Goal: Task Accomplishment & Management: Manage account settings

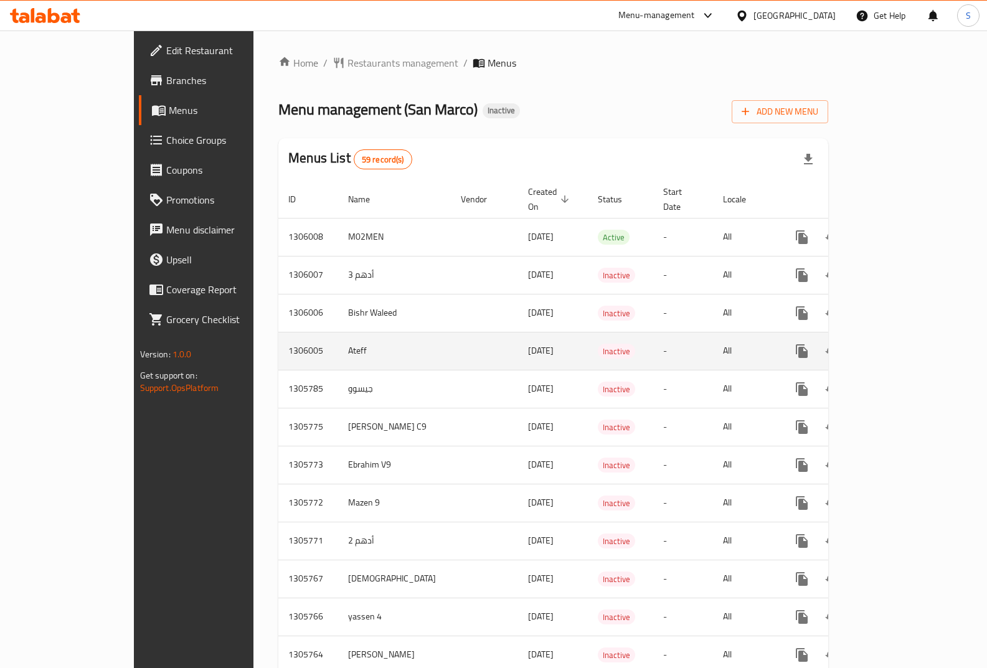
drag, startPoint x: 476, startPoint y: 325, endPoint x: 348, endPoint y: 336, distance: 128.1
click at [348, 336] on tr "1306005 Ateff [DATE] Inactive - All" at bounding box center [597, 351] width 638 height 38
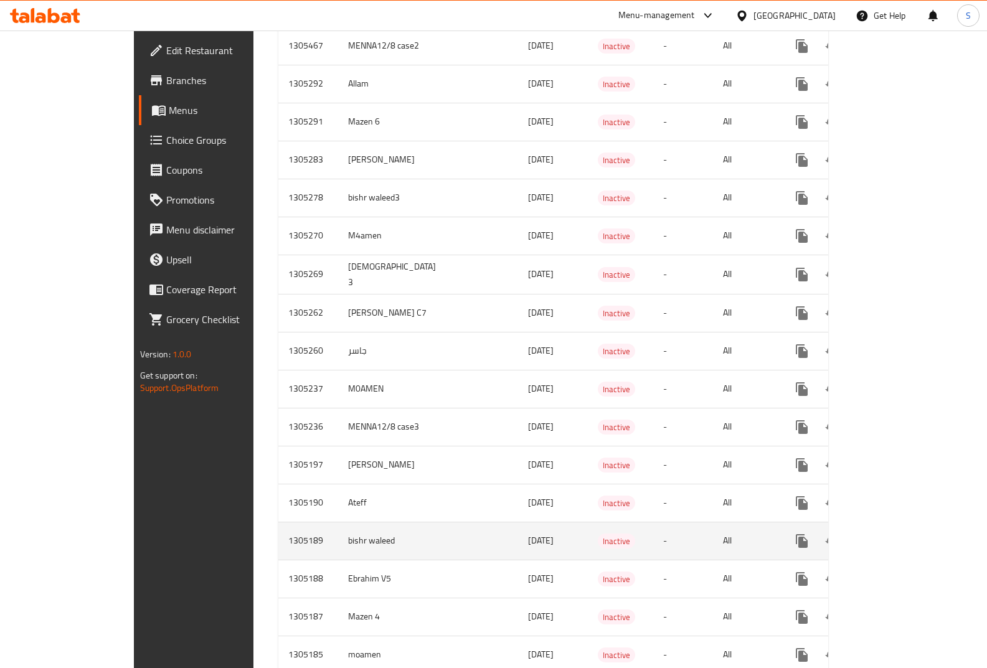
scroll to position [1814, 0]
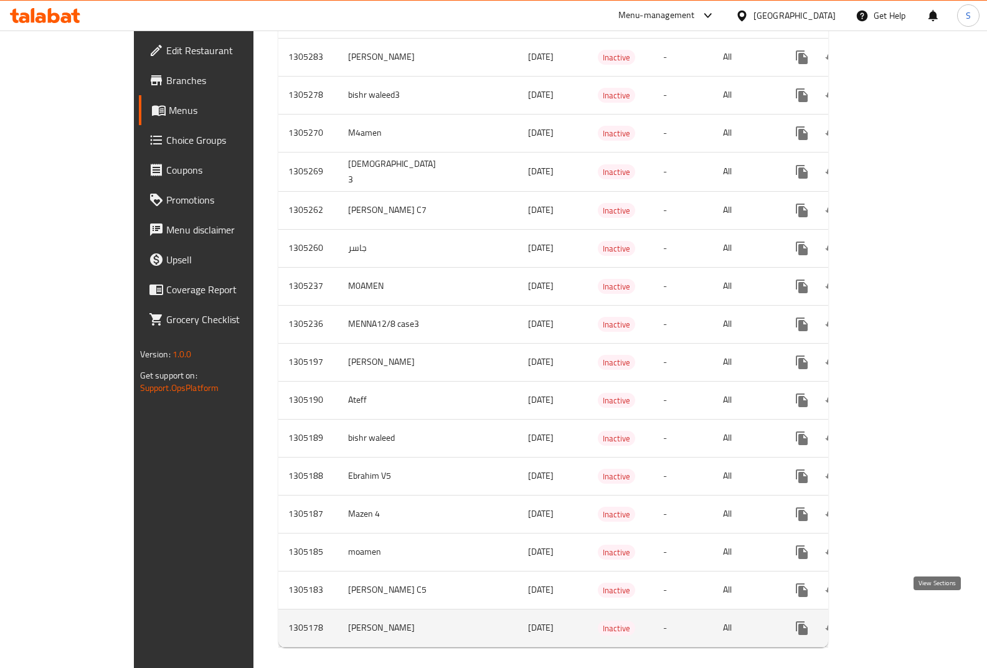
click at [906, 623] on link "enhanced table" at bounding box center [892, 628] width 30 height 30
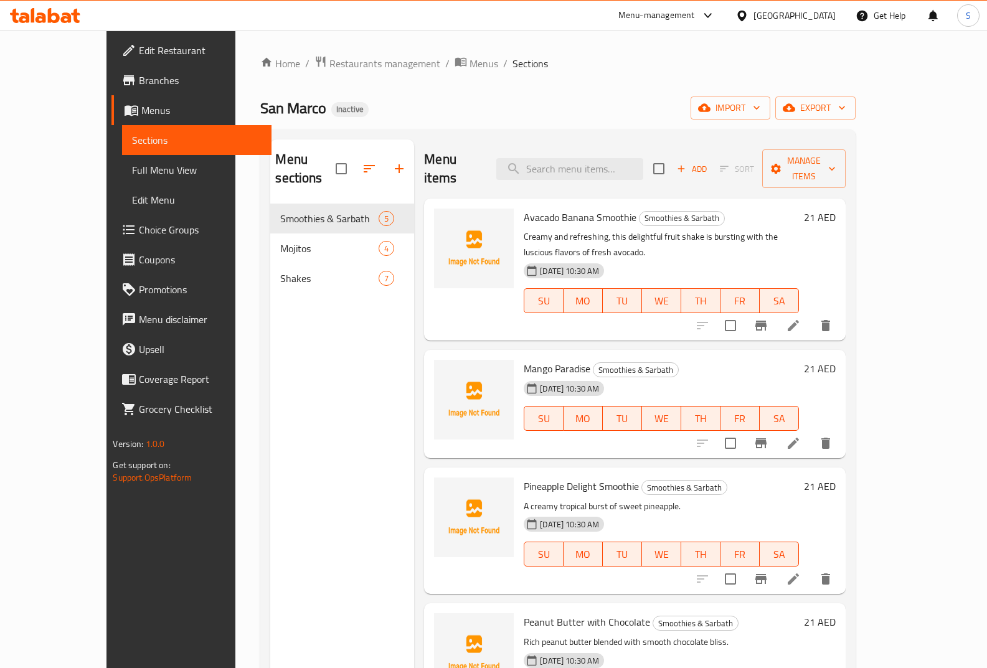
click at [141, 116] on span "Menus" at bounding box center [201, 110] width 120 height 15
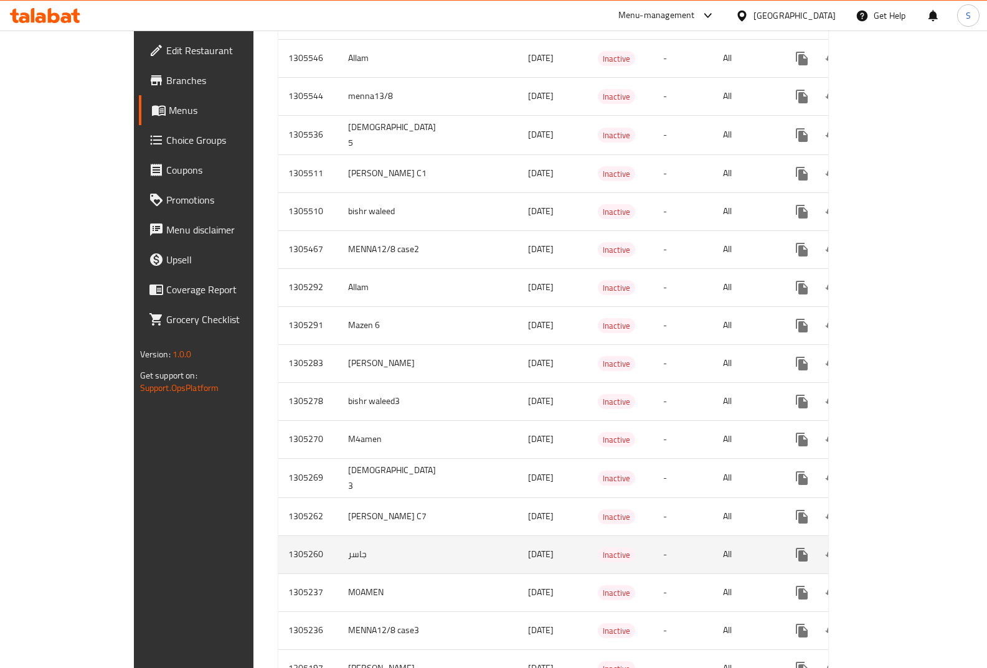
scroll to position [1542, 0]
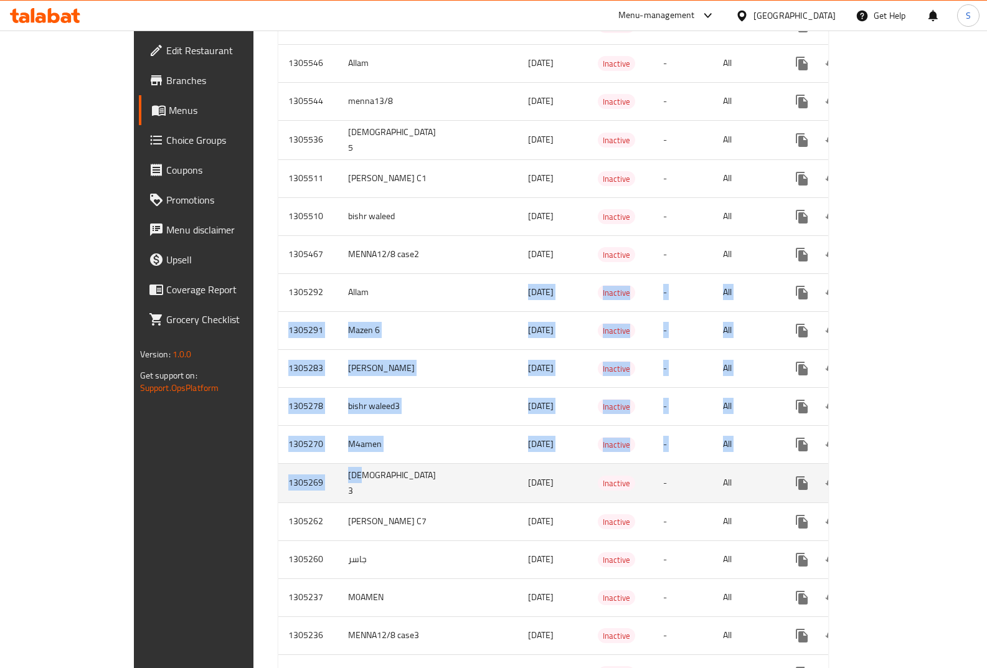
drag, startPoint x: 364, startPoint y: 275, endPoint x: 273, endPoint y: 449, distance: 196.9
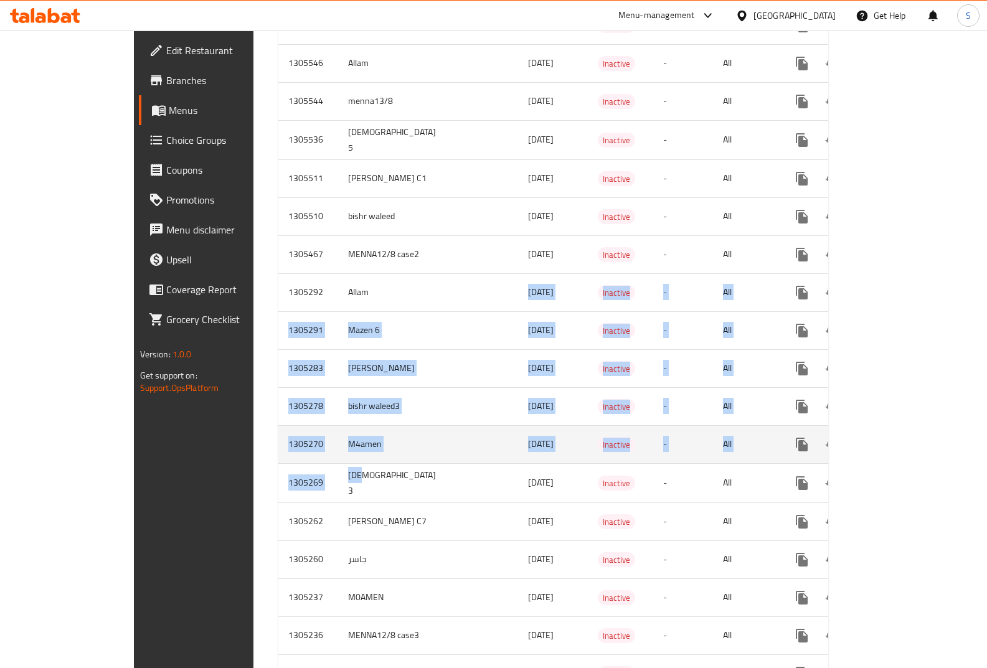
click at [338, 436] on td "M4amen" at bounding box center [394, 444] width 113 height 38
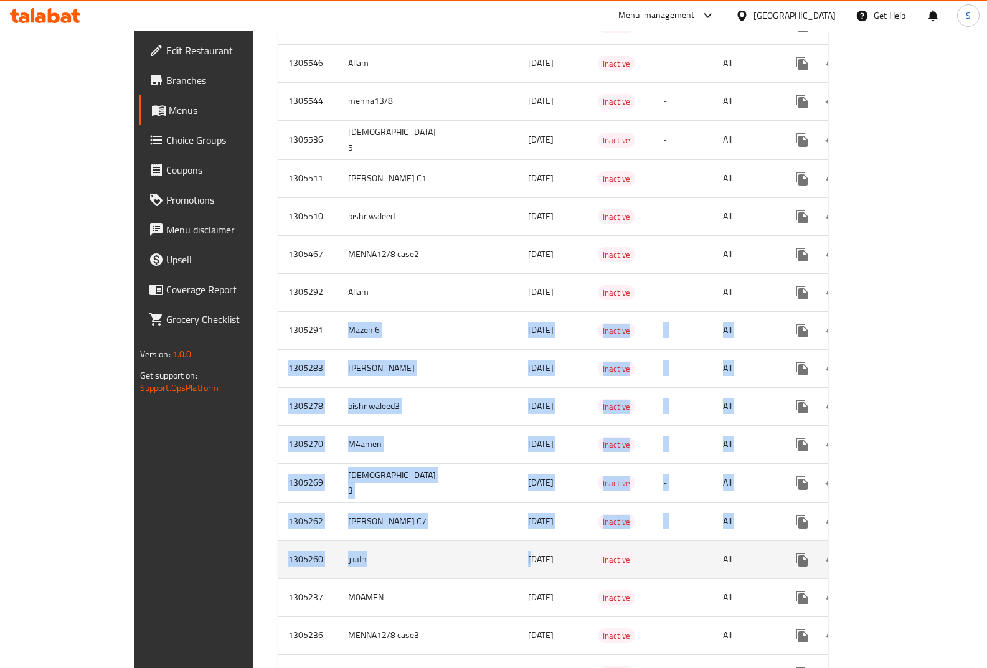
drag, startPoint x: 265, startPoint y: 311, endPoint x: 423, endPoint y: 529, distance: 269.1
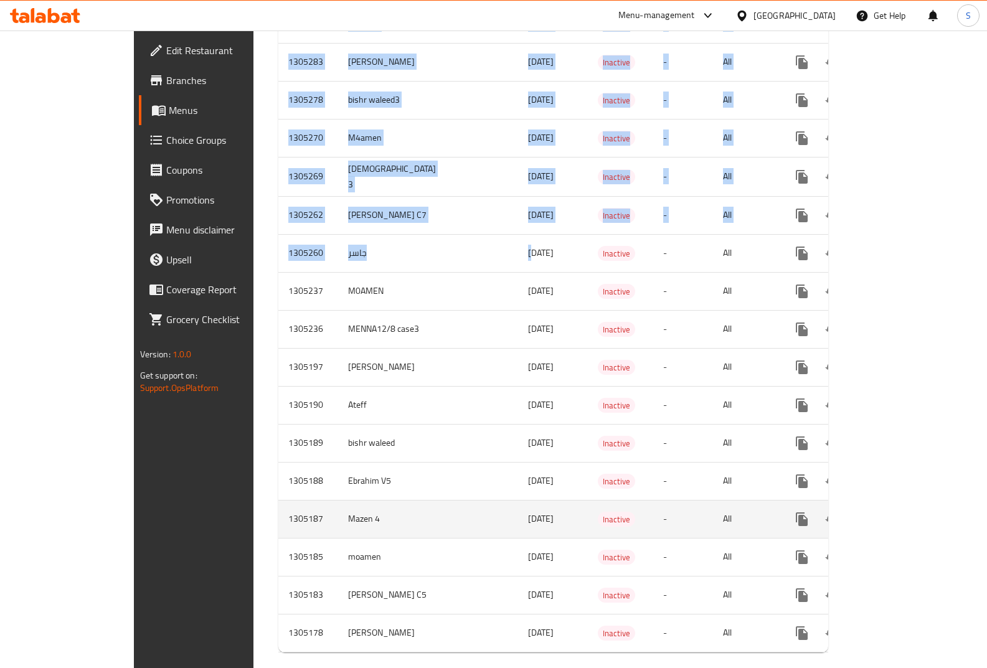
scroll to position [1853, 0]
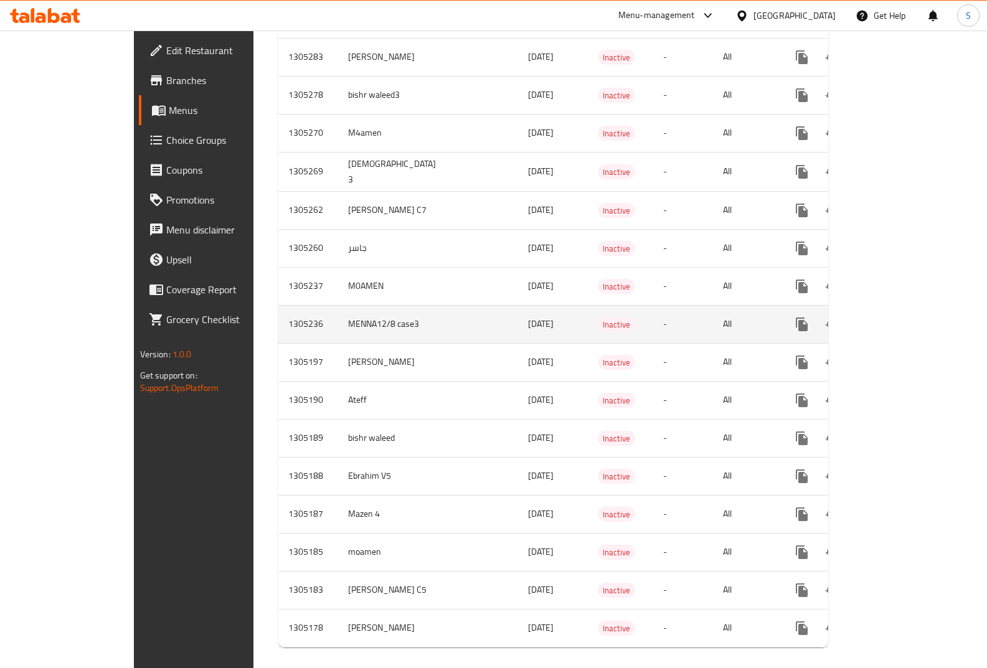
click at [518, 322] on td "[DATE]" at bounding box center [553, 324] width 70 height 38
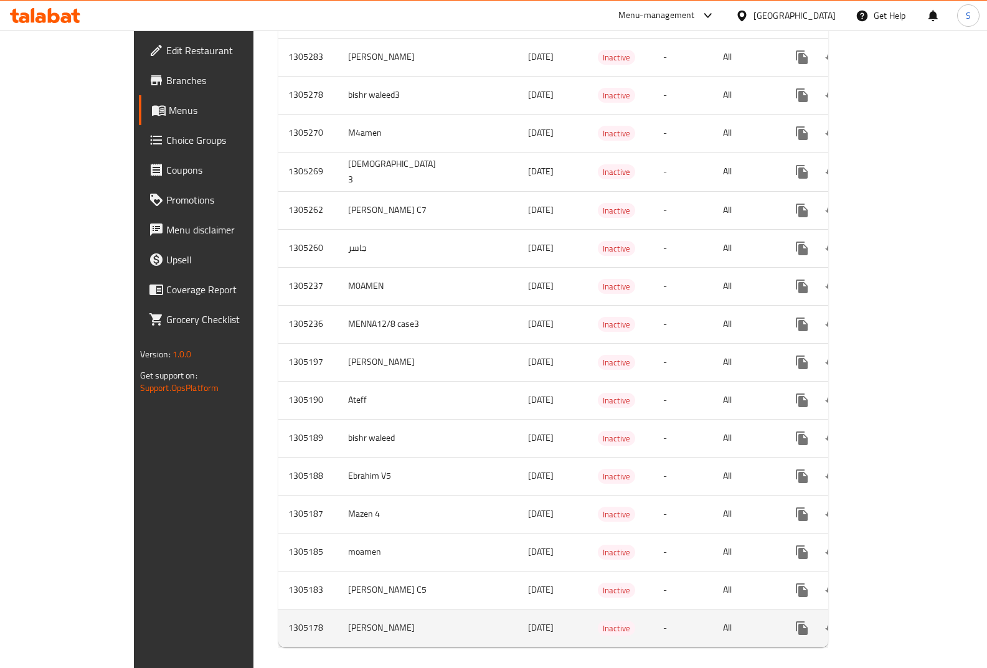
click at [518, 609] on td "[DATE]" at bounding box center [553, 628] width 70 height 38
drag, startPoint x: 443, startPoint y: 612, endPoint x: 405, endPoint y: 615, distance: 38.1
click at [405, 615] on tr "1305178 [PERSON_NAME] [DATE] Inactive - All" at bounding box center [597, 628] width 638 height 38
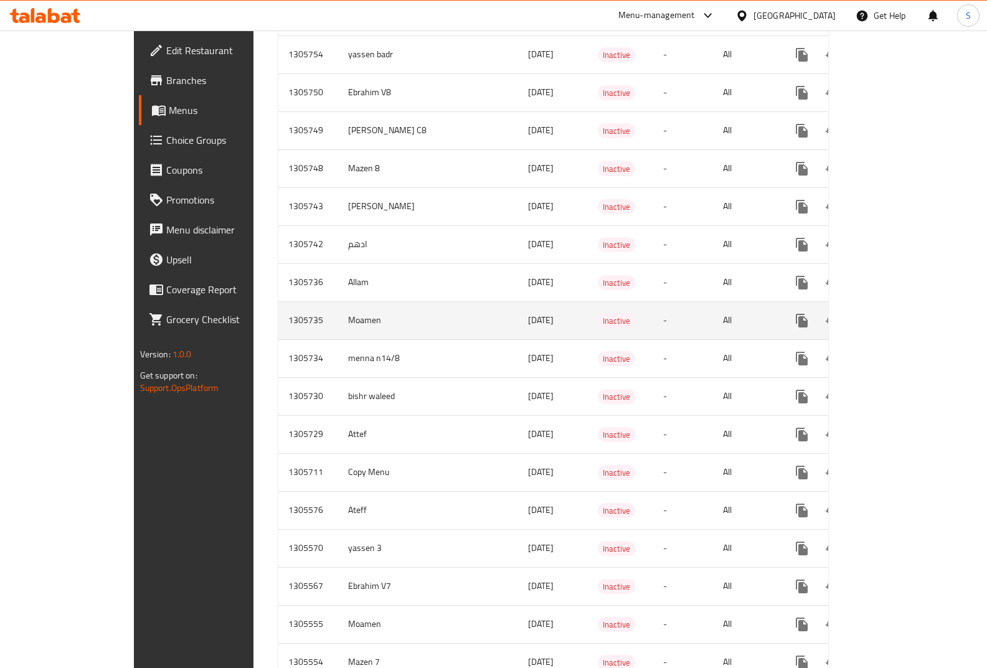
scroll to position [868, 0]
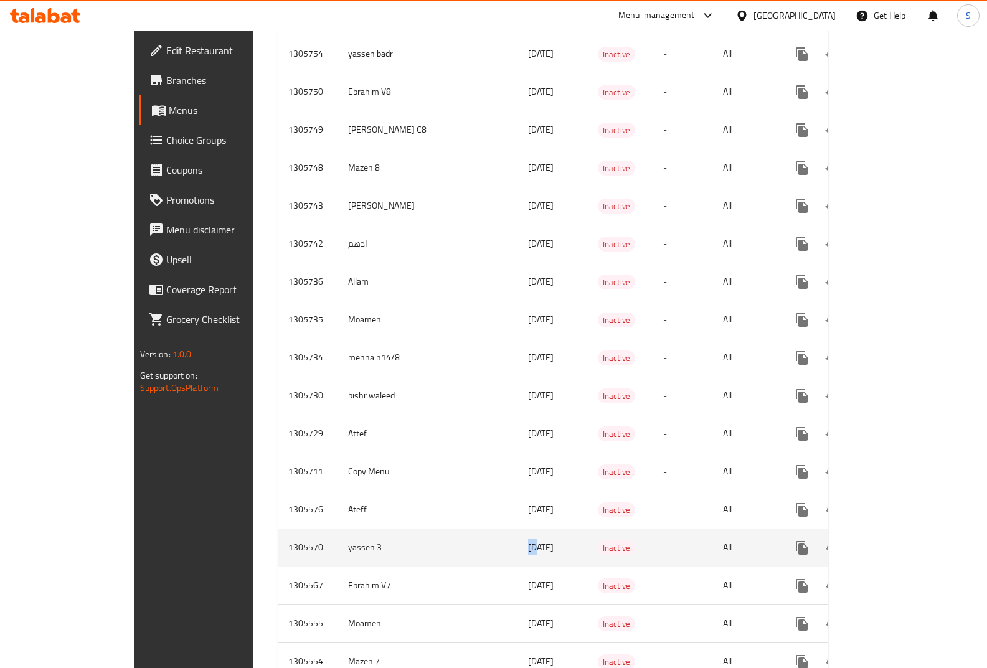
click at [518, 535] on td "[DATE]" at bounding box center [553, 548] width 70 height 38
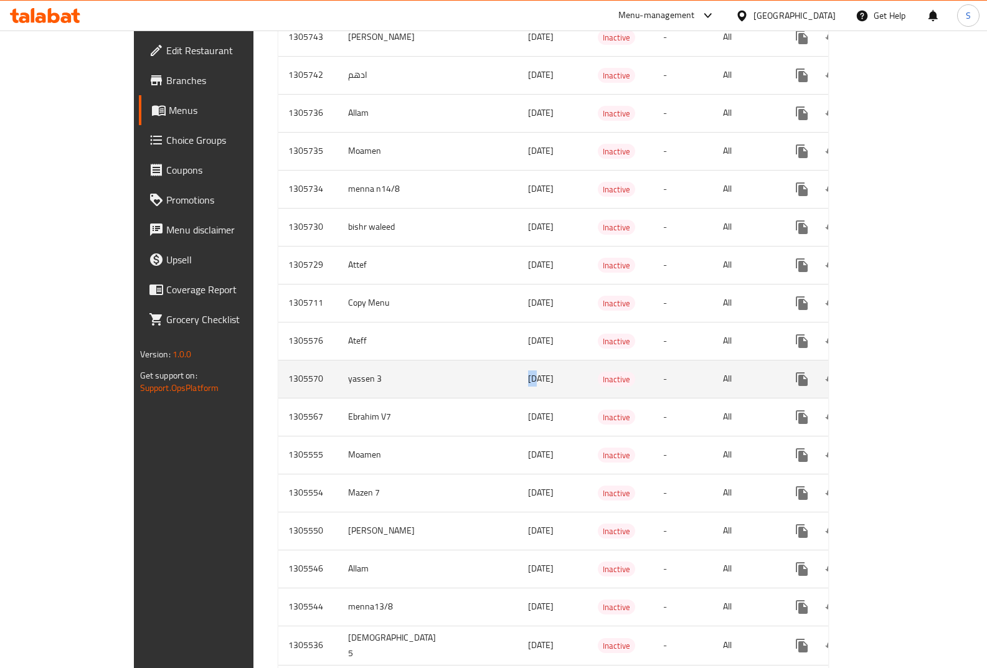
scroll to position [1055, 0]
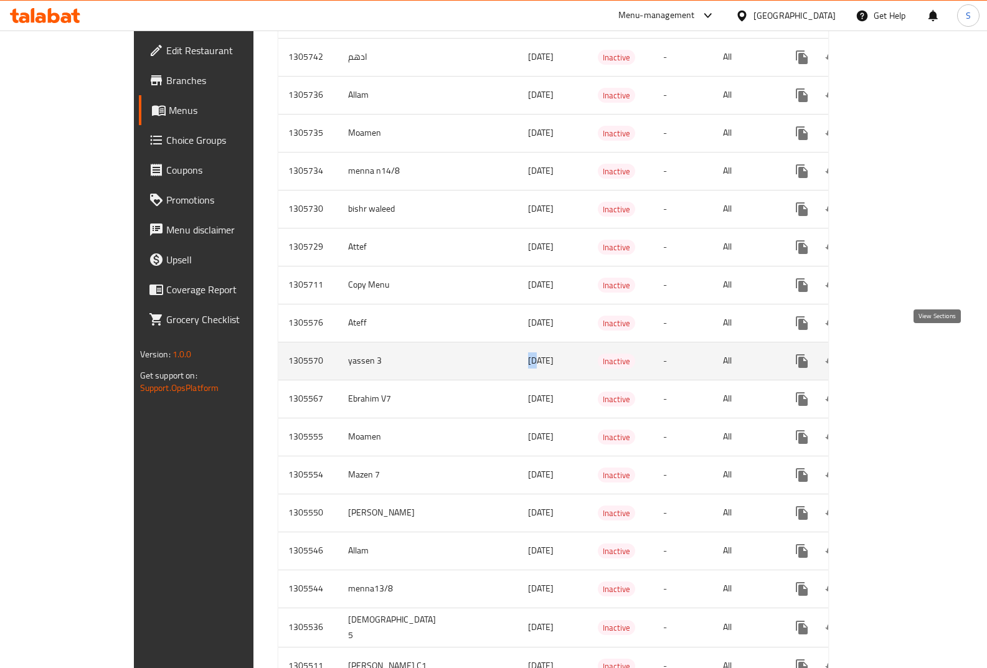
click at [899, 354] on icon "enhanced table" at bounding box center [891, 361] width 15 height 15
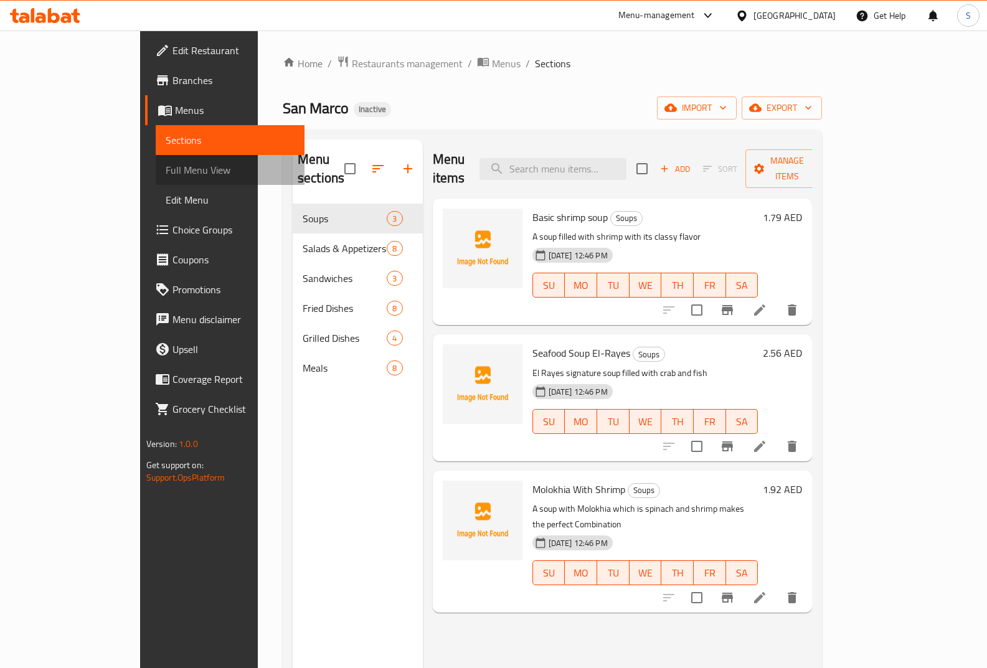
click at [156, 181] on link "Full Menu View" at bounding box center [230, 170] width 149 height 30
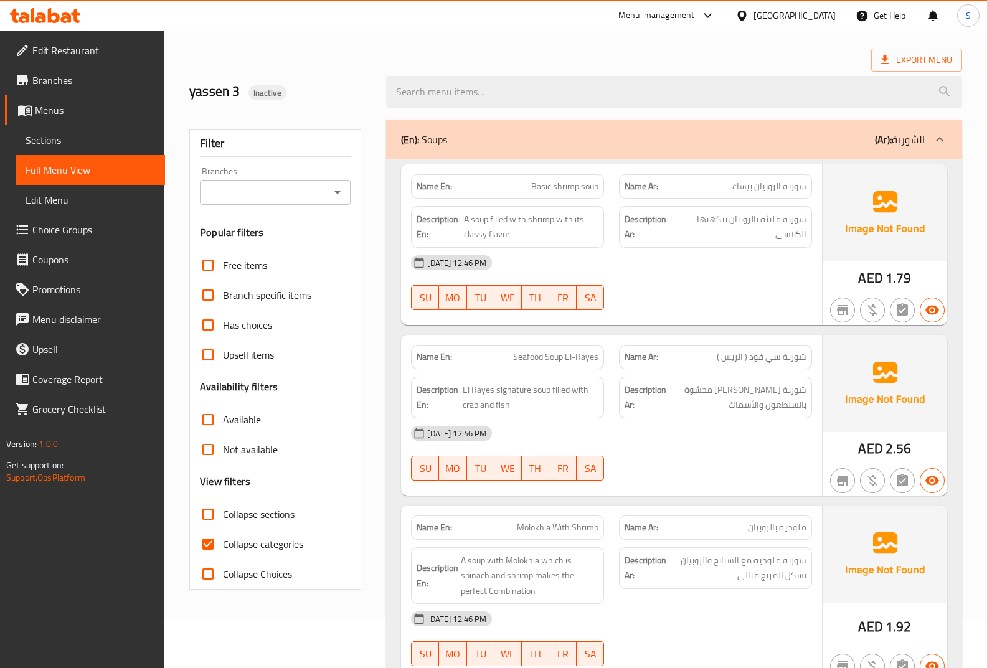
scroll to position [125, 0]
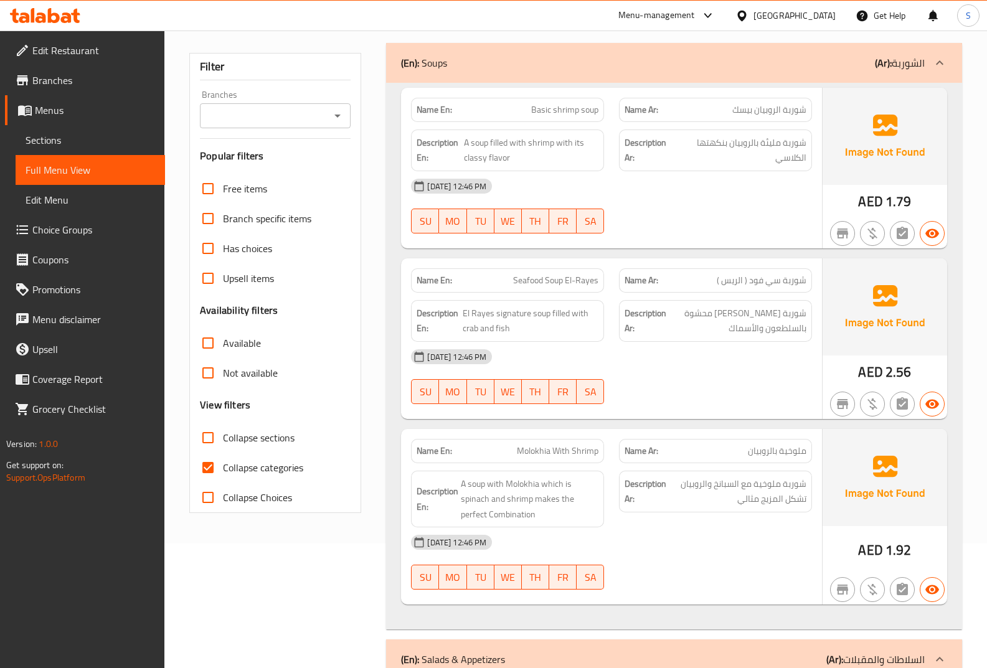
click at [275, 473] on span "Collapse categories" at bounding box center [263, 467] width 80 height 15
click at [223, 473] on input "Collapse categories" at bounding box center [208, 468] width 30 height 30
checkbox input "false"
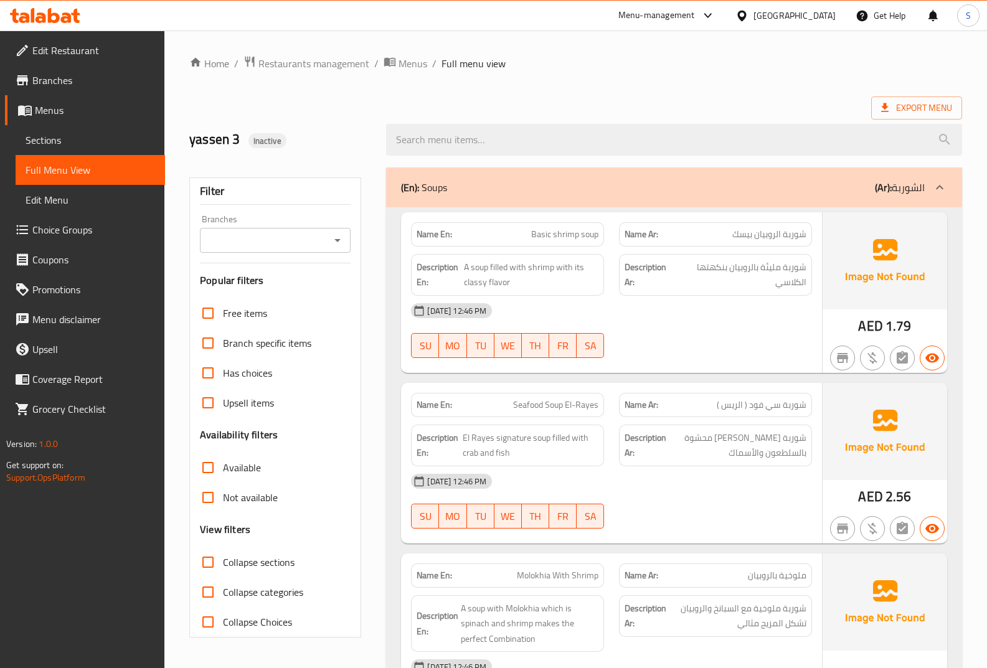
click at [82, 101] on link "Menus" at bounding box center [85, 110] width 160 height 30
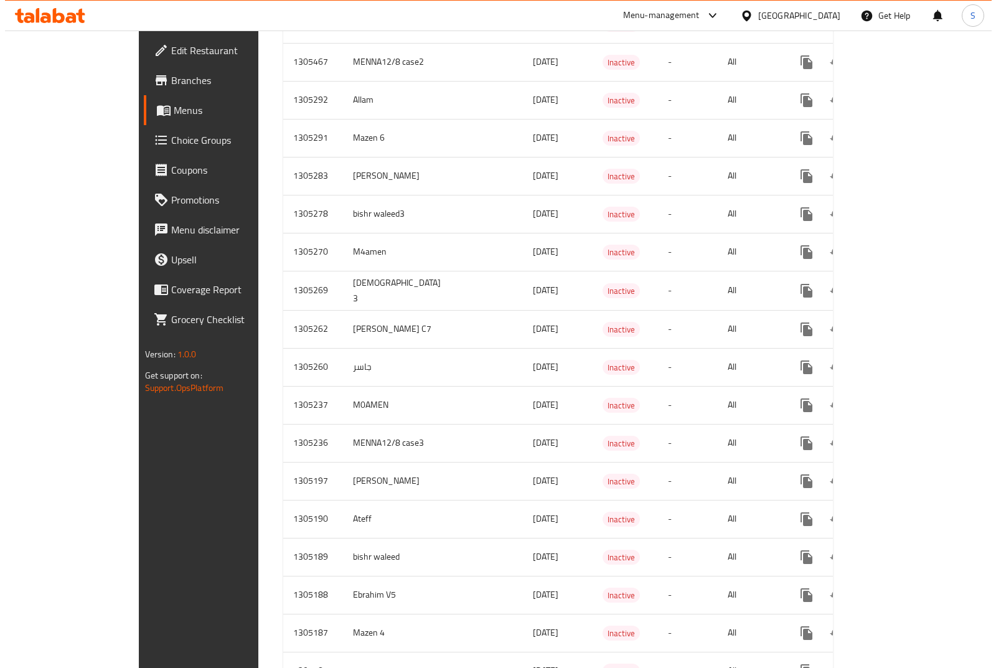
scroll to position [1891, 0]
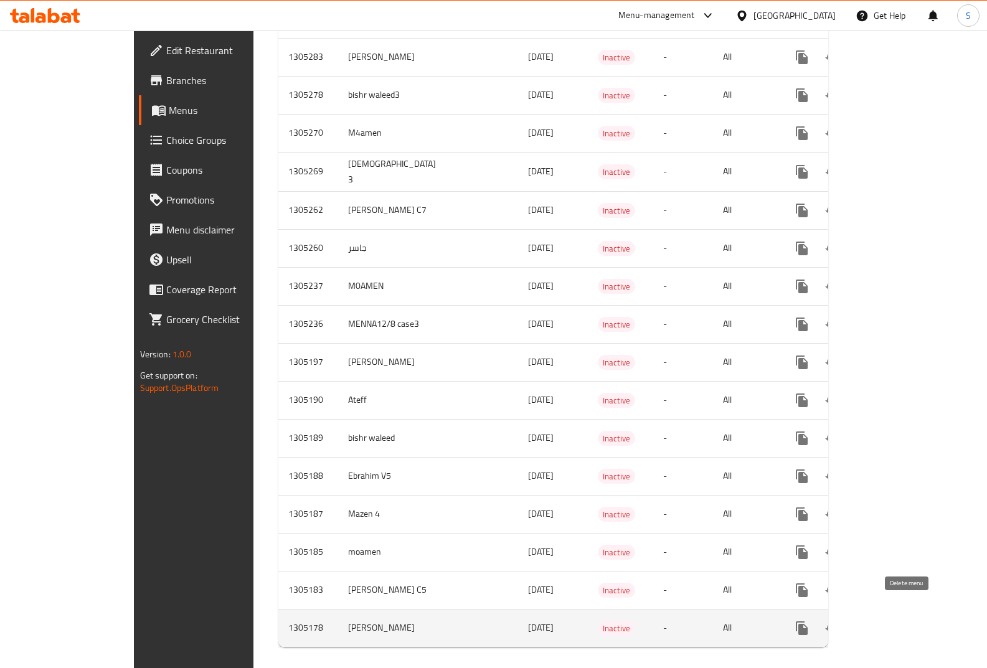
click at [877, 613] on button "enhanced table" at bounding box center [862, 628] width 30 height 30
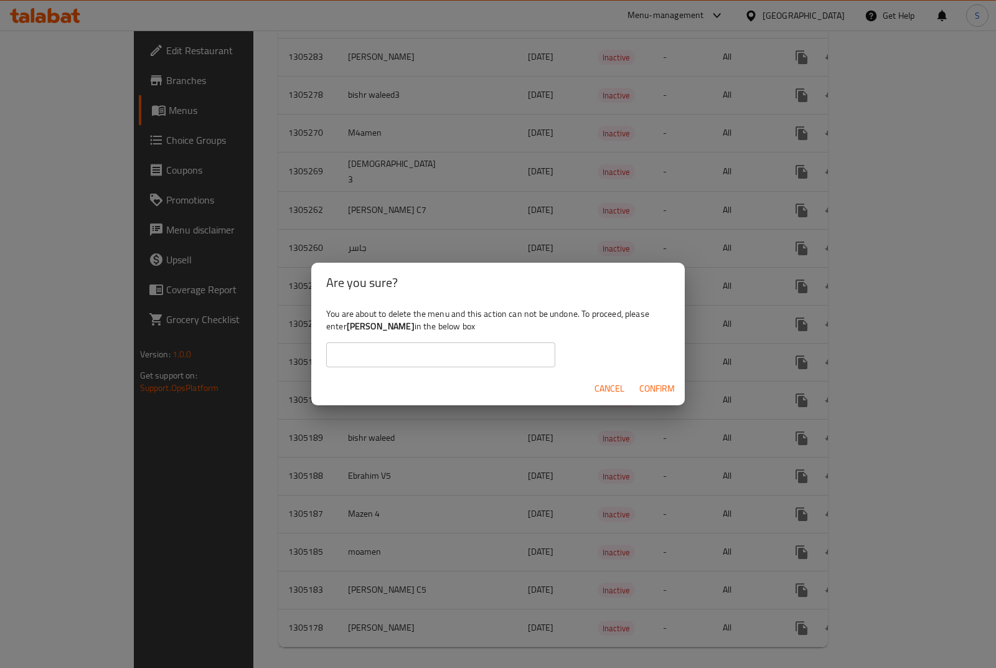
click at [347, 330] on div "You are about to delete the menu and this action can not be undone. To proceed,…" at bounding box center [498, 338] width 374 height 70
copy b "[PERSON_NAME]"
click at [375, 362] on input "text" at bounding box center [440, 354] width 229 height 25
paste input "[PERSON_NAME]"
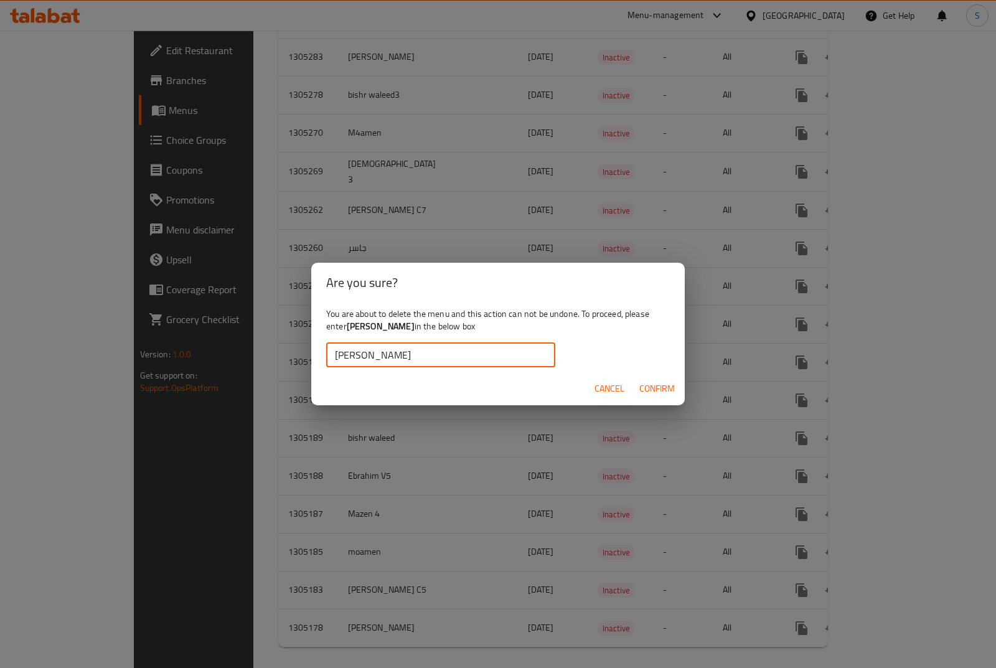
type input "[PERSON_NAME]"
click at [644, 384] on span "Confirm" at bounding box center [656, 389] width 35 height 16
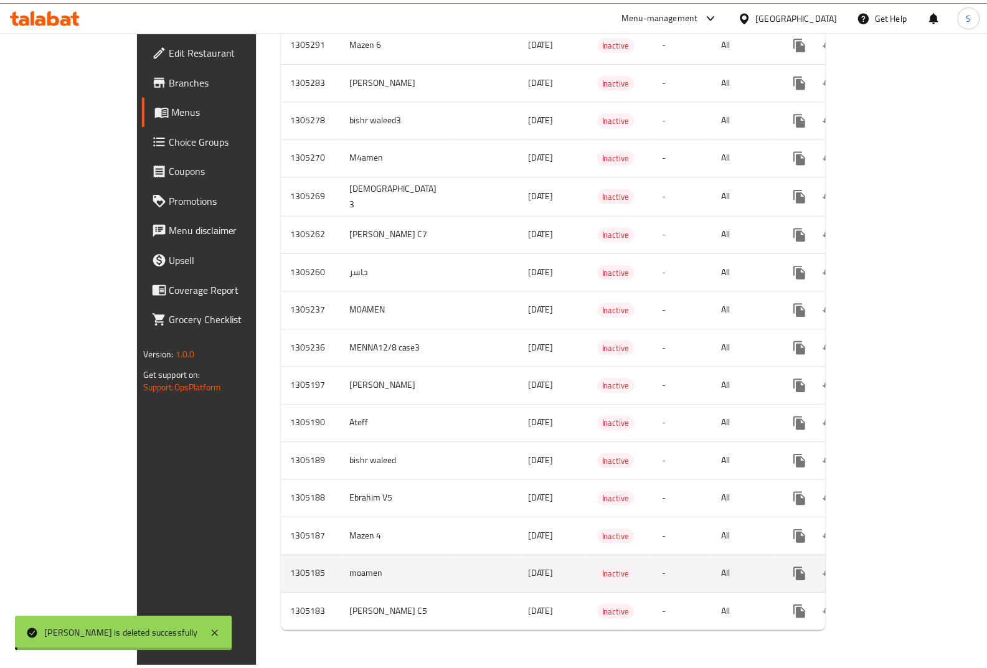
scroll to position [1853, 0]
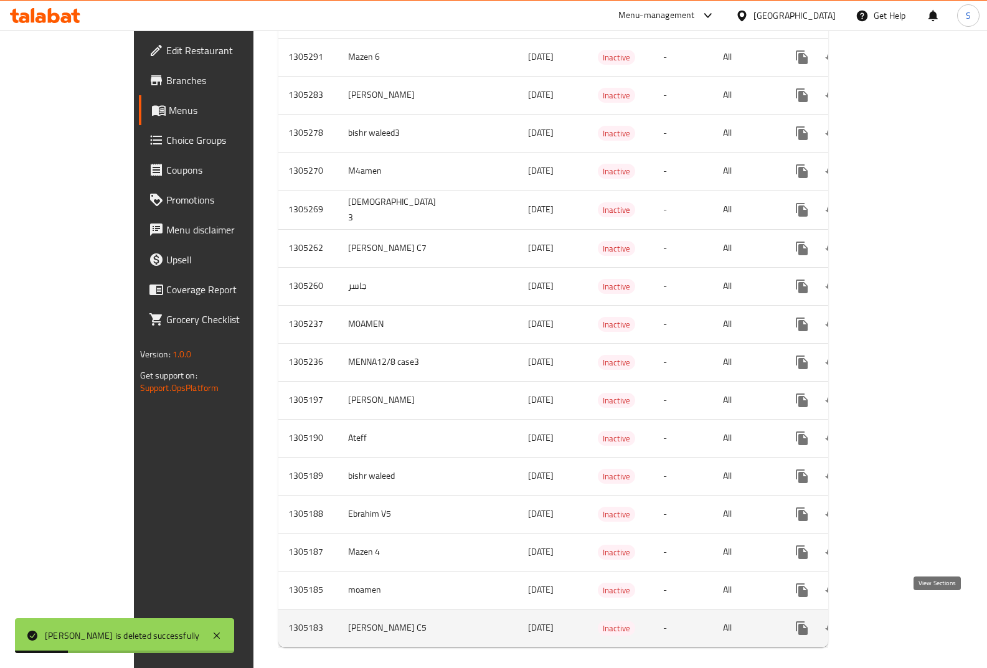
click at [899, 621] on icon "enhanced table" at bounding box center [891, 628] width 15 height 15
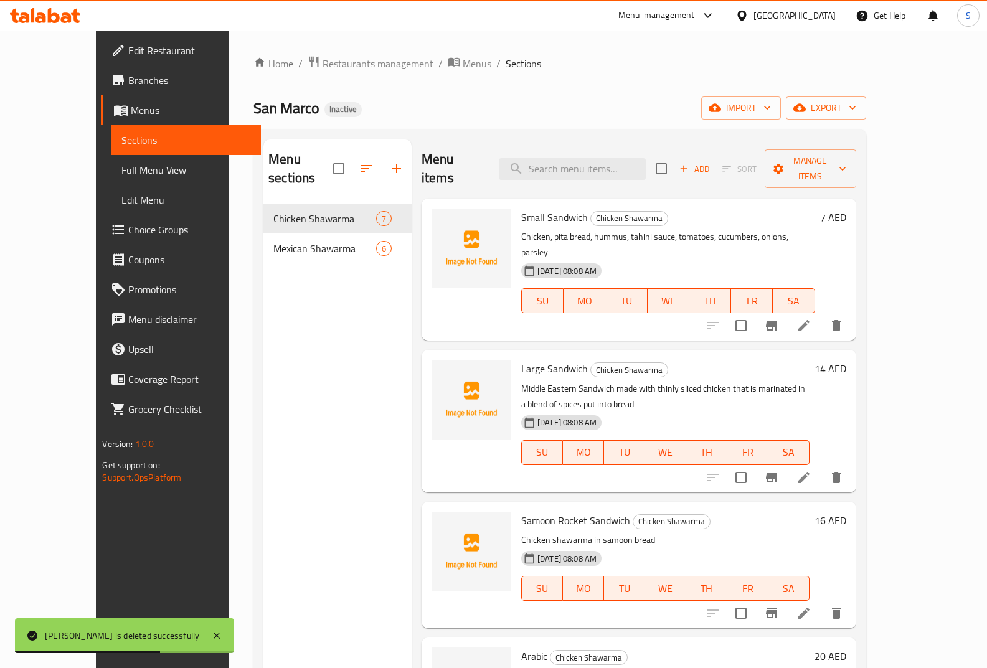
click at [101, 120] on link "Menus" at bounding box center [181, 110] width 160 height 30
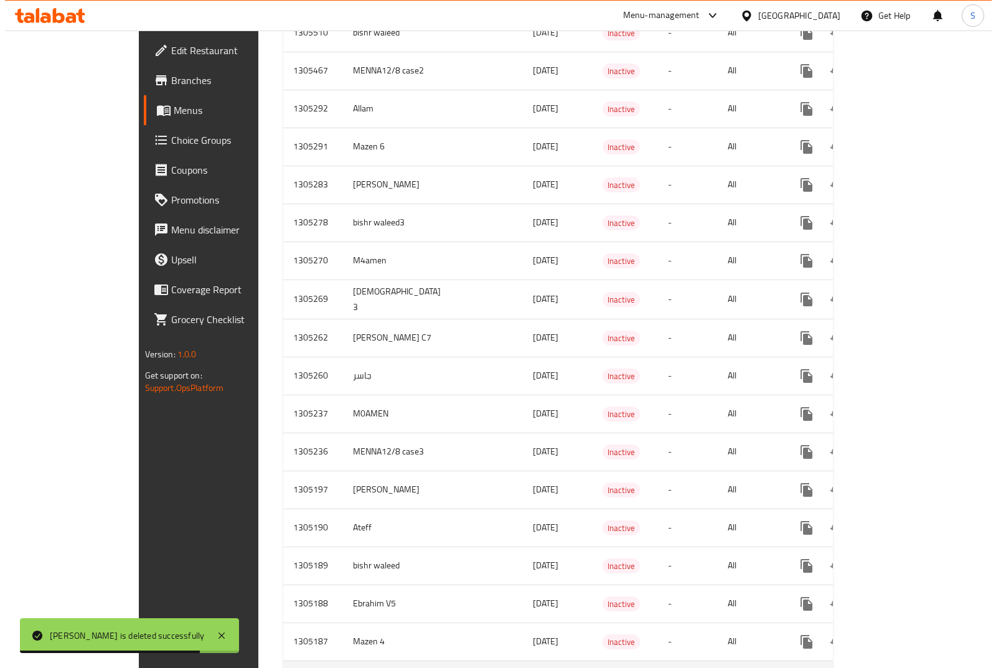
scroll to position [1853, 0]
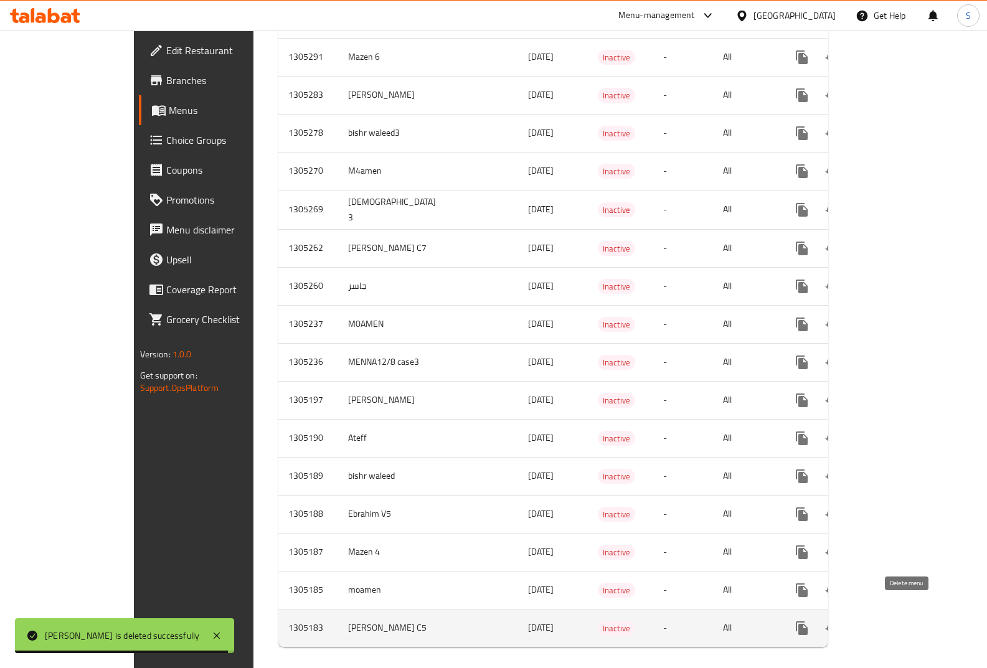
click at [869, 621] on icon "enhanced table" at bounding box center [861, 628] width 15 height 15
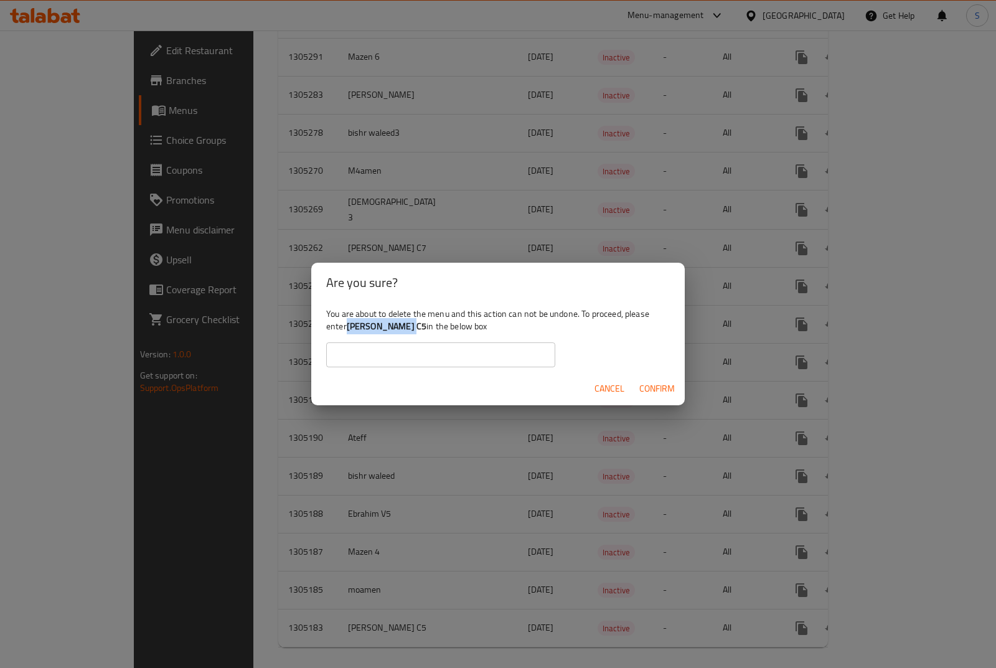
drag, startPoint x: 409, startPoint y: 326, endPoint x: 350, endPoint y: 332, distance: 59.4
click at [350, 332] on b "[PERSON_NAME] C5" at bounding box center [387, 326] width 80 height 16
copy b "[PERSON_NAME] C5"
click at [363, 364] on input "text" at bounding box center [440, 354] width 229 height 25
paste input "[PERSON_NAME] C5"
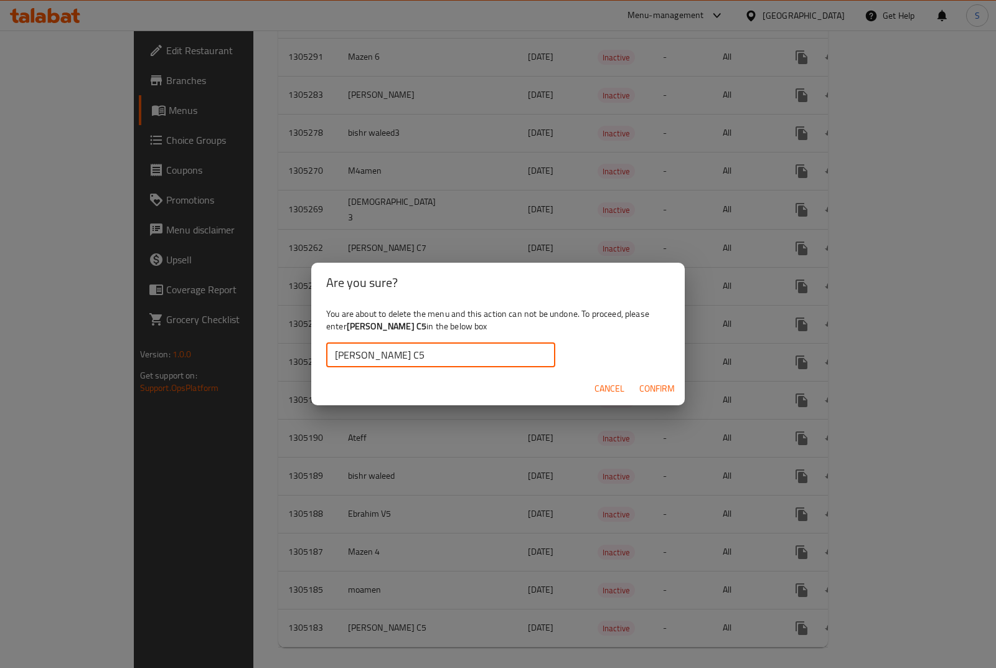
type input "[PERSON_NAME] C5"
click at [670, 377] on div "Cancel Confirm" at bounding box center [498, 388] width 374 height 33
click at [669, 381] on span "Confirm" at bounding box center [656, 389] width 35 height 16
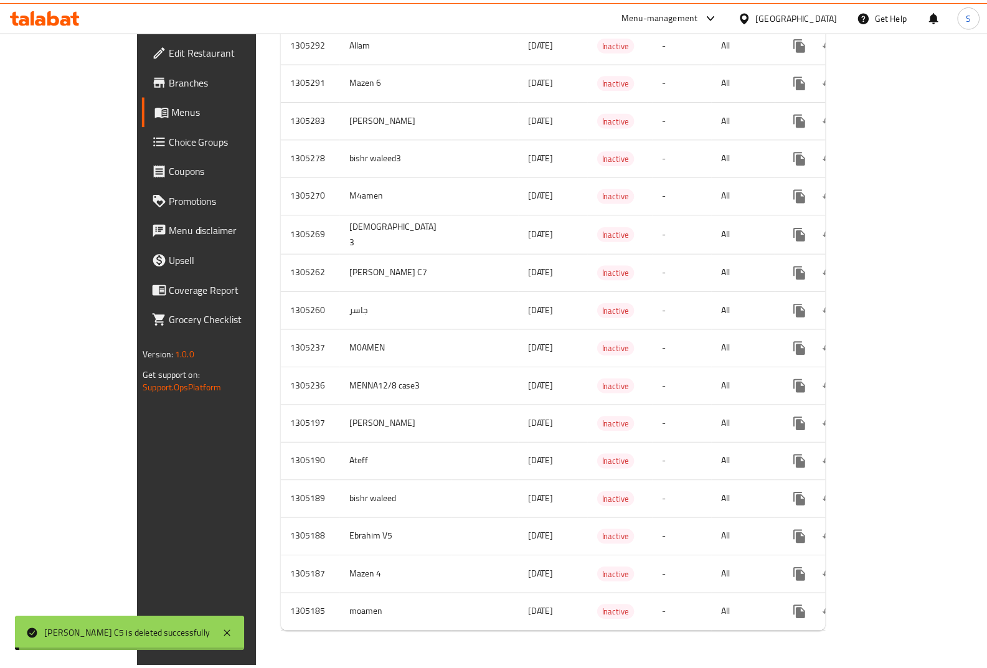
scroll to position [1815, 0]
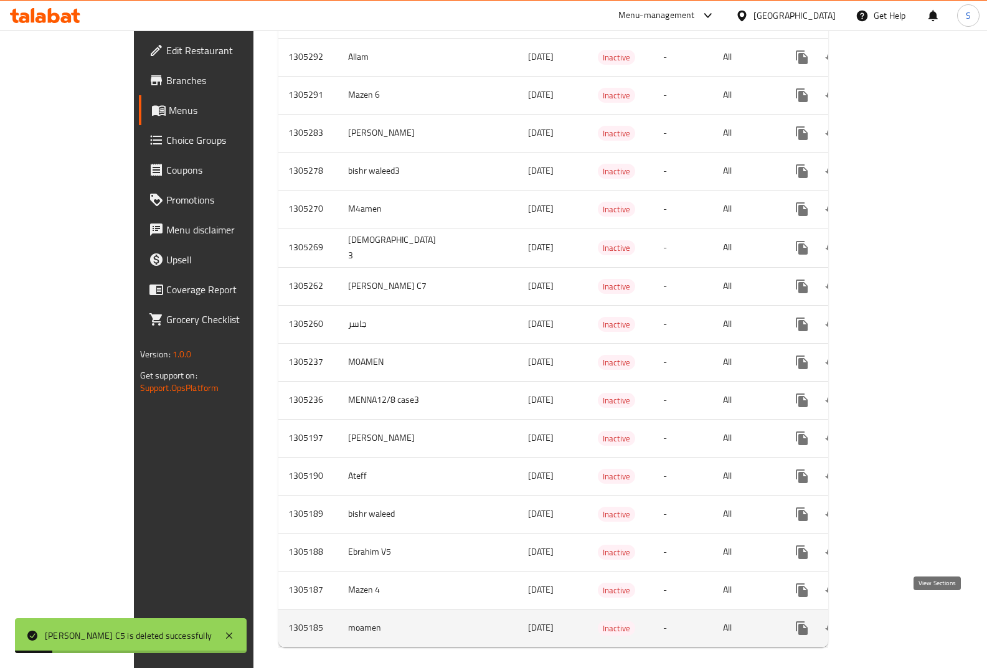
click at [899, 621] on icon "enhanced table" at bounding box center [891, 628] width 15 height 15
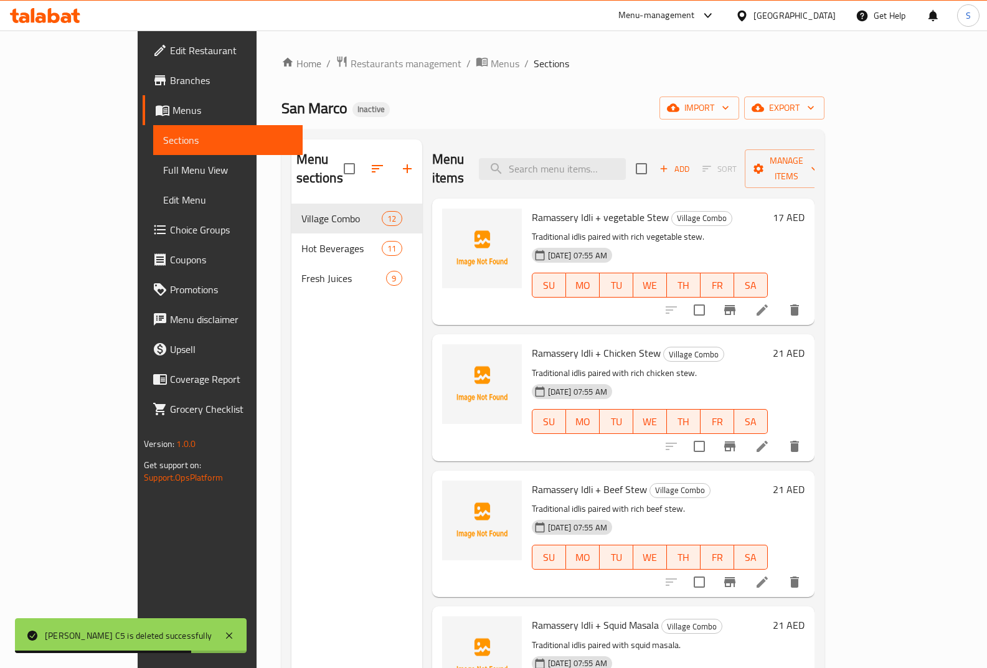
click at [143, 122] on link "Menus" at bounding box center [223, 110] width 160 height 30
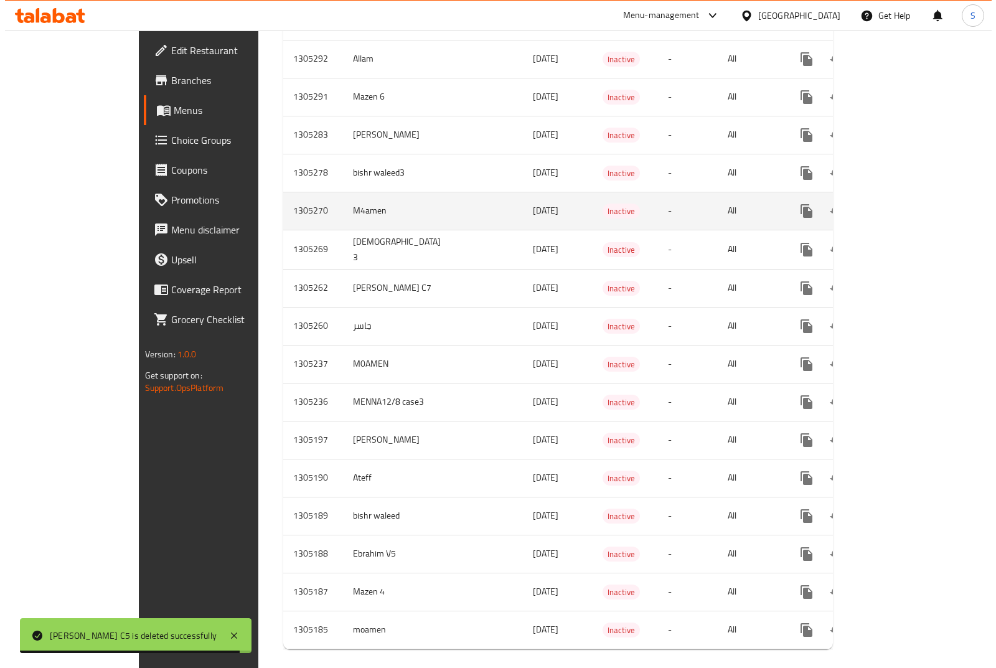
scroll to position [1815, 0]
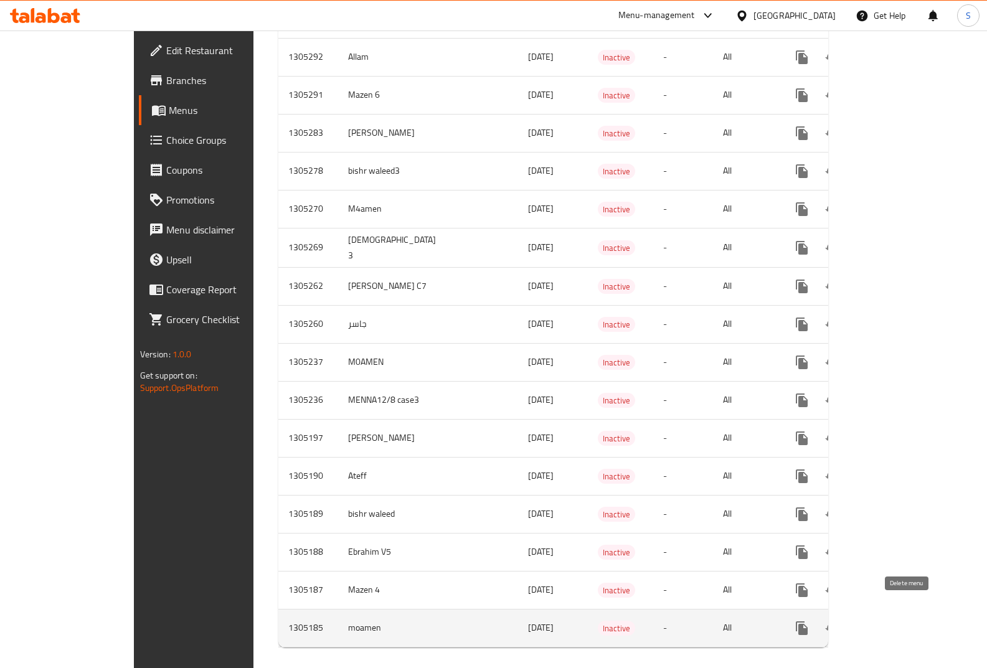
click at [869, 621] on icon "enhanced table" at bounding box center [861, 628] width 15 height 15
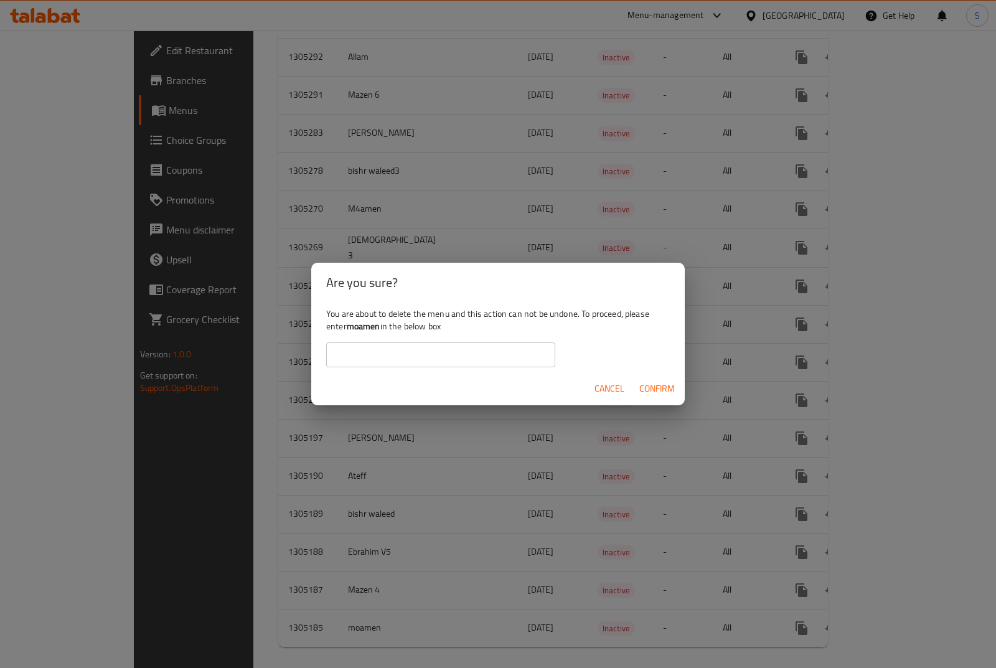
click at [359, 326] on b "moamen" at bounding box center [364, 326] width 34 height 16
copy div "moamen"
click at [383, 366] on input "text" at bounding box center [440, 354] width 229 height 25
paste input "moamen"
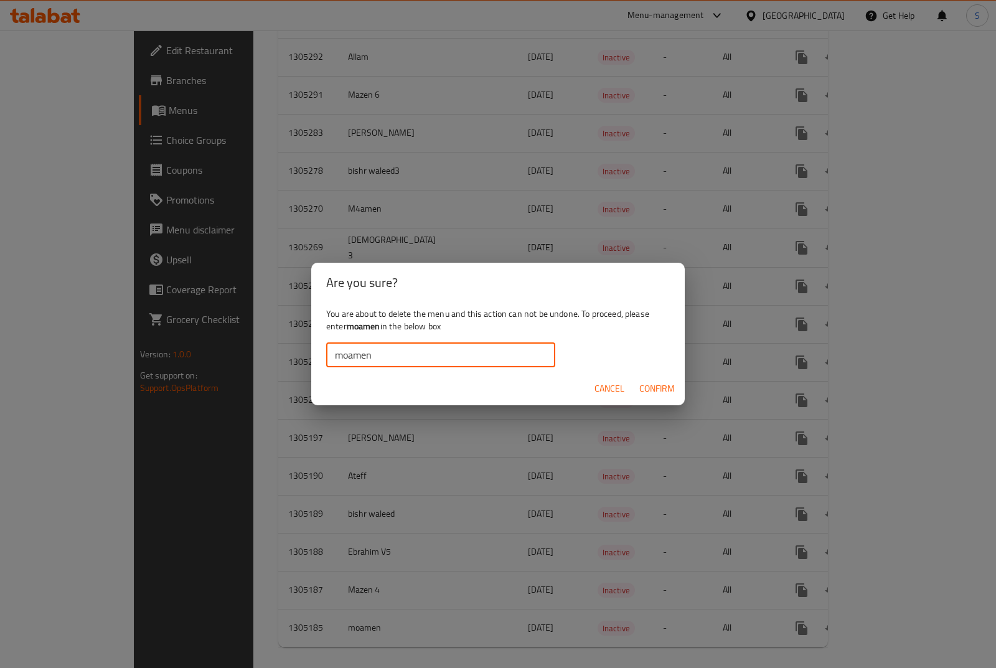
click at [667, 387] on span "Confirm" at bounding box center [656, 389] width 35 height 16
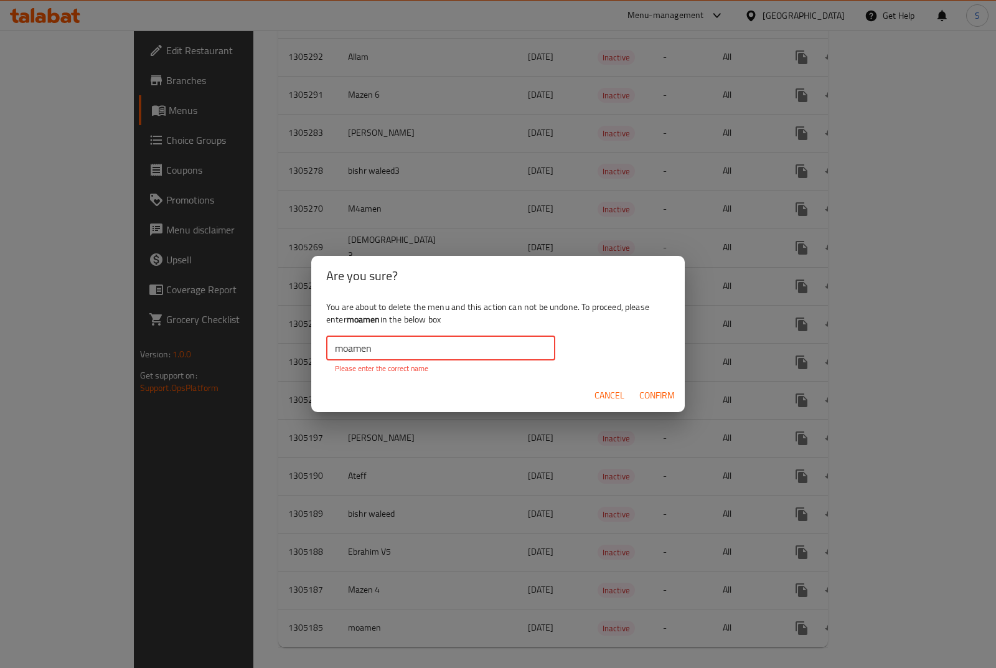
click at [335, 352] on input "moamen" at bounding box center [440, 348] width 229 height 25
click at [420, 352] on input "moamen" at bounding box center [440, 348] width 229 height 25
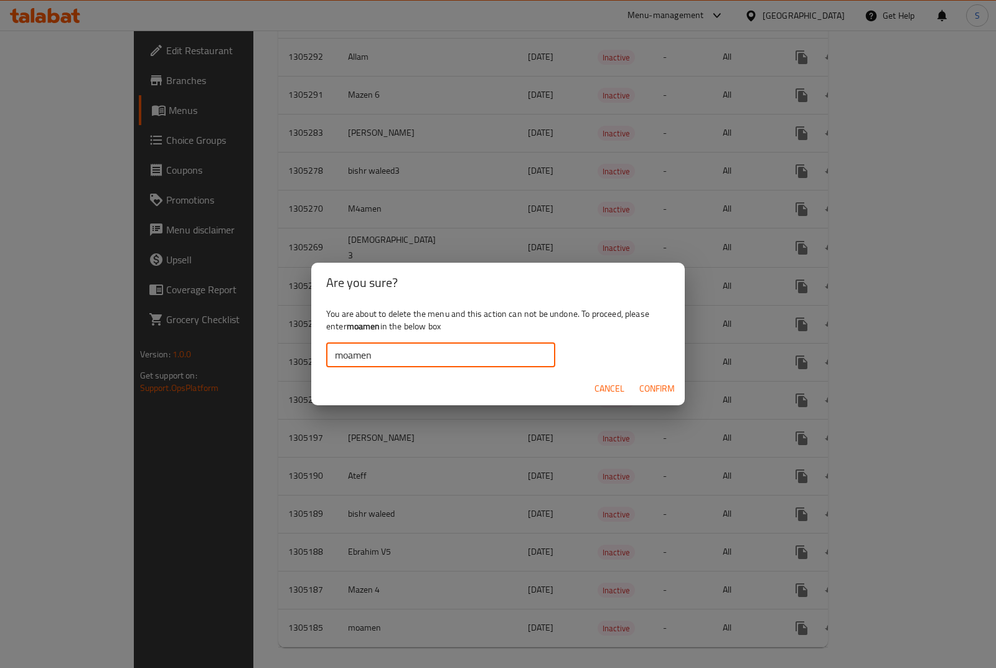
type input "moamen"
click at [648, 393] on span "Confirm" at bounding box center [656, 389] width 35 height 16
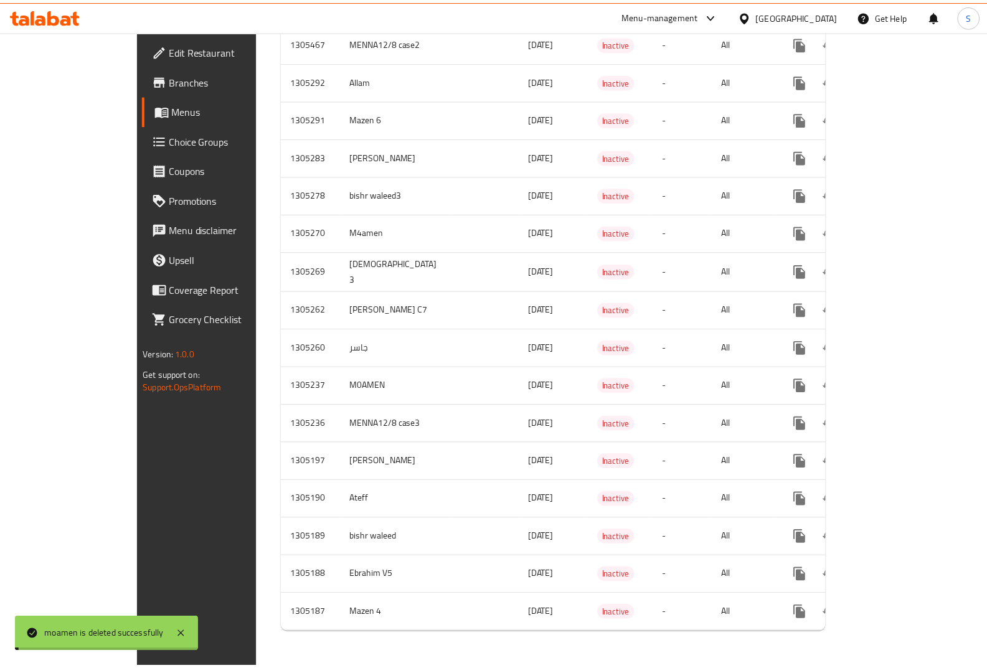
scroll to position [1777, 0]
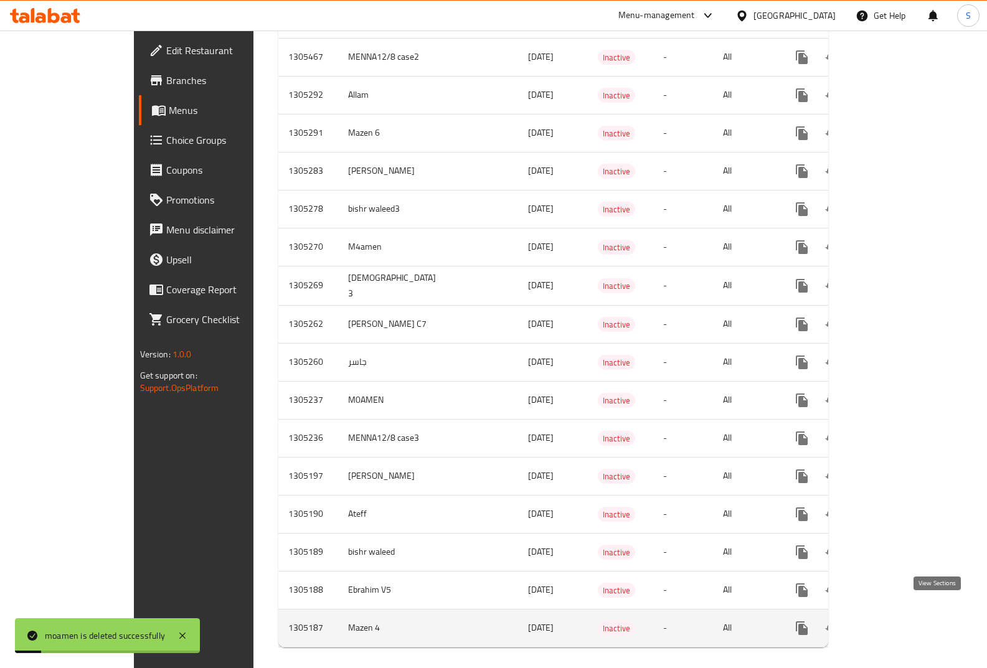
click at [899, 621] on icon "enhanced table" at bounding box center [891, 628] width 15 height 15
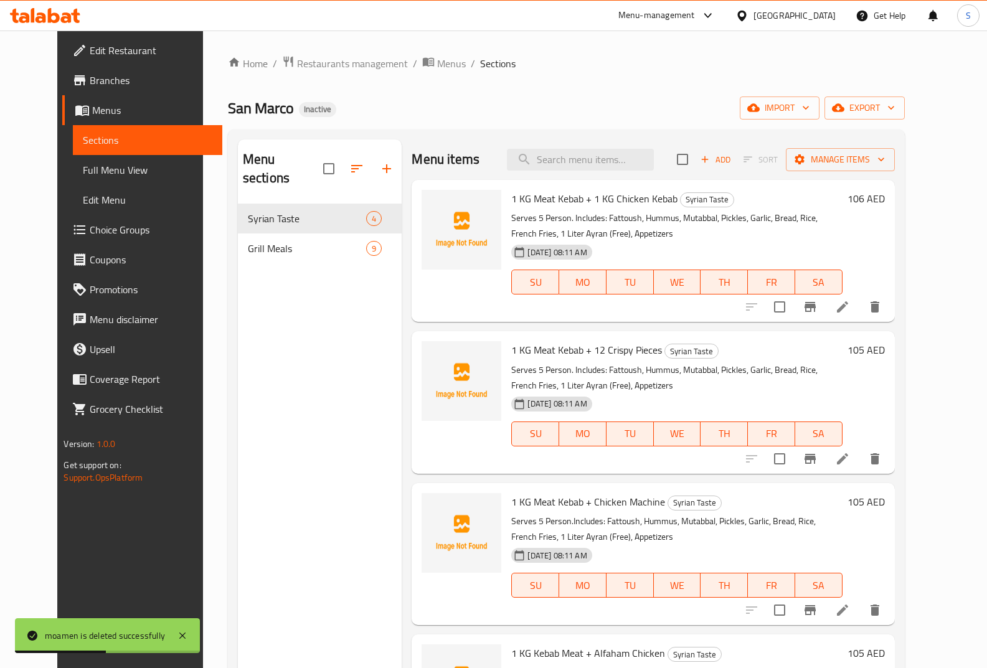
click at [99, 117] on span "Menus" at bounding box center [152, 110] width 120 height 15
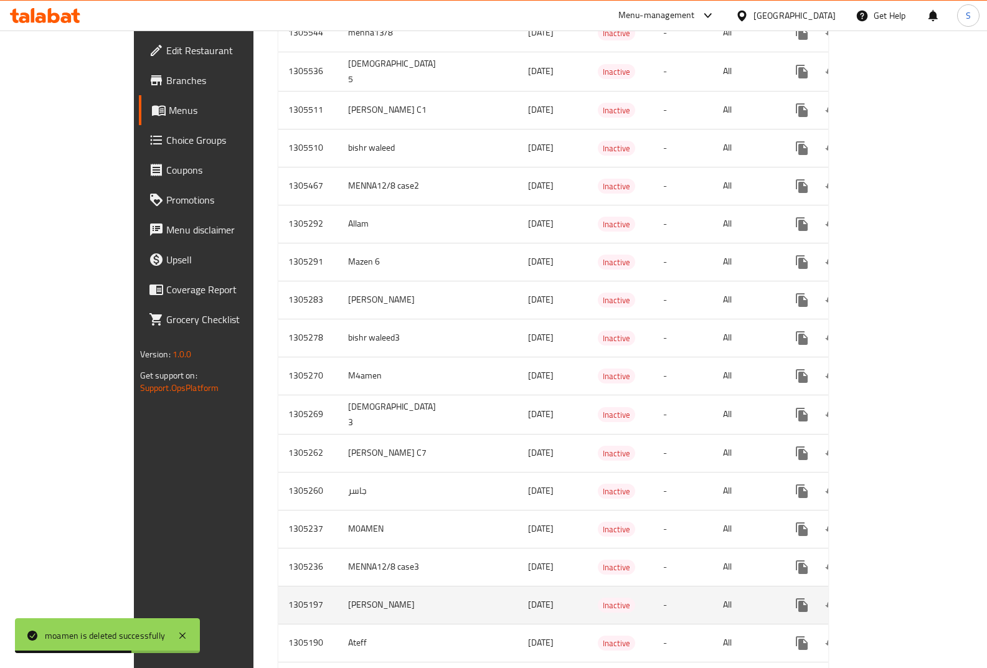
scroll to position [1777, 0]
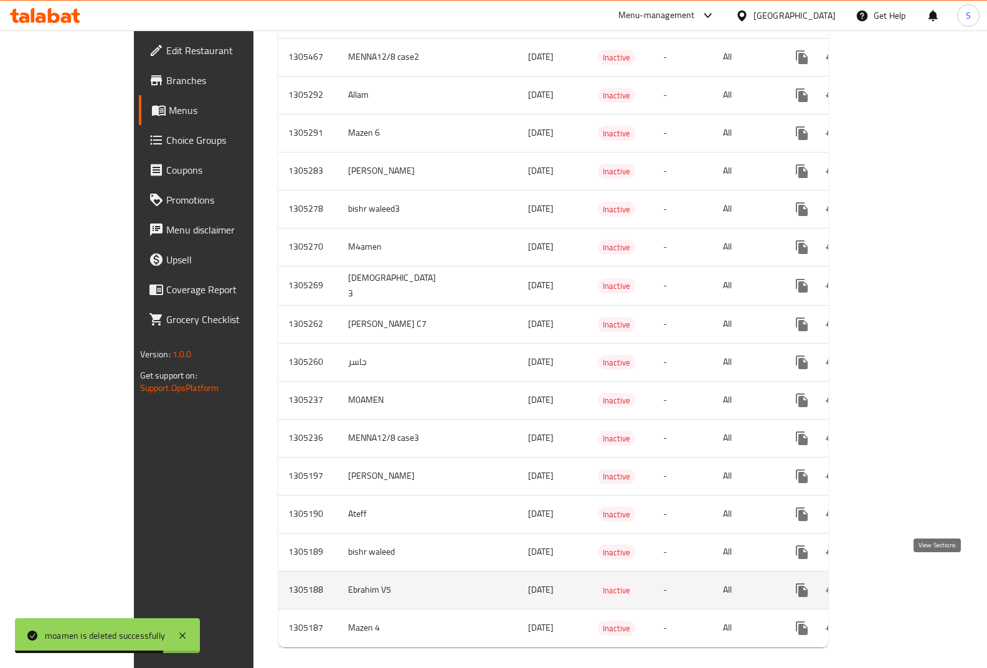
click at [899, 583] on icon "enhanced table" at bounding box center [891, 590] width 15 height 15
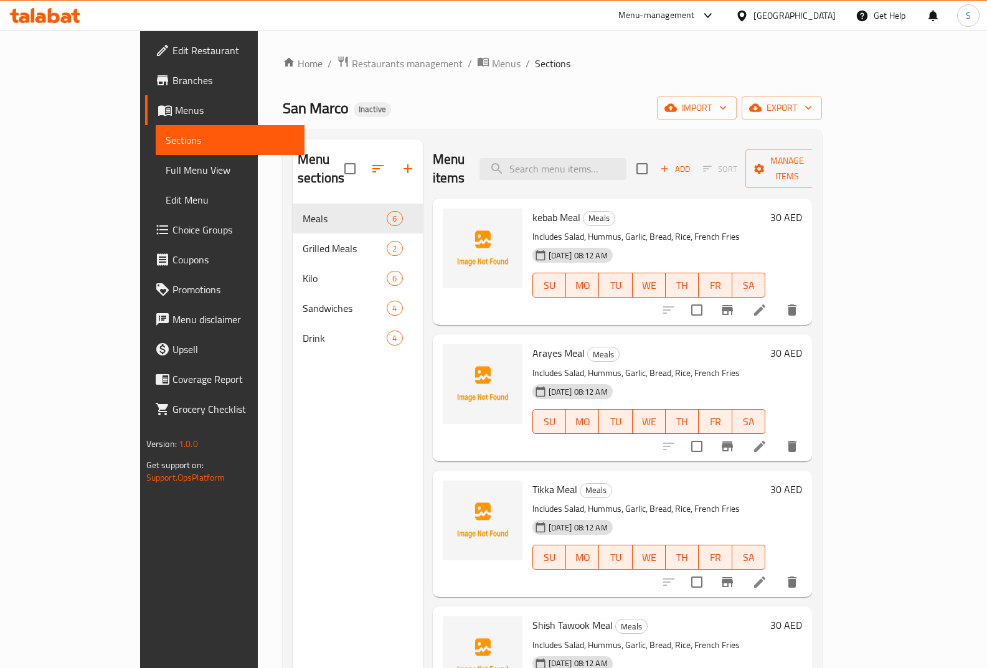
click at [145, 120] on link "Menus" at bounding box center [225, 110] width 160 height 30
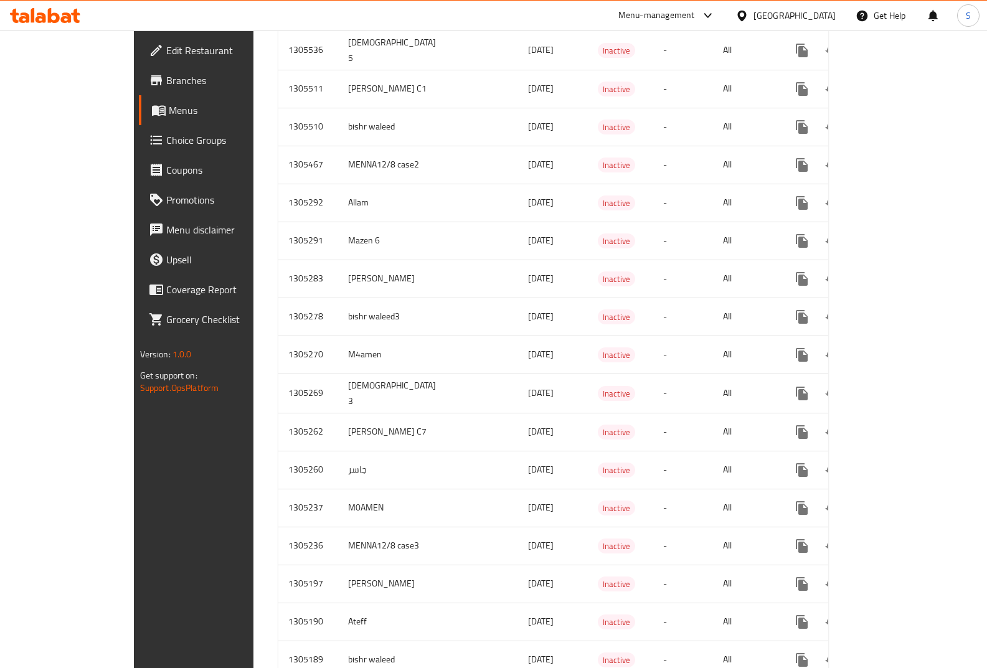
scroll to position [1777, 0]
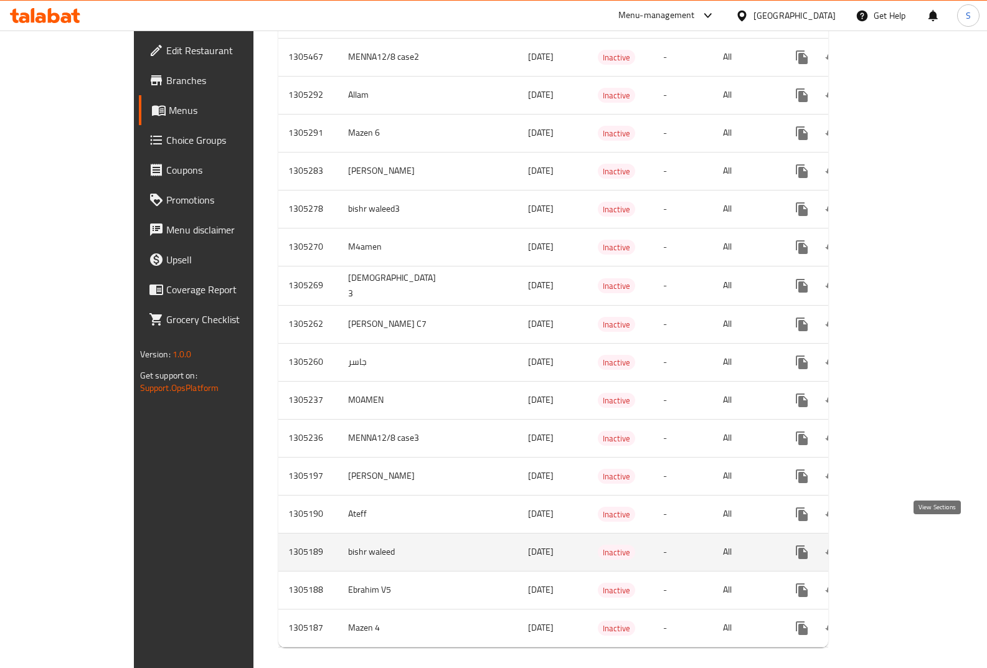
click at [899, 545] on icon "enhanced table" at bounding box center [891, 552] width 15 height 15
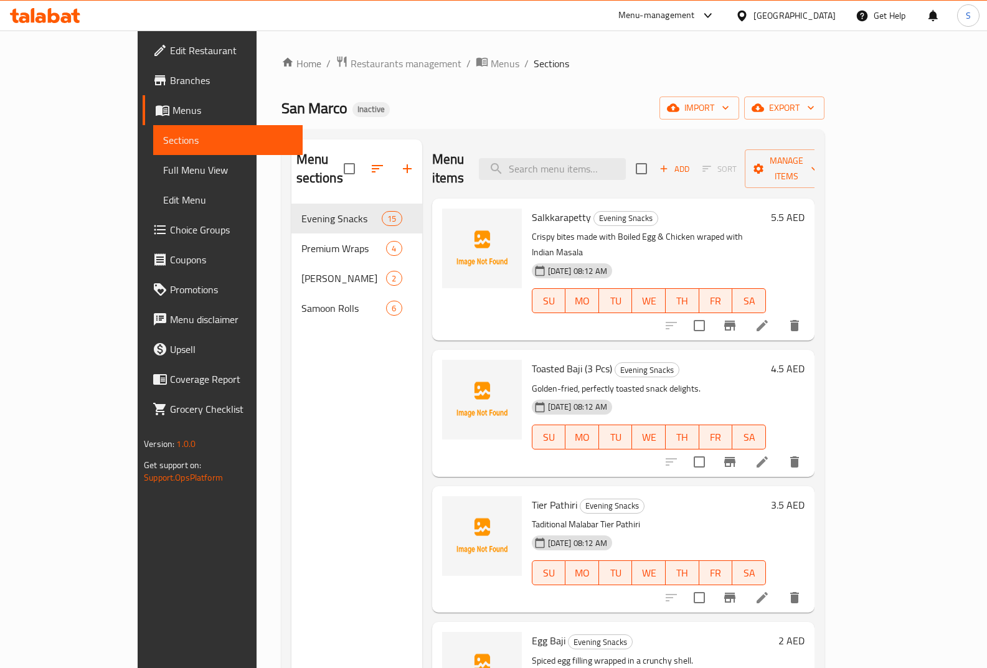
click at [143, 119] on link "Menus" at bounding box center [223, 110] width 160 height 30
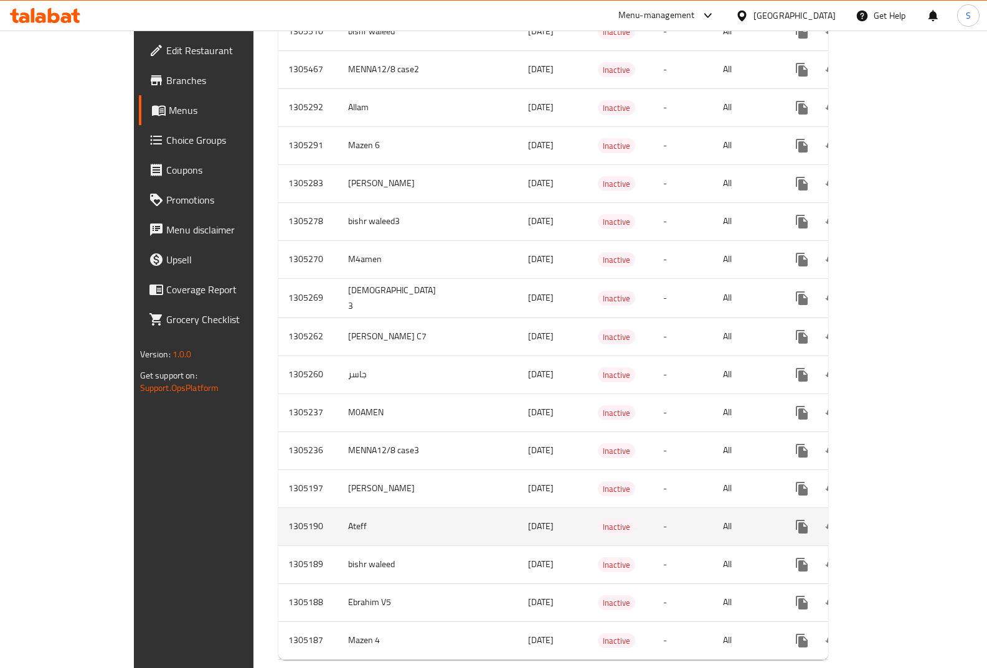
scroll to position [1777, 0]
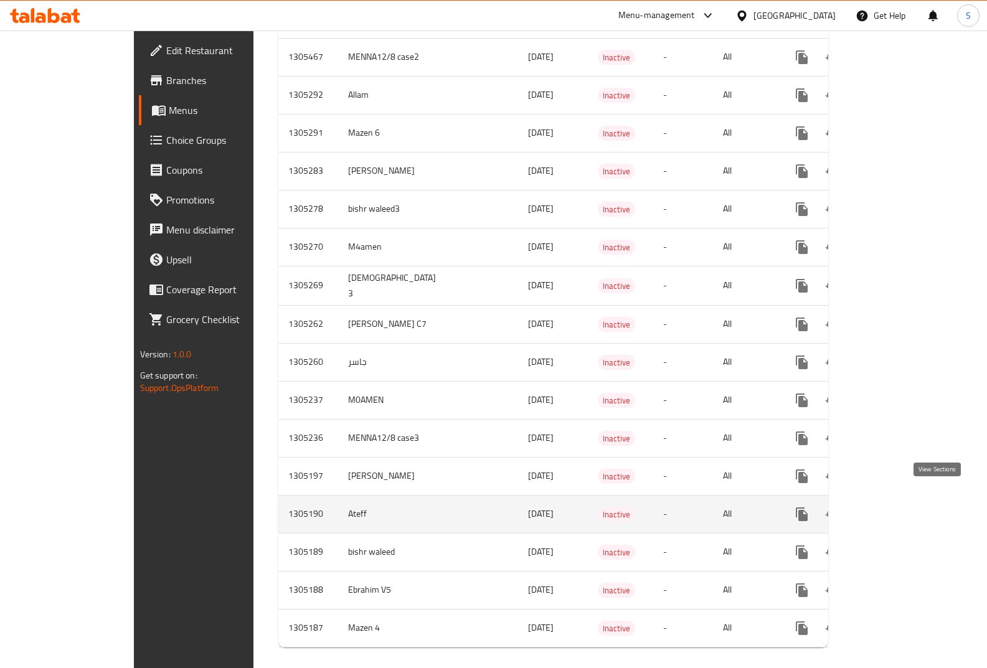
click at [899, 507] on icon "enhanced table" at bounding box center [891, 514] width 15 height 15
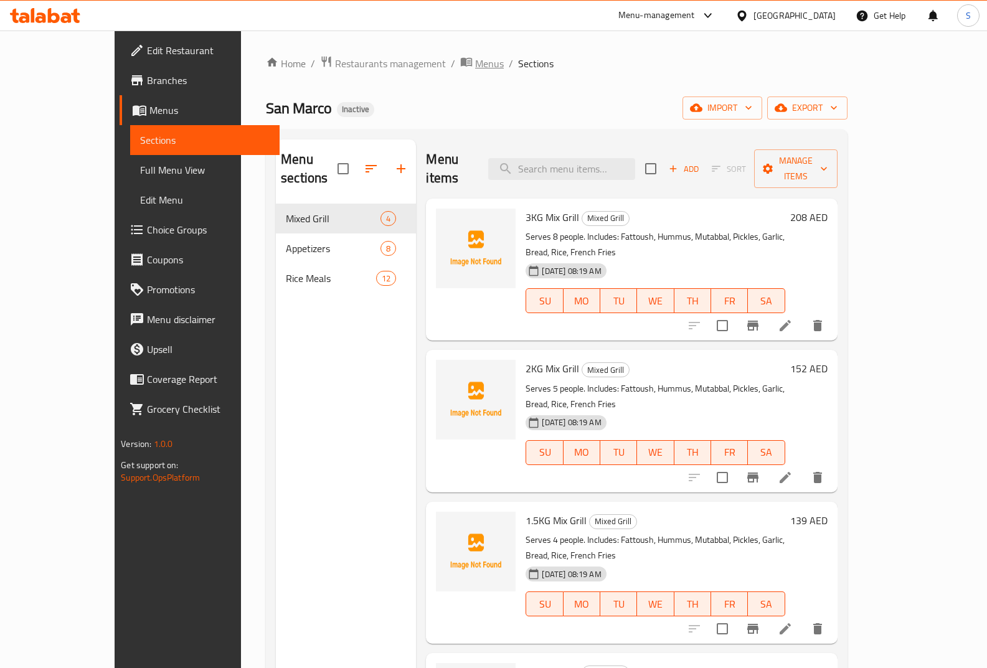
click at [475, 60] on span "Menus" at bounding box center [489, 63] width 29 height 15
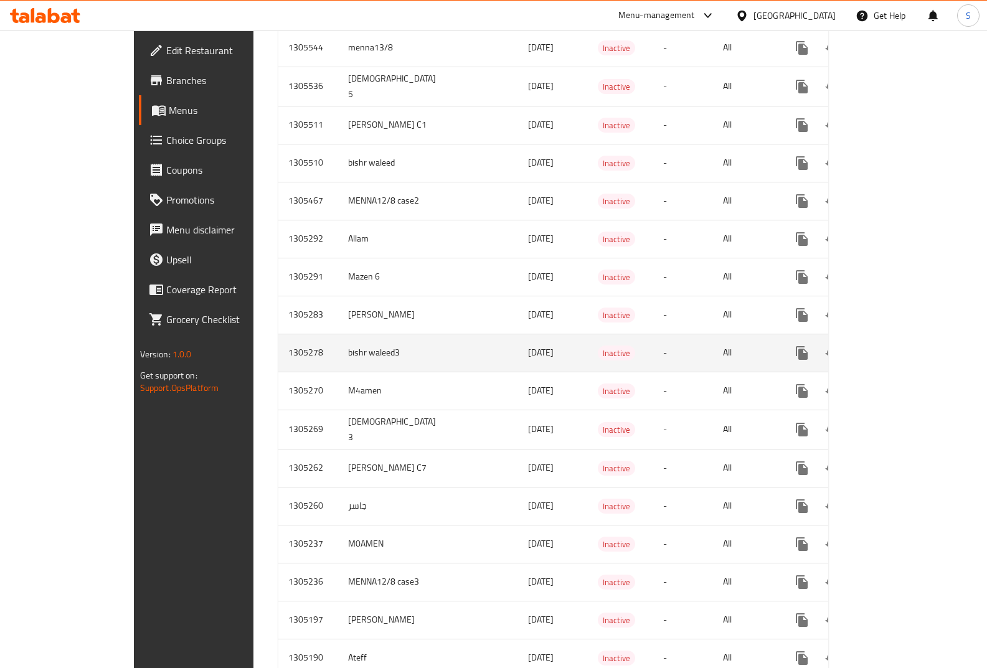
scroll to position [1777, 0]
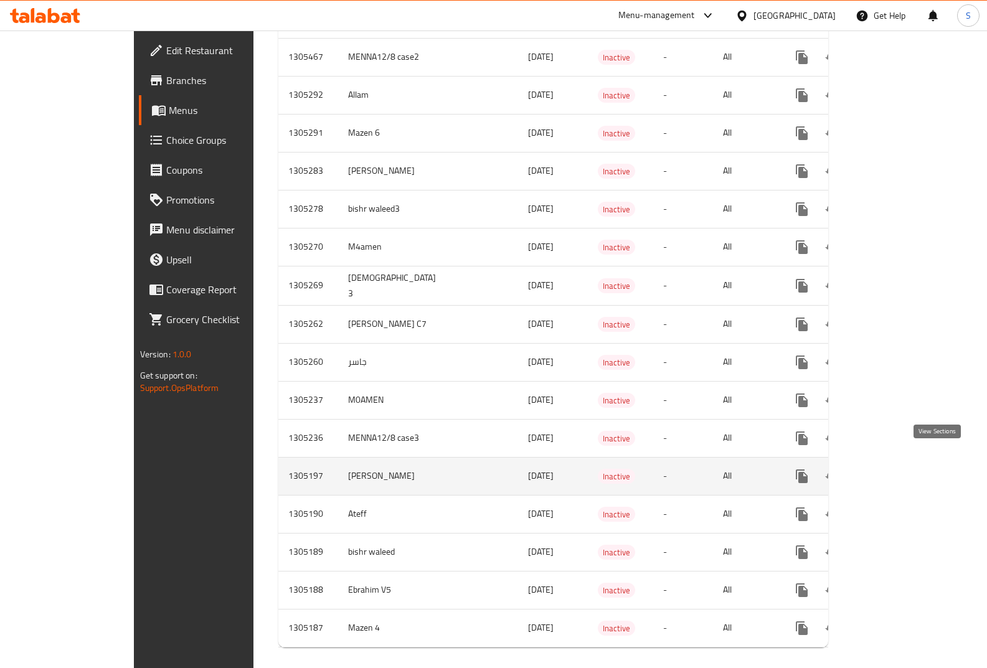
click at [897, 471] on icon "enhanced table" at bounding box center [891, 476] width 11 height 11
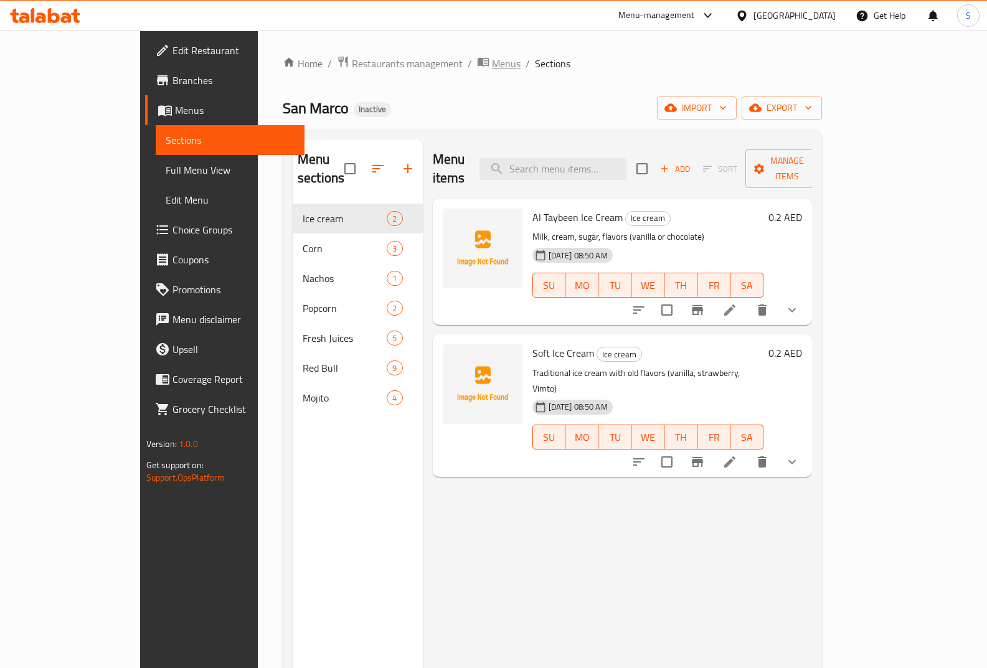
click at [492, 71] on span "Menus" at bounding box center [506, 63] width 29 height 15
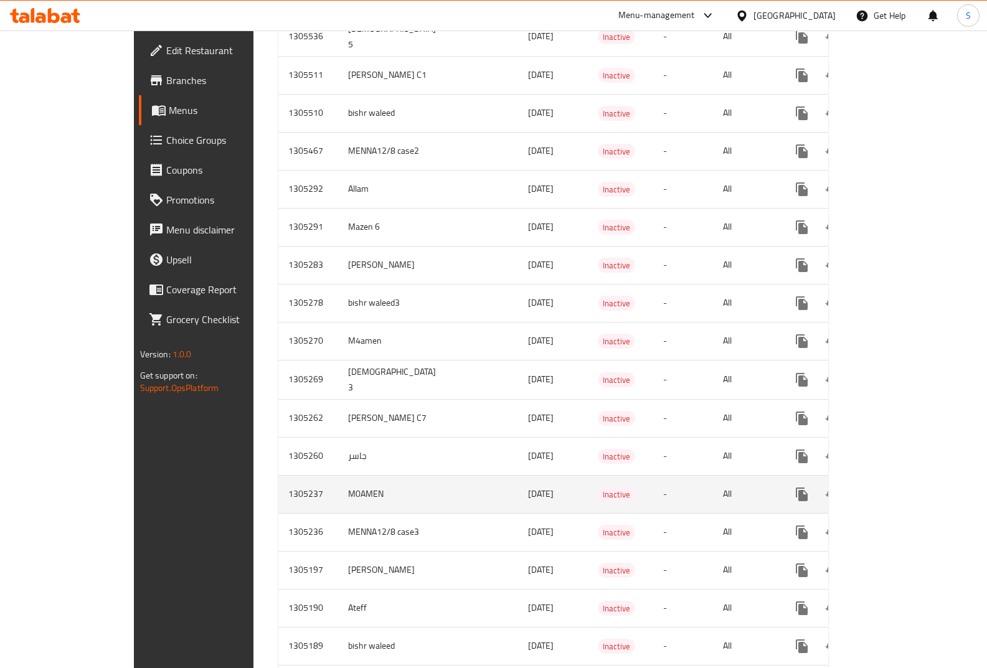
scroll to position [1777, 0]
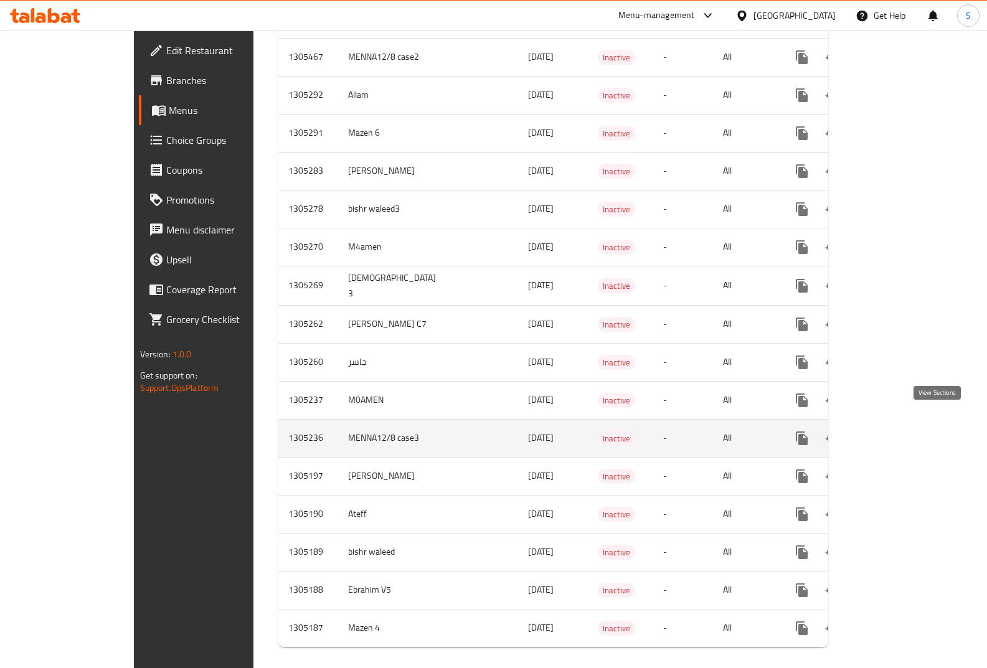
click at [897, 433] on icon "enhanced table" at bounding box center [891, 438] width 11 height 11
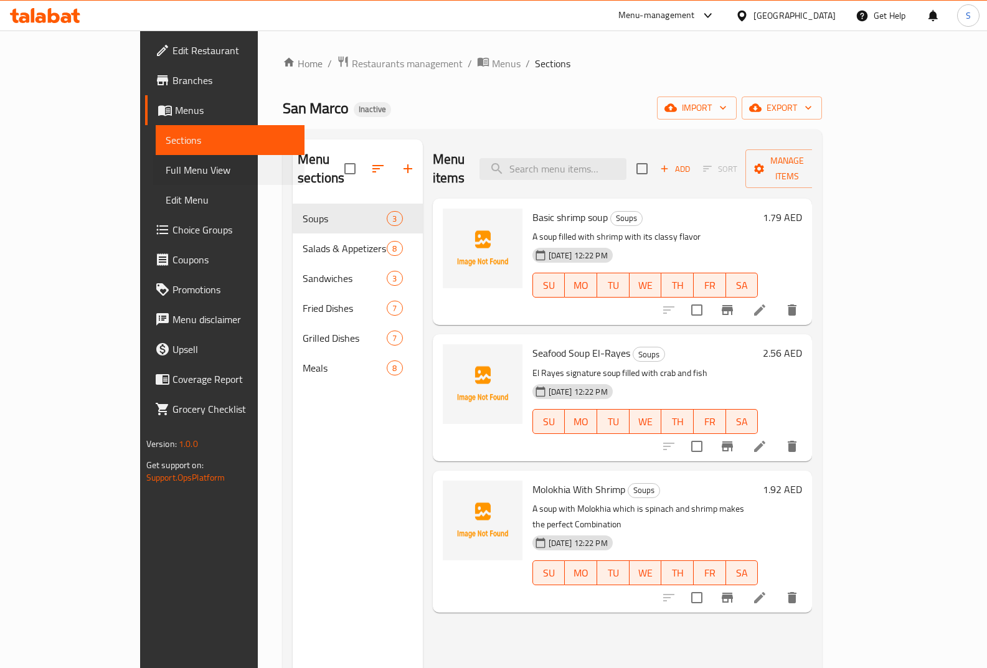
click at [141, 170] on div "Full Menu View" at bounding box center [223, 170] width 164 height 30
click at [166, 172] on span "Full Menu View" at bounding box center [230, 169] width 129 height 15
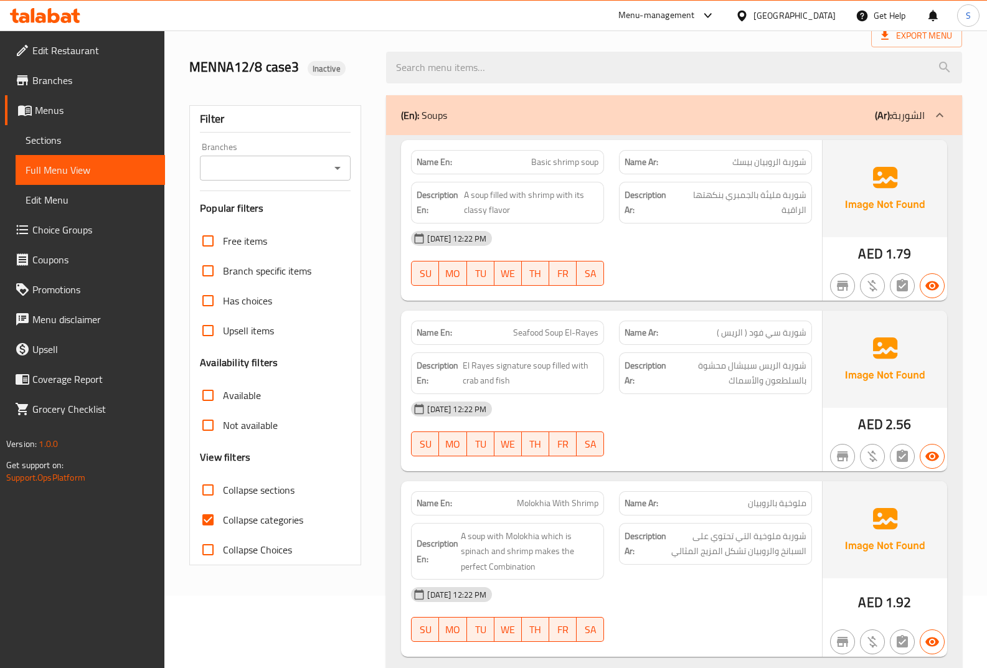
scroll to position [187, 0]
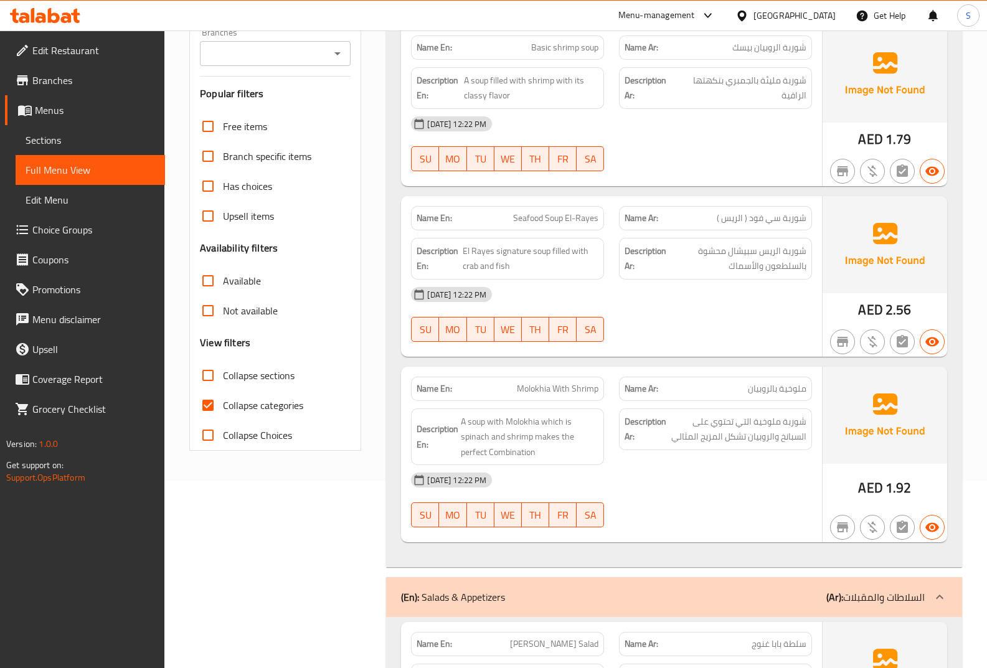
click at [286, 410] on span "Collapse categories" at bounding box center [263, 405] width 80 height 15
click at [223, 410] on input "Collapse categories" at bounding box center [208, 405] width 30 height 30
checkbox input "false"
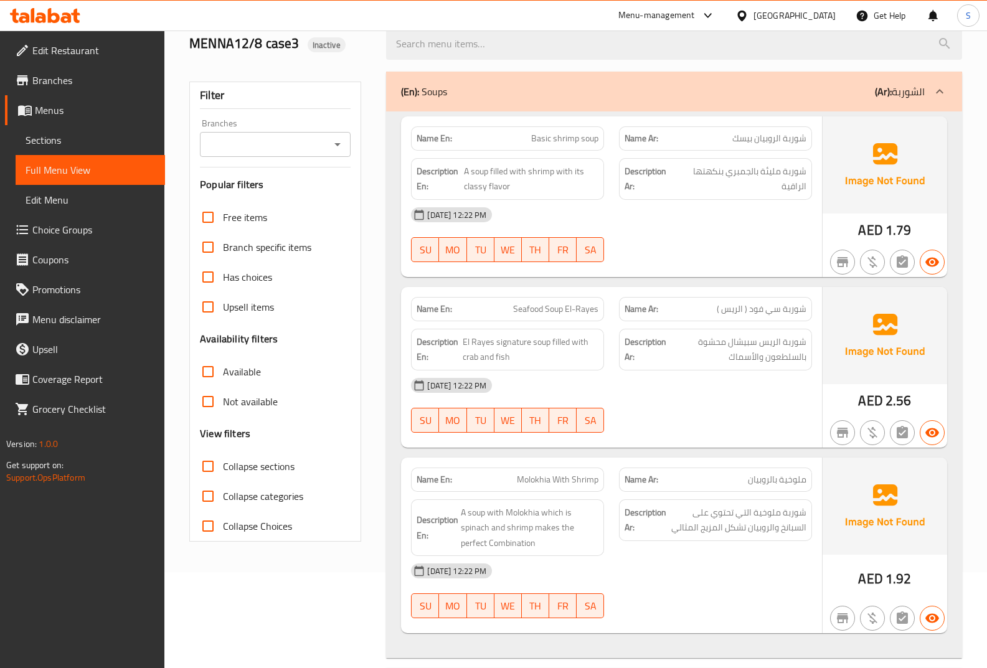
scroll to position [0, 0]
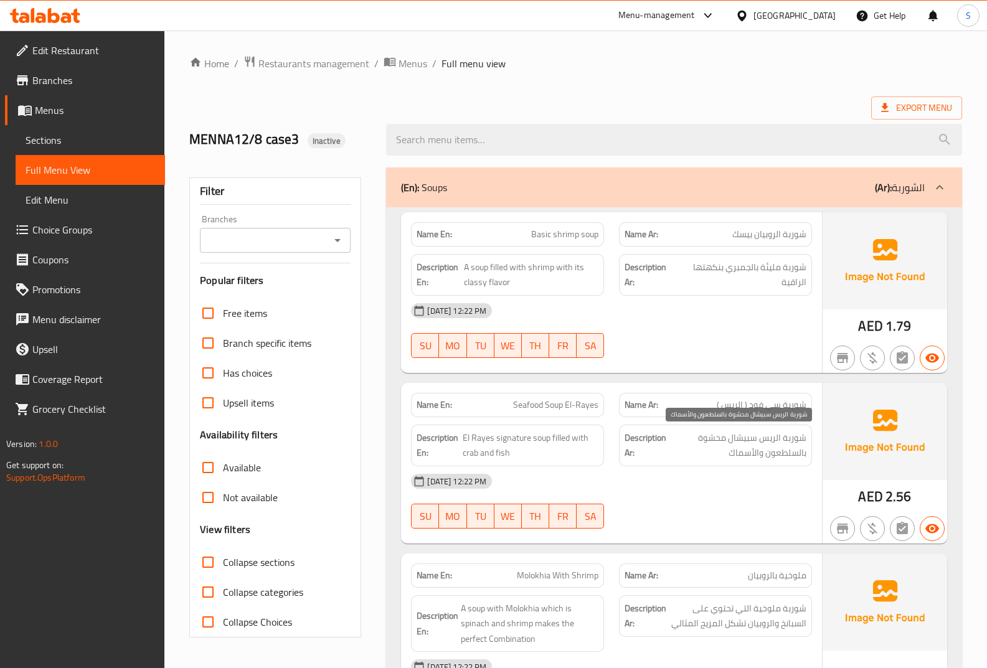
click at [780, 433] on span "شوربة الريس سبيشال محشوة بالسلطعون والأسماك" at bounding box center [738, 445] width 138 height 31
click at [786, 435] on span "شوربة الريس سبيشال محشوة بالسلطعون والأسماك" at bounding box center [738, 445] width 138 height 31
click at [514, 431] on span "El Rayes signature soup filled with crab and fish" at bounding box center [531, 445] width 136 height 31
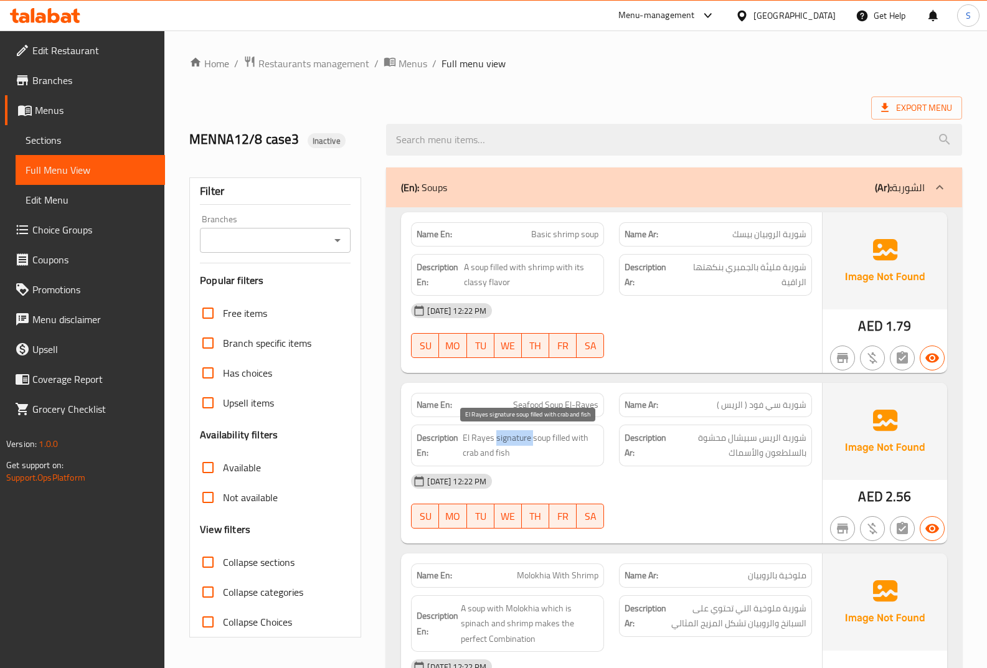
click at [514, 431] on span "El Rayes signature soup filled with crab and fish" at bounding box center [531, 445] width 136 height 31
copy span "signature"
click at [559, 415] on div "Name En: Seafood Soup El-Rayes" at bounding box center [507, 405] width 193 height 24
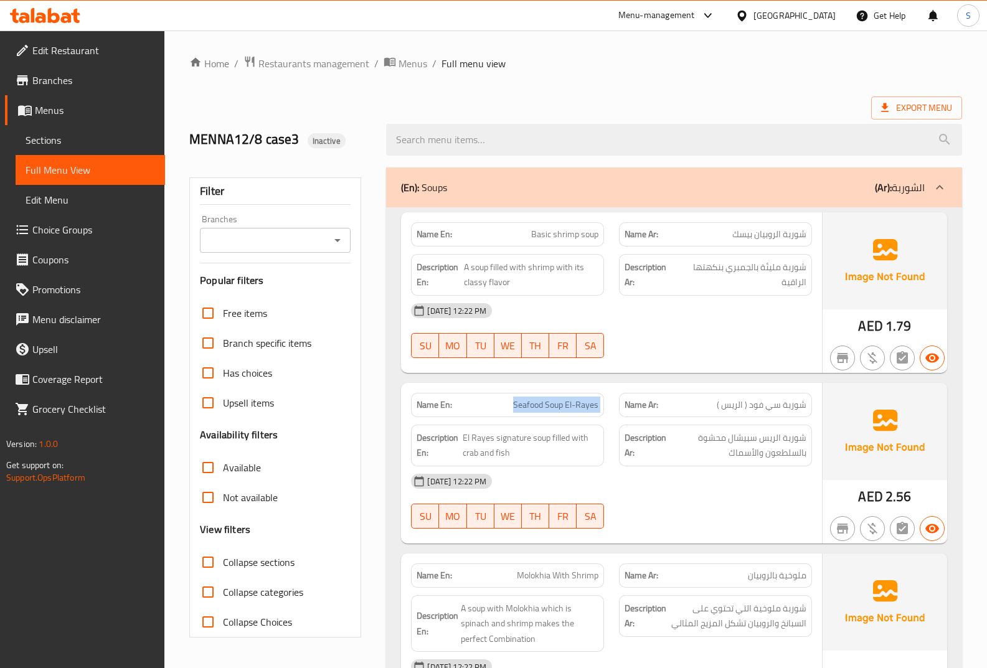
copy span "Seafood Soup El-Rayes"
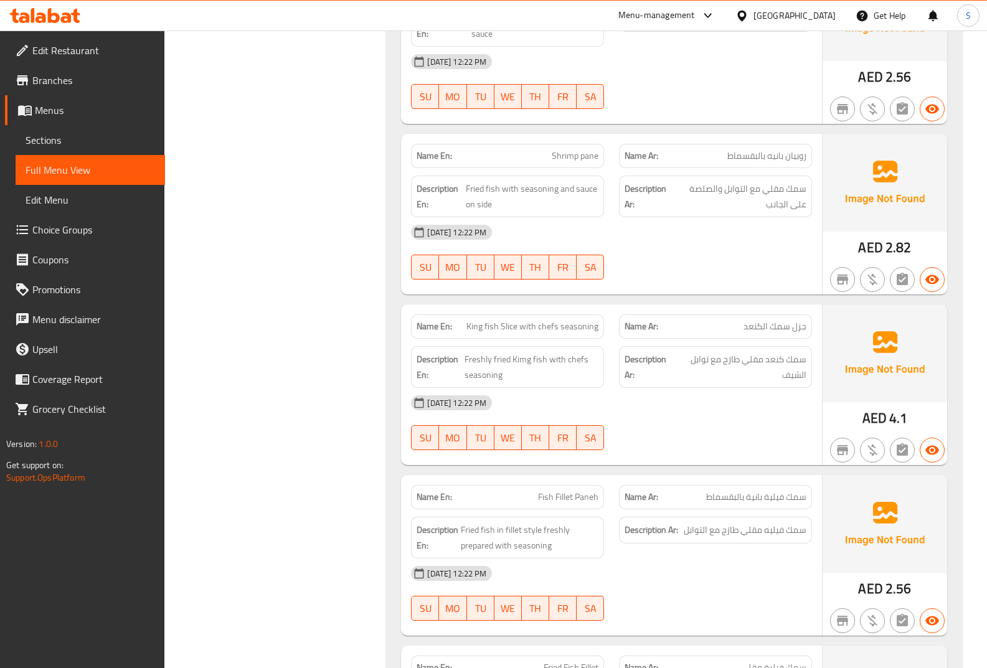
scroll to position [3237, 0]
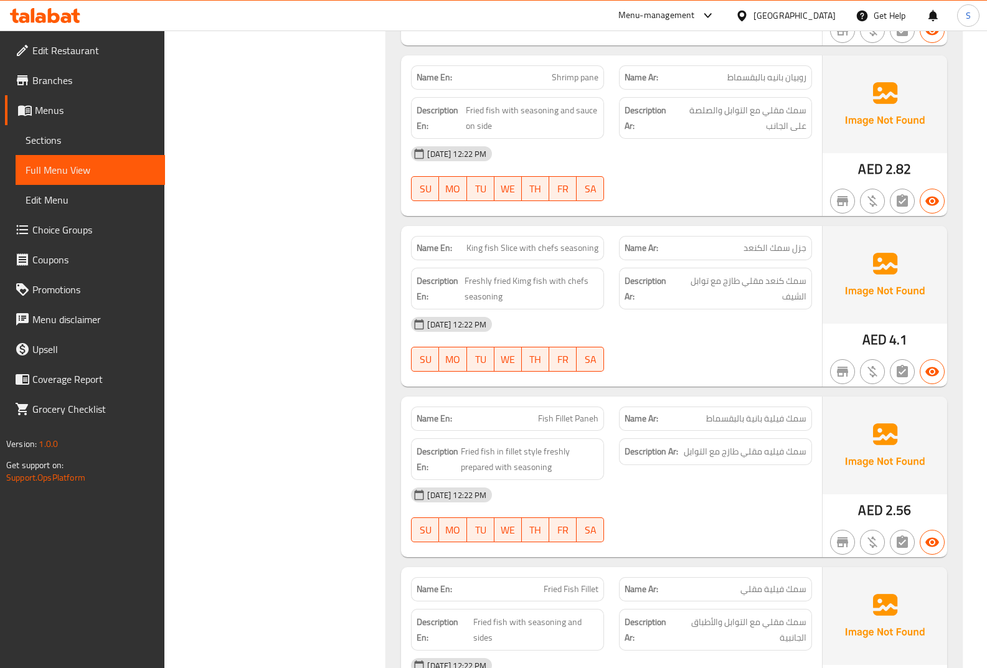
copy span "Fish Fillet Paneh"
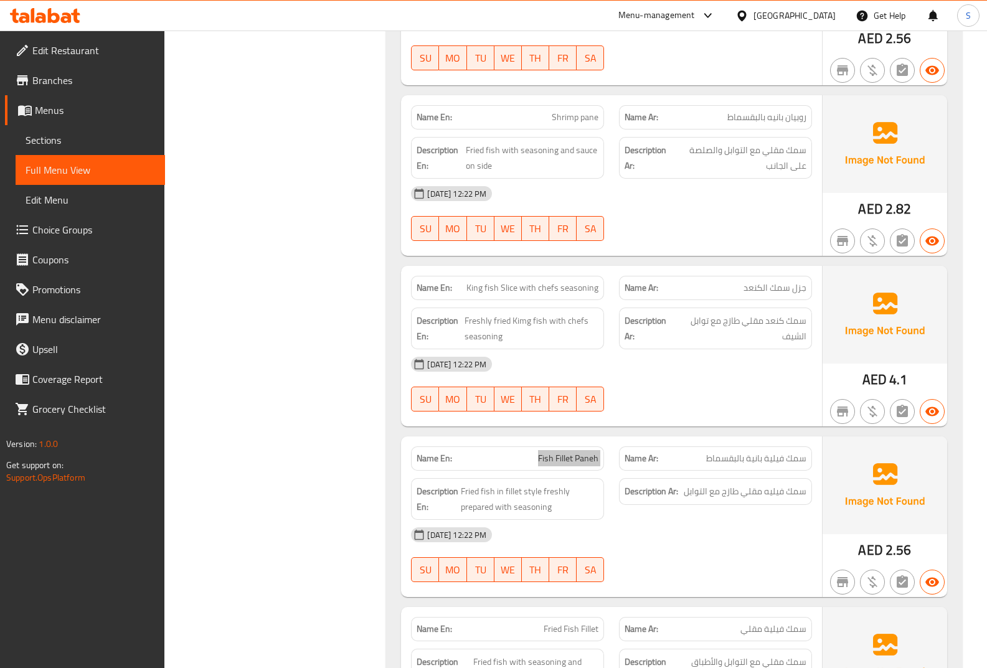
scroll to position [3175, 0]
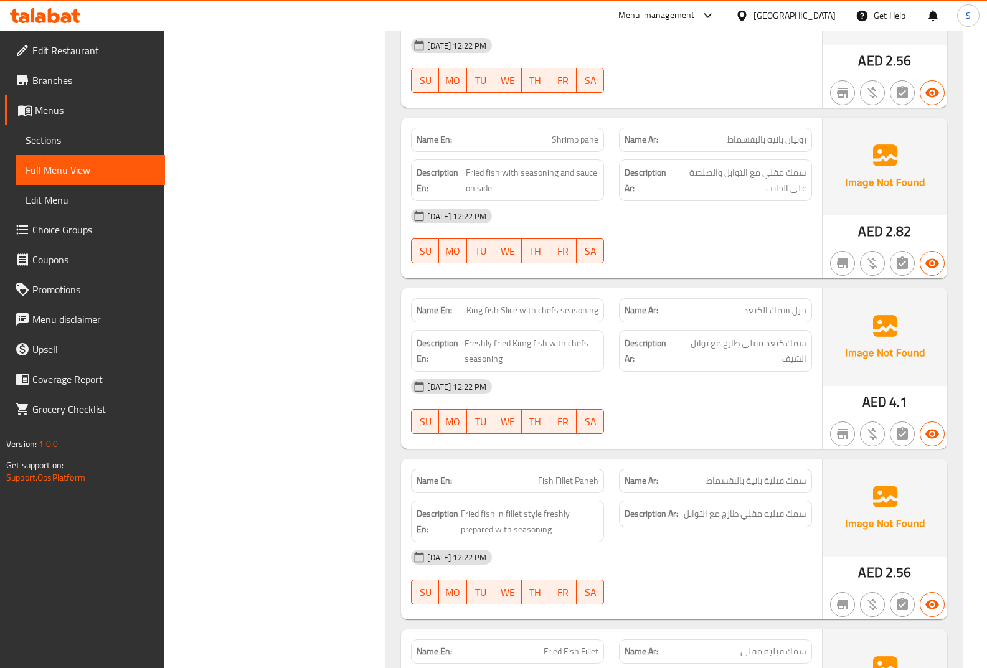
copy span "Shrimp pane"
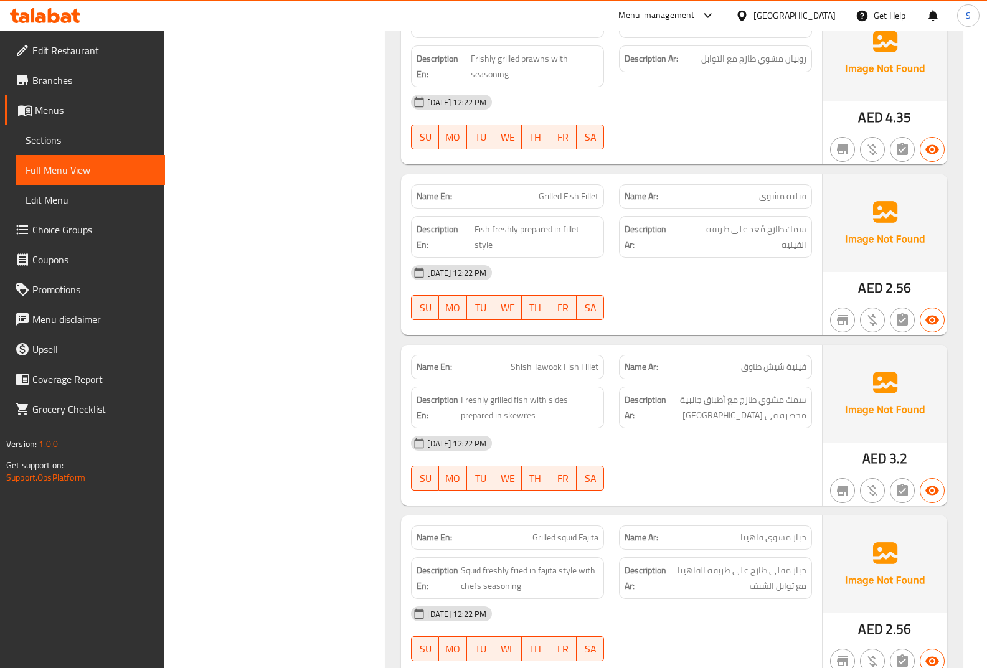
scroll to position [4233, 0]
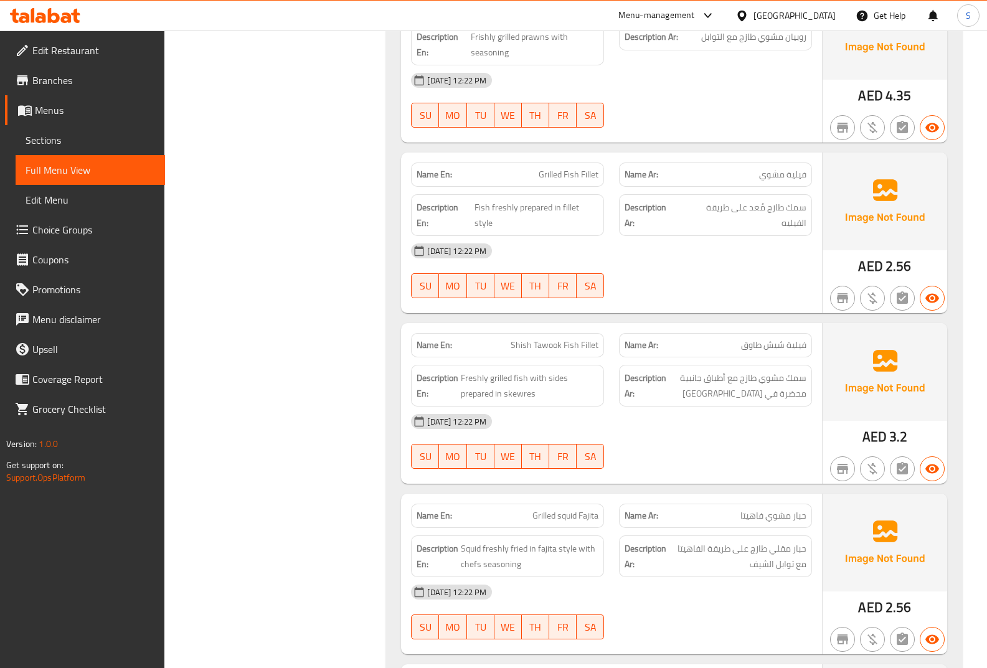
copy span "Shish Tawook Fish Fillet"
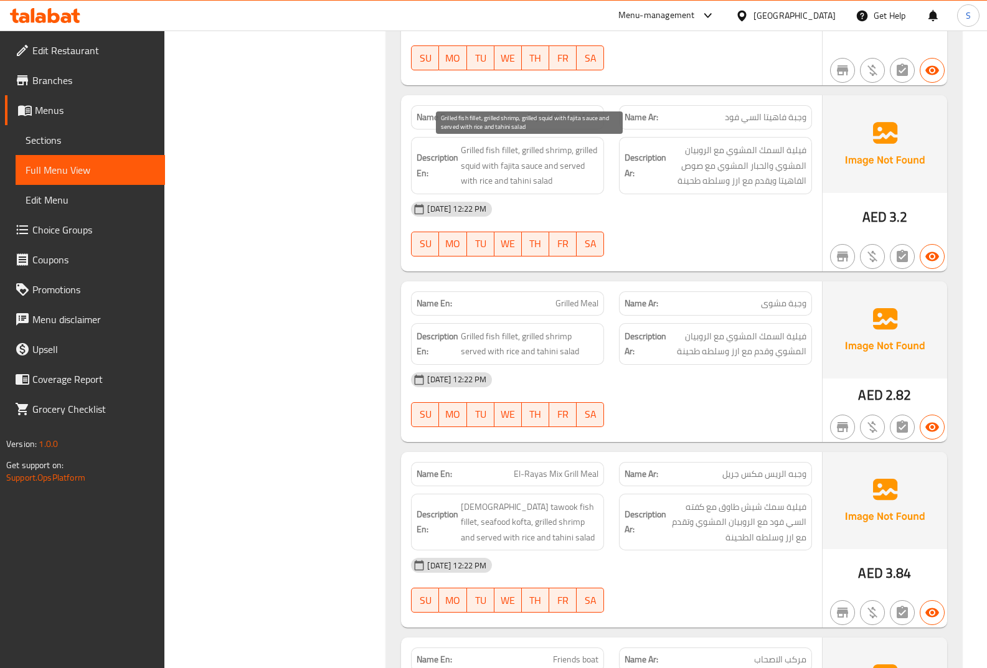
scroll to position [5603, 0]
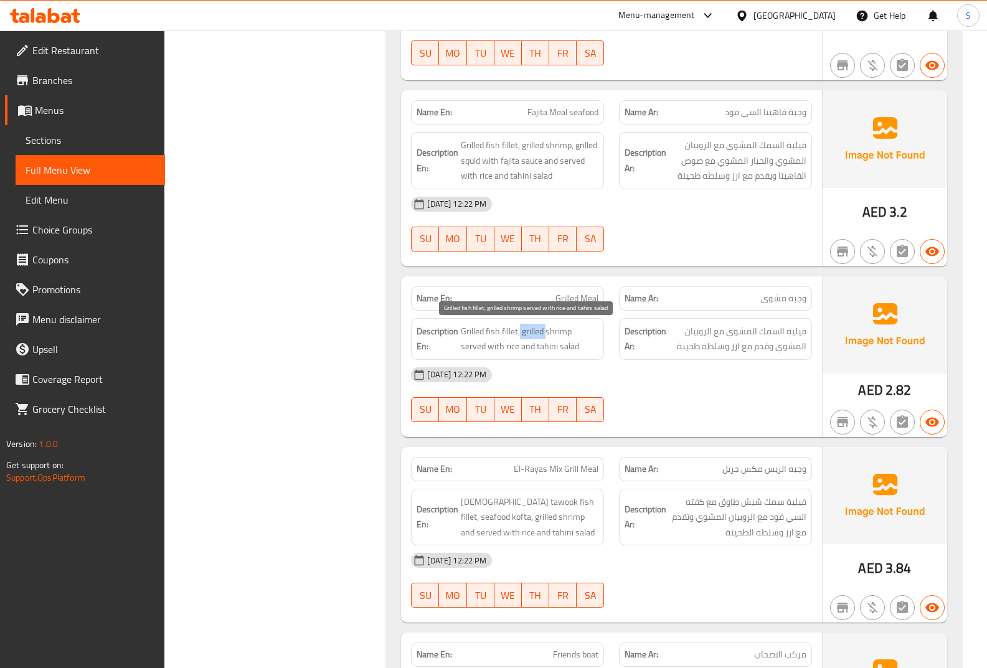
drag, startPoint x: 519, startPoint y: 330, endPoint x: 550, endPoint y: 332, distance: 31.8
click at [548, 335] on span "Grilled fish fillet, grilled shrimp served with rice and tahini salad" at bounding box center [530, 339] width 138 height 31
click at [551, 332] on span "Grilled fish fillet, grilled shrimp served with rice and tahini salad" at bounding box center [530, 339] width 138 height 31
click at [576, 326] on span "Grilled fish fillet, grilled shrimp served with rice and tahini salad" at bounding box center [530, 339] width 138 height 31
drag, startPoint x: 573, startPoint y: 326, endPoint x: 519, endPoint y: 326, distance: 53.5
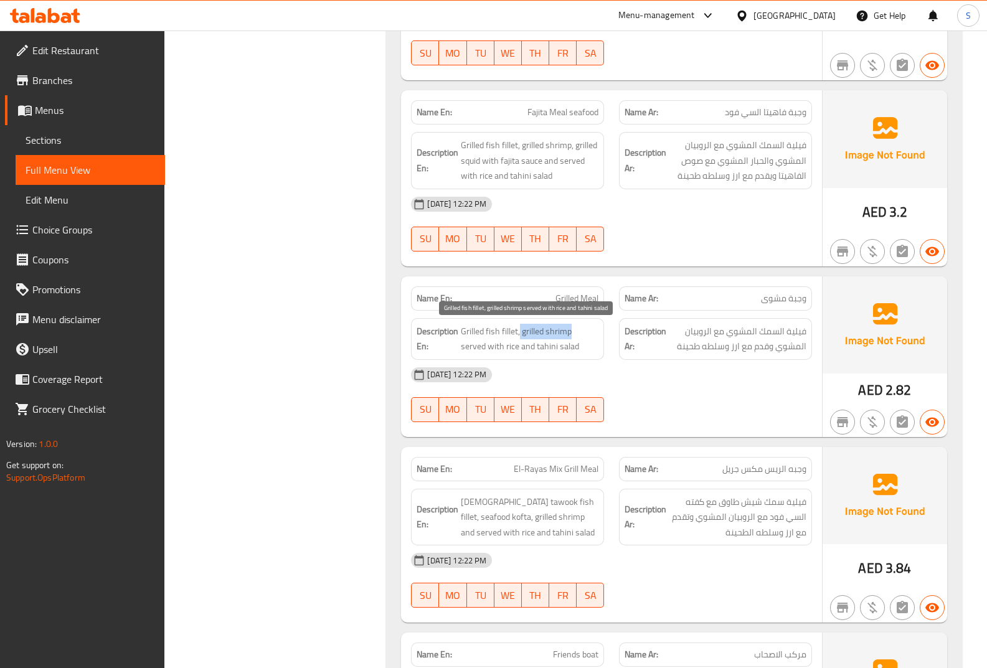
click at [519, 326] on span "Grilled fish fillet, grilled shrimp served with rice and tahini salad" at bounding box center [530, 339] width 138 height 31
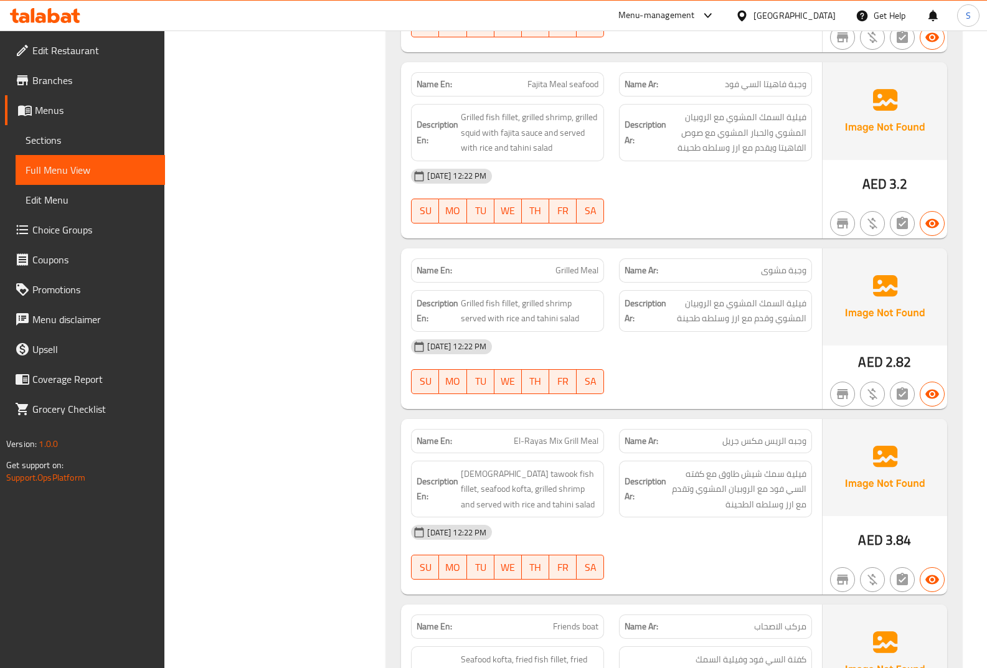
scroll to position [5494, 0]
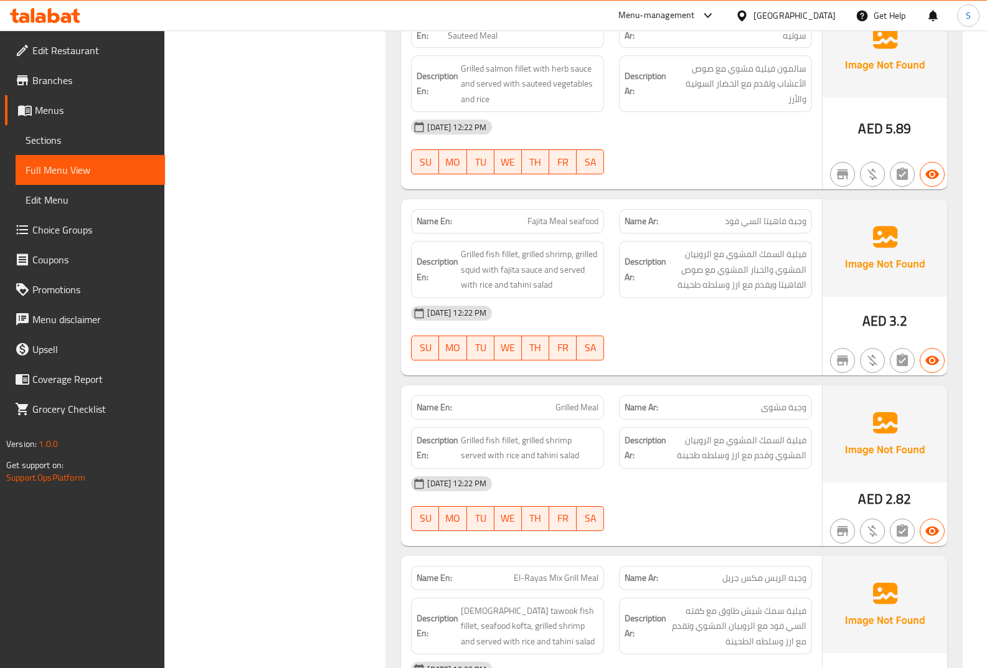
click at [87, 113] on span "Menus" at bounding box center [95, 110] width 120 height 15
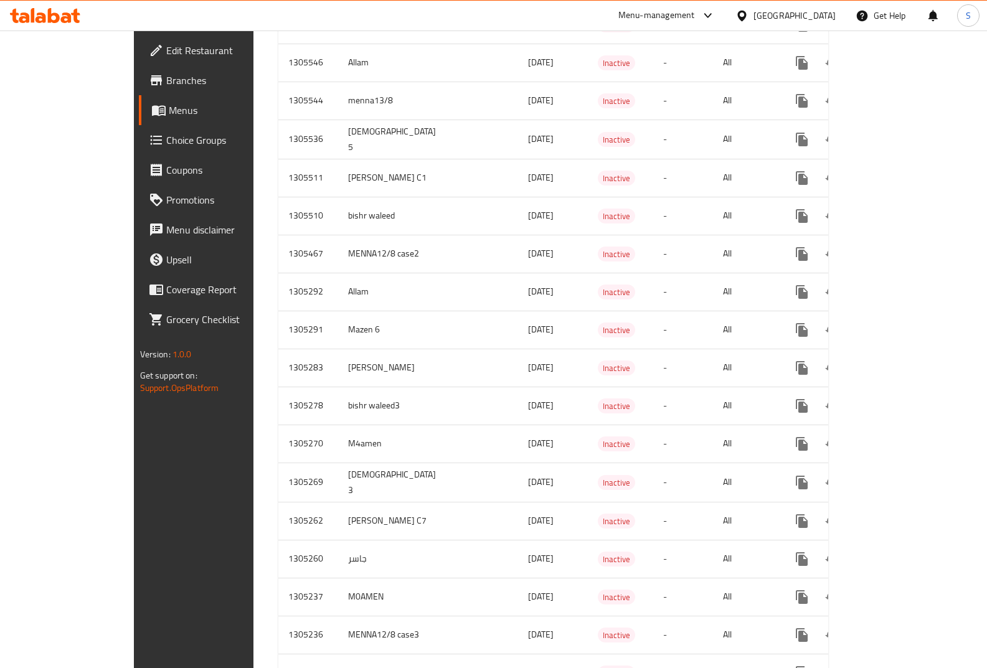
scroll to position [1815, 0]
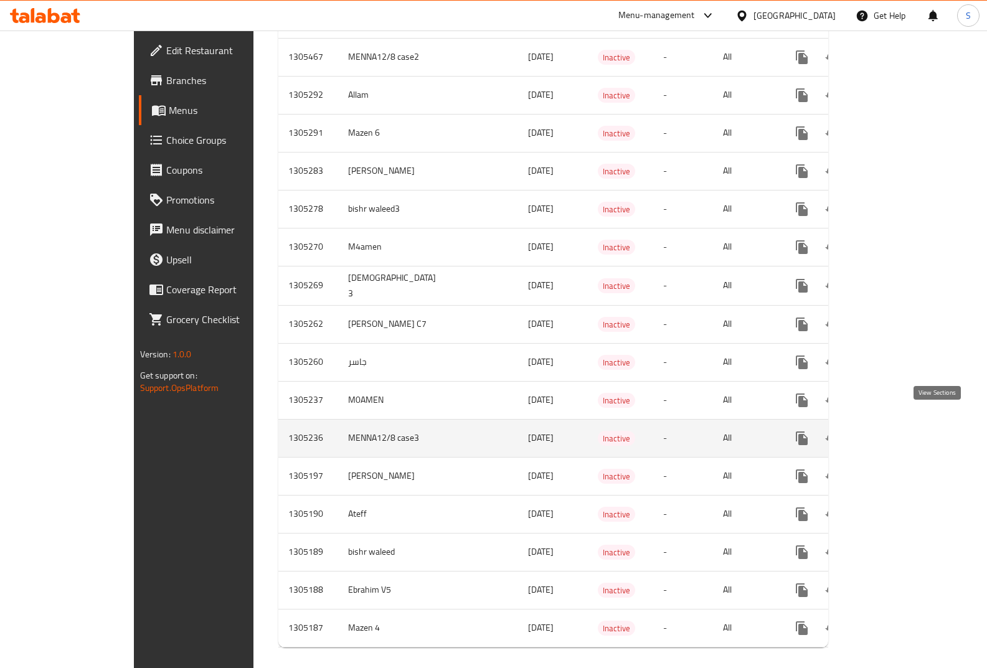
click at [897, 433] on icon "enhanced table" at bounding box center [891, 438] width 11 height 11
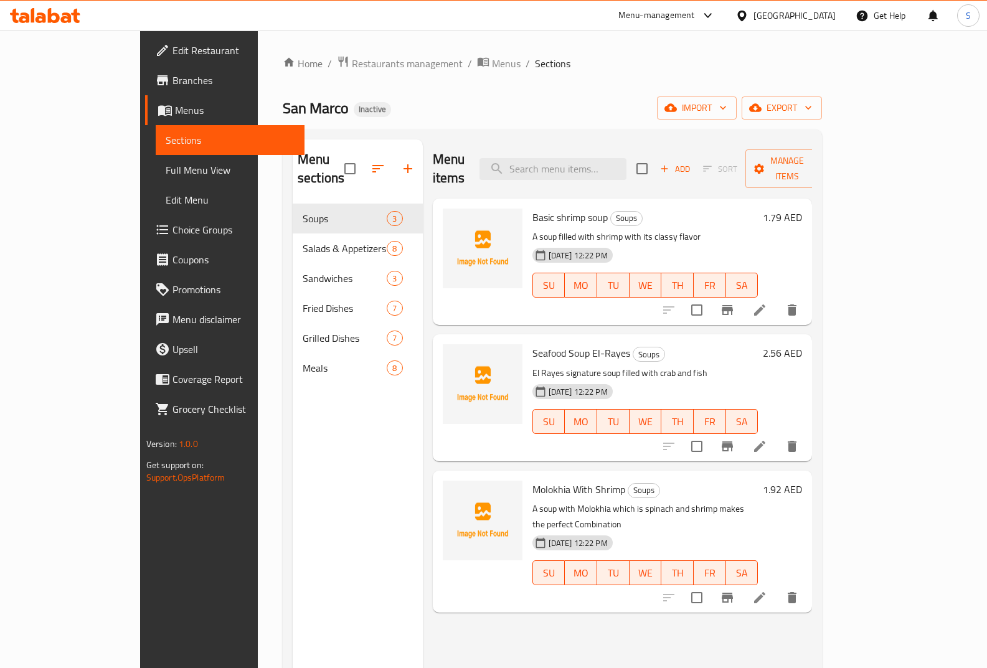
click at [145, 119] on link "Menus" at bounding box center [225, 110] width 160 height 30
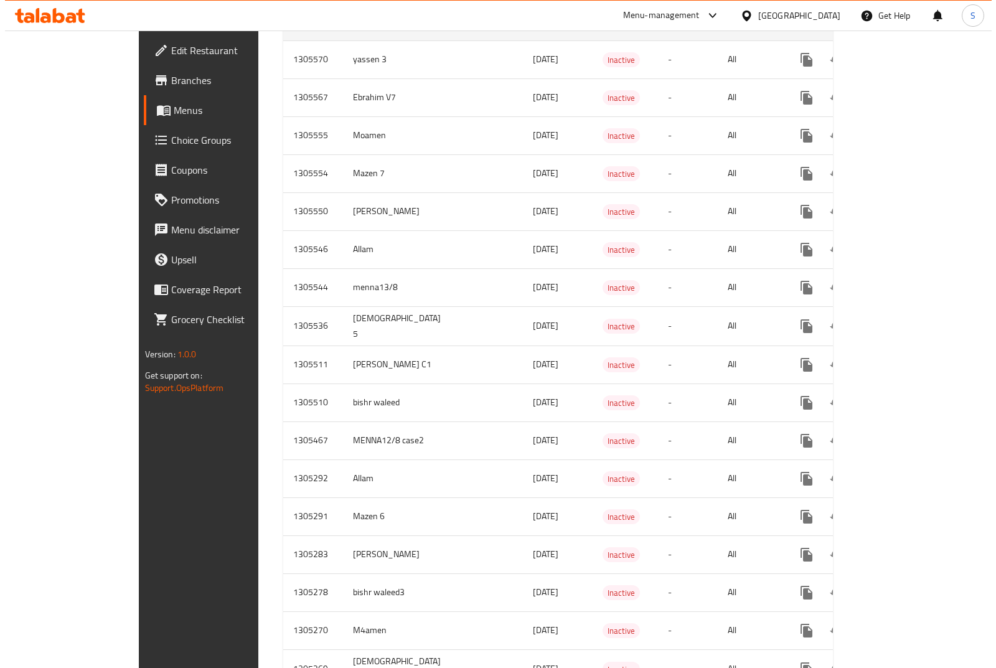
scroll to position [1815, 0]
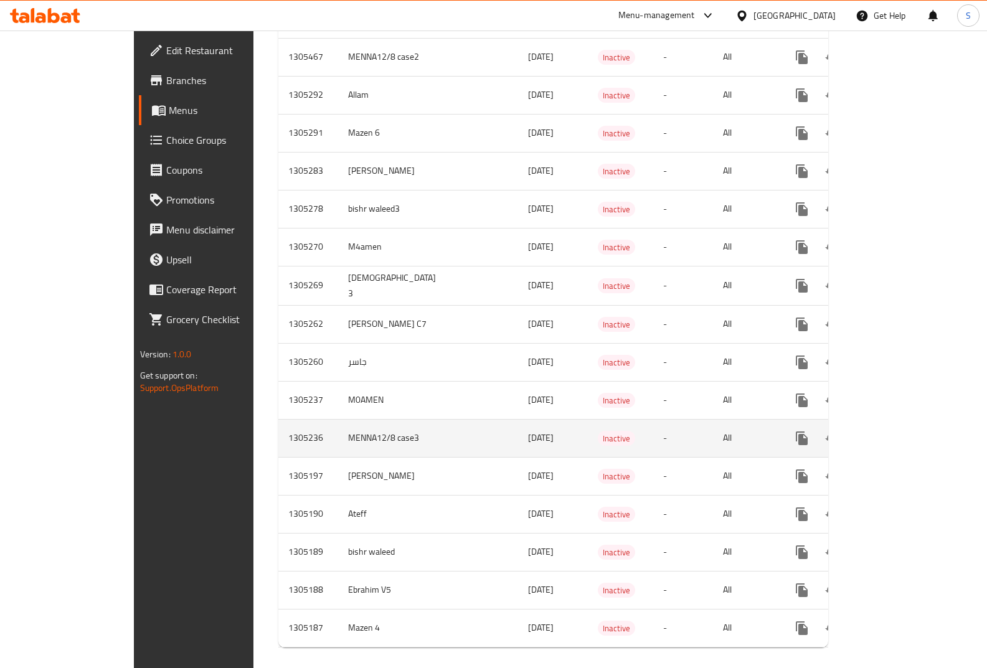
click at [338, 421] on td "MENNA12/8 case3" at bounding box center [394, 438] width 113 height 38
click at [877, 423] on button "enhanced table" at bounding box center [862, 438] width 30 height 30
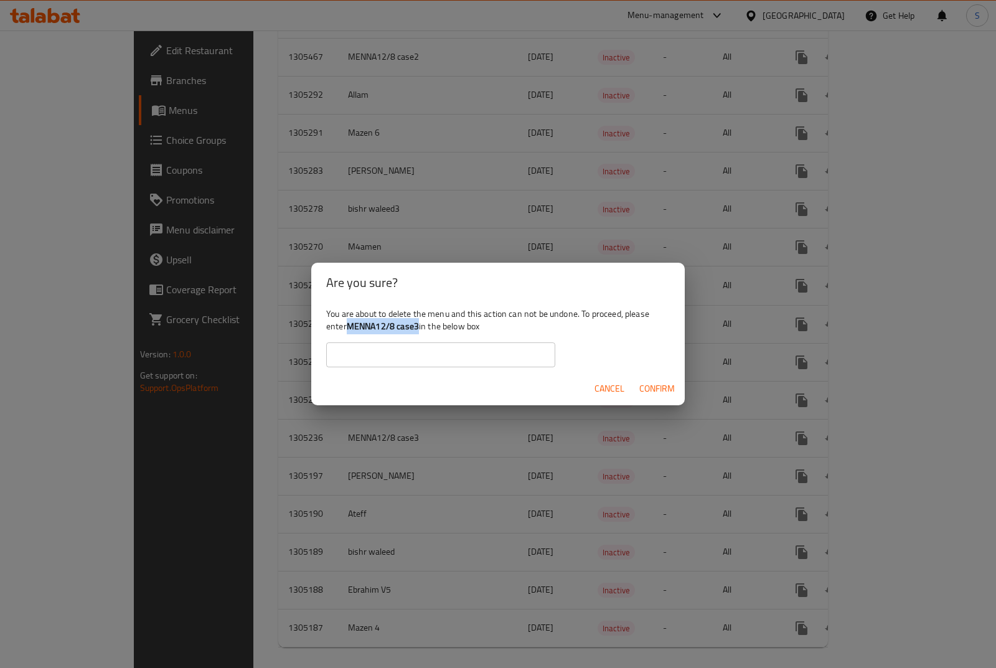
drag, startPoint x: 420, startPoint y: 323, endPoint x: 350, endPoint y: 326, distance: 69.8
click at [350, 326] on b "MENNA12/8 case3" at bounding box center [383, 326] width 72 height 16
copy b "MENNA12/8 case3"
click at [334, 351] on input "text" at bounding box center [440, 354] width 229 height 25
paste input "MENNA12/8 case3"
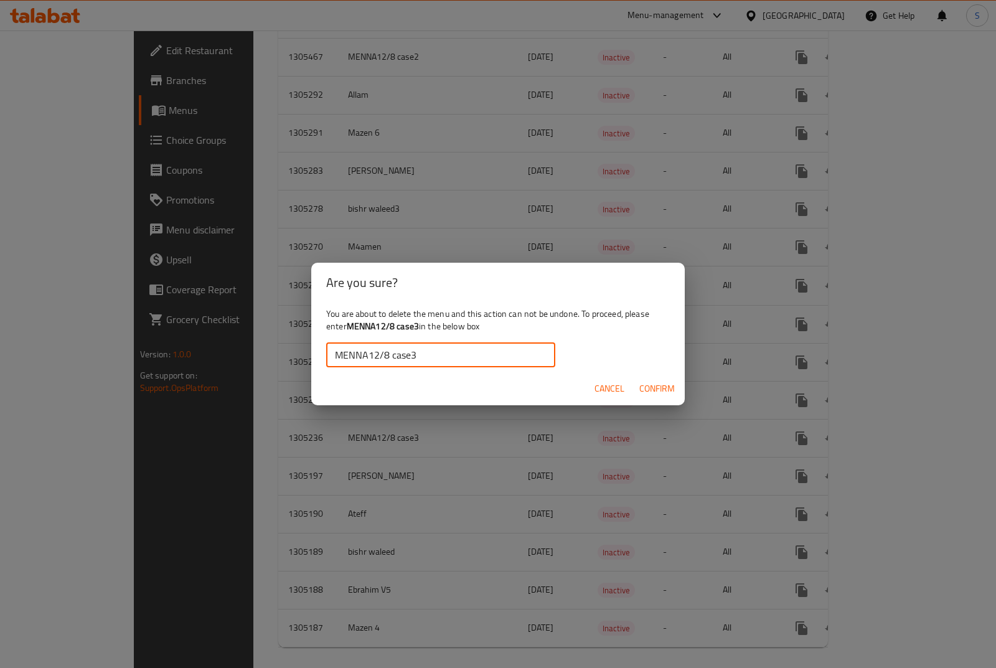
click at [335, 361] on input "MENNA12/8 case3" at bounding box center [440, 354] width 229 height 25
type input "MENNA12/8 case3"
click at [652, 388] on span "Confirm" at bounding box center [656, 389] width 35 height 16
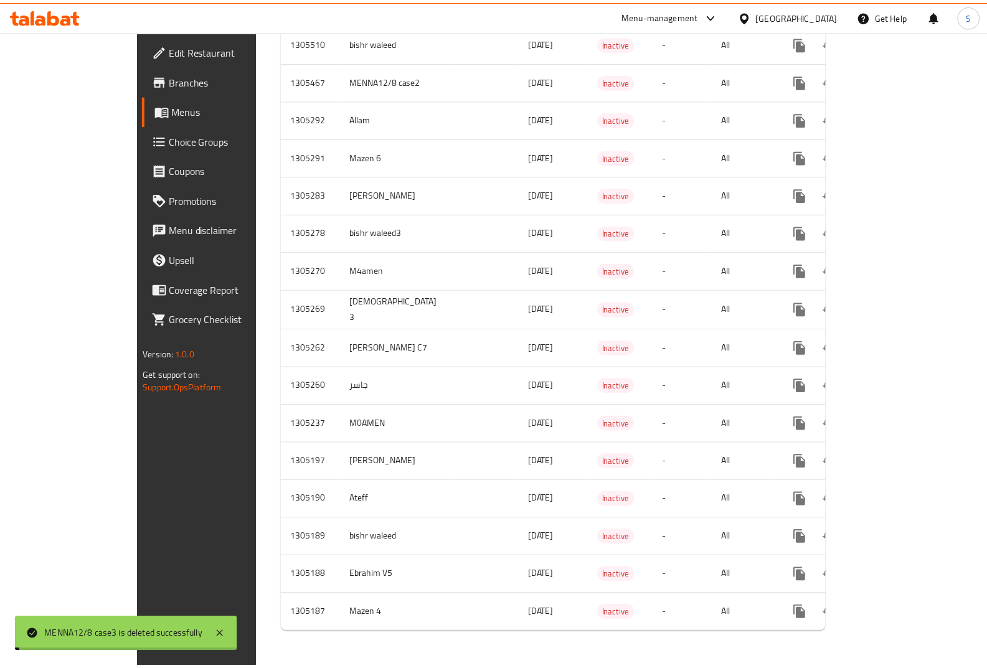
scroll to position [1776, 0]
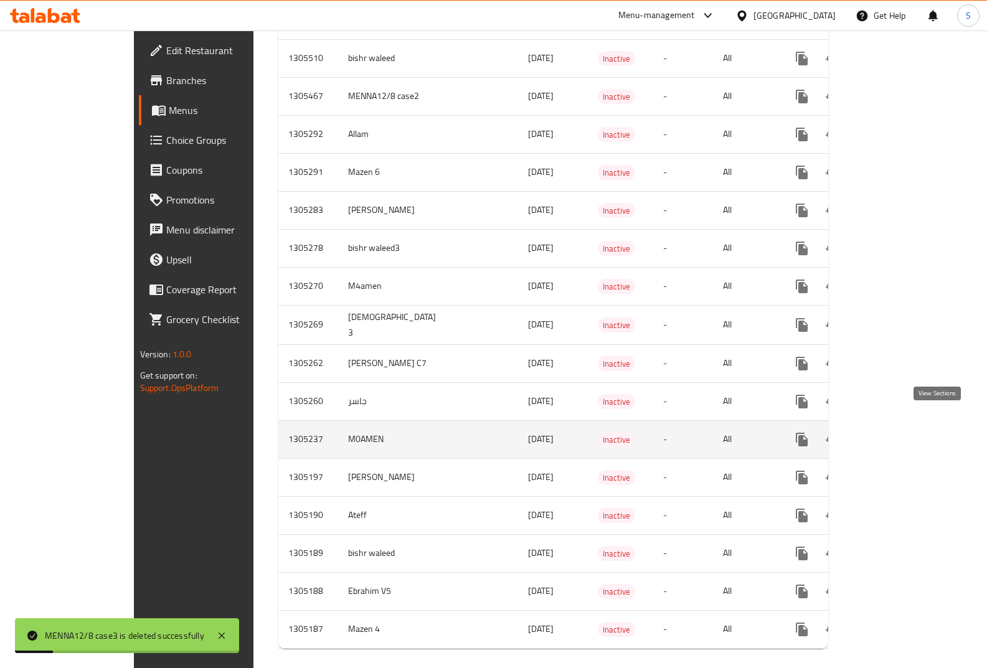
click at [897, 434] on icon "enhanced table" at bounding box center [891, 439] width 11 height 11
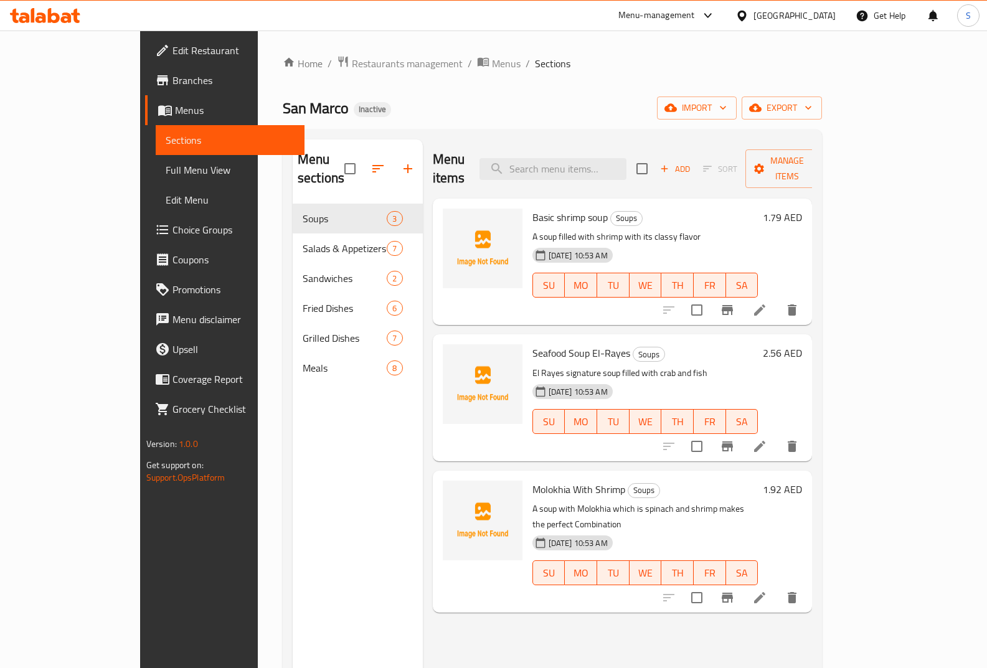
click at [141, 156] on div "Sections Full Menu View Edit Menu" at bounding box center [223, 170] width 164 height 90
click at [156, 162] on link "Full Menu View" at bounding box center [230, 170] width 149 height 30
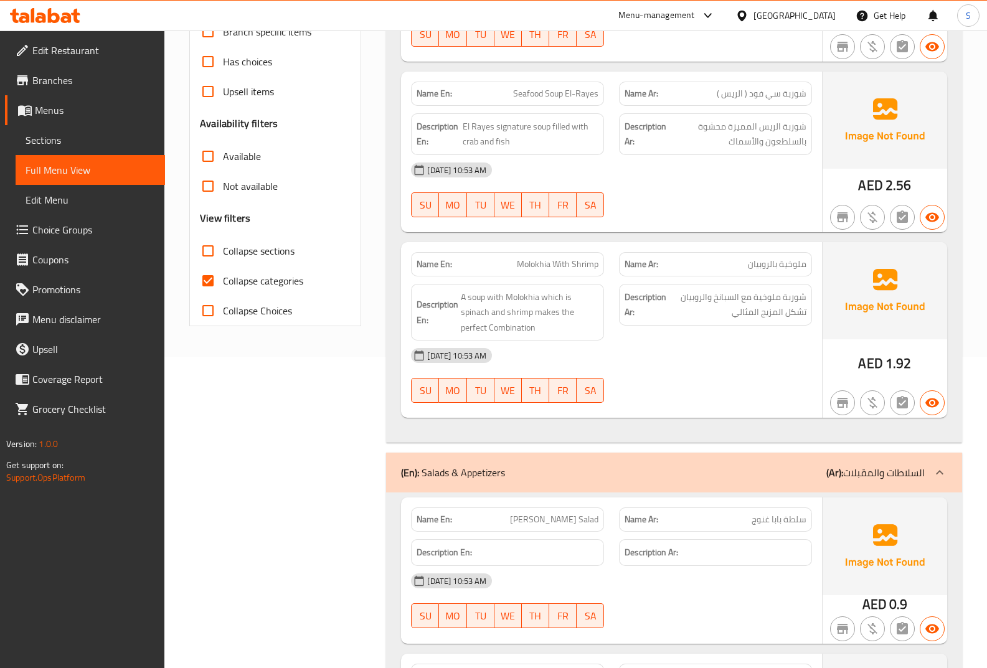
click at [276, 276] on span "Collapse categories" at bounding box center [263, 280] width 80 height 15
click at [223, 276] on input "Collapse categories" at bounding box center [208, 281] width 30 height 30
checkbox input "false"
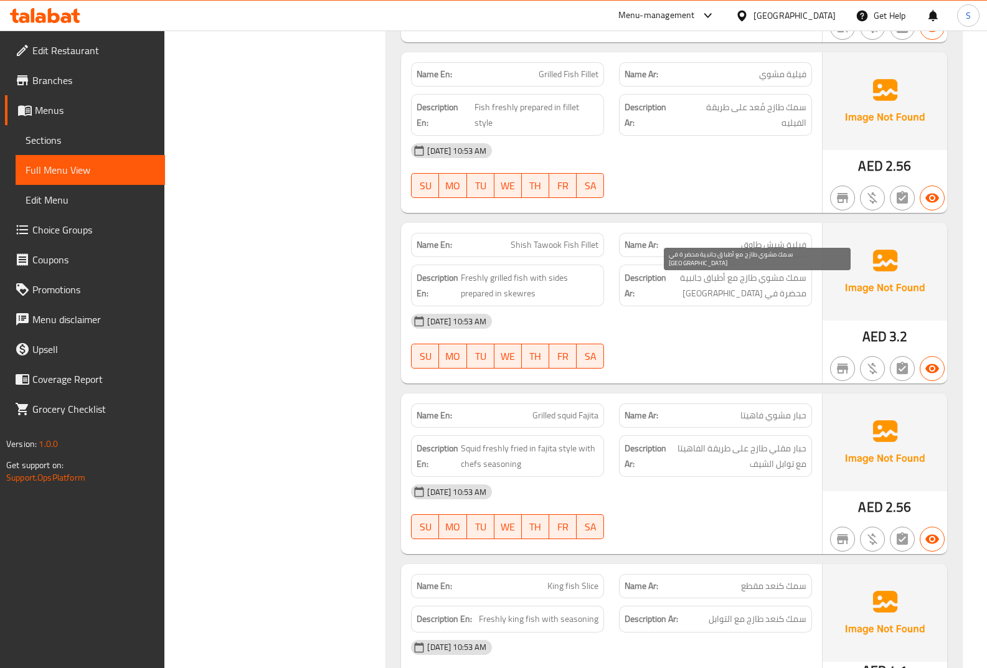
scroll to position [3860, 0]
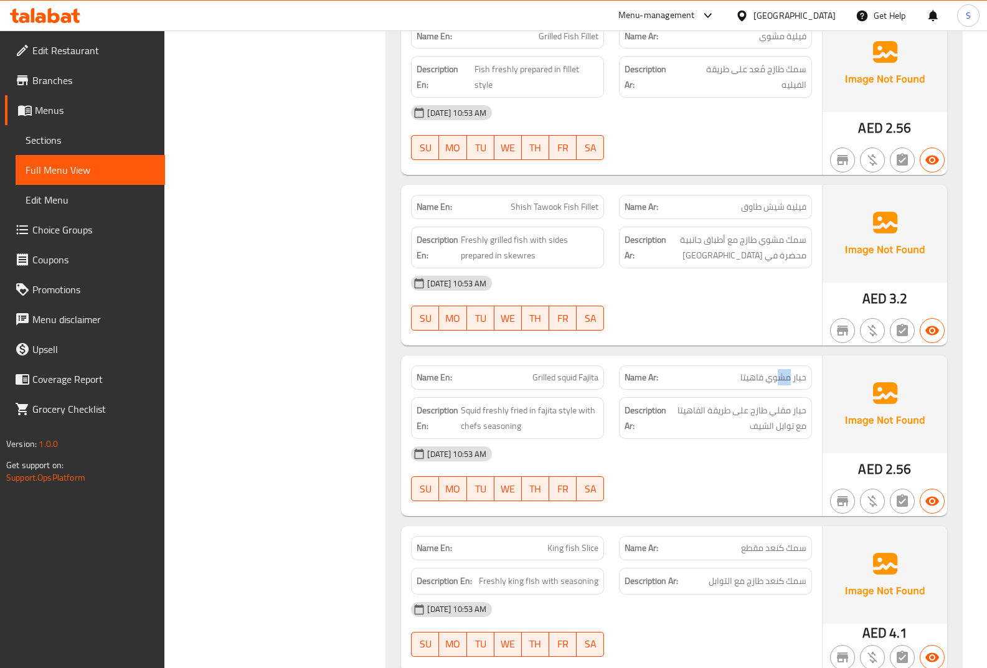
drag, startPoint x: 789, startPoint y: 377, endPoint x: 778, endPoint y: 374, distance: 11.2
drag, startPoint x: 790, startPoint y: 401, endPoint x: 764, endPoint y: 407, distance: 26.7
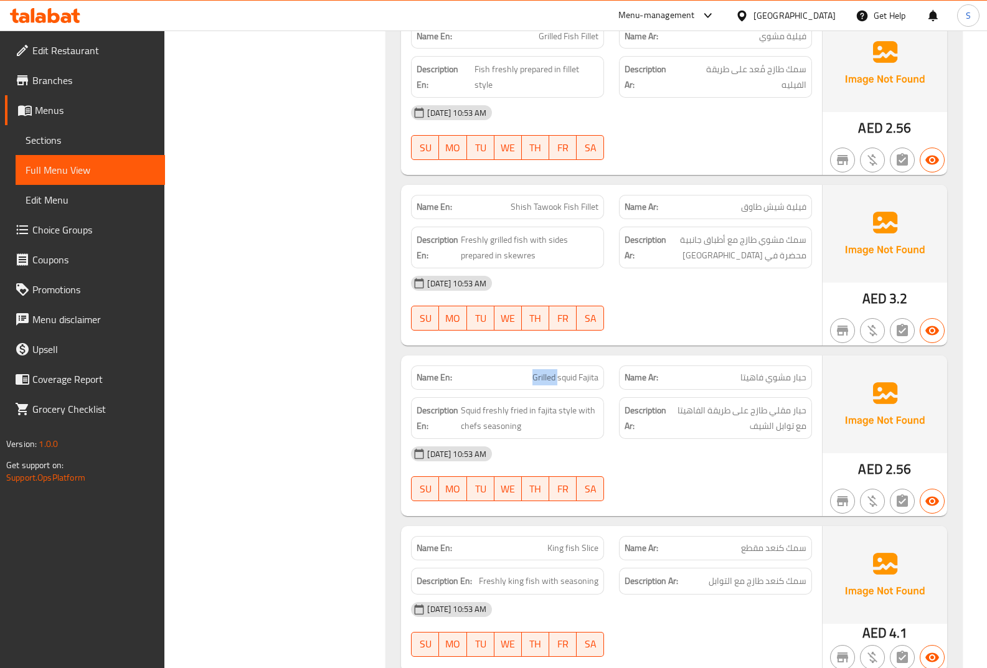
copy span "Grilled squid Fajita"
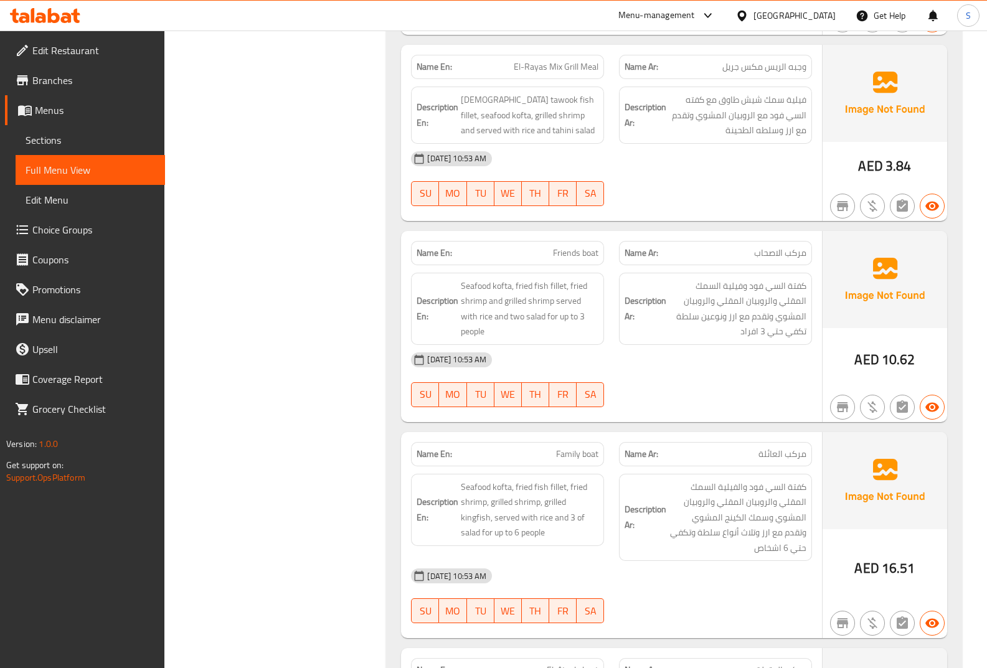
scroll to position [5715, 0]
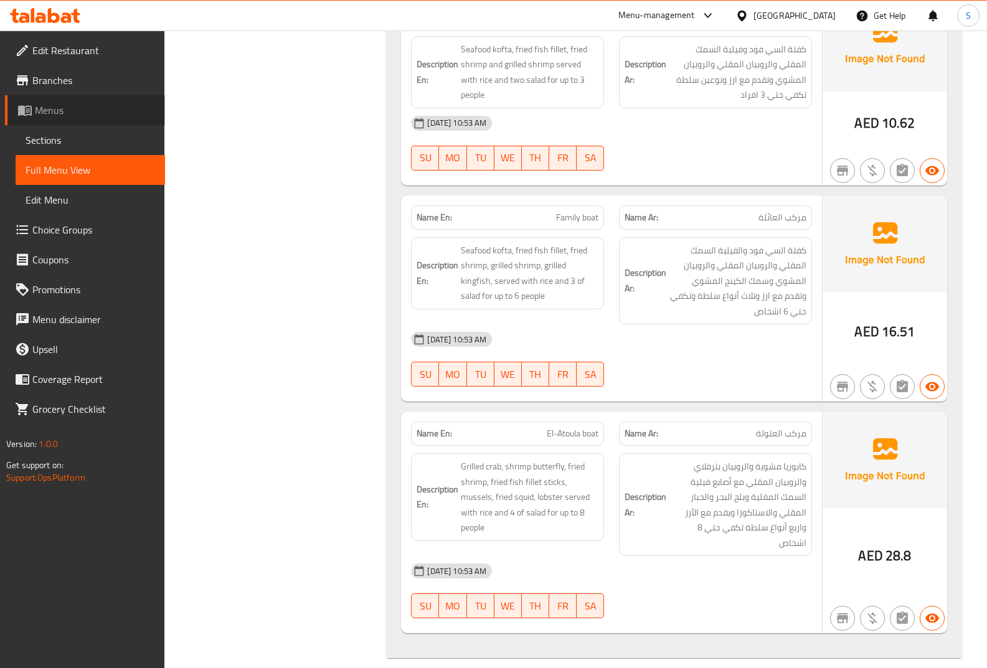
click at [88, 119] on link "Menus" at bounding box center [85, 110] width 160 height 30
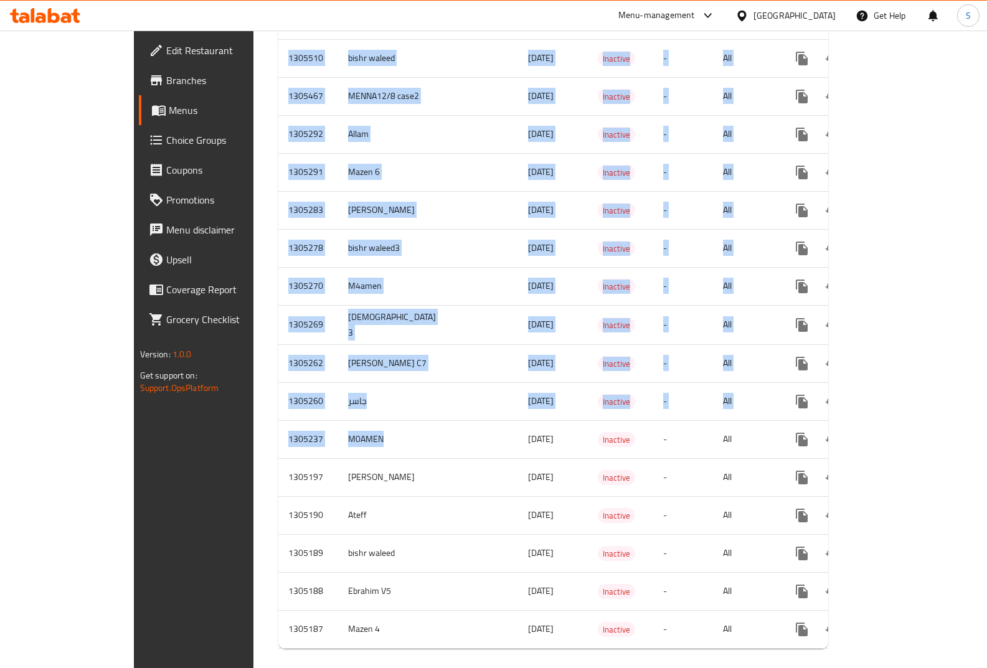
drag, startPoint x: 322, startPoint y: 431, endPoint x: 187, endPoint y: 398, distance: 138.3
click at [278, 384] on td "1305260" at bounding box center [308, 401] width 60 height 38
click at [518, 382] on td "[DATE]" at bounding box center [553, 401] width 70 height 38
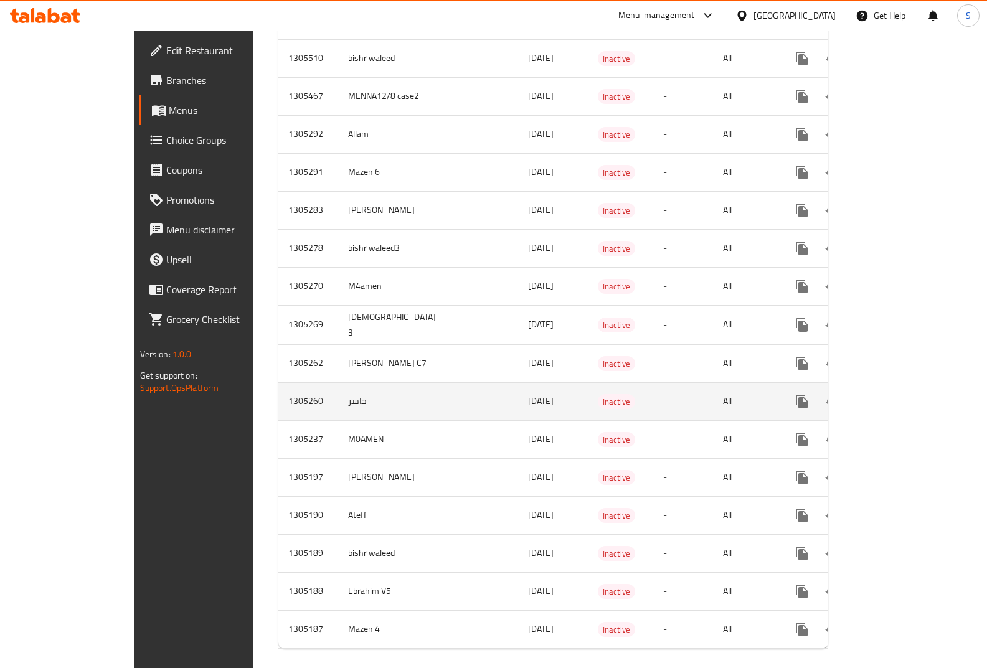
drag, startPoint x: 479, startPoint y: 390, endPoint x: 422, endPoint y: 388, distance: 57.3
click at [518, 388] on td "[DATE]" at bounding box center [553, 401] width 70 height 38
click at [906, 387] on link "enhanced table" at bounding box center [892, 402] width 30 height 30
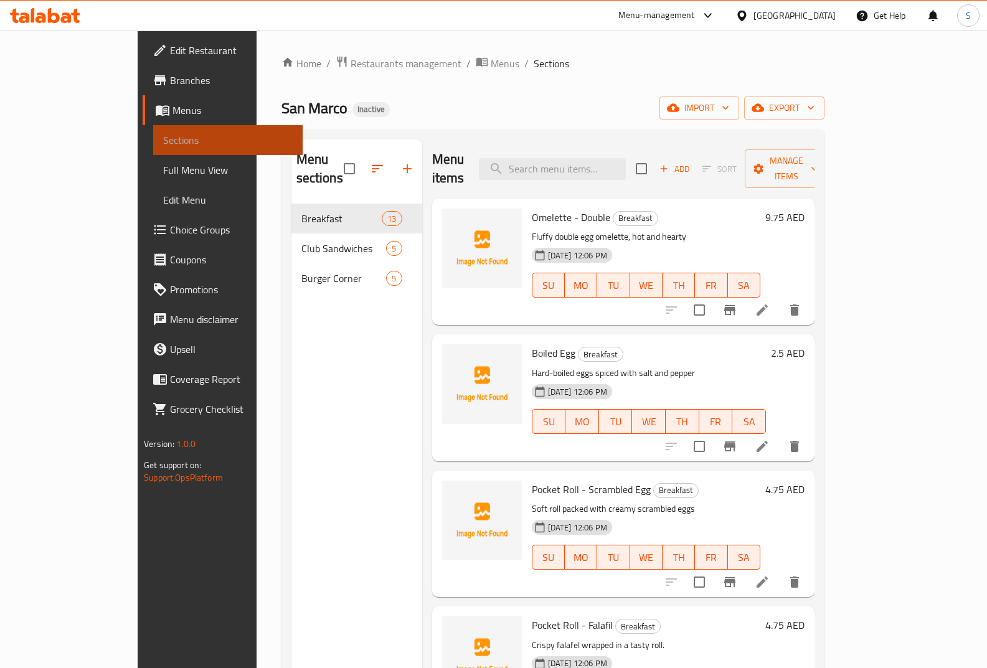
click at [163, 144] on span "Sections" at bounding box center [227, 140] width 129 height 15
click at [172, 108] on span "Menus" at bounding box center [232, 110] width 120 height 15
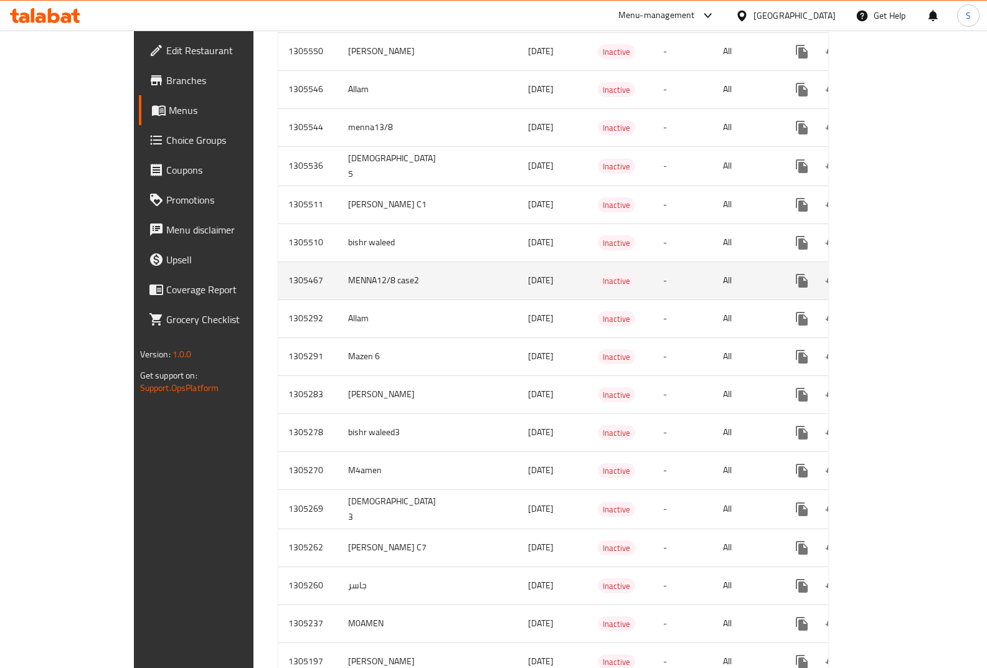
scroll to position [1743, 0]
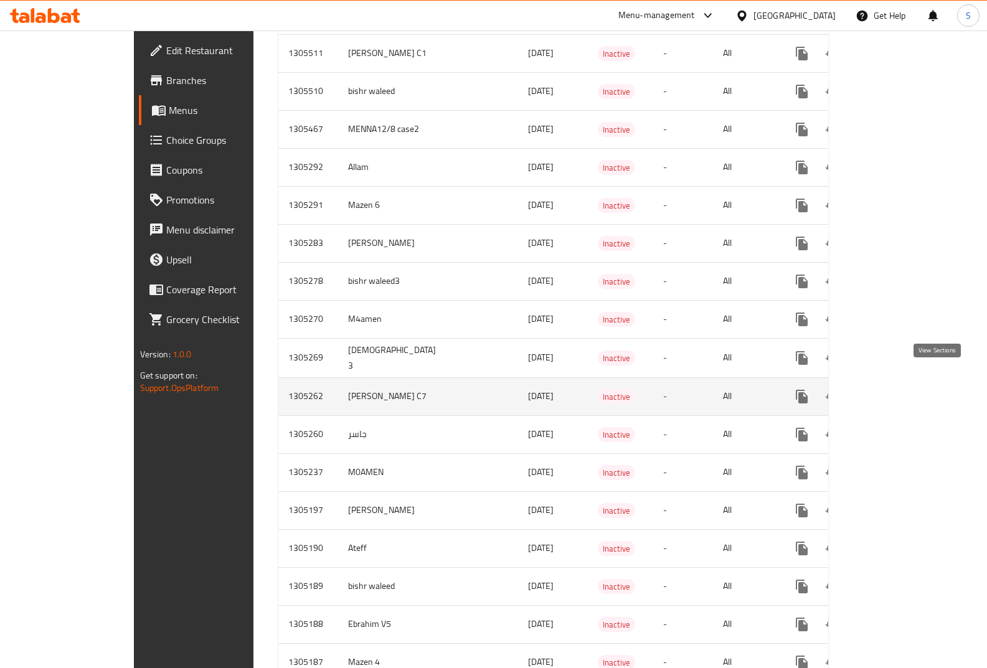
click at [899, 389] on icon "enhanced table" at bounding box center [891, 396] width 15 height 15
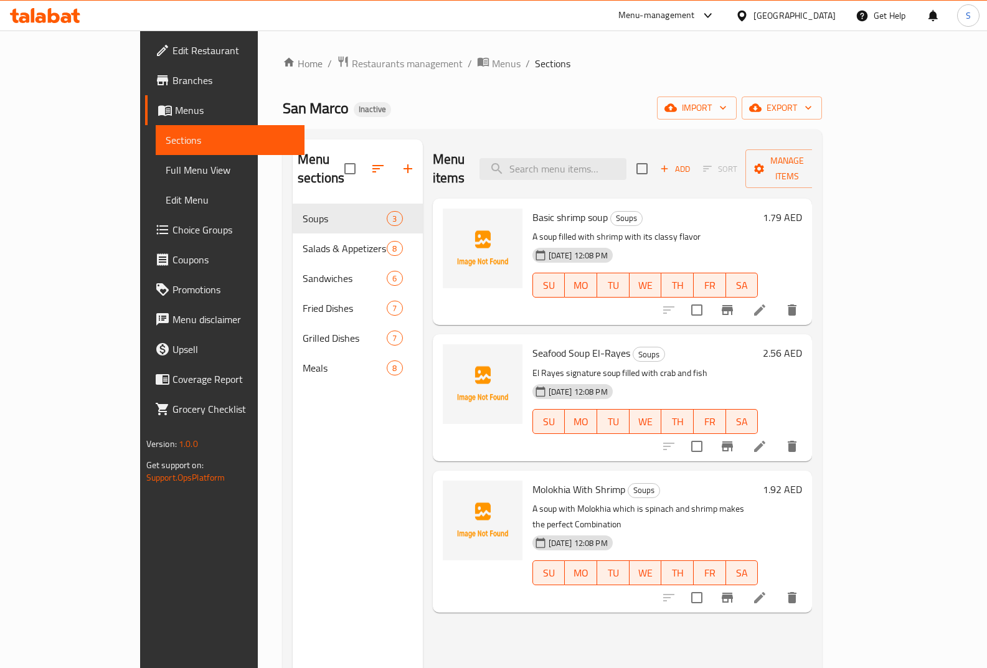
click at [166, 175] on span "Full Menu View" at bounding box center [230, 169] width 129 height 15
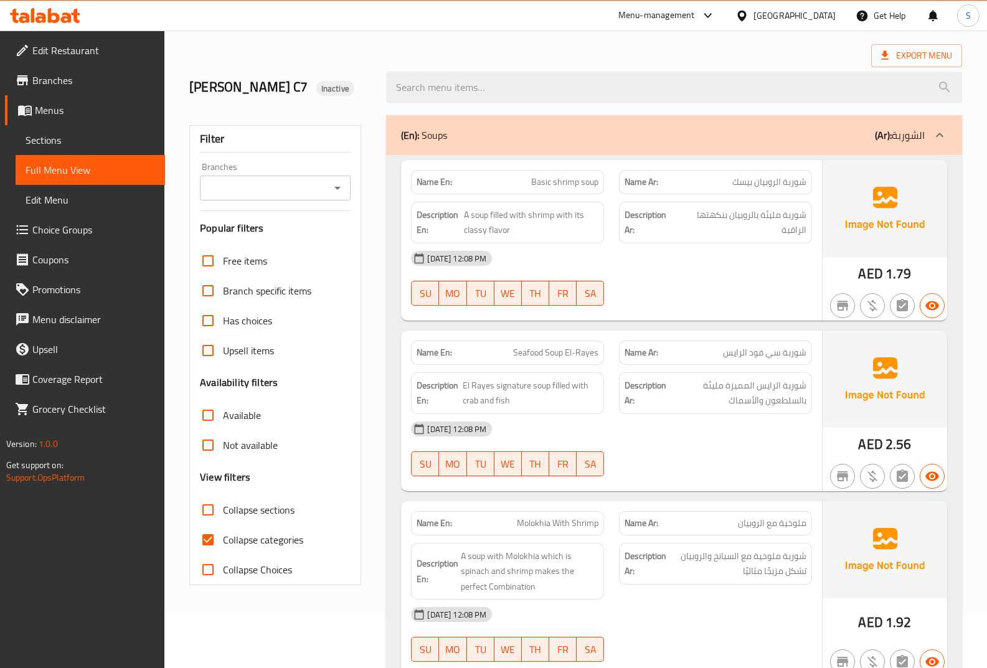
scroll to position [125, 0]
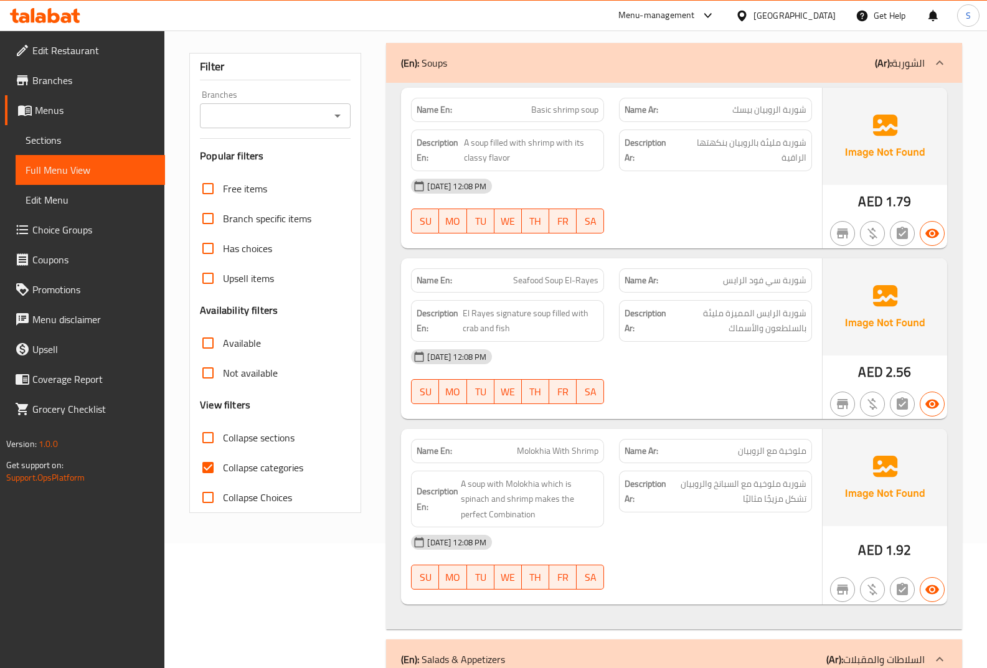
click at [238, 463] on span "Collapse categories" at bounding box center [263, 467] width 80 height 15
click at [223, 463] on input "Collapse categories" at bounding box center [208, 468] width 30 height 30
checkbox input "false"
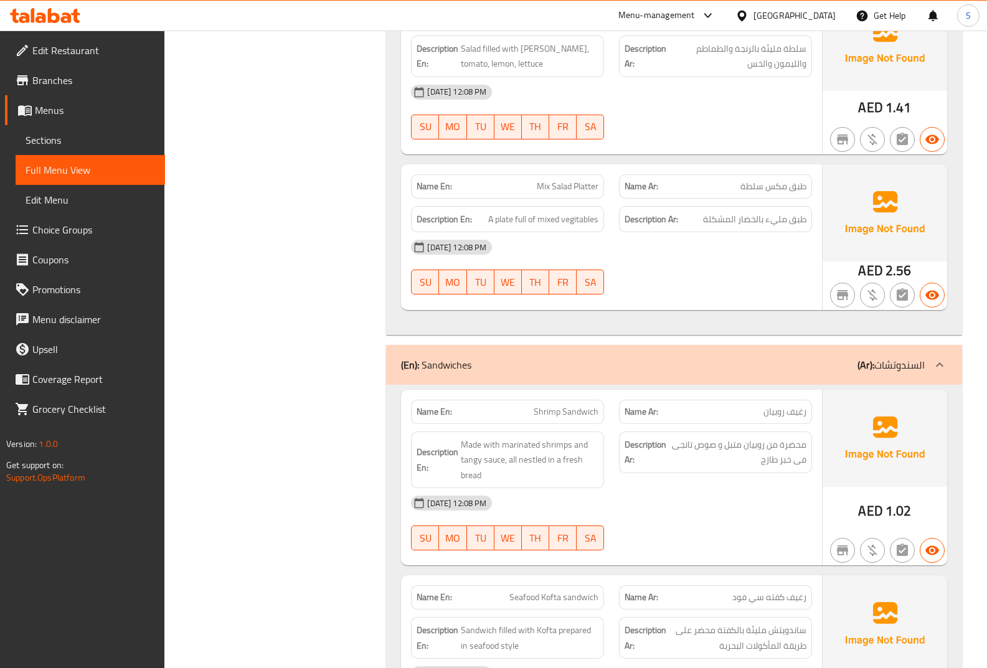
scroll to position [1868, 0]
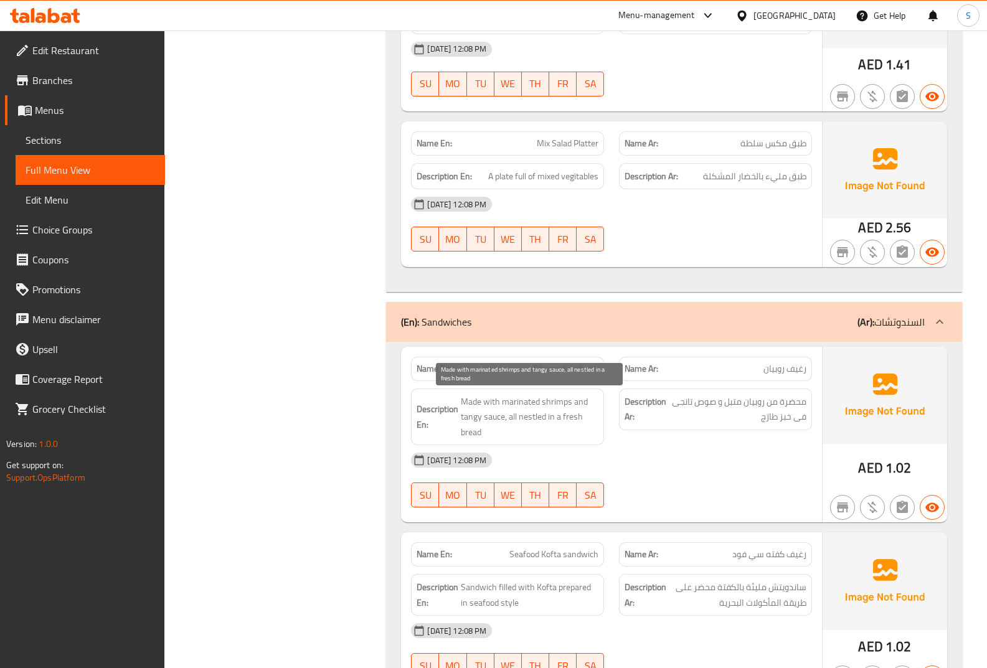
click at [463, 412] on span "Made with marinated shrimps and tangy sauce, all nestled in a fresh bread" at bounding box center [530, 417] width 138 height 46
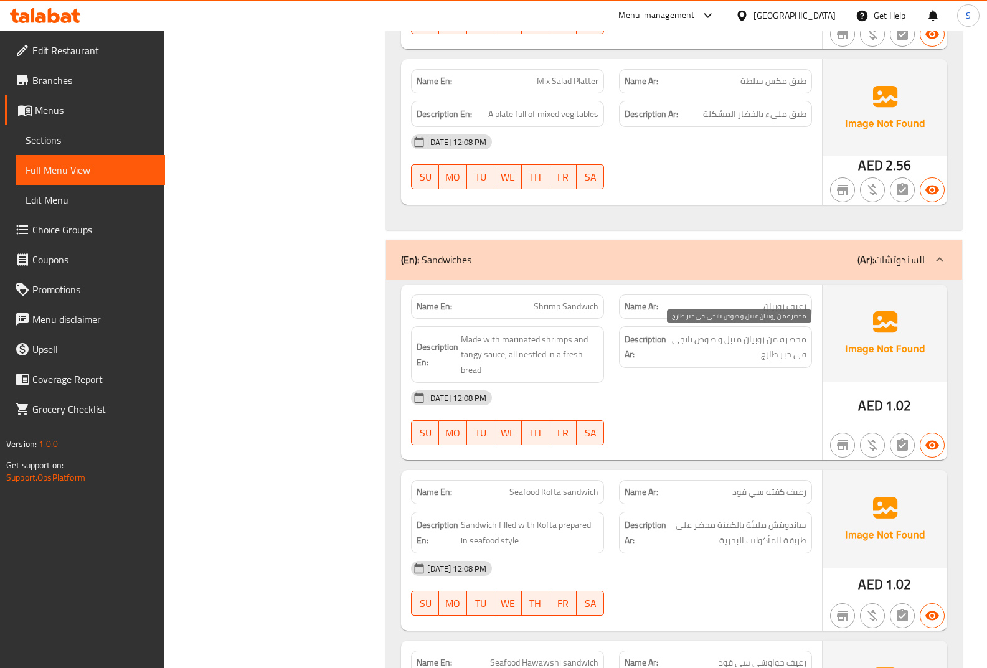
click at [698, 339] on span "محضرة من روبيان متبل و صوص تانجى فى خبز طازج" at bounding box center [738, 347] width 138 height 31
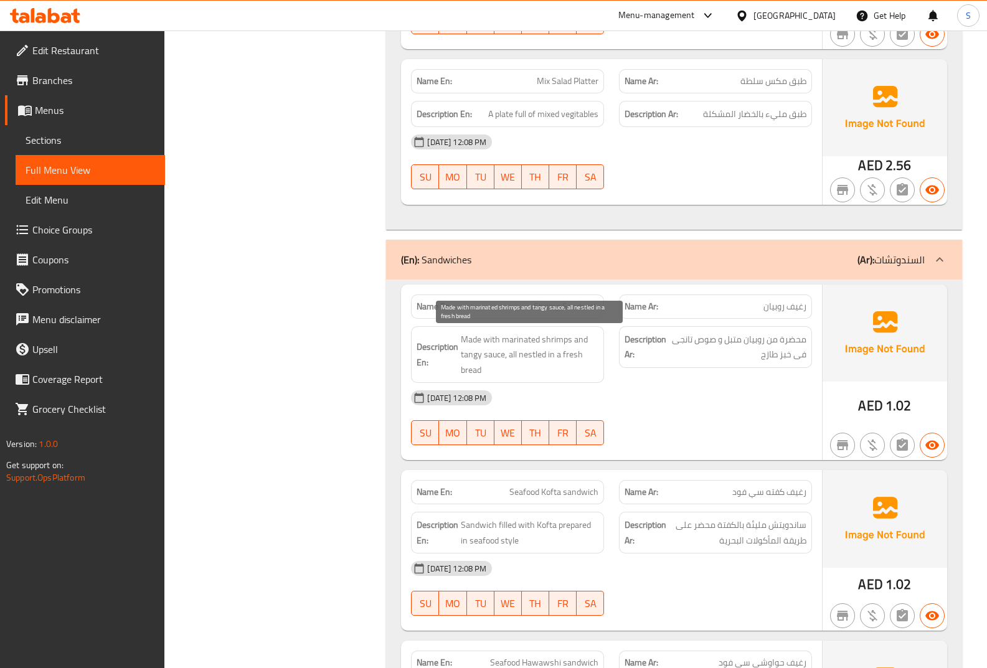
click at [461, 362] on span "Made with marinated shrimps and tangy sauce, all nestled in a fresh bread" at bounding box center [530, 355] width 138 height 46
click at [462, 362] on span "Made with marinated shrimps and tangy sauce, all nestled in a fresh bread" at bounding box center [530, 355] width 138 height 46
click at [485, 360] on span "Made with marinated shrimps and tangy sauce, all nestled in a fresh bread" at bounding box center [530, 355] width 138 height 46
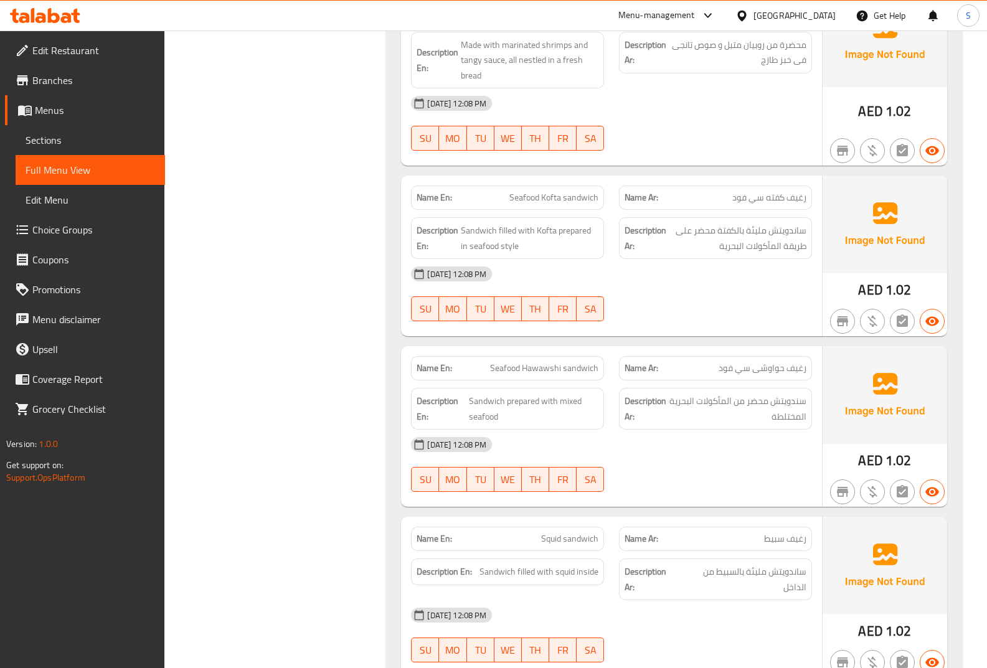
scroll to position [2241, 0]
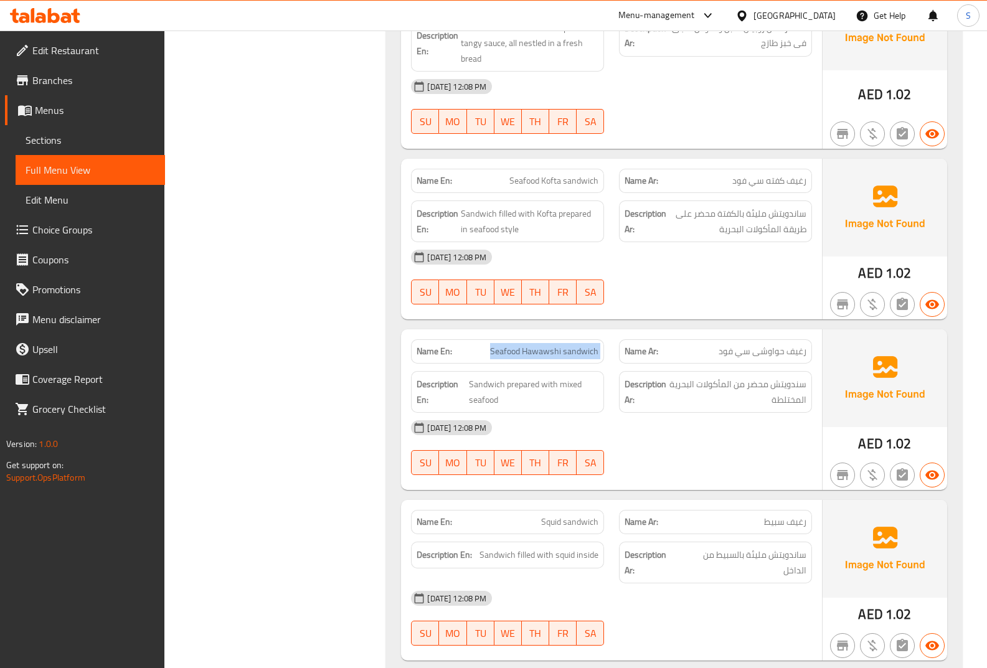
drag, startPoint x: 485, startPoint y: 360, endPoint x: 618, endPoint y: 353, distance: 132.8
click at [491, 382] on span "Sandwich prepared with mixed seafood" at bounding box center [533, 392] width 129 height 31
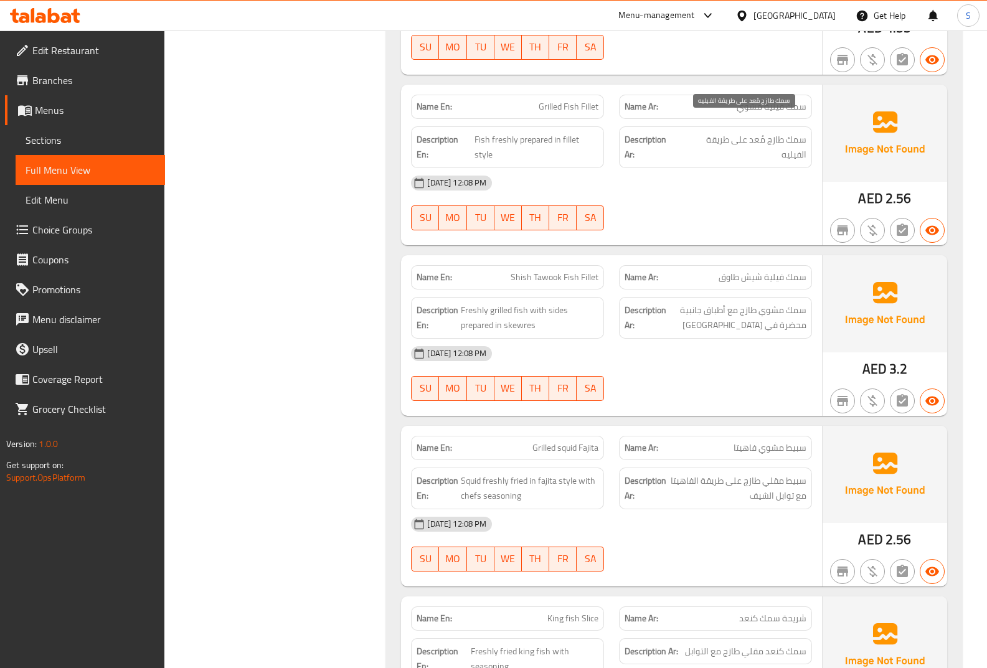
scroll to position [4918, 0]
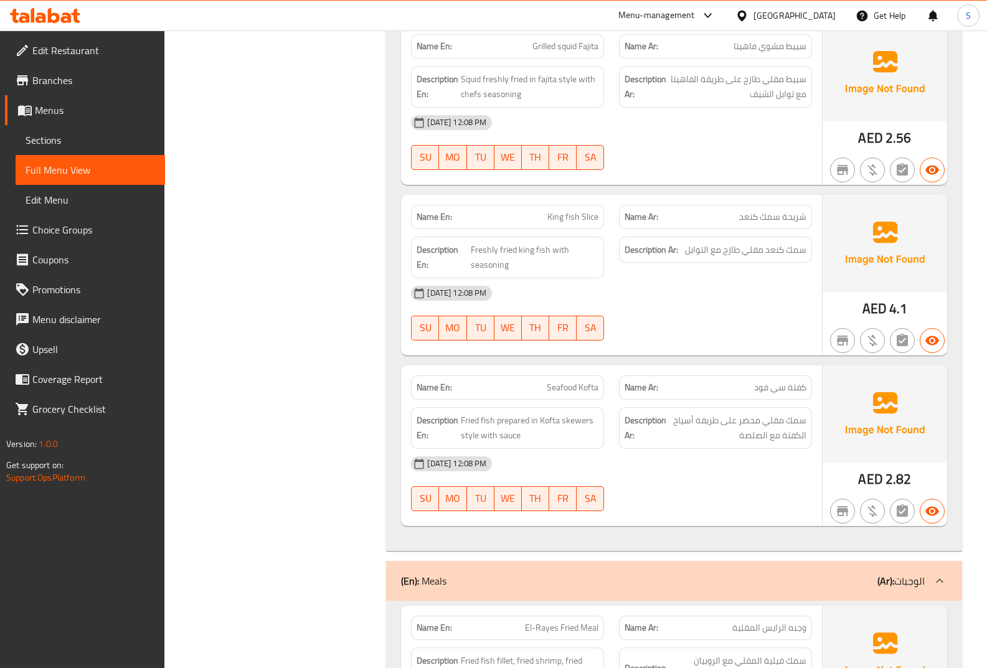
scroll to position [5292, 0]
drag, startPoint x: 813, startPoint y: 400, endPoint x: 684, endPoint y: 421, distance: 130.7
click at [684, 421] on span "سمك مقلي محضر على طريقة أسياخ الكفتة مع الصلصة" at bounding box center [738, 427] width 138 height 31
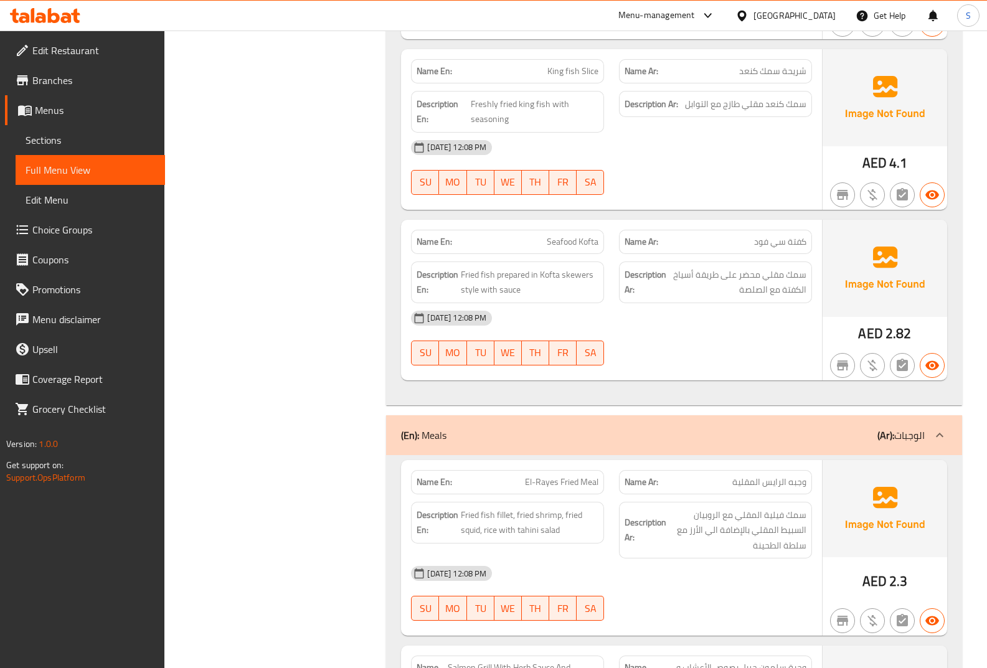
scroll to position [5479, 0]
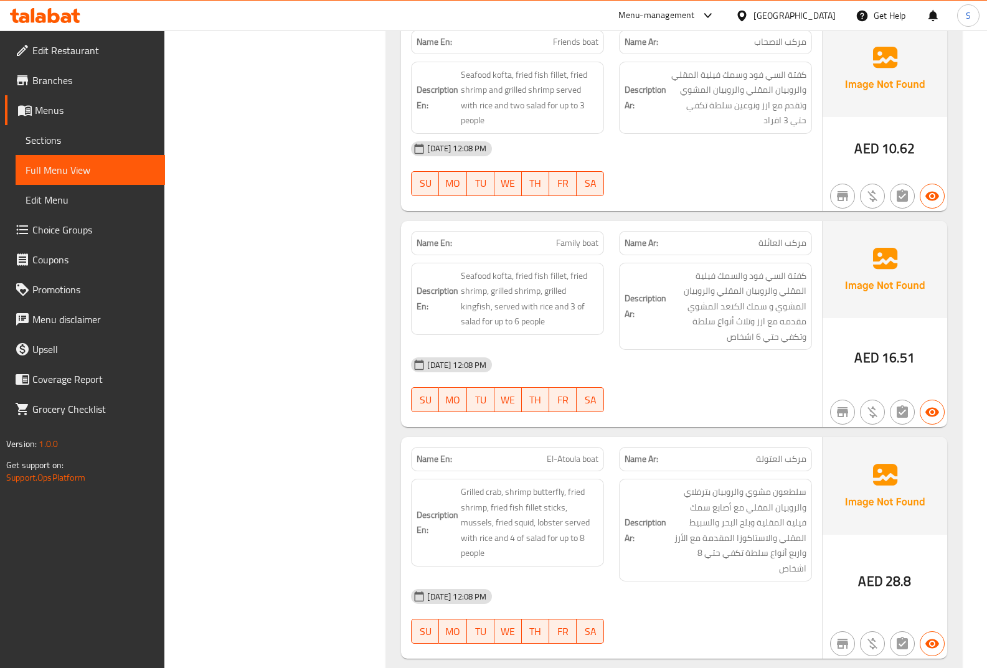
scroll to position [6814, 0]
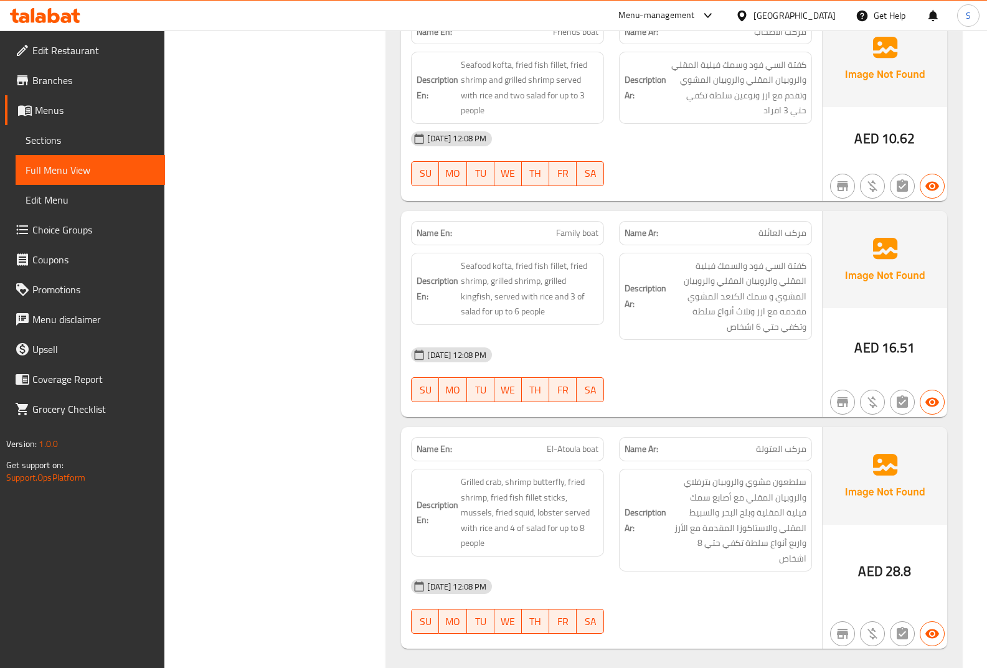
click at [84, 110] on span "Menus" at bounding box center [95, 110] width 120 height 15
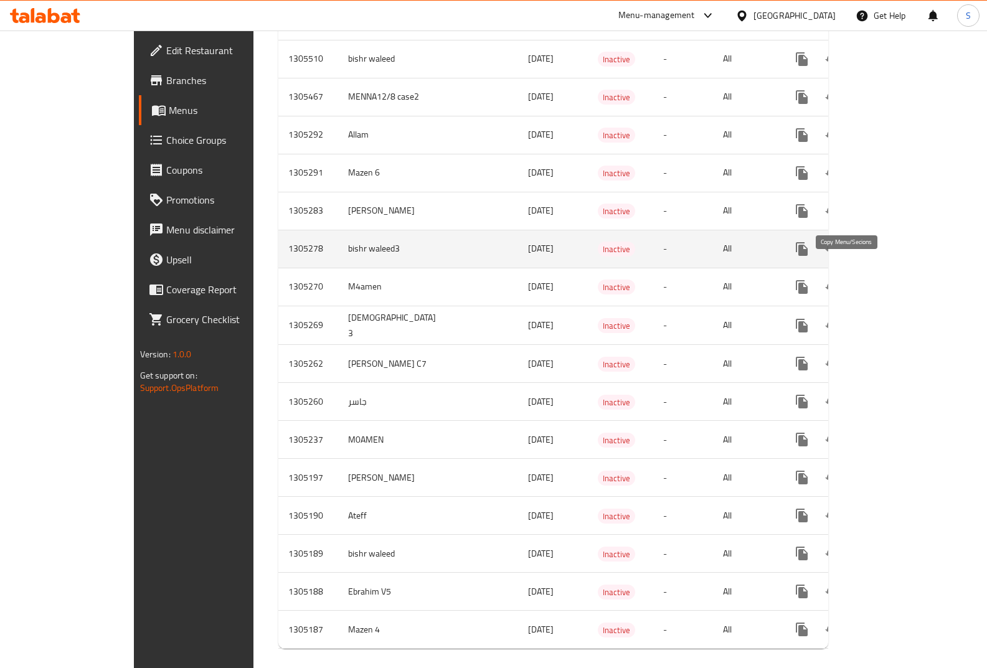
scroll to position [1853, 0]
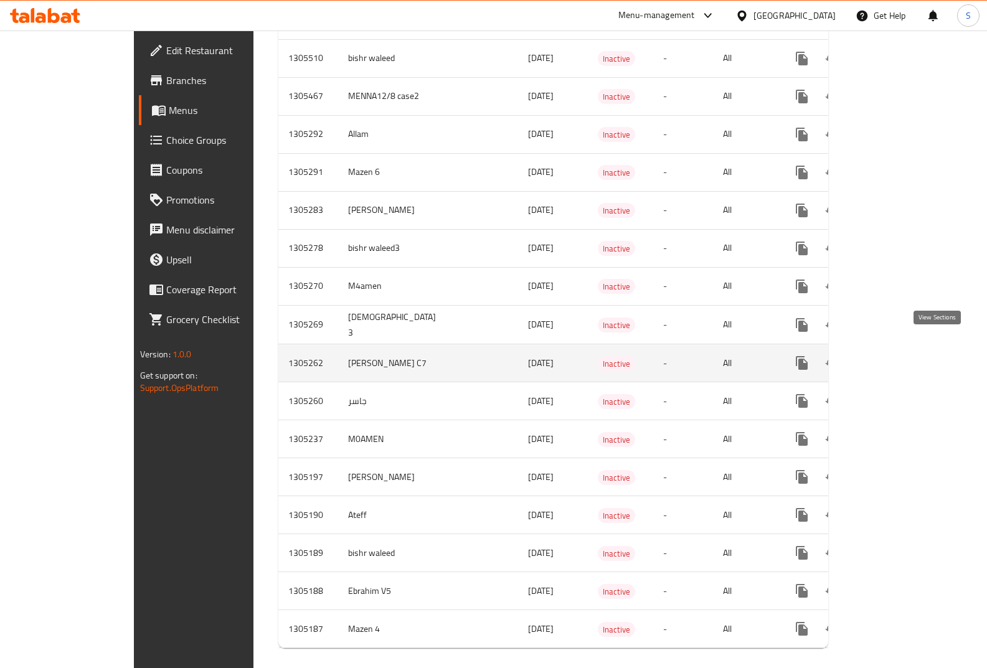
click at [897, 357] on icon "enhanced table" at bounding box center [891, 362] width 11 height 11
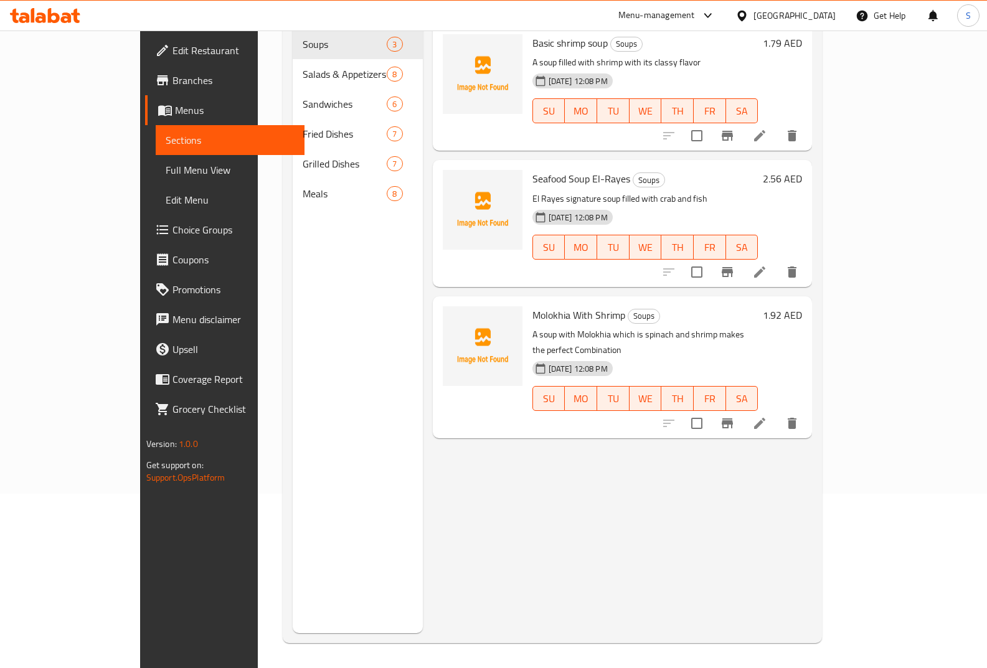
scroll to position [174, 0]
click at [175, 116] on span "Menus" at bounding box center [235, 110] width 120 height 15
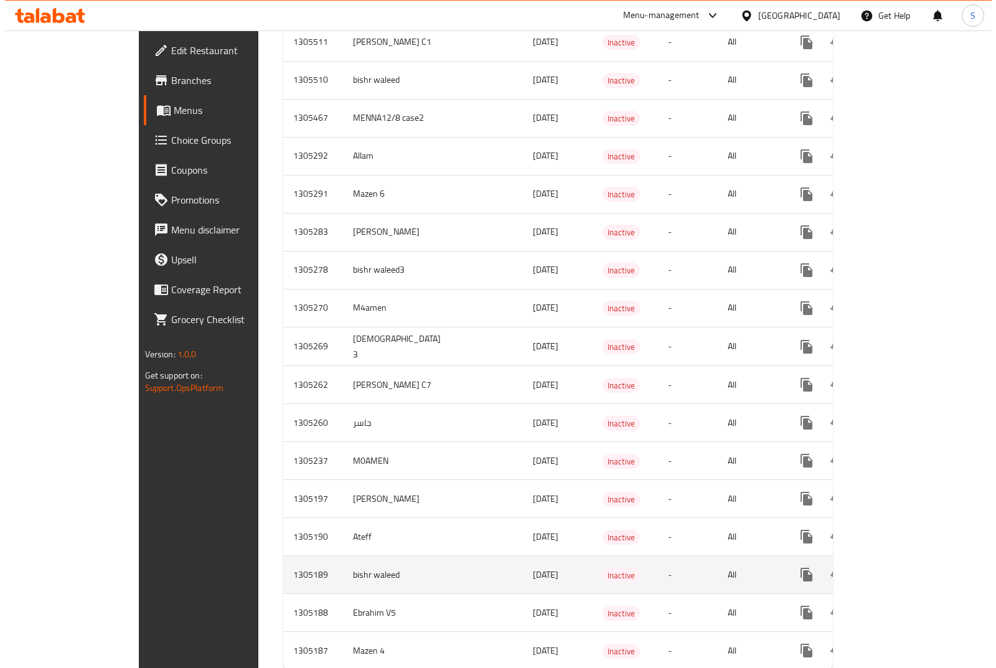
scroll to position [1853, 0]
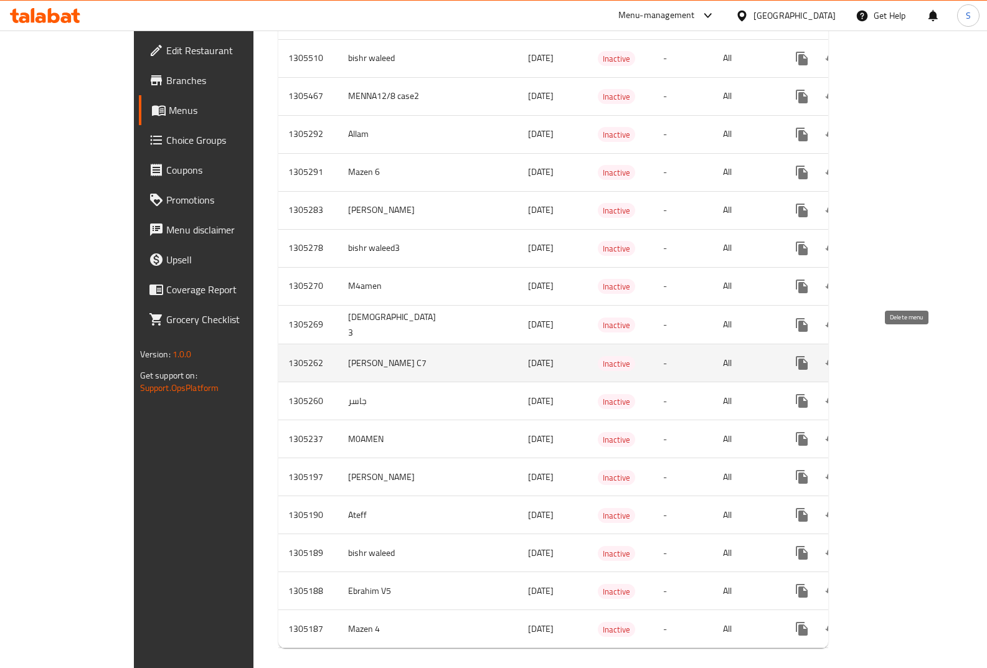
click at [869, 355] on icon "enhanced table" at bounding box center [861, 362] width 15 height 15
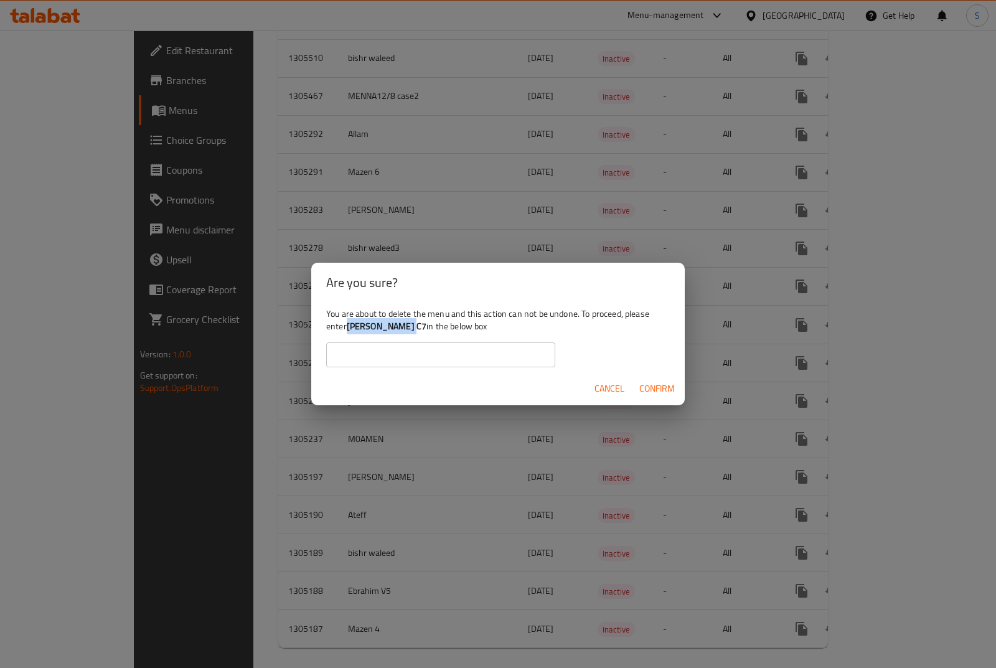
drag, startPoint x: 410, startPoint y: 328, endPoint x: 349, endPoint y: 331, distance: 61.1
click at [349, 331] on b "[PERSON_NAME] C7" at bounding box center [387, 326] width 80 height 16
click at [362, 355] on input "text" at bounding box center [440, 354] width 229 height 25
paste input "[PERSON_NAME] C7"
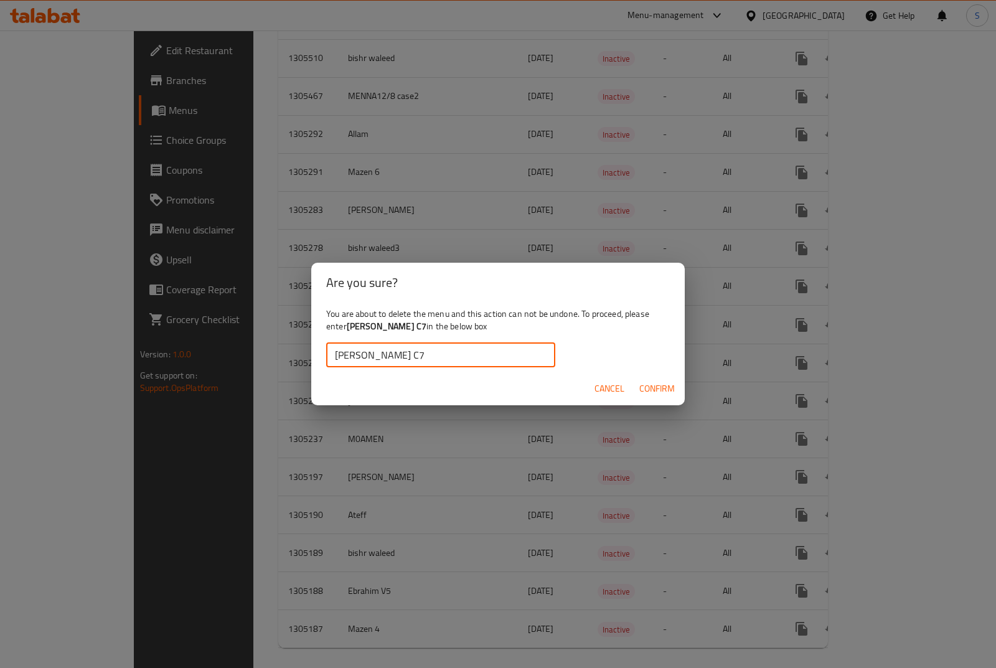
type input "[PERSON_NAME] C7"
click at [641, 393] on span "Confirm" at bounding box center [656, 389] width 35 height 16
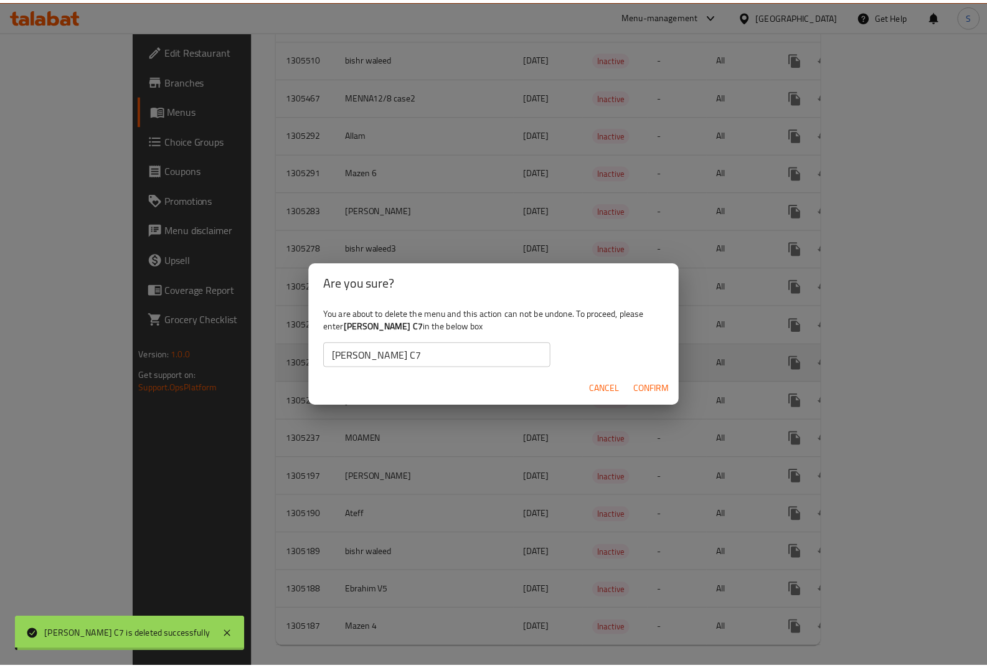
scroll to position [1815, 0]
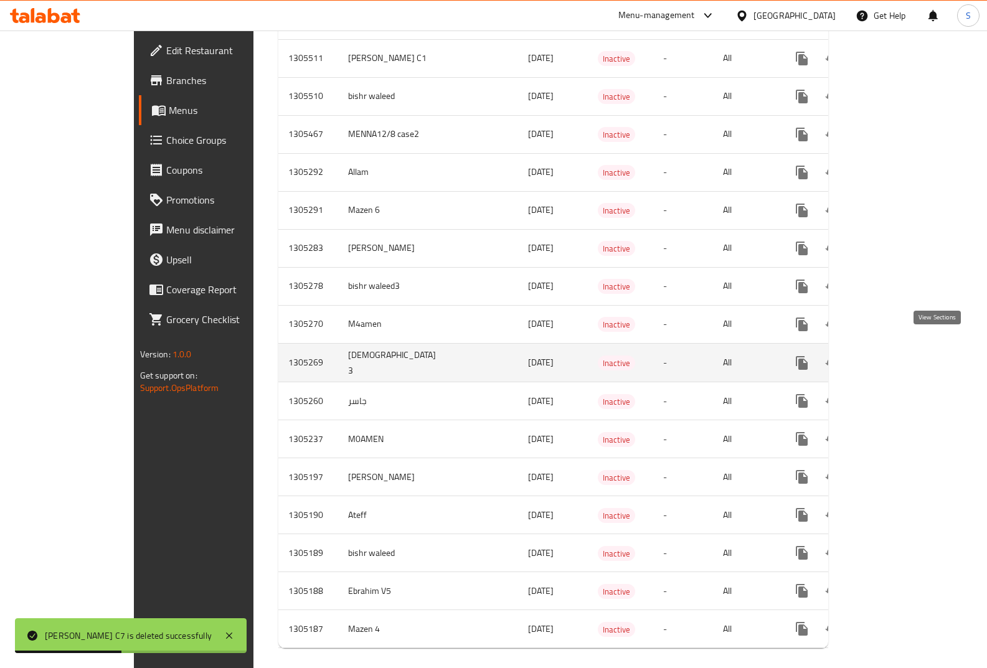
click at [897, 357] on icon "enhanced table" at bounding box center [891, 362] width 11 height 11
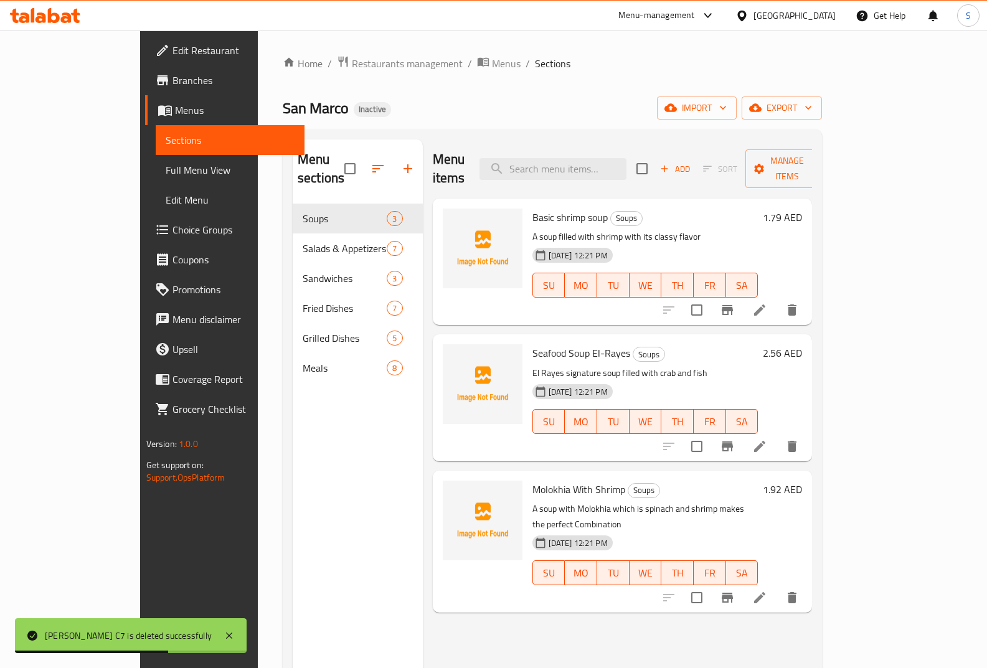
click at [166, 169] on span "Full Menu View" at bounding box center [230, 169] width 129 height 15
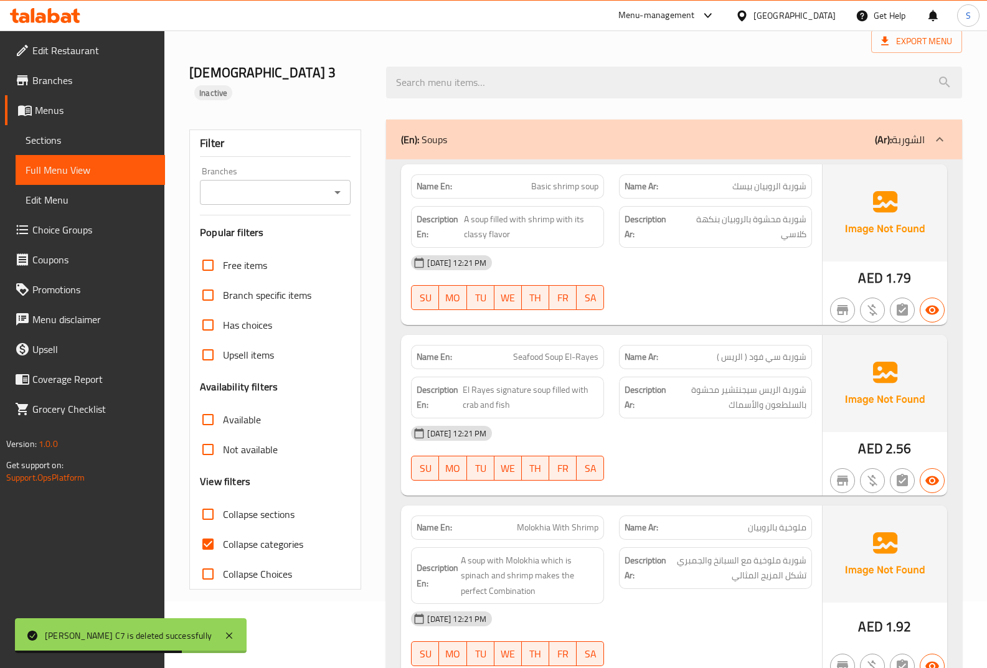
scroll to position [249, 0]
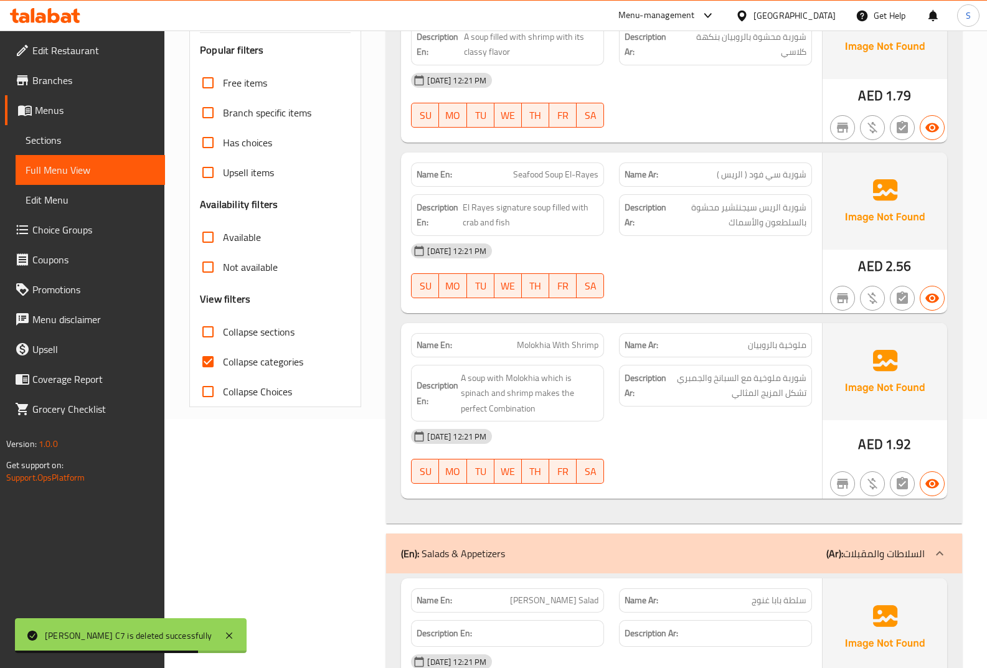
click at [272, 354] on span "Collapse categories" at bounding box center [263, 361] width 80 height 15
click at [223, 347] on input "Collapse categories" at bounding box center [208, 362] width 30 height 30
checkbox input "false"
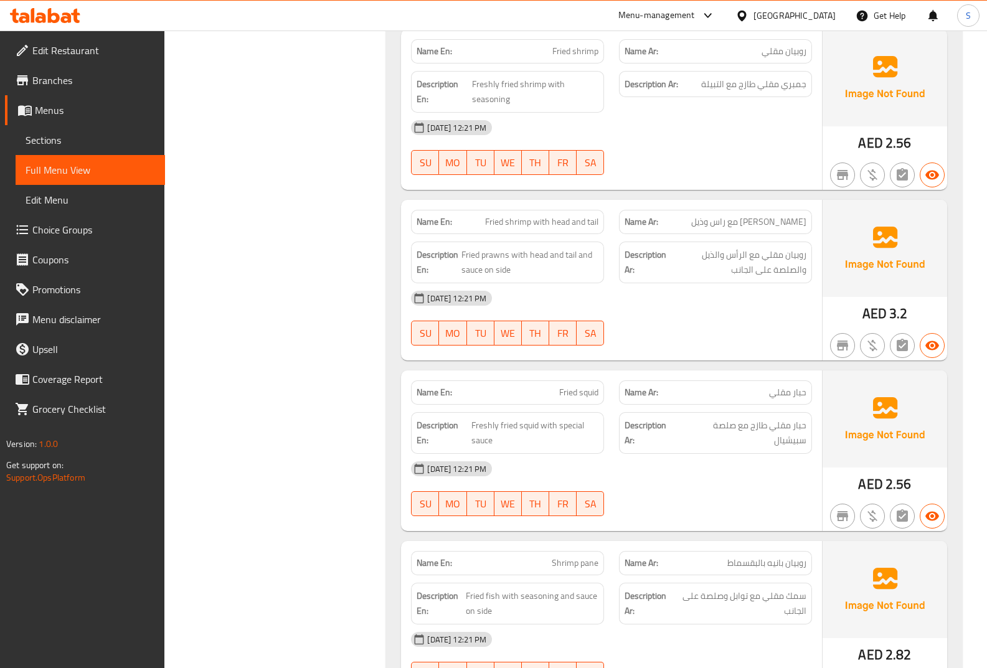
scroll to position [2802, 0]
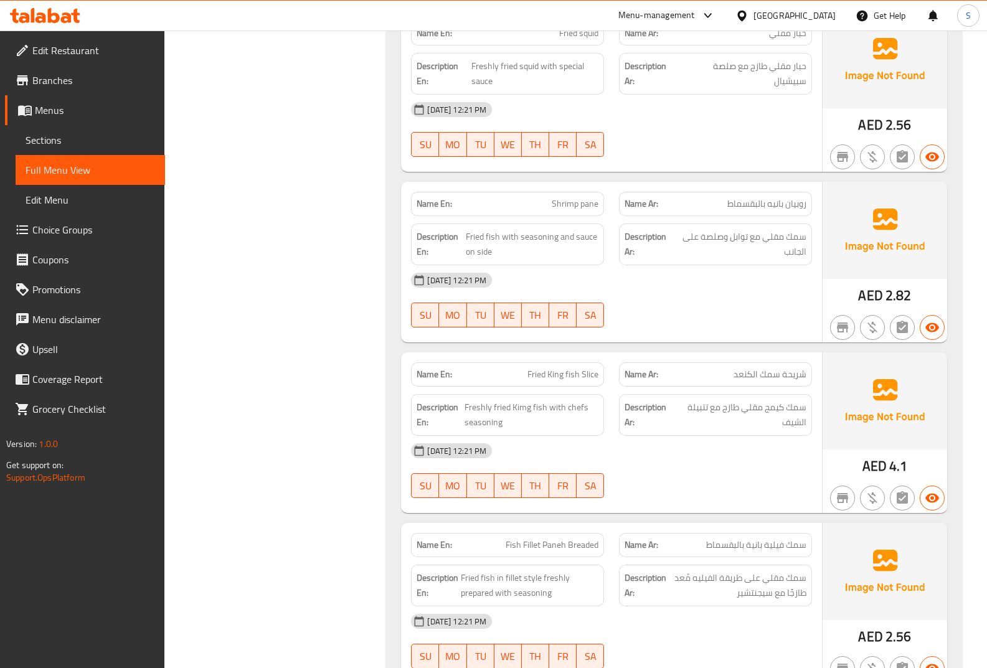
scroll to position [2988, 0]
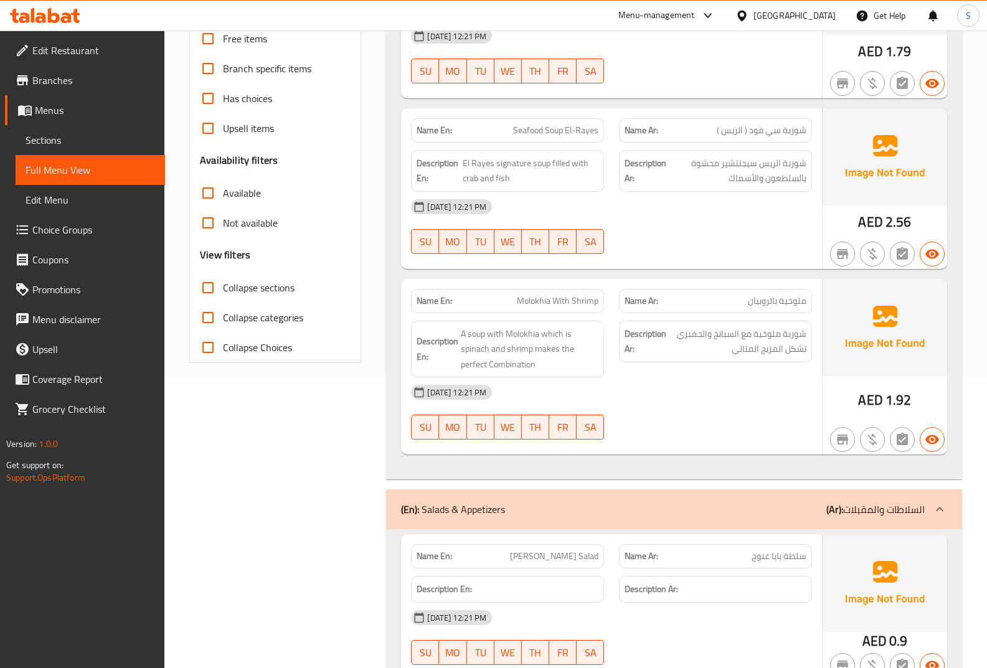
scroll to position [0, 0]
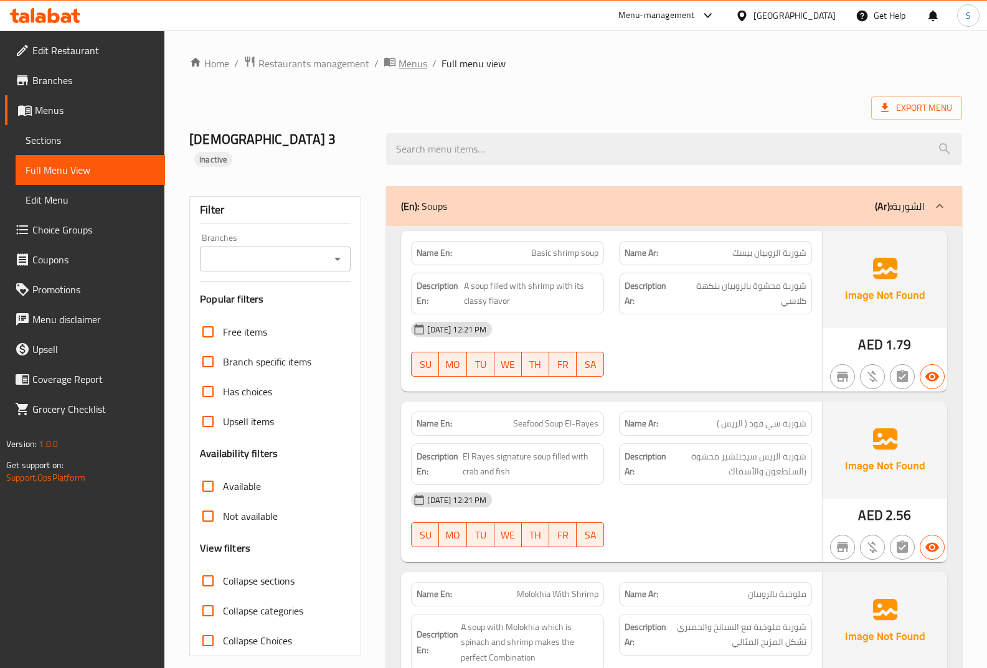
click at [422, 70] on span "Menus" at bounding box center [412, 63] width 29 height 15
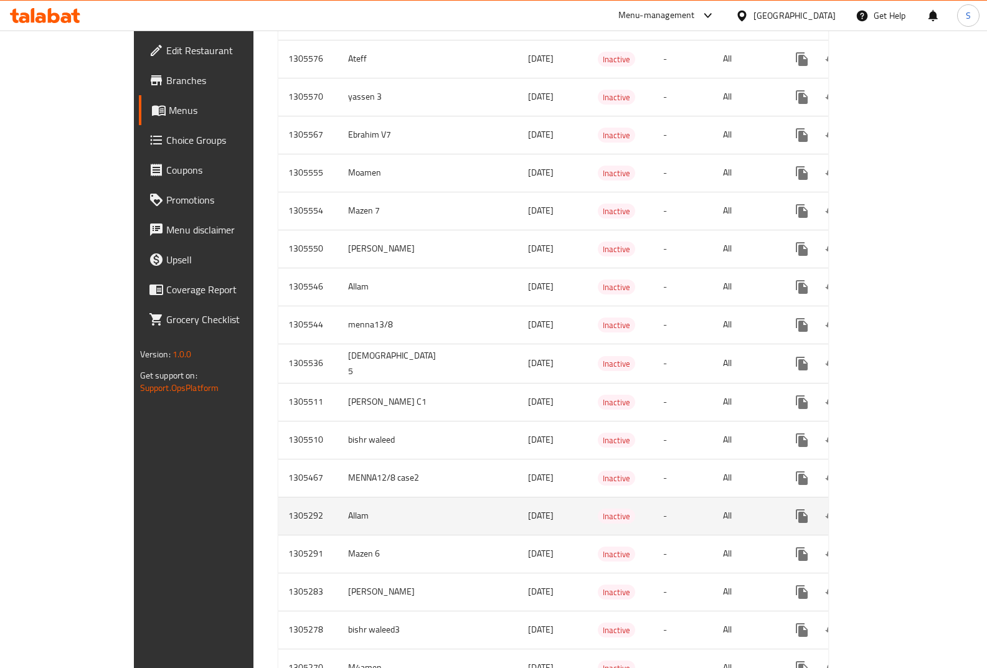
scroll to position [1494, 0]
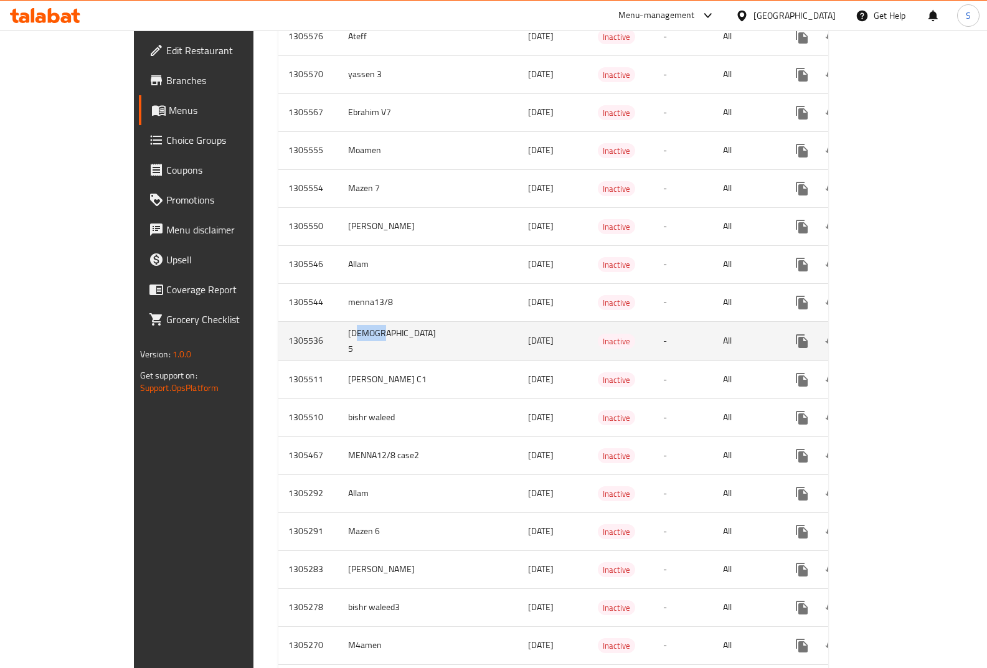
click at [338, 329] on td "[DEMOGRAPHIC_DATA] 5" at bounding box center [394, 340] width 113 height 39
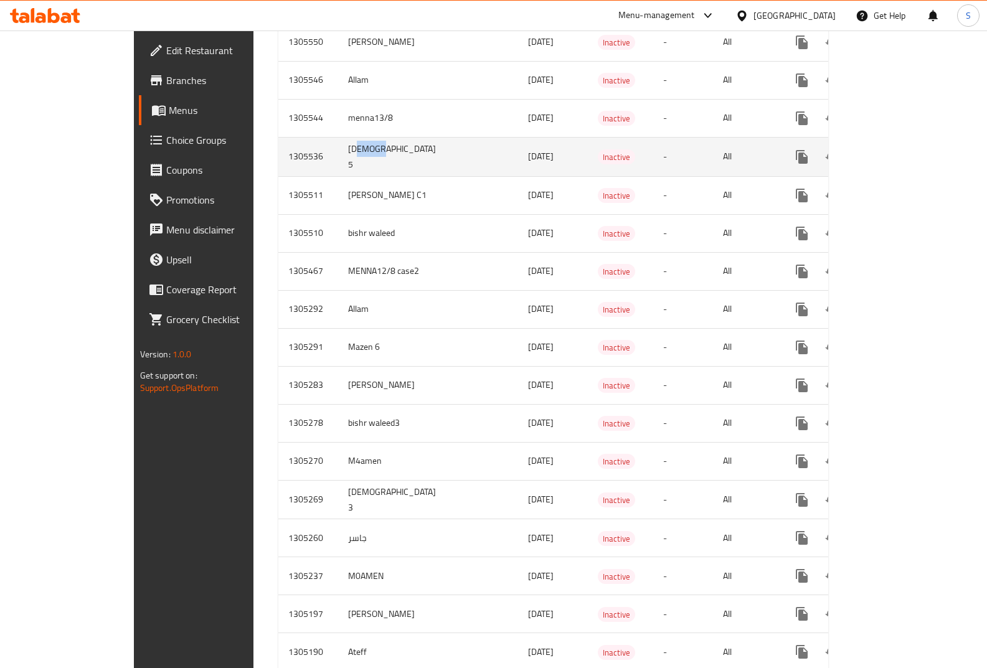
scroll to position [1681, 0]
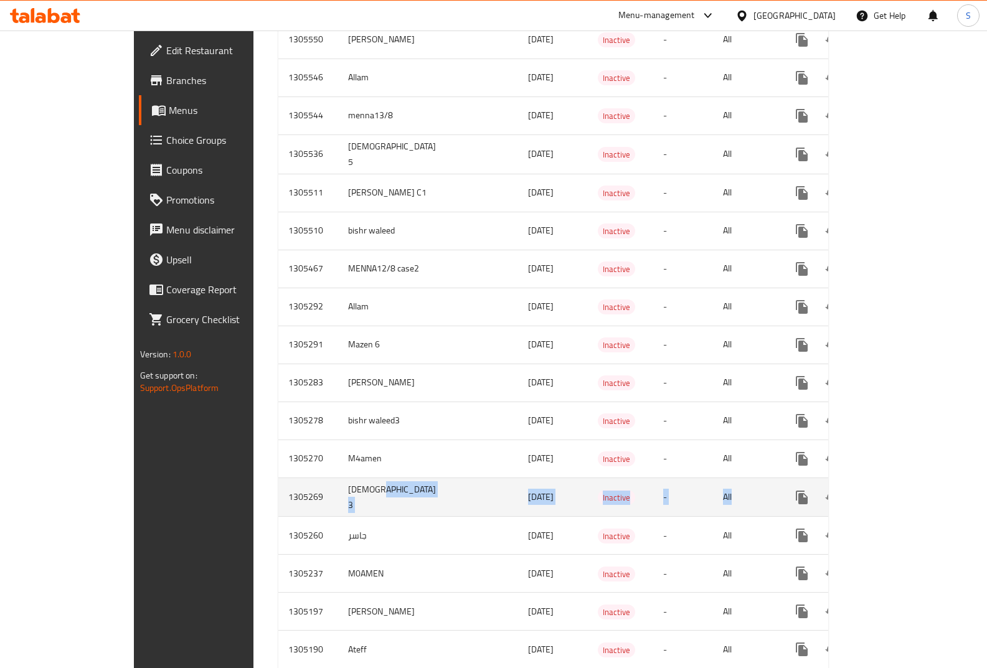
drag, startPoint x: 314, startPoint y: 478, endPoint x: 824, endPoint y: 474, distance: 509.9
click at [819, 478] on tr "1305269 Adham 3 [DATE] Inactive - All" at bounding box center [597, 497] width 638 height 39
click at [869, 490] on icon "enhanced table" at bounding box center [861, 497] width 15 height 15
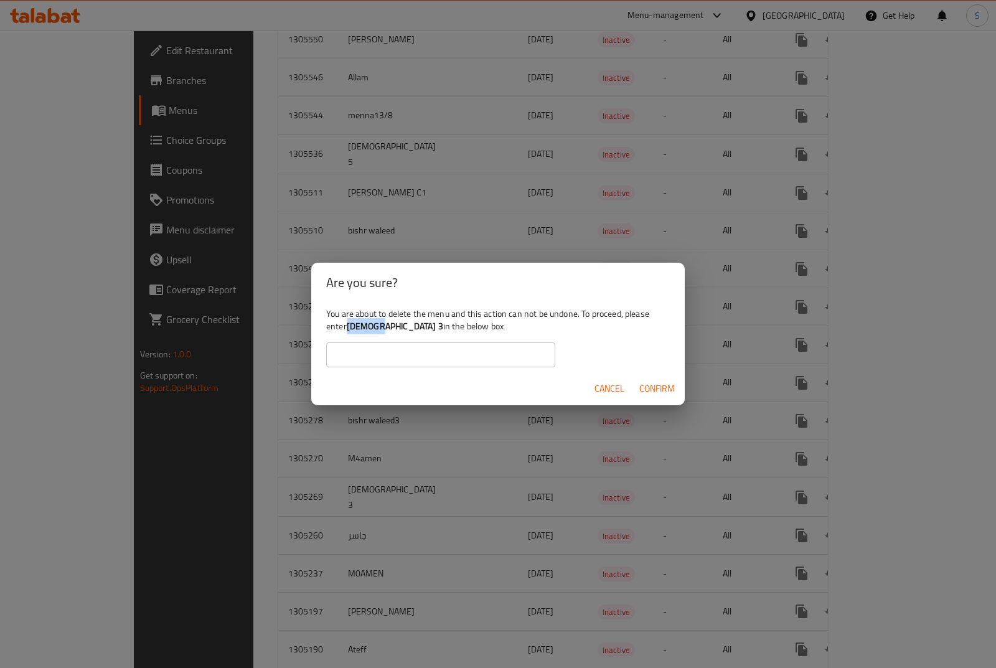
drag, startPoint x: 380, startPoint y: 326, endPoint x: 348, endPoint y: 331, distance: 32.7
click at [348, 331] on b "[DEMOGRAPHIC_DATA] 3" at bounding box center [395, 326] width 96 height 16
click at [358, 355] on input "text" at bounding box center [440, 354] width 229 height 25
paste input "[DEMOGRAPHIC_DATA] 3"
type input "[DEMOGRAPHIC_DATA] 3"
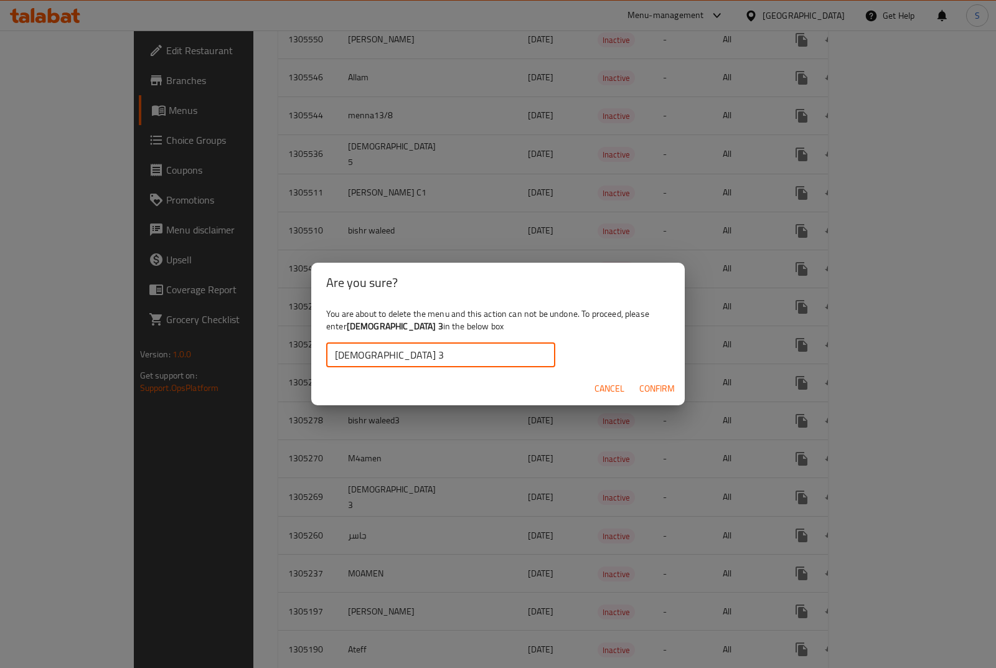
click at [673, 388] on span "Confirm" at bounding box center [656, 389] width 35 height 16
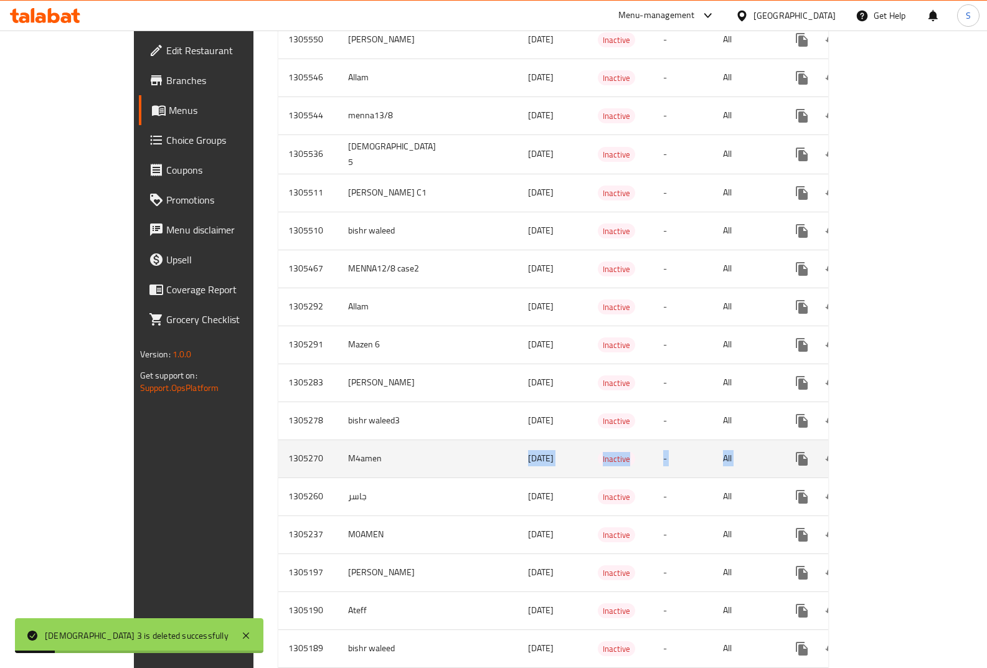
drag, startPoint x: 360, startPoint y: 442, endPoint x: 875, endPoint y: 441, distance: 515.5
click at [875, 441] on tr "1305270 M4amen [DATE] Inactive - All" at bounding box center [597, 459] width 638 height 38
click at [906, 444] on link "enhanced table" at bounding box center [892, 459] width 30 height 30
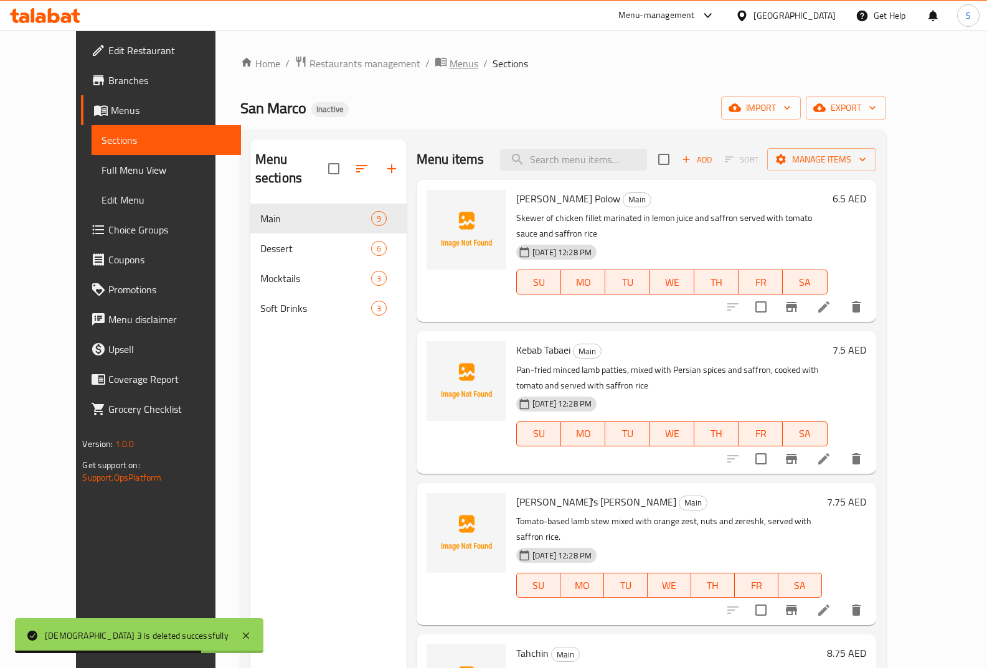
click at [449, 62] on span "Menus" at bounding box center [463, 63] width 29 height 15
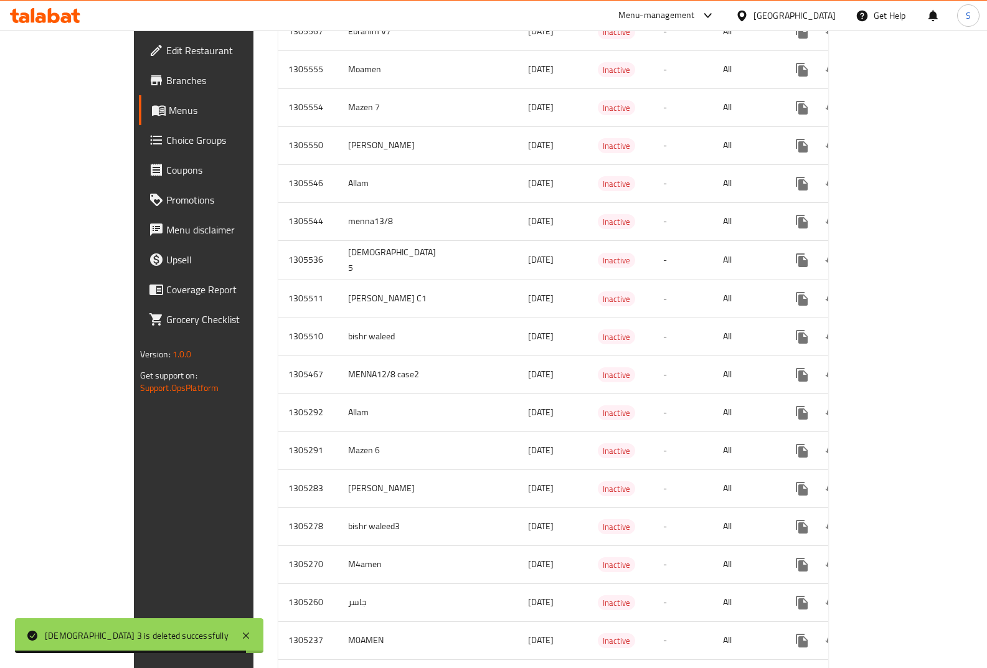
scroll to position [1777, 0]
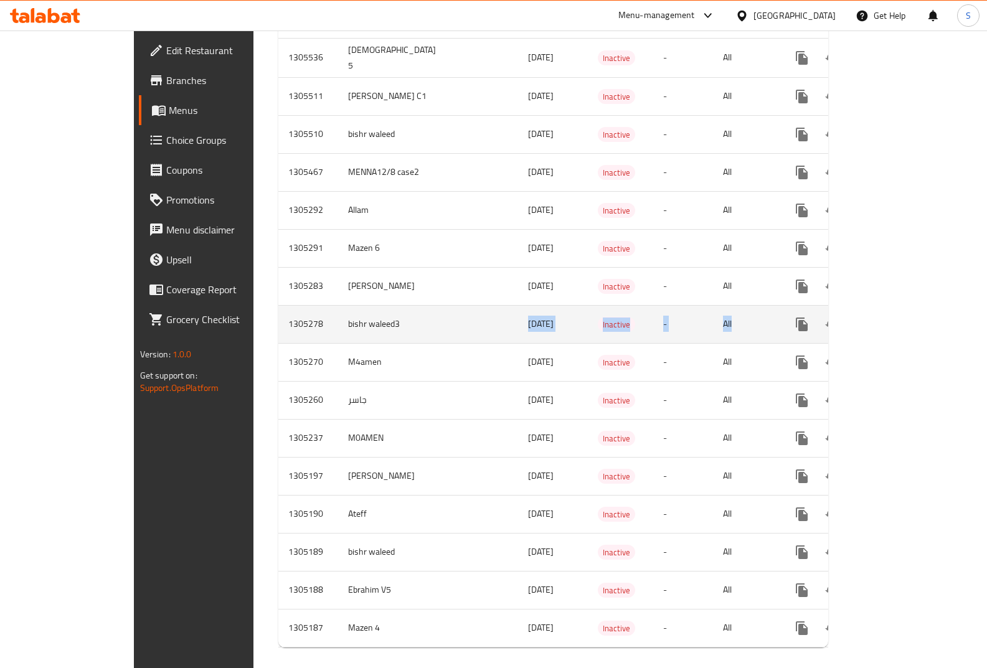
drag, startPoint x: 316, startPoint y: 314, endPoint x: 902, endPoint y: 305, distance: 586.5
click at [835, 314] on tr "1305278 bishr waleed3 [DATE] Inactive - All" at bounding box center [597, 324] width 638 height 38
click at [899, 317] on icon "enhanced table" at bounding box center [891, 324] width 15 height 15
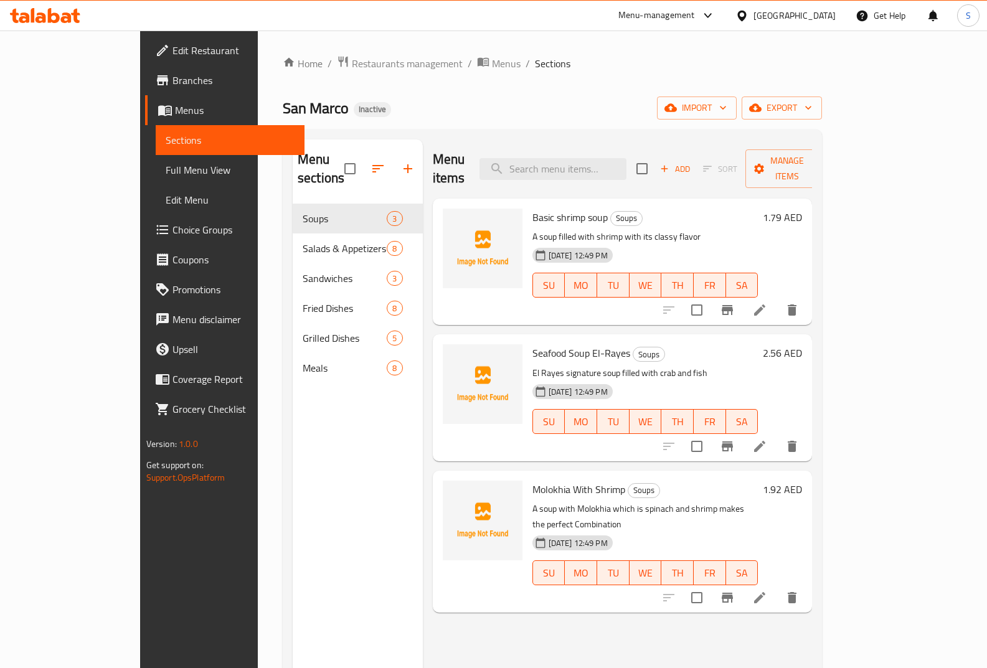
click at [166, 163] on span "Full Menu View" at bounding box center [230, 169] width 129 height 15
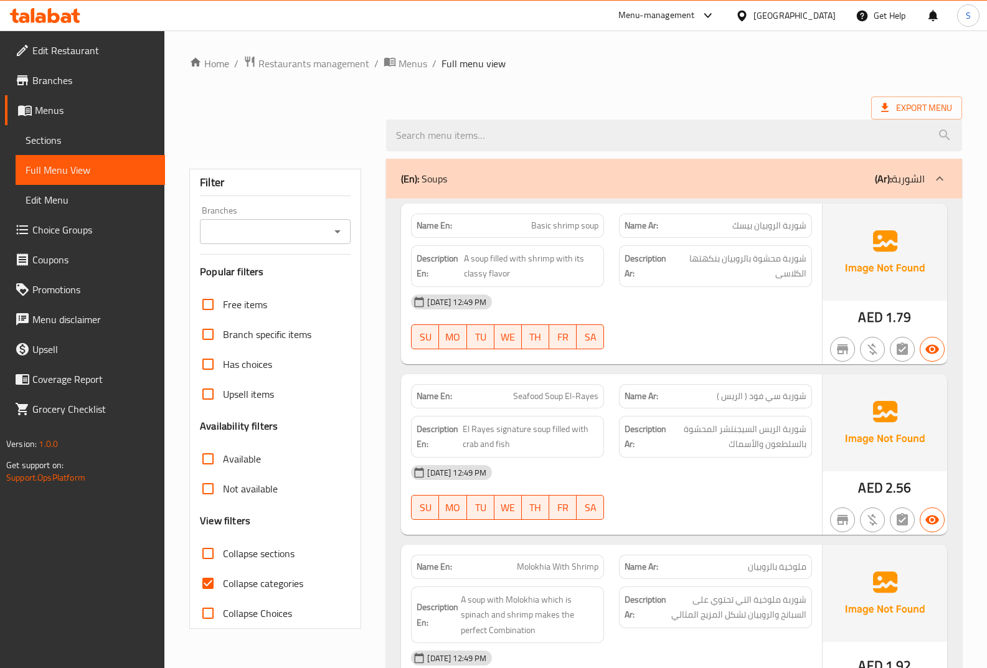
click at [266, 580] on span "Collapse categories" at bounding box center [263, 583] width 80 height 15
click at [223, 580] on input "Collapse categories" at bounding box center [208, 583] width 30 height 30
checkbox input "false"
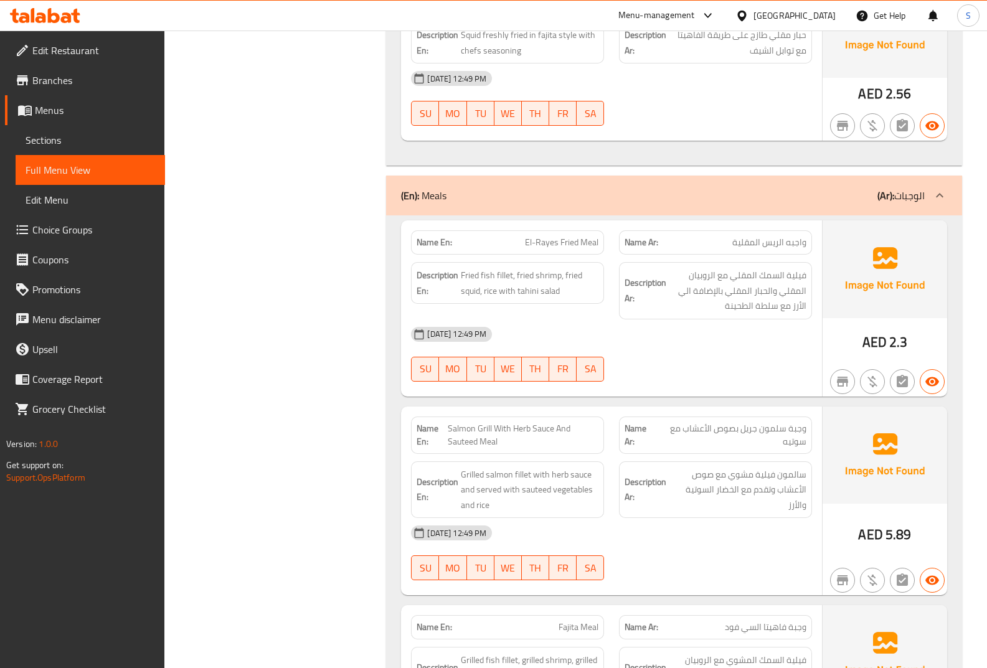
scroll to position [4918, 0]
click at [760, 283] on span "فيلية السمك المقلي مع الروبيان المقلي والحبار المقلي بالإضافة الي الأرز مع سلطة…" at bounding box center [738, 290] width 138 height 46
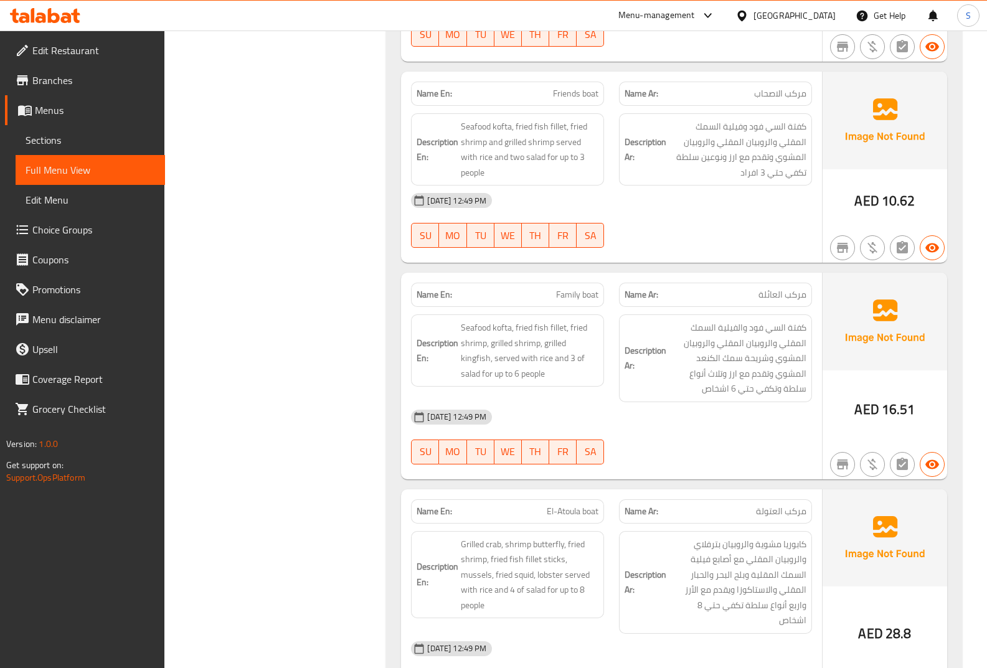
scroll to position [6071, 0]
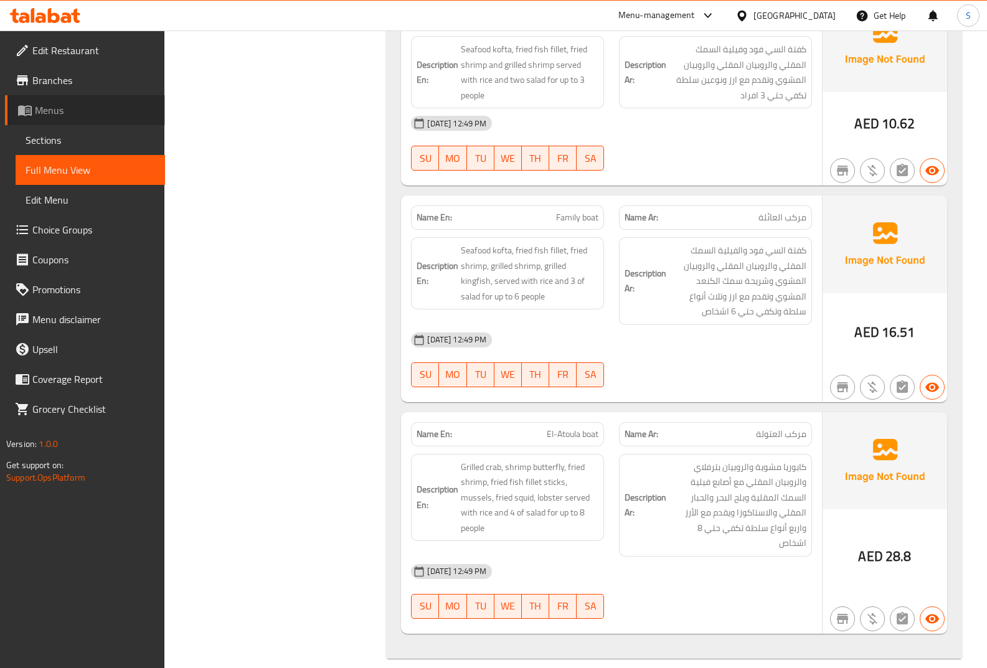
click at [83, 103] on span "Menus" at bounding box center [95, 110] width 120 height 15
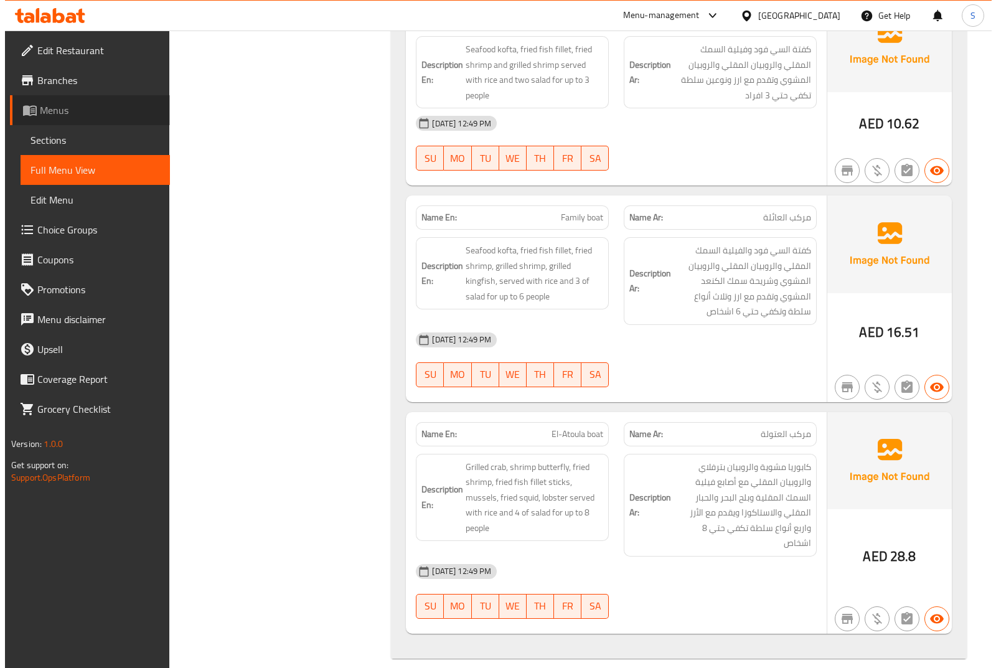
scroll to position [1777, 0]
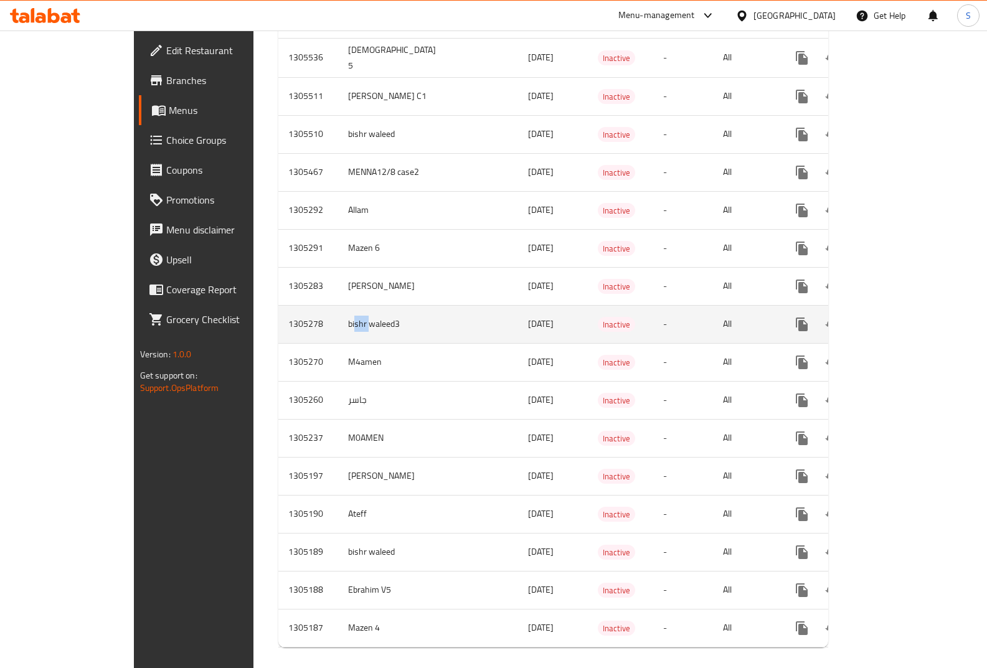
click at [338, 309] on td "bishr waleed3" at bounding box center [394, 324] width 113 height 38
click at [869, 317] on icon "enhanced table" at bounding box center [861, 324] width 15 height 15
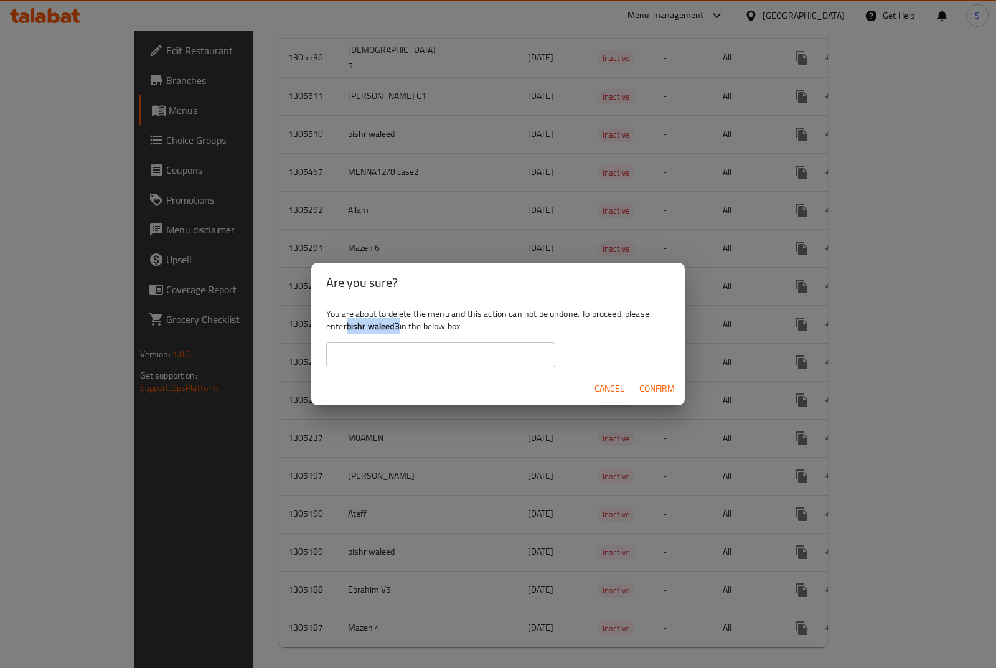
drag, startPoint x: 398, startPoint y: 326, endPoint x: 350, endPoint y: 327, distance: 48.6
click at [350, 327] on b "bishr waleed3" at bounding box center [373, 326] width 53 height 16
click at [374, 354] on input "text" at bounding box center [440, 354] width 229 height 25
paste input "bishr waleed3"
type input "bishr waleed3"
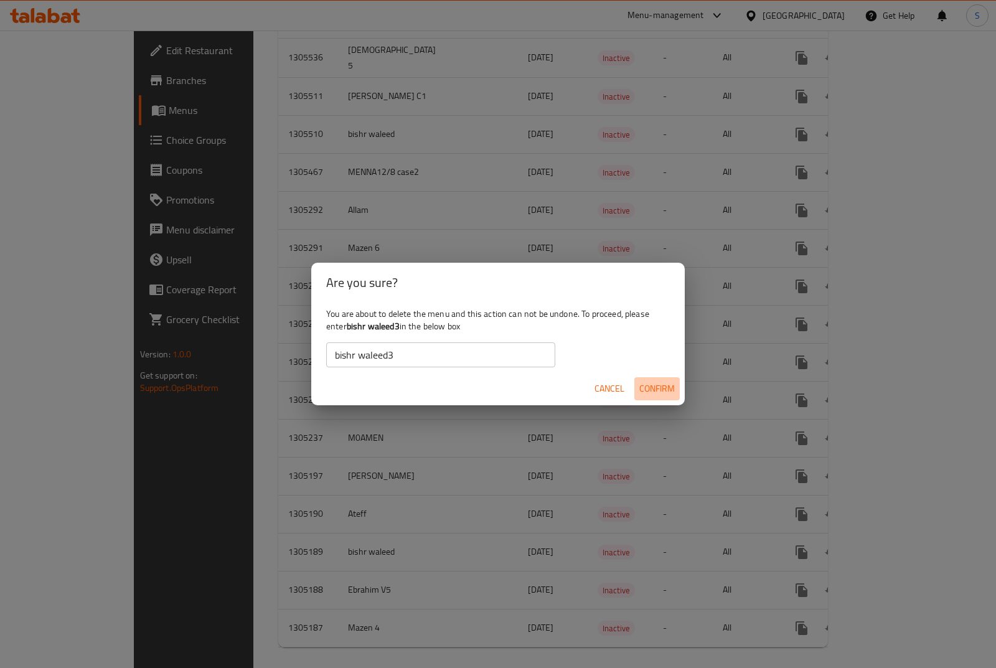
click at [674, 381] on span "Confirm" at bounding box center [656, 389] width 35 height 16
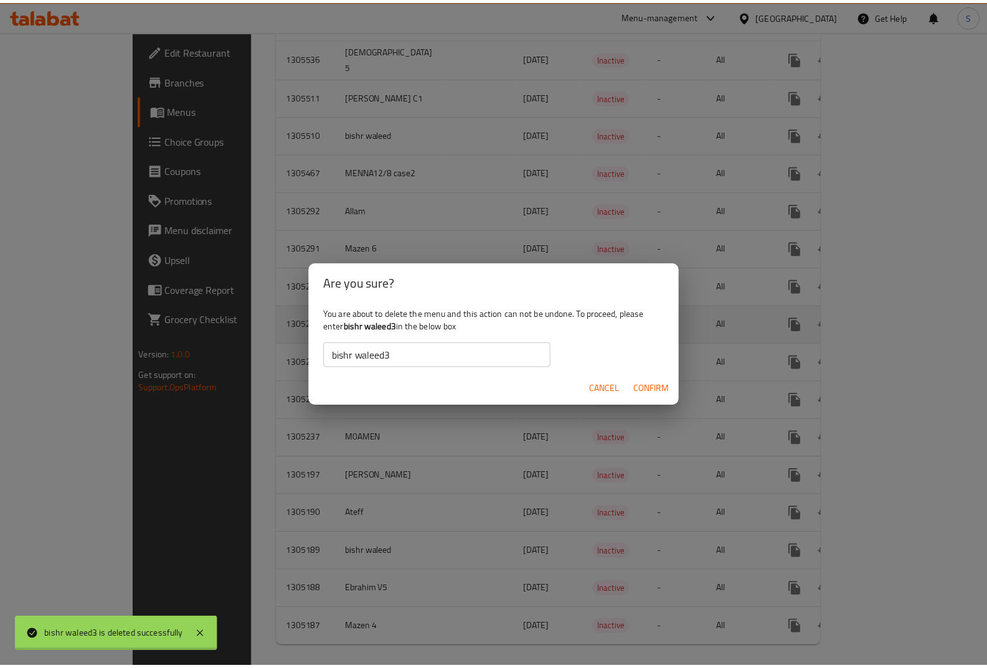
scroll to position [1739, 0]
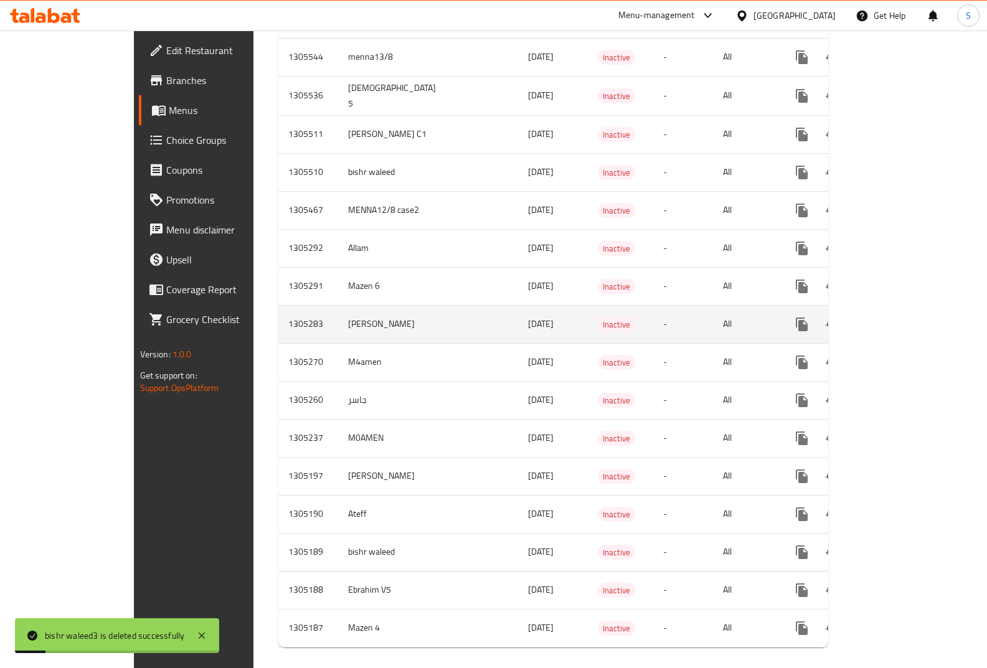
drag, startPoint x: 244, startPoint y: 309, endPoint x: 583, endPoint y: 304, distance: 338.7
click at [562, 305] on tr "1305283 Hassan [DATE] Inactive - All" at bounding box center [597, 324] width 638 height 38
click at [899, 317] on icon "enhanced table" at bounding box center [891, 324] width 15 height 15
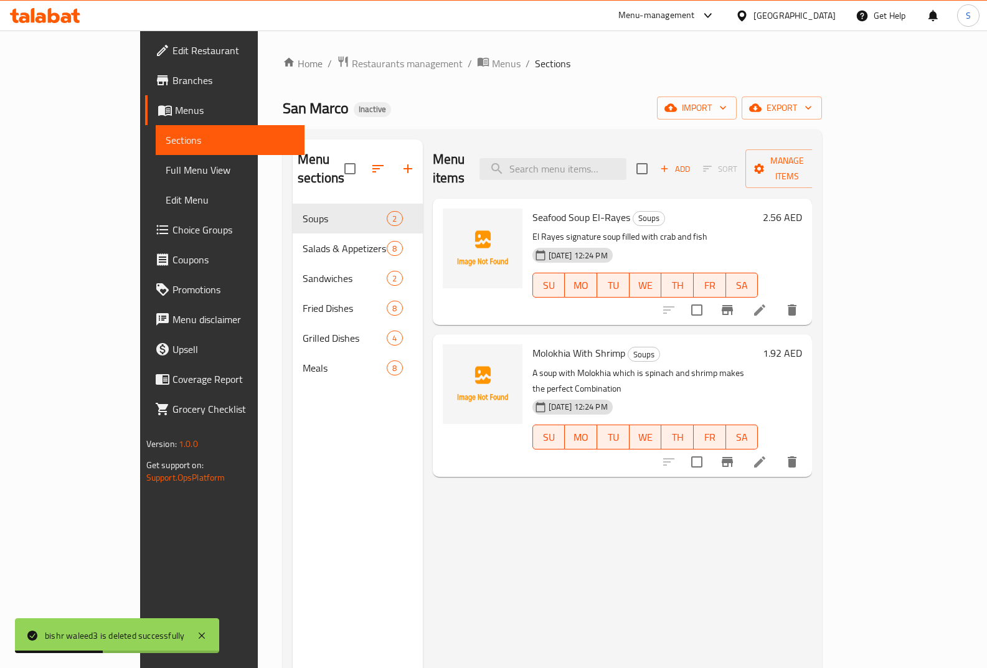
click at [166, 168] on span "Full Menu View" at bounding box center [230, 169] width 129 height 15
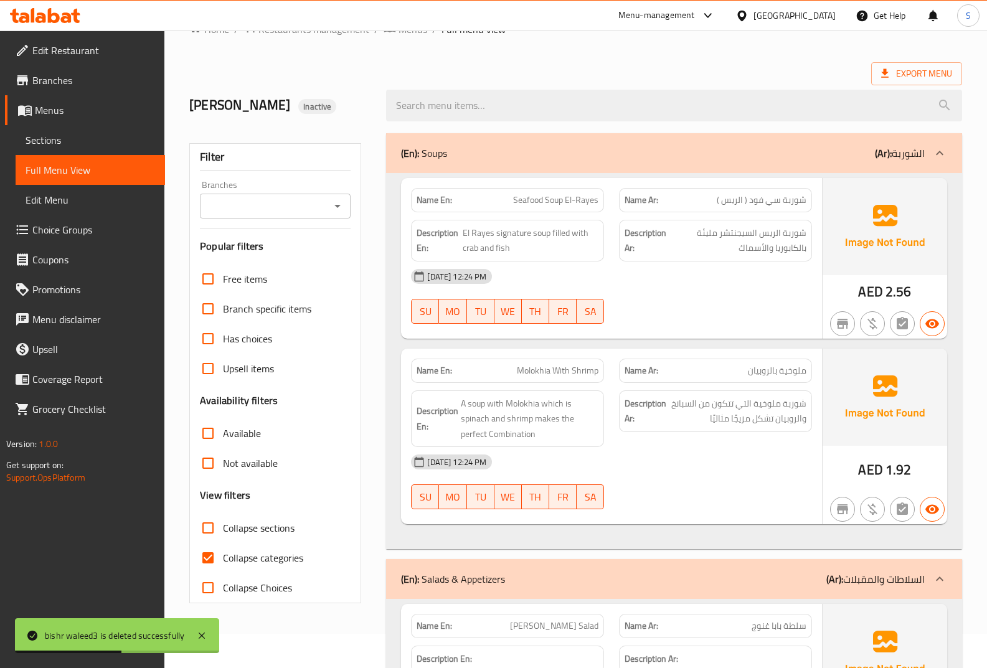
scroll to position [62, 0]
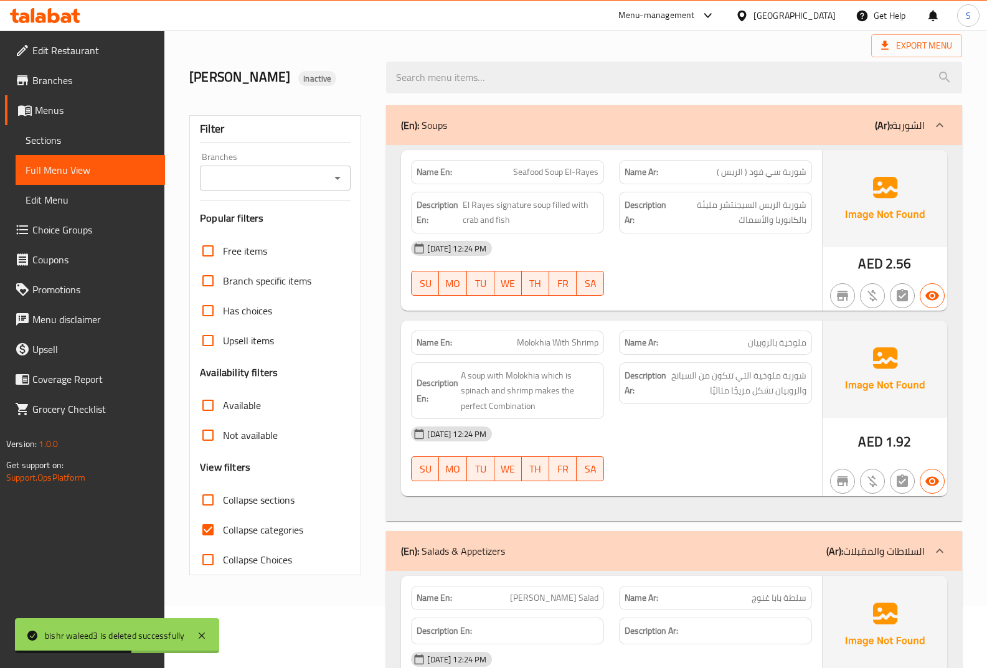
click at [272, 529] on span "Collapse categories" at bounding box center [263, 529] width 80 height 15
click at [223, 529] on input "Collapse categories" at bounding box center [208, 530] width 30 height 30
checkbox input "false"
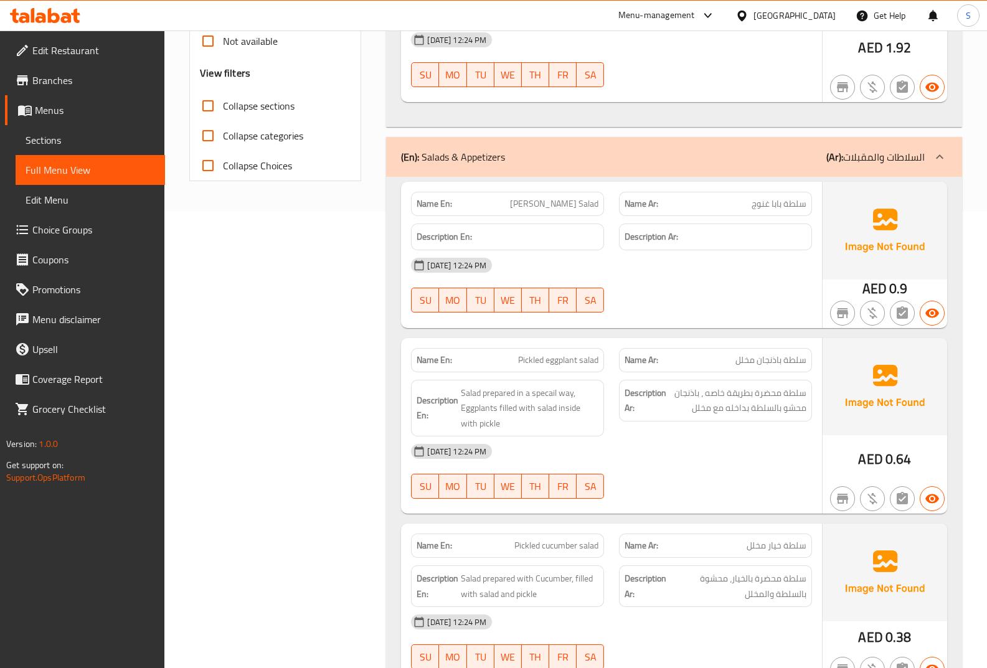
scroll to position [498, 0]
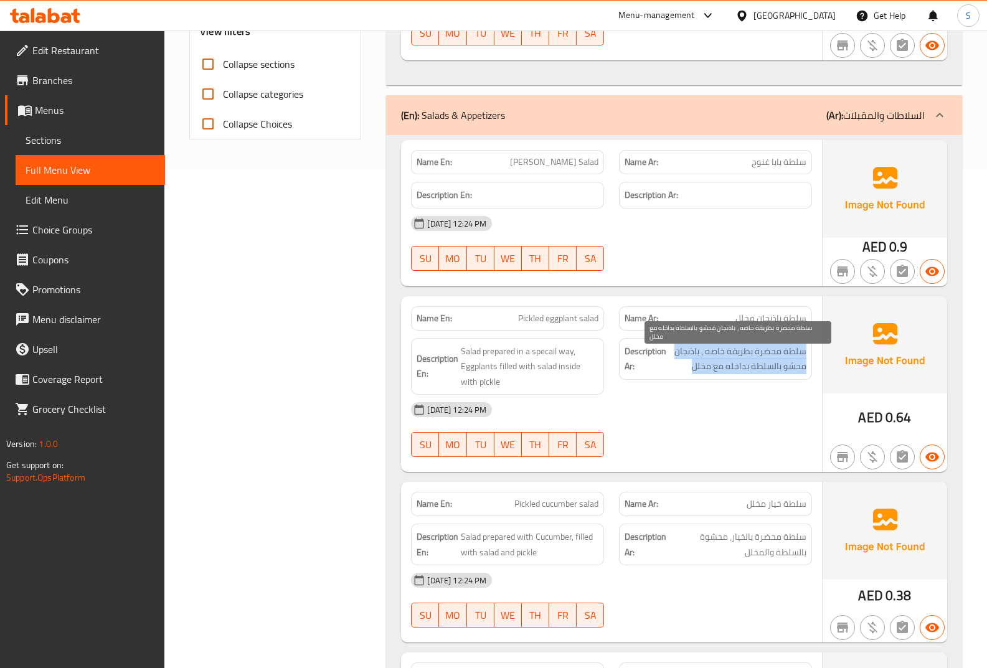
drag, startPoint x: 813, startPoint y: 342, endPoint x: 694, endPoint y: 359, distance: 120.8
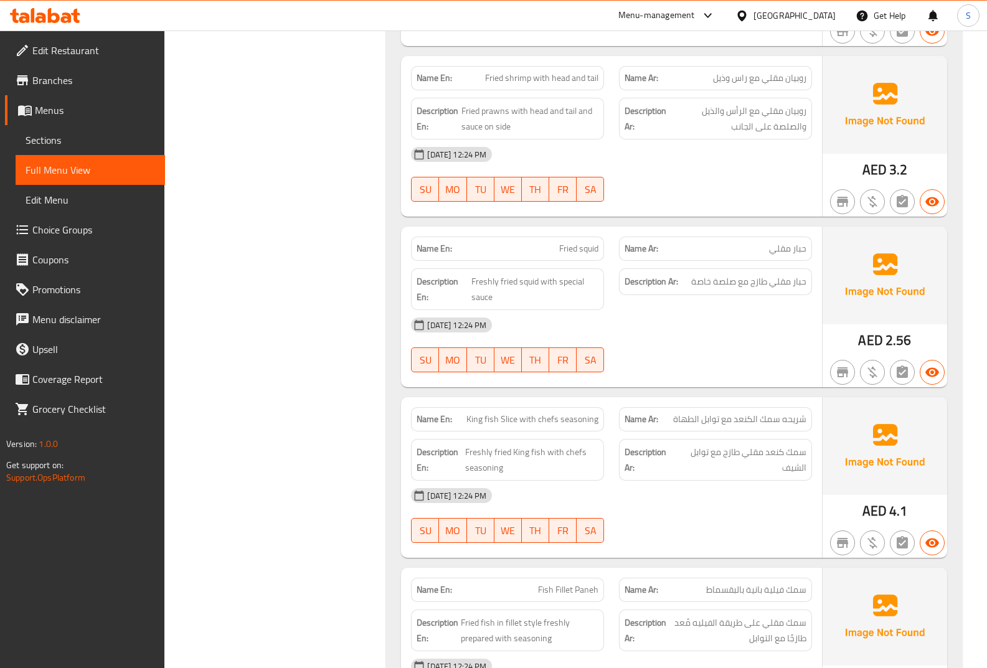
scroll to position [2926, 0]
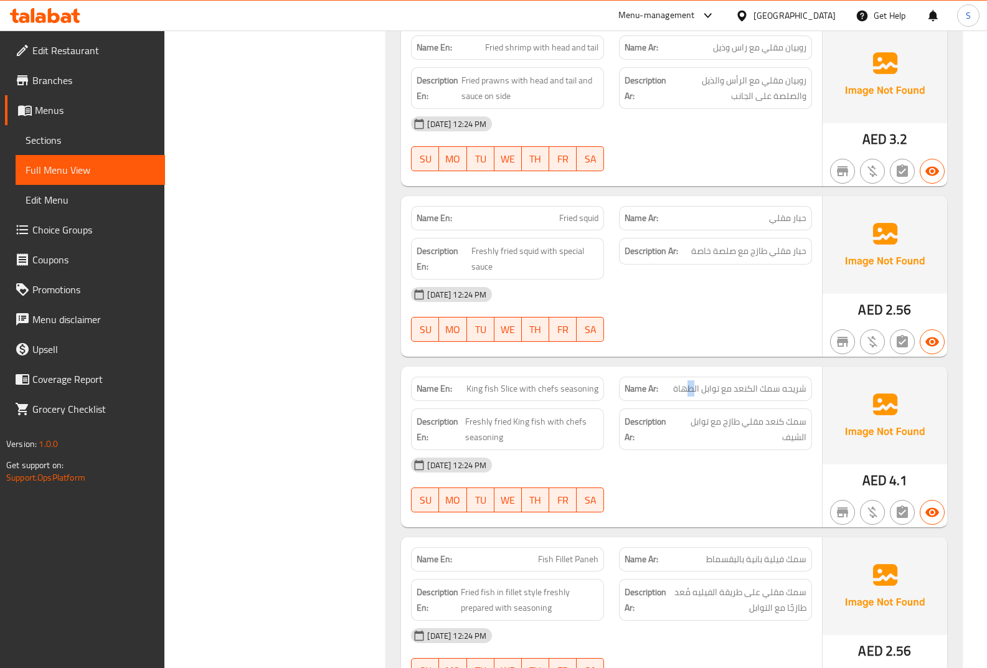
drag, startPoint x: 695, startPoint y: 395, endPoint x: 685, endPoint y: 392, distance: 10.3
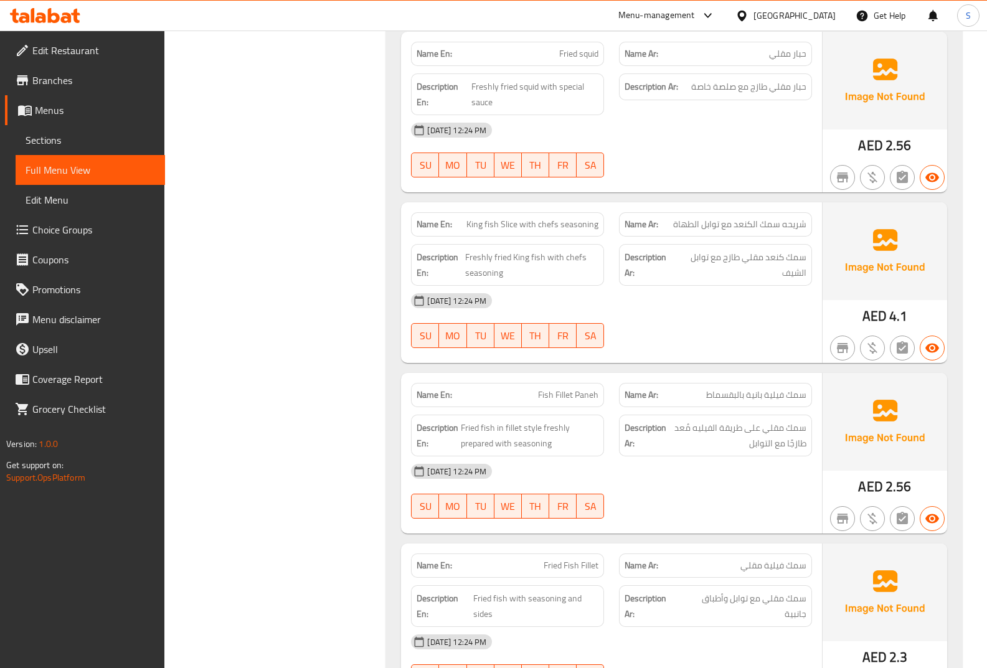
scroll to position [3113, 0]
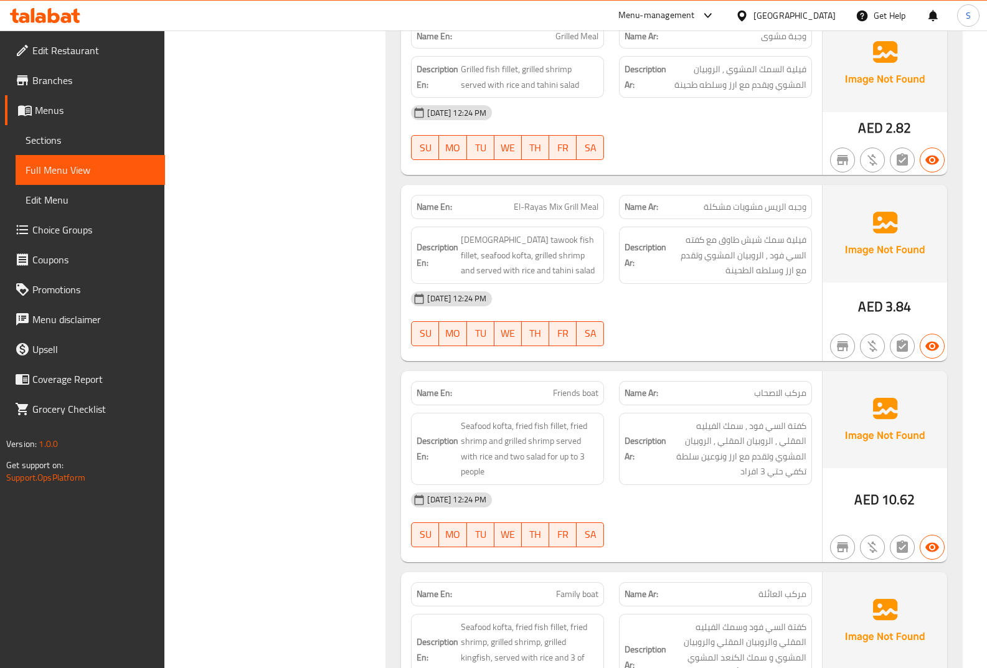
scroll to position [5544, 0]
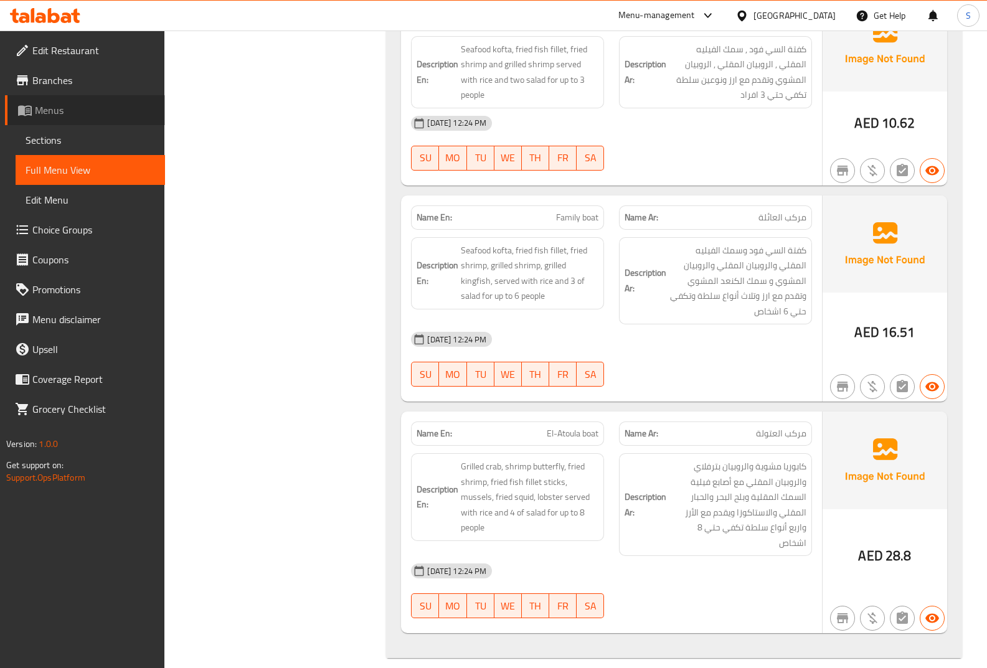
click at [52, 107] on span "Menus" at bounding box center [95, 110] width 120 height 15
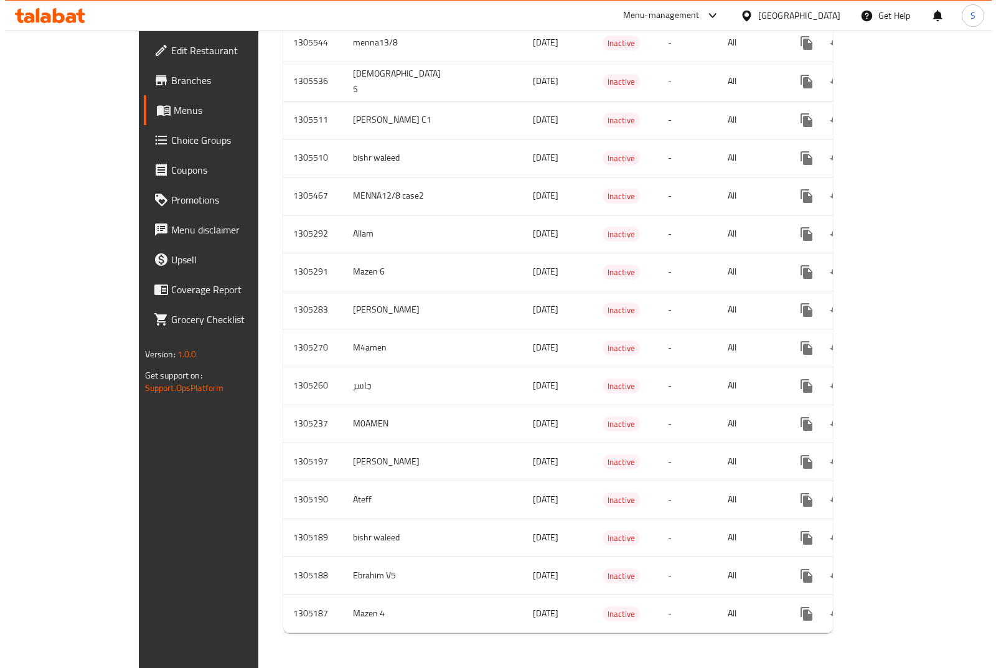
scroll to position [1739, 0]
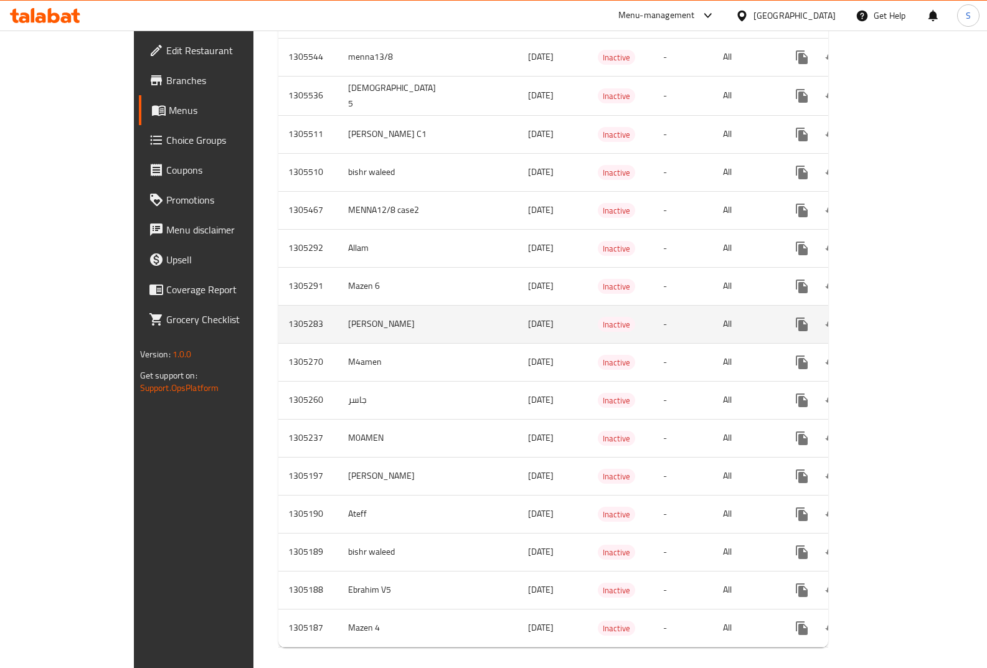
click at [338, 315] on td "[PERSON_NAME]" at bounding box center [394, 324] width 113 height 38
click at [866, 319] on icon "enhanced table" at bounding box center [861, 324] width 9 height 11
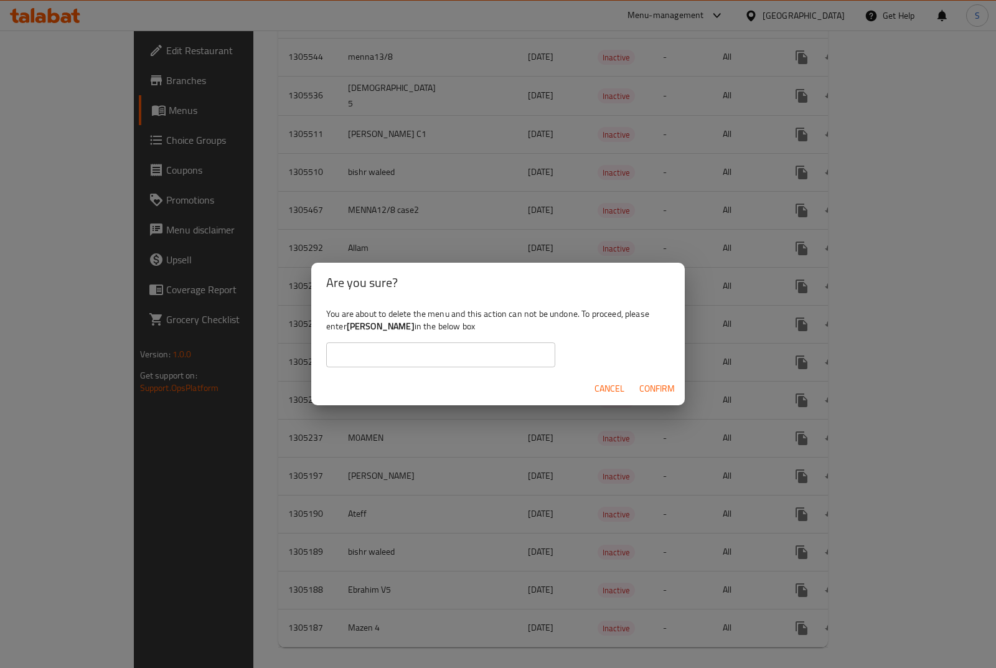
click at [360, 322] on b "[PERSON_NAME]" at bounding box center [381, 326] width 68 height 16
drag, startPoint x: 370, startPoint y: 347, endPoint x: 408, endPoint y: 352, distance: 37.6
click at [370, 347] on input "text" at bounding box center [440, 354] width 229 height 25
paste input "[PERSON_NAME]"
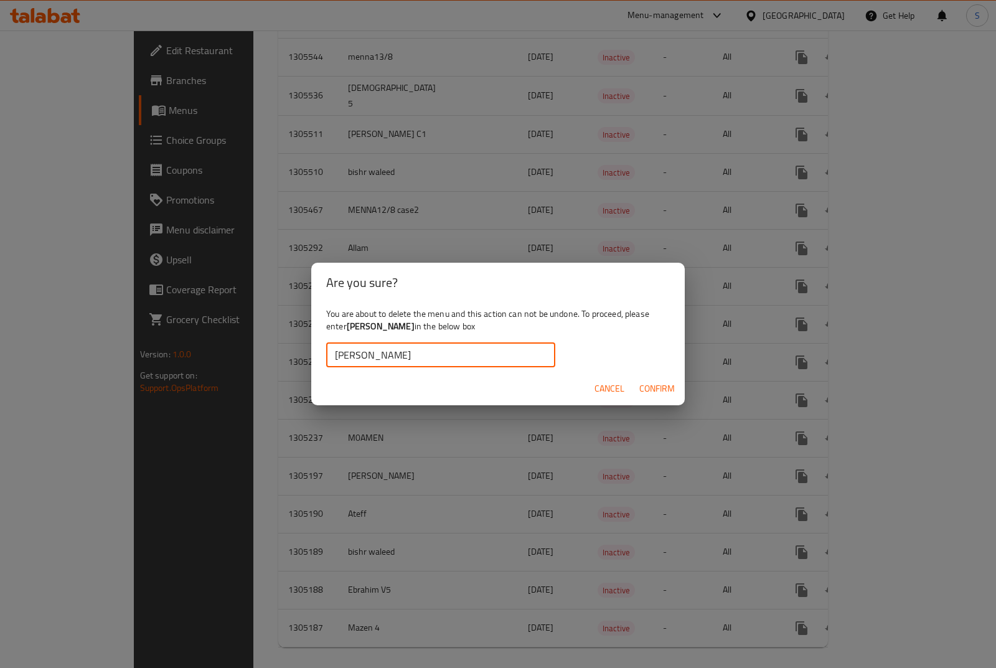
click at [645, 388] on span "Confirm" at bounding box center [656, 389] width 35 height 16
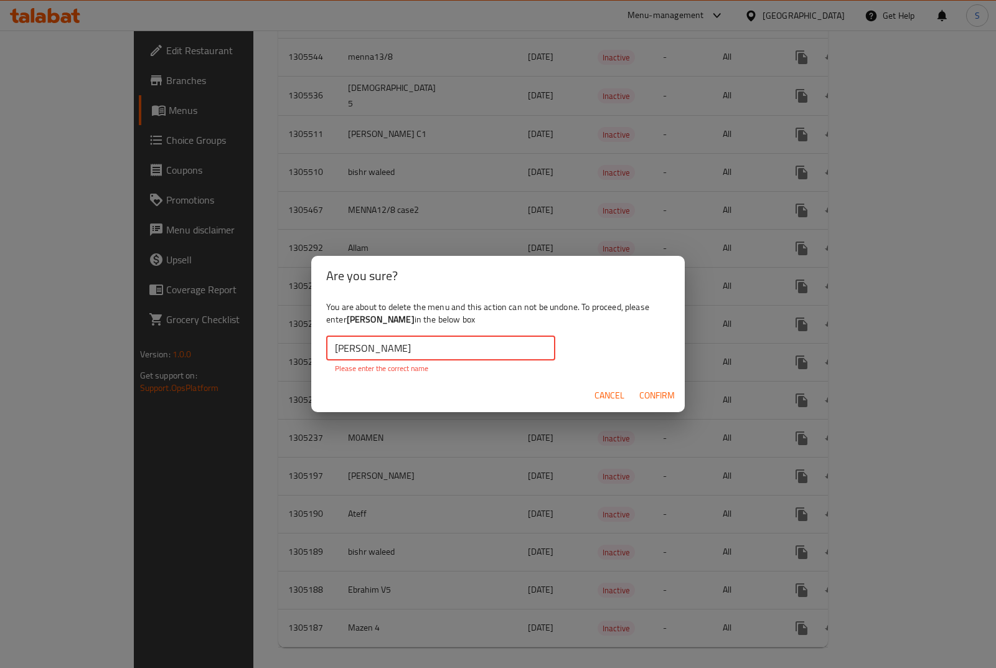
click at [377, 351] on input "[PERSON_NAME]" at bounding box center [440, 348] width 229 height 25
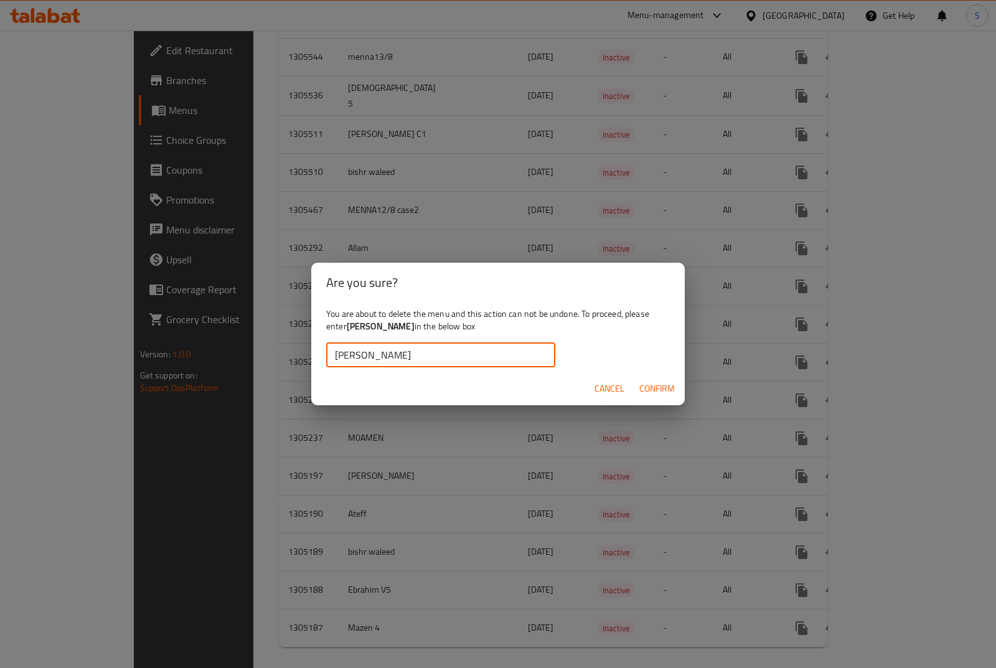
type input "[PERSON_NAME]"
click at [667, 389] on span "Confirm" at bounding box center [656, 389] width 35 height 16
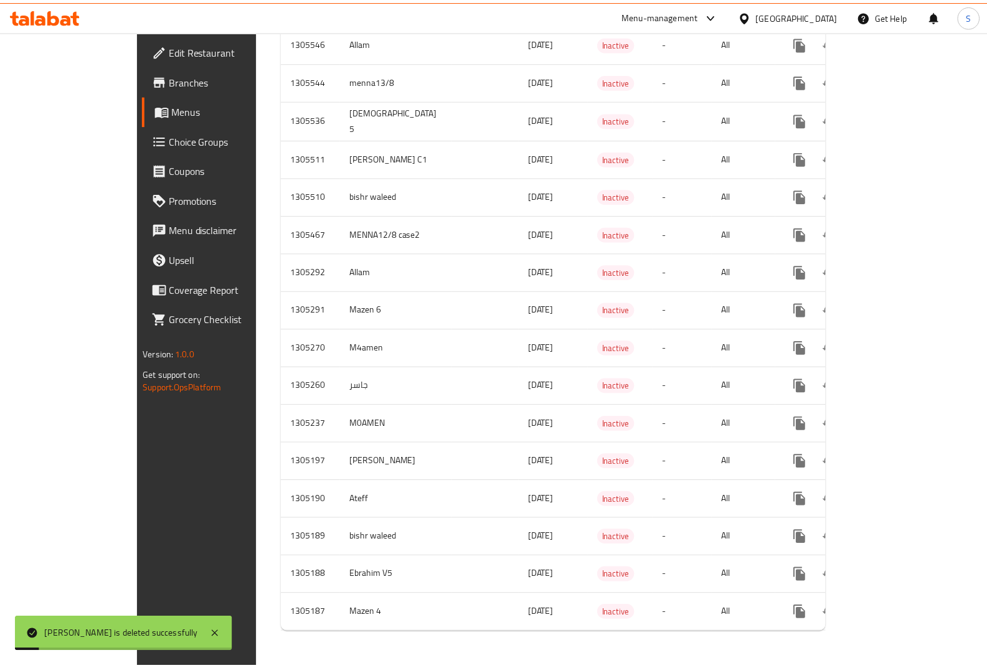
scroll to position [1701, 0]
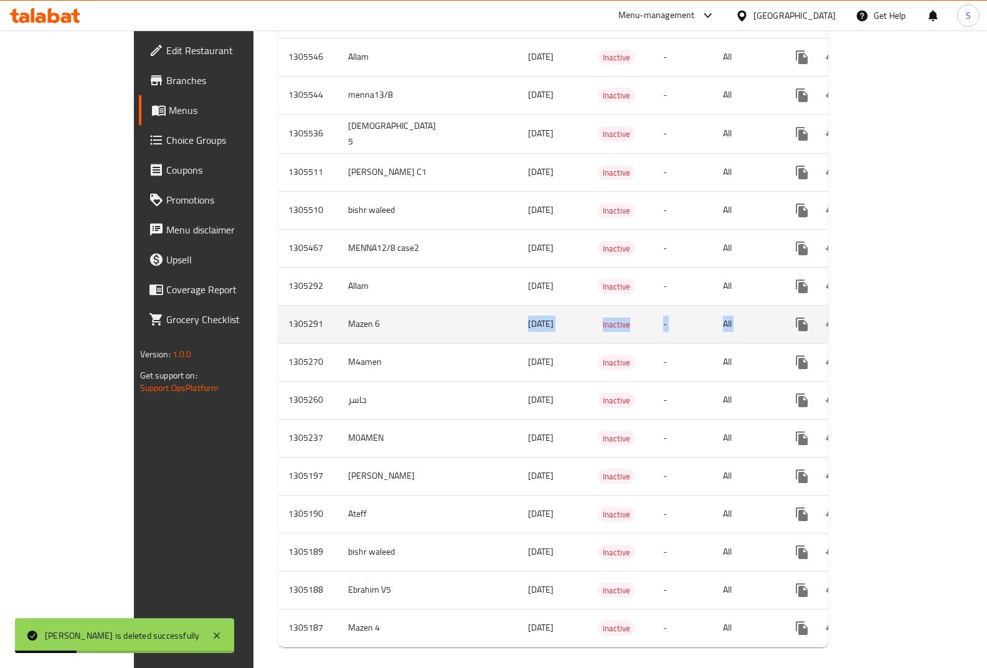
drag, startPoint x: 372, startPoint y: 326, endPoint x: 866, endPoint y: 295, distance: 494.7
click at [840, 305] on tr "1305291 [PERSON_NAME] 6 [DATE] Inactive - All" at bounding box center [597, 324] width 638 height 38
click at [899, 317] on icon "enhanced table" at bounding box center [891, 324] width 15 height 15
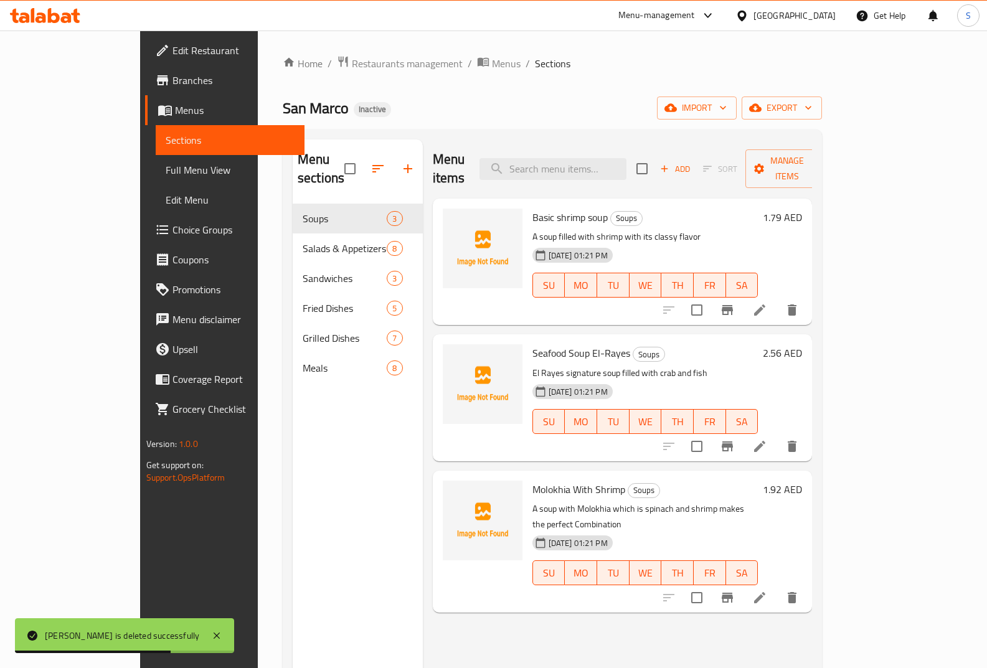
click at [166, 164] on span "Full Menu View" at bounding box center [230, 169] width 129 height 15
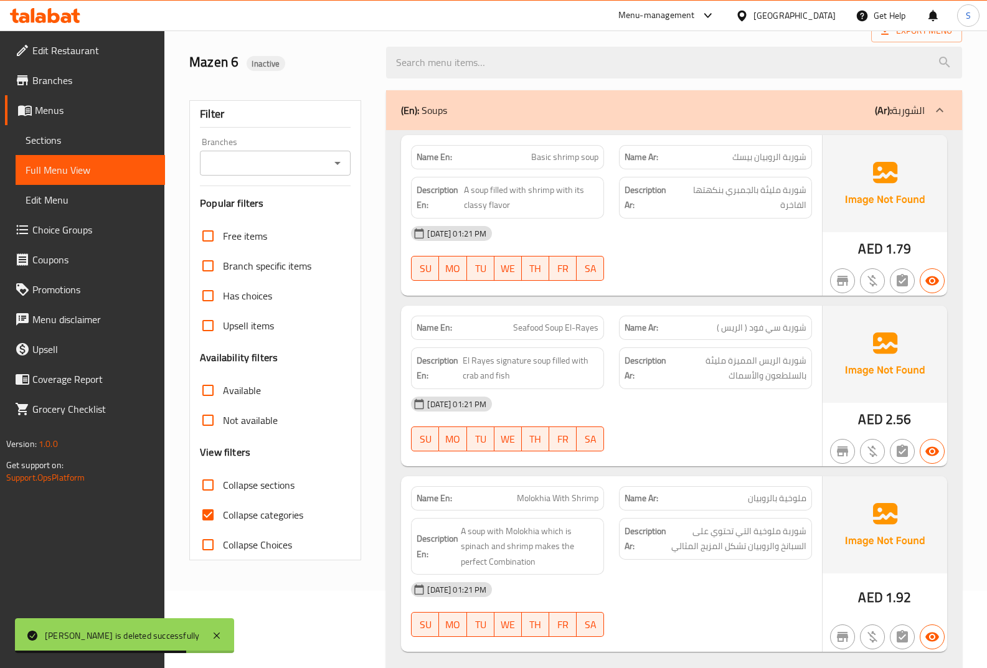
scroll to position [187, 0]
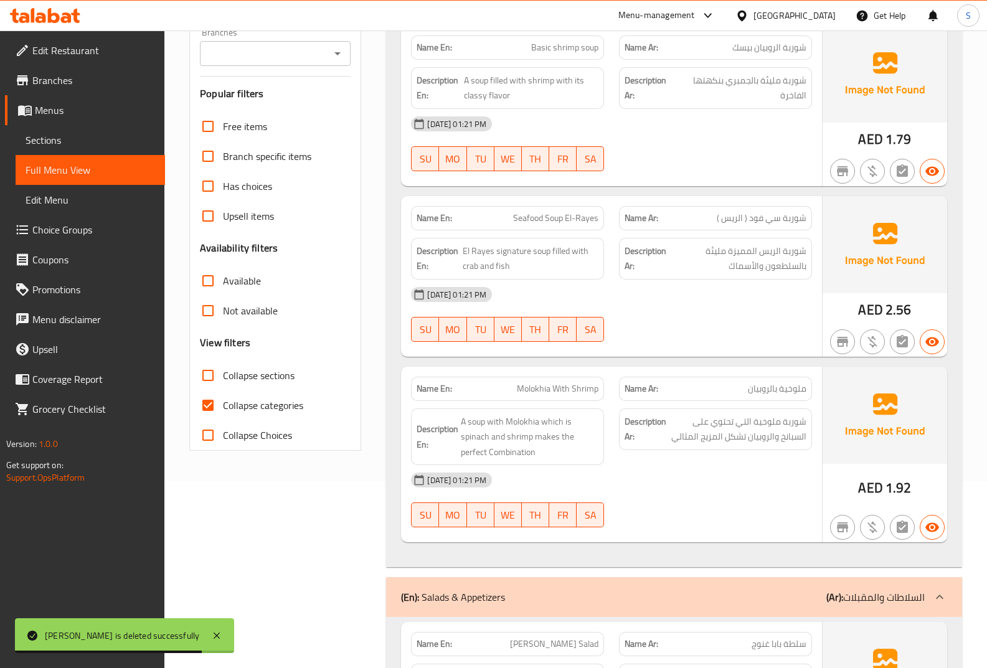
click at [240, 408] on span "Collapse categories" at bounding box center [263, 405] width 80 height 15
click at [223, 408] on input "Collapse categories" at bounding box center [208, 405] width 30 height 30
checkbox input "false"
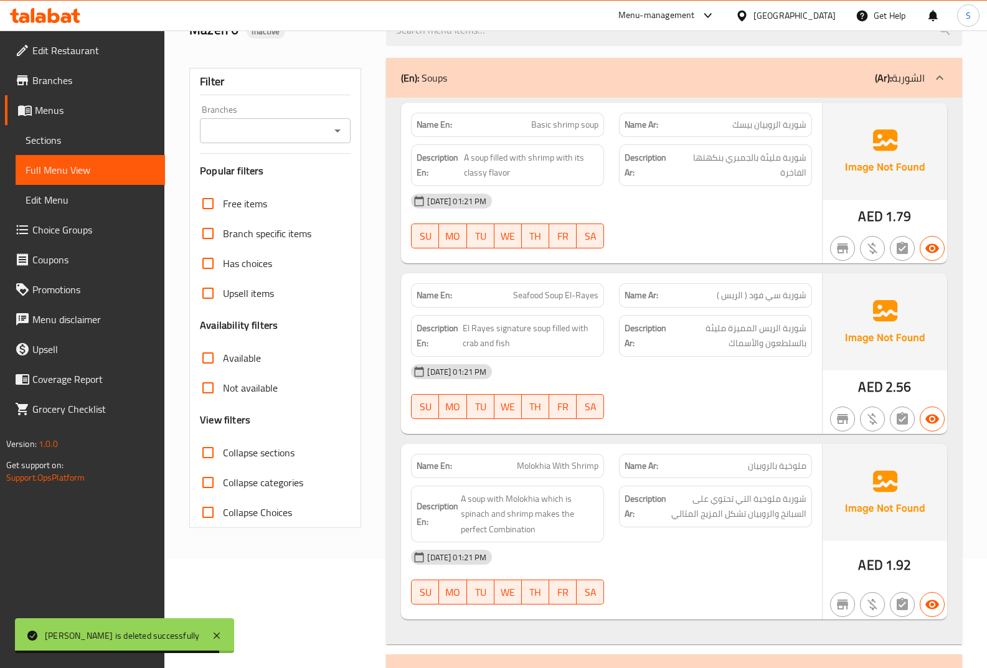
scroll to position [0, 0]
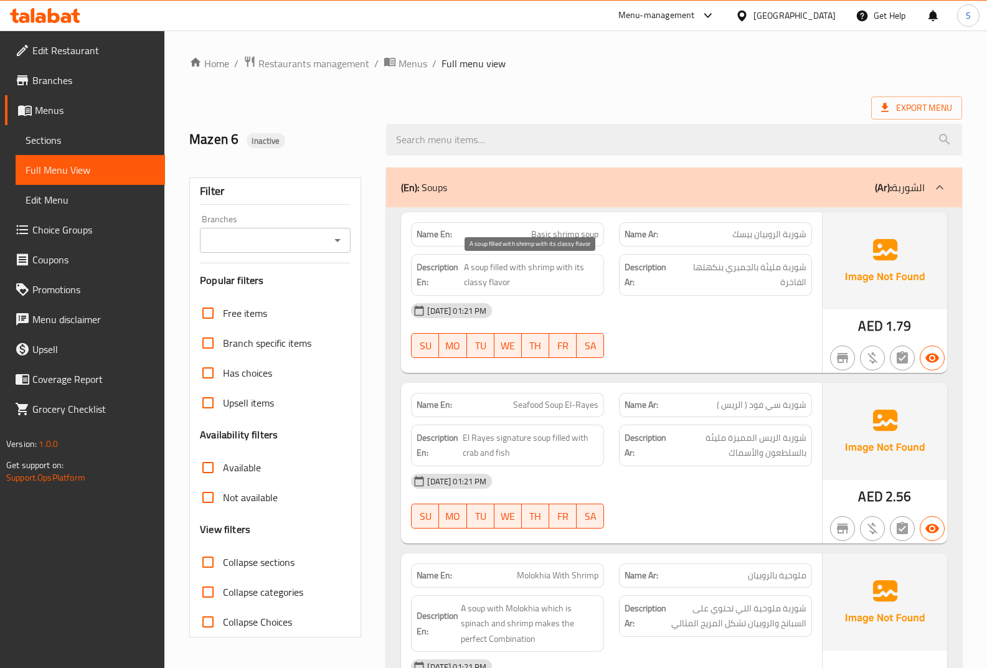
click at [464, 283] on span "A soup filled with shrimp with its classy flavor" at bounding box center [531, 275] width 134 height 31
click at [462, 282] on h6 "Description En: A soup filled with shrimp with its classy flavor" at bounding box center [507, 275] width 182 height 31
drag, startPoint x: 460, startPoint y: 282, endPoint x: 508, endPoint y: 284, distance: 48.0
click at [508, 284] on h6 "Description En: A soup filled with shrimp with its classy flavor" at bounding box center [507, 275] width 182 height 31
click at [508, 284] on span "A soup filled with shrimp with its classy flavor" at bounding box center [531, 275] width 134 height 31
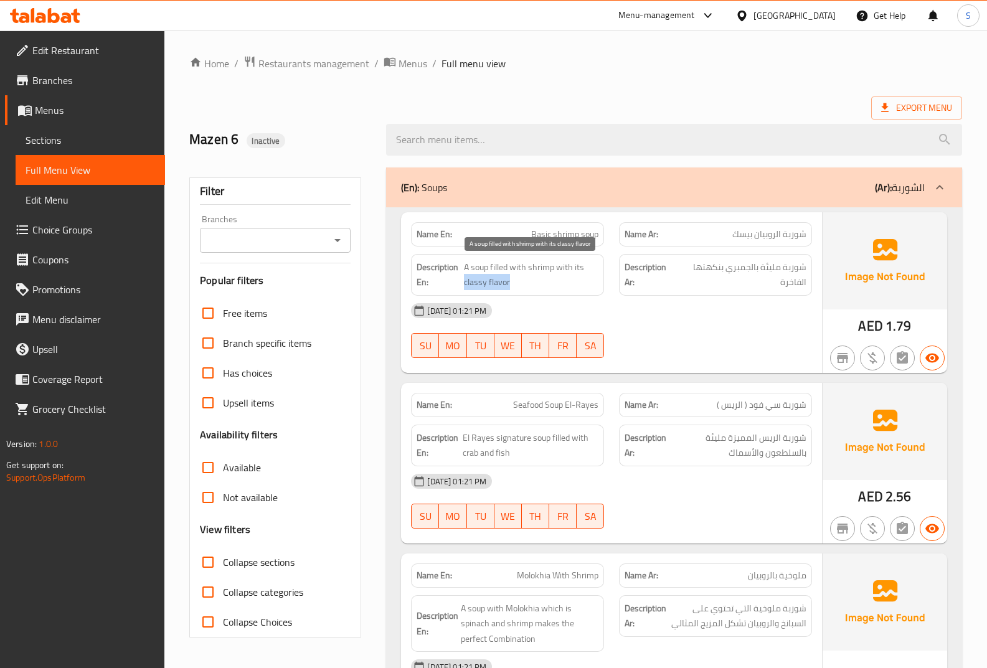
drag, startPoint x: 508, startPoint y: 284, endPoint x: 463, endPoint y: 289, distance: 45.7
click at [463, 289] on h6 "Description En: A soup filled with shrimp with its classy flavor" at bounding box center [507, 275] width 182 height 31
click at [479, 281] on span "A soup filled with shrimp with its classy flavor" at bounding box center [531, 275] width 134 height 31
click at [537, 234] on span "Basic shrimp soup" at bounding box center [564, 234] width 67 height 13
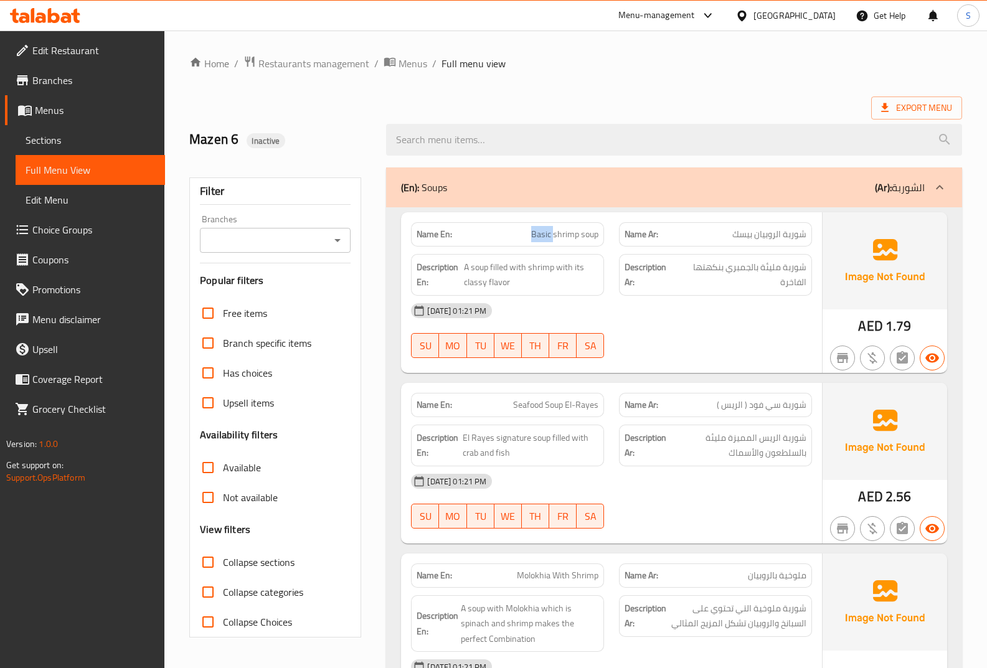
click at [537, 234] on span "Basic shrimp soup" at bounding box center [564, 234] width 67 height 13
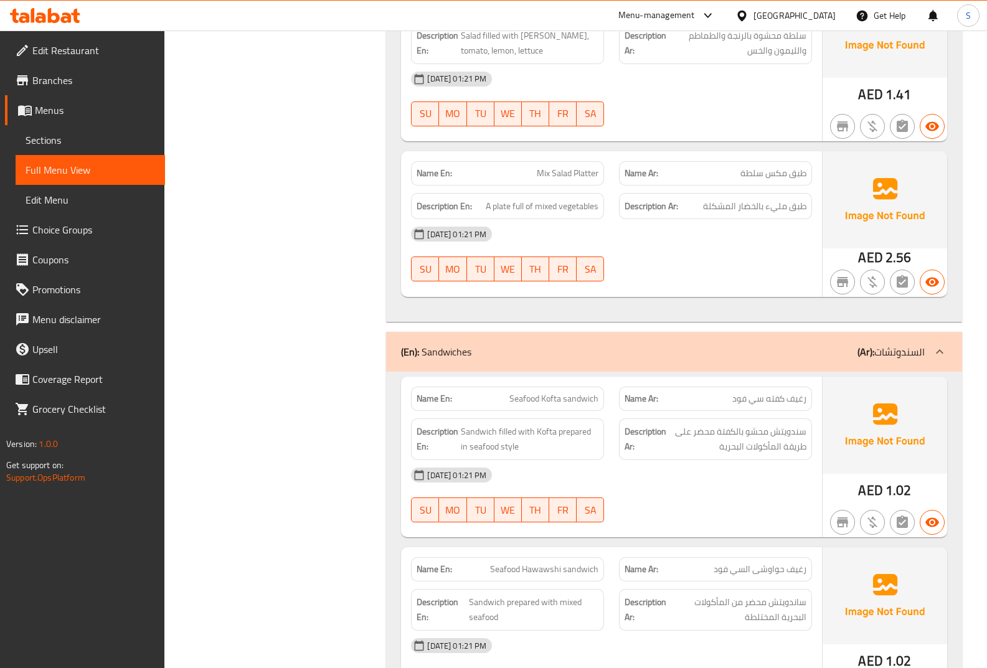
scroll to position [1868, 0]
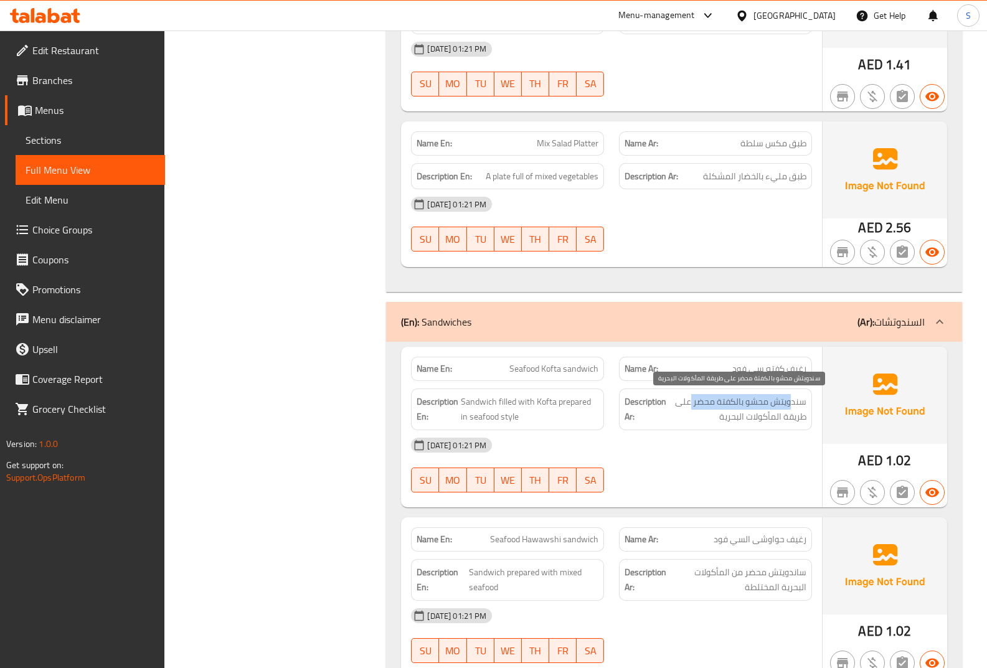
drag, startPoint x: 780, startPoint y: 402, endPoint x: 684, endPoint y: 402, distance: 95.9
click at [689, 403] on span "سندويتش محشو بالكفتة محضر على طريقة المأكولات البحرية" at bounding box center [738, 409] width 138 height 31
click at [684, 402] on span "سندويتش محشو بالكفتة محضر على طريقة المأكولات البحرية" at bounding box center [738, 409] width 138 height 31
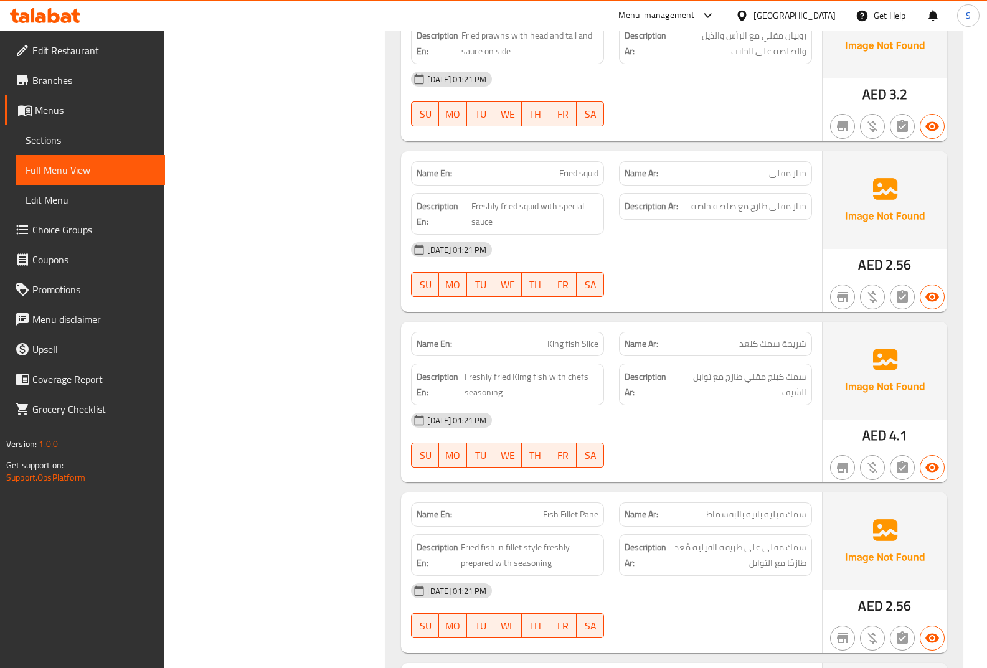
scroll to position [2802, 0]
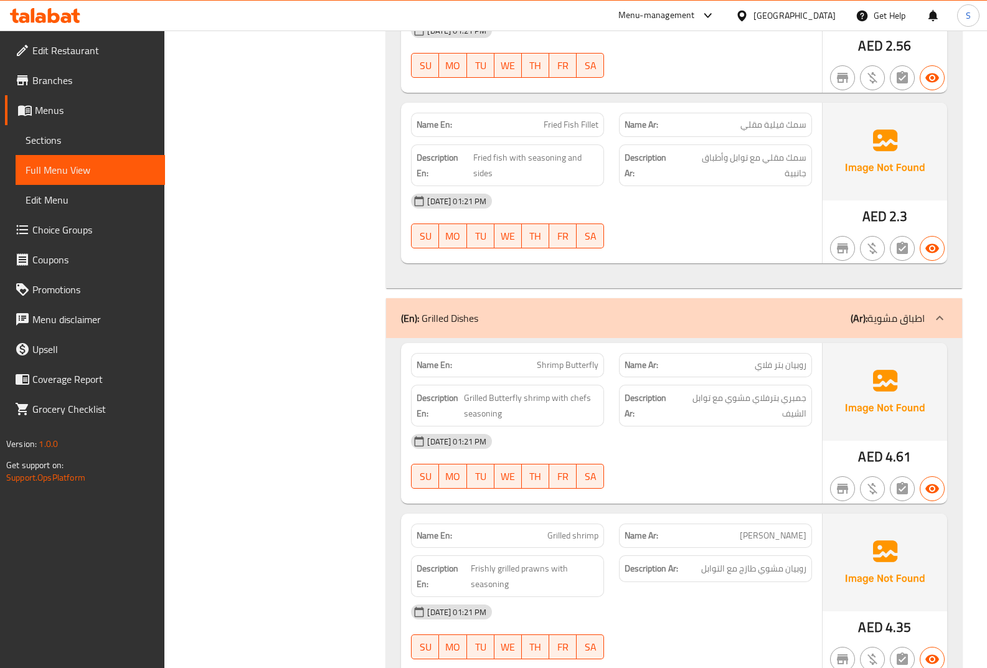
scroll to position [3362, 0]
click at [747, 404] on span "جمبري بترفلاي مشوي مع توابل الشيف" at bounding box center [741, 404] width 129 height 31
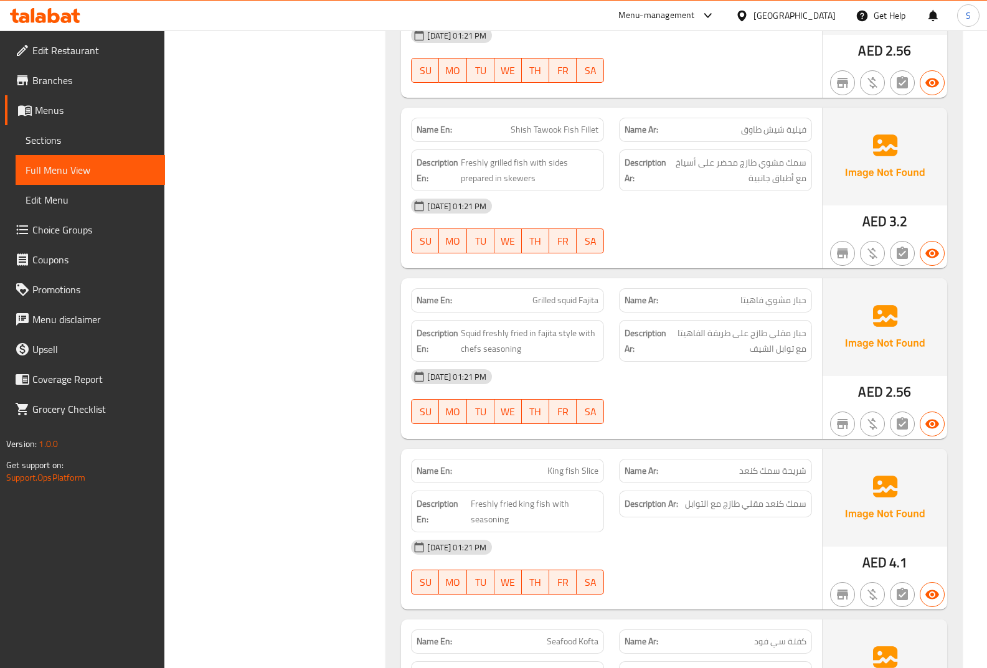
scroll to position [4109, 0]
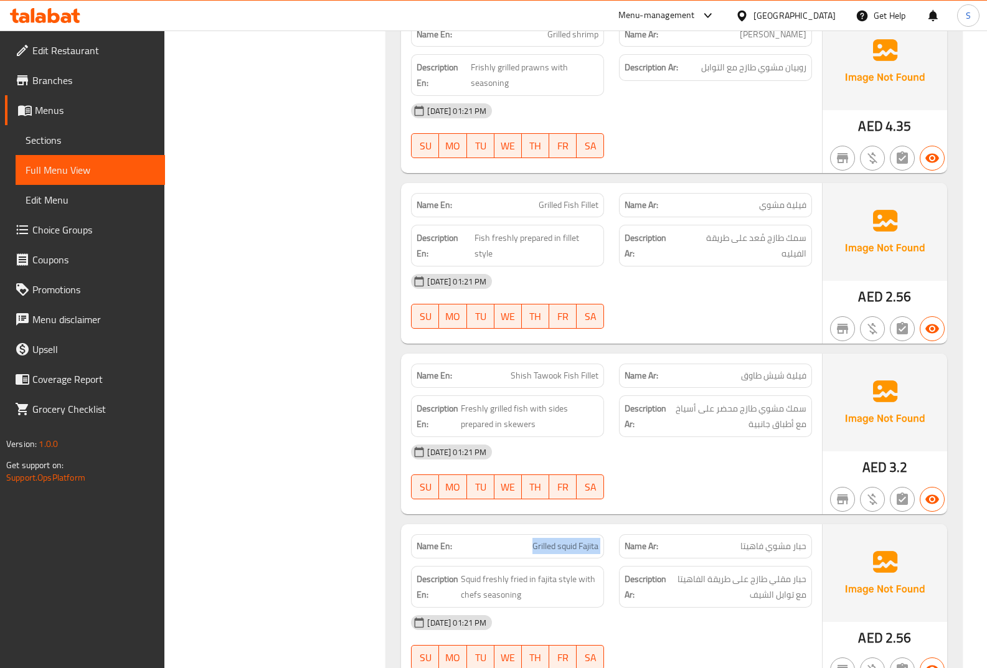
scroll to position [0, 0]
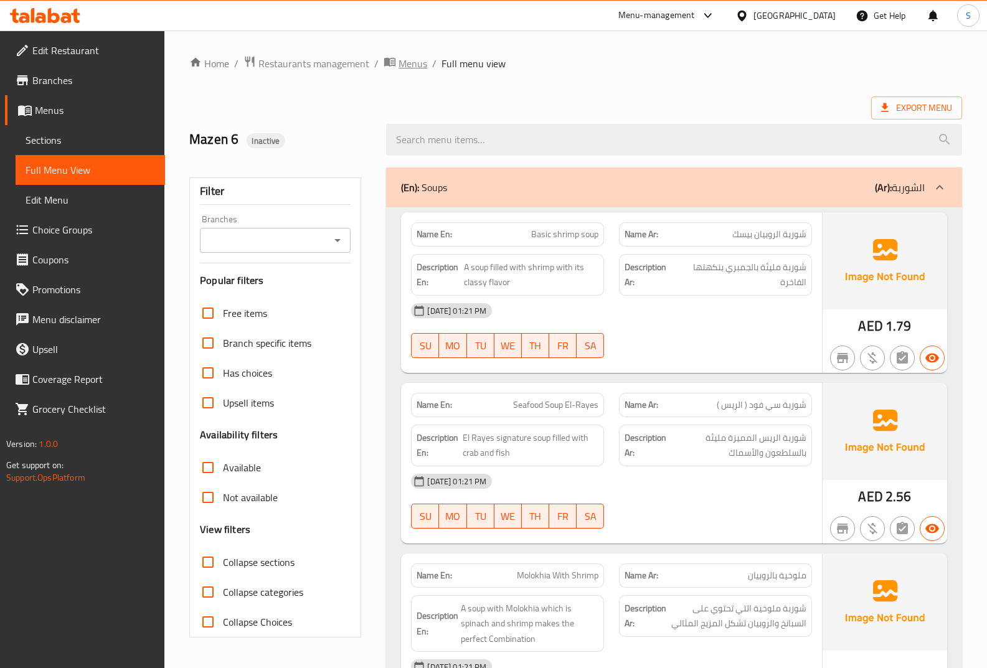
click at [408, 69] on span "Menus" at bounding box center [412, 63] width 29 height 15
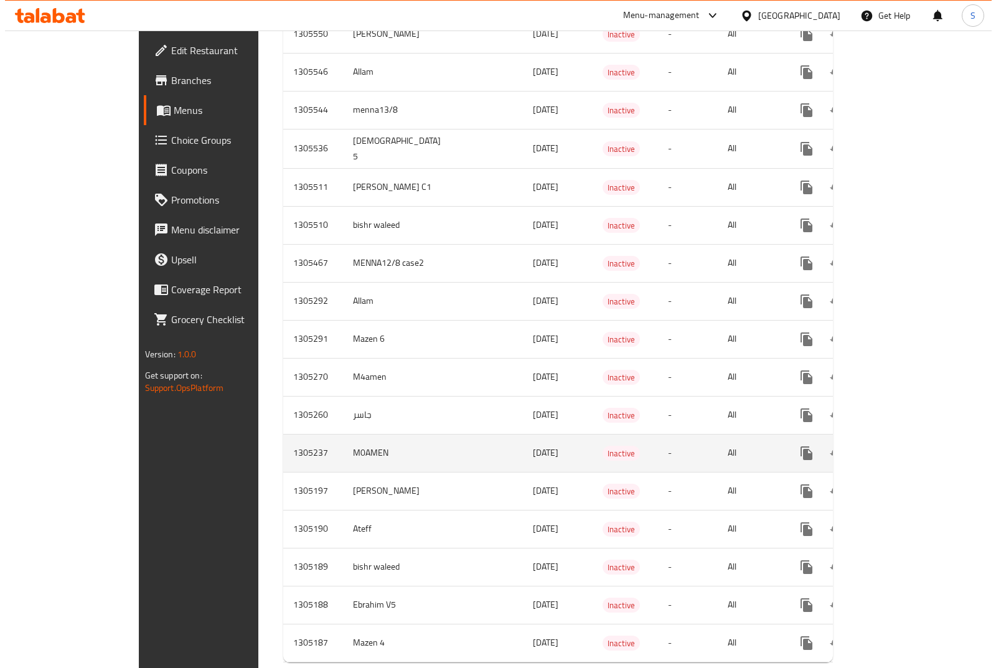
scroll to position [1701, 0]
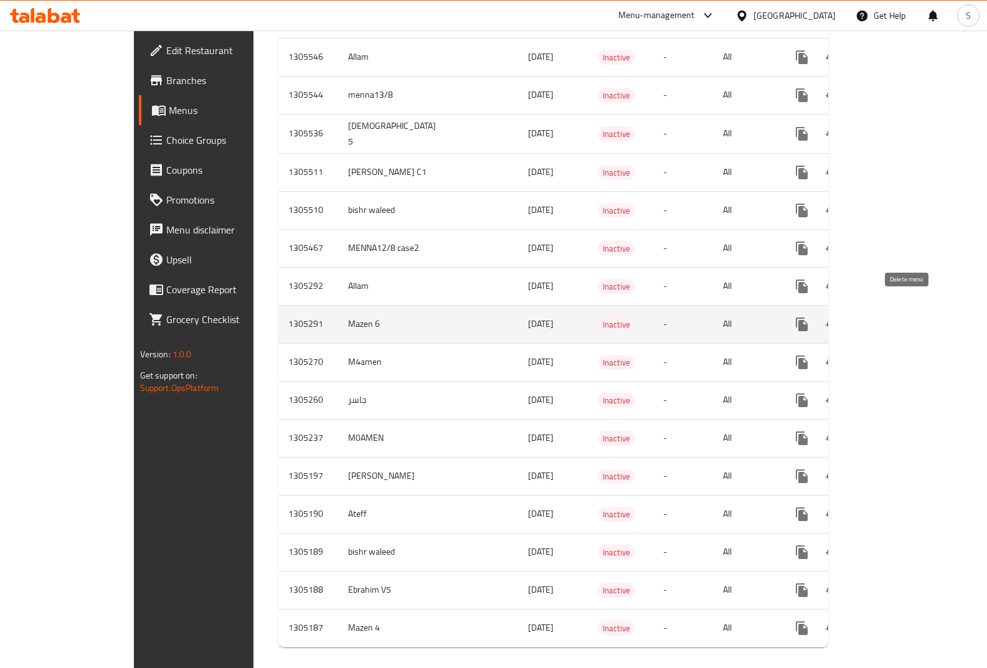
click at [869, 317] on icon "enhanced table" at bounding box center [861, 324] width 15 height 15
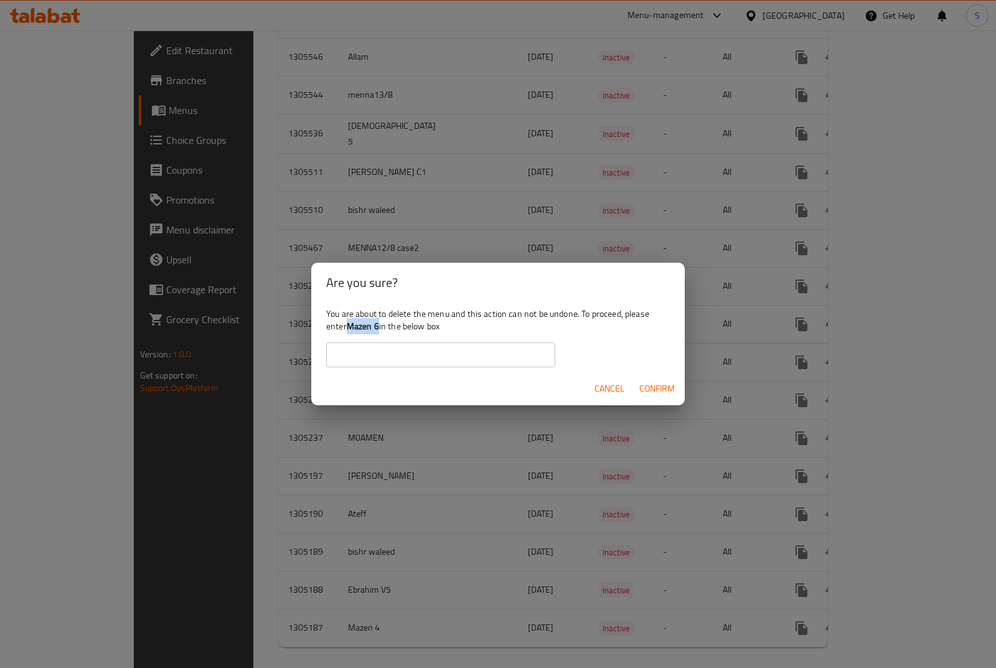
drag, startPoint x: 379, startPoint y: 326, endPoint x: 352, endPoint y: 329, distance: 26.9
click at [352, 329] on b "Mazen 6" at bounding box center [363, 326] width 32 height 16
click at [388, 361] on input "text" at bounding box center [440, 354] width 229 height 25
paste input "Mazen 6"
type input "Mazen 6"
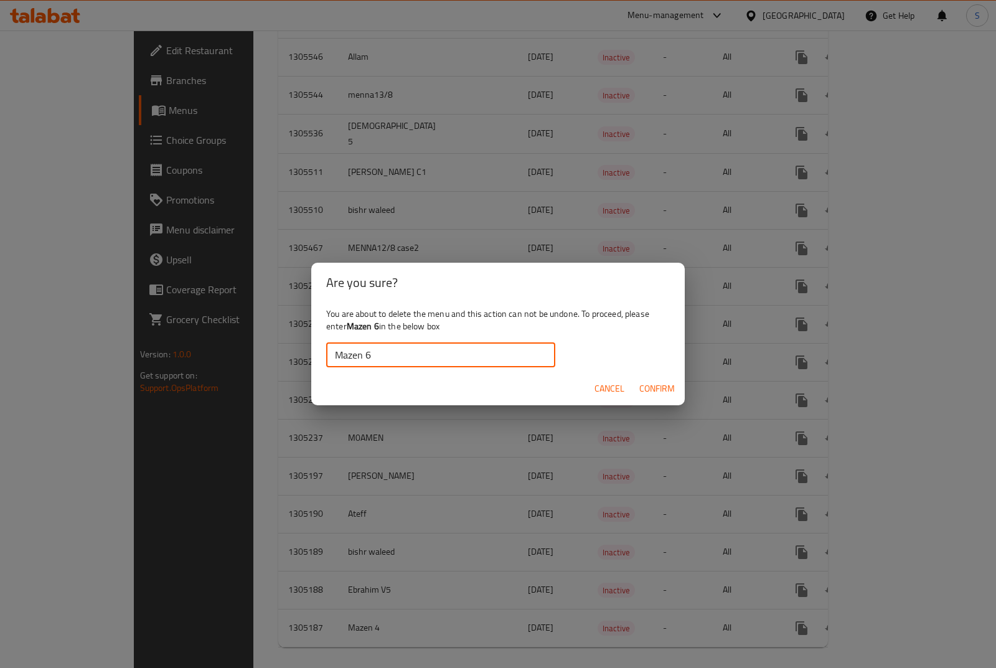
click at [652, 390] on span "Confirm" at bounding box center [656, 389] width 35 height 16
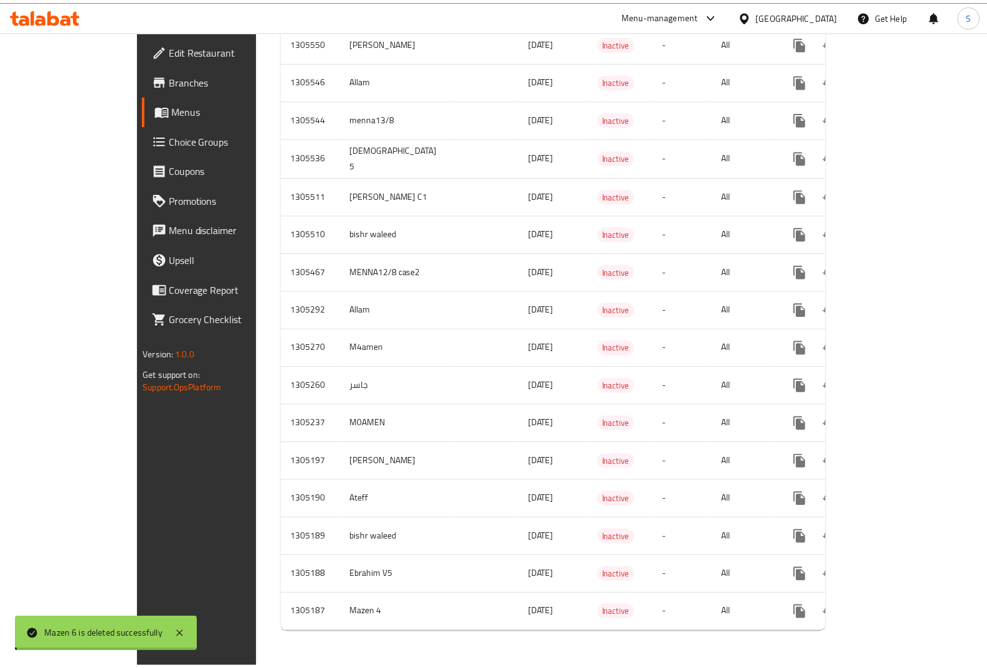
scroll to position [1664, 0]
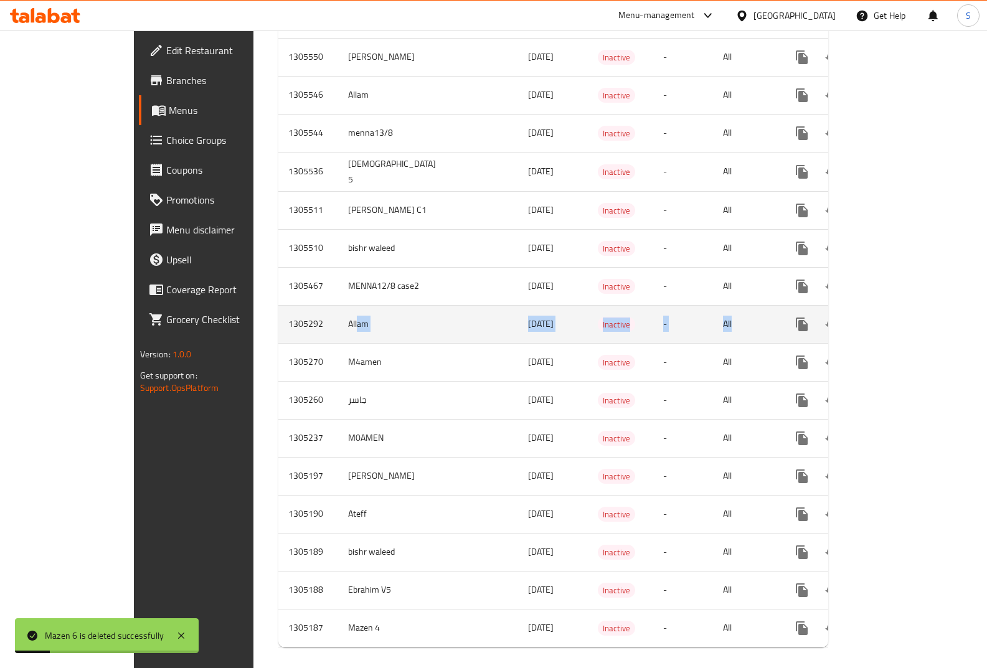
drag, startPoint x: 328, startPoint y: 305, endPoint x: 779, endPoint y: 314, distance: 450.8
click at [779, 314] on tr "1305292 Allam [DATE] Inactive - All" at bounding box center [597, 324] width 638 height 38
click at [906, 309] on link "enhanced table" at bounding box center [892, 324] width 30 height 30
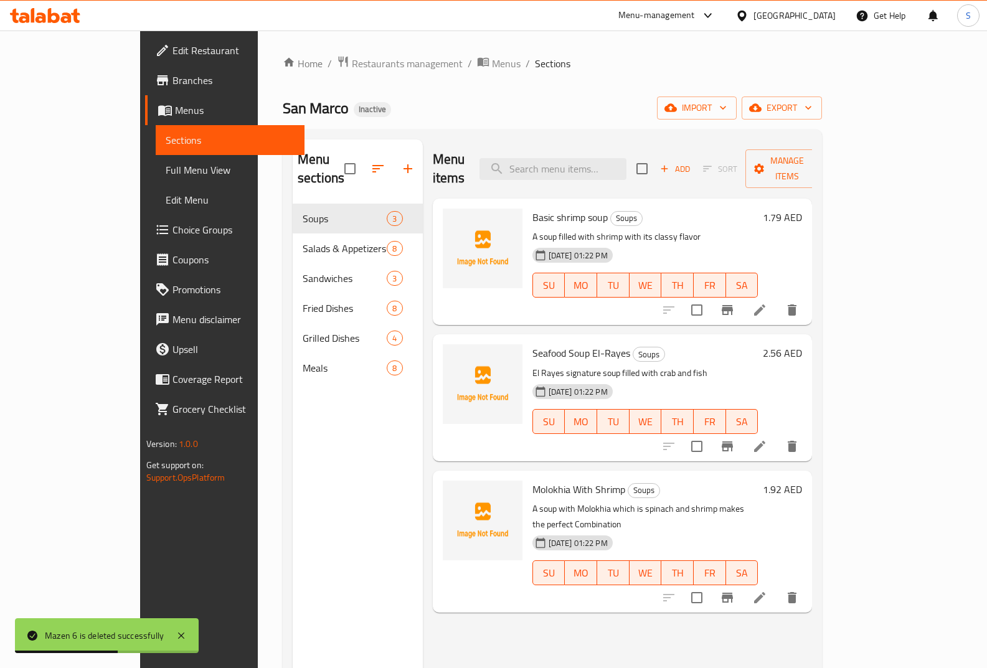
click at [166, 176] on span "Full Menu View" at bounding box center [230, 169] width 129 height 15
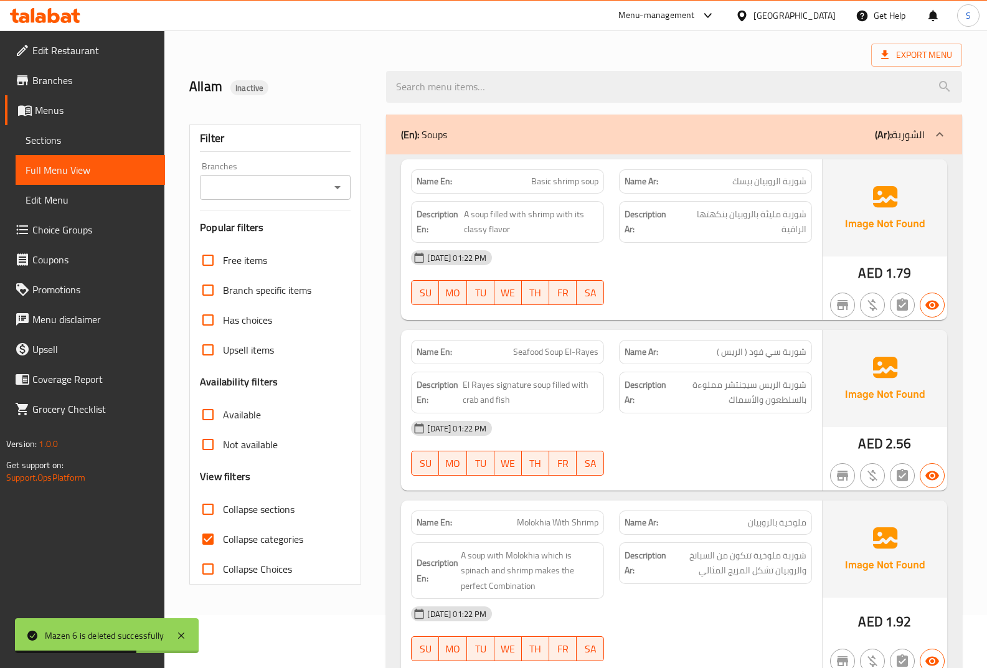
scroll to position [249, 0]
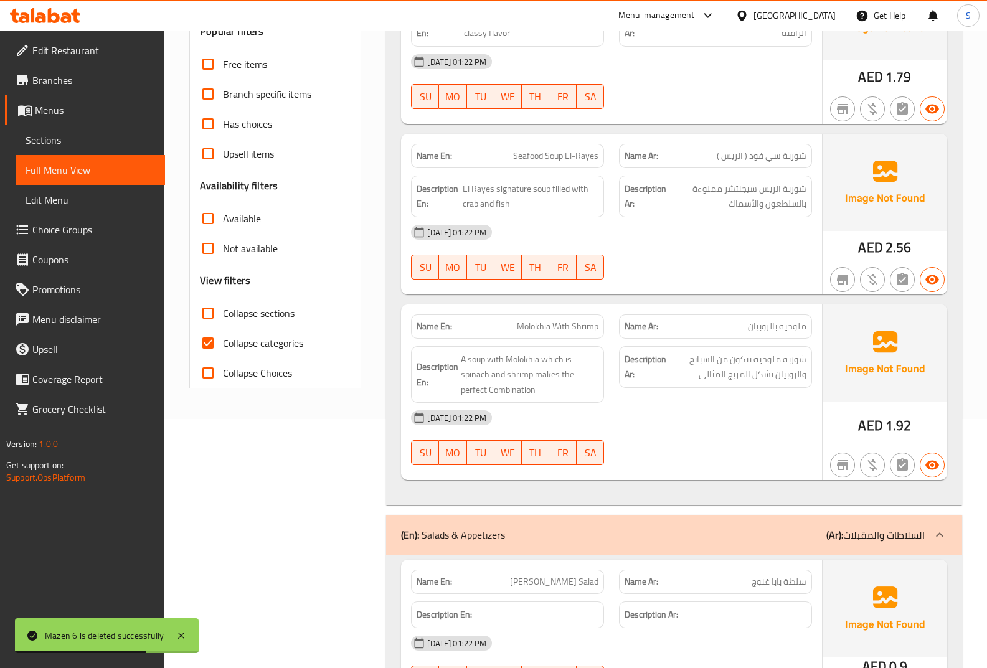
click at [265, 342] on span "Collapse categories" at bounding box center [263, 343] width 80 height 15
click at [223, 342] on input "Collapse categories" at bounding box center [208, 343] width 30 height 30
checkbox input "false"
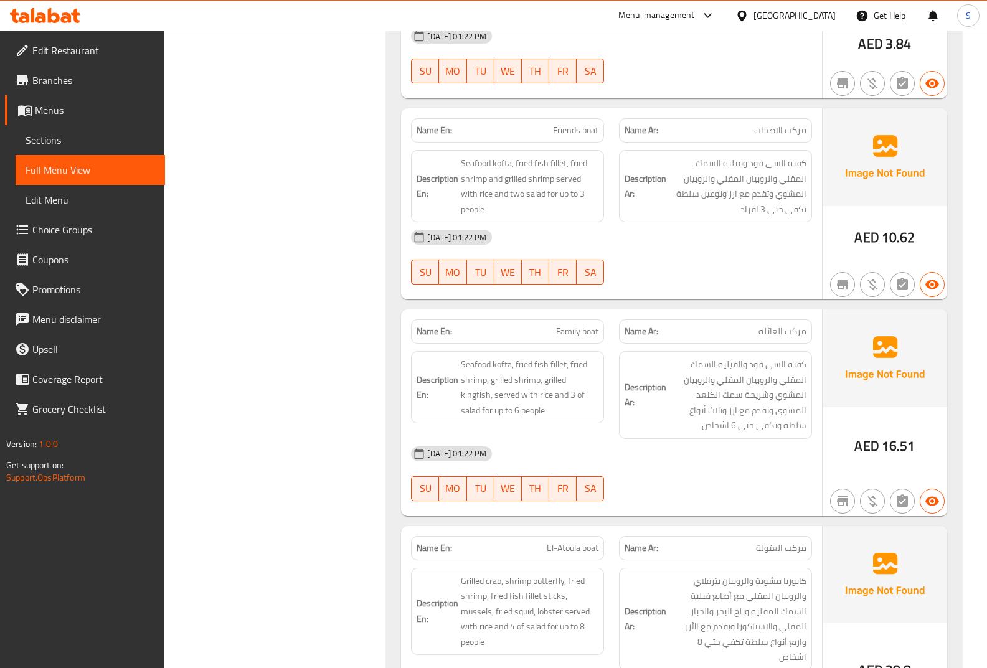
scroll to position [5900, 0]
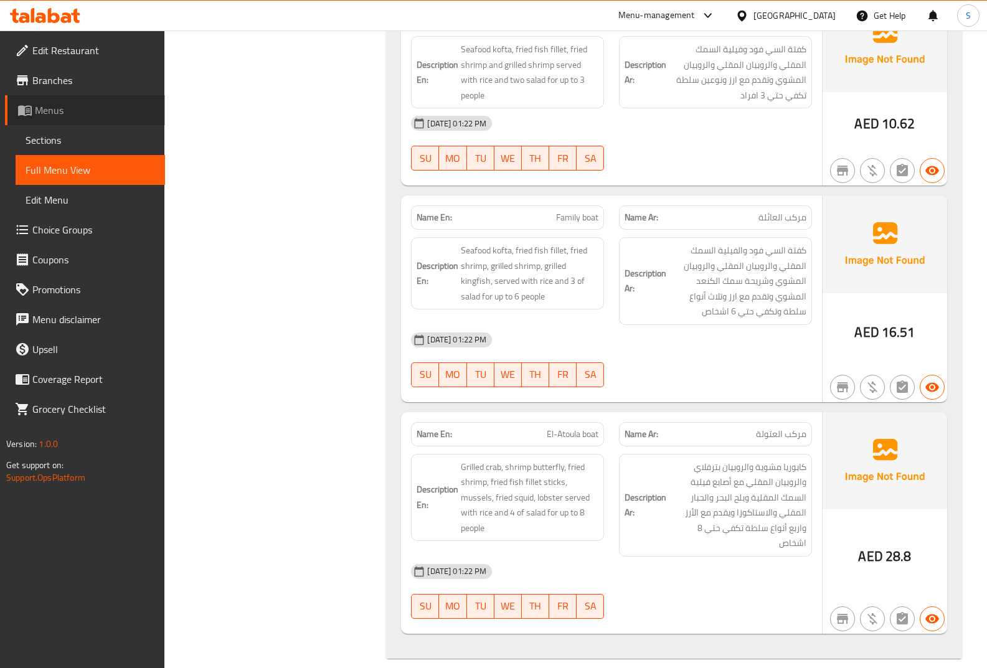
click at [149, 117] on span "Menus" at bounding box center [95, 110] width 120 height 15
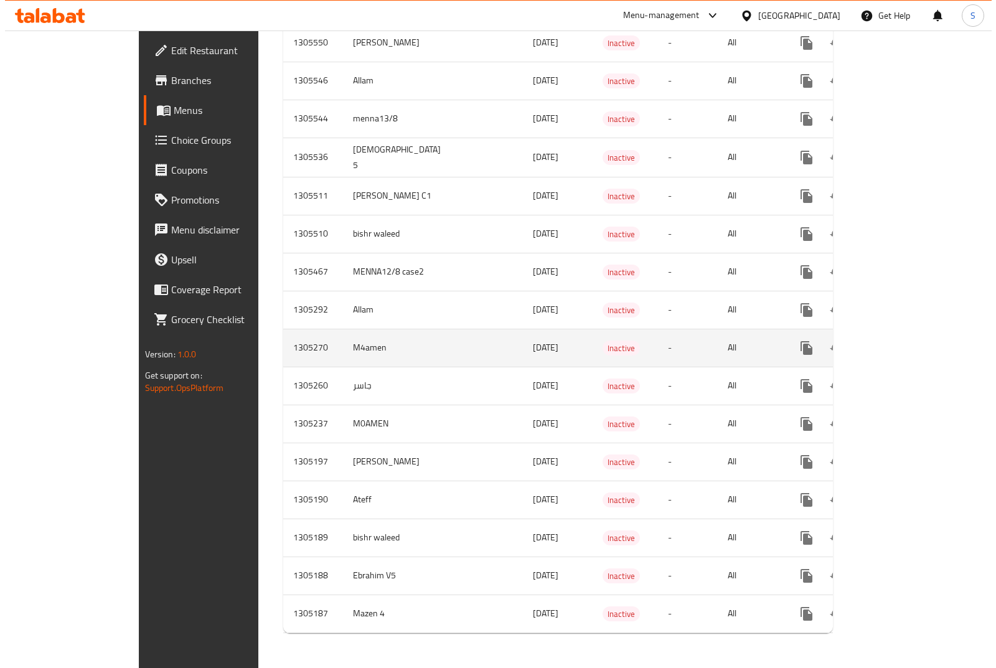
scroll to position [1664, 0]
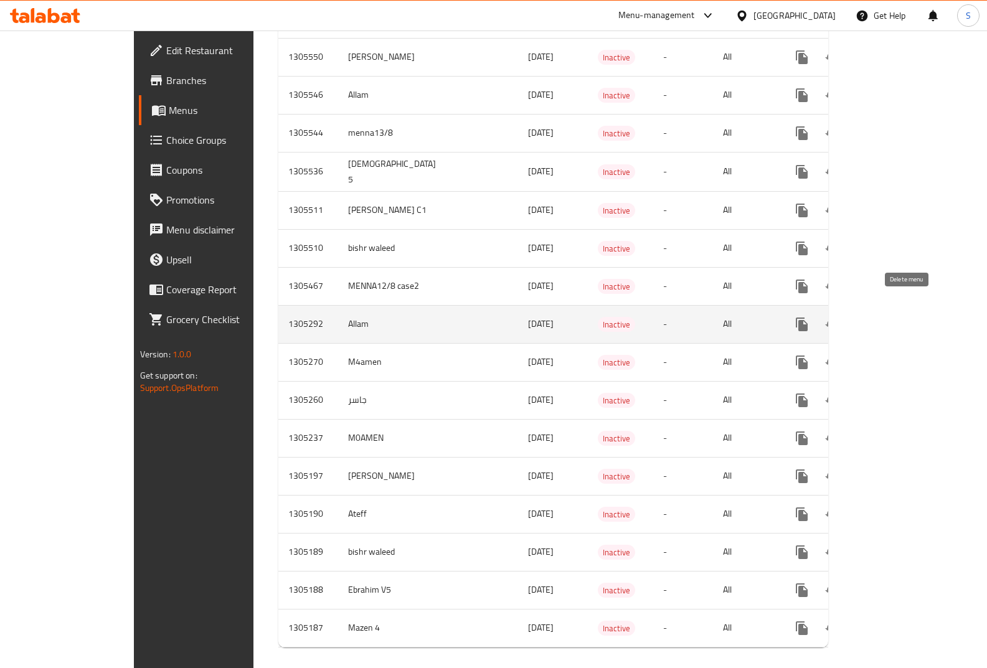
click at [869, 317] on icon "enhanced table" at bounding box center [861, 324] width 15 height 15
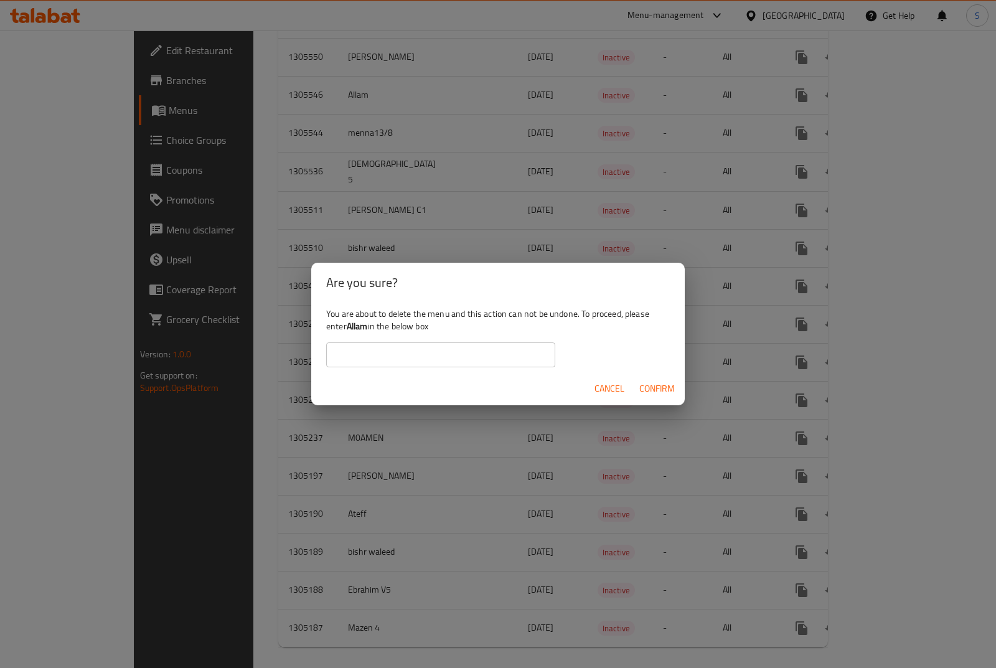
click at [361, 326] on b "Allam" at bounding box center [357, 326] width 21 height 16
click at [360, 325] on b "Allam" at bounding box center [357, 326] width 21 height 16
click at [380, 357] on input "text" at bounding box center [440, 354] width 229 height 25
paste input "Allam"
type input "Allam"
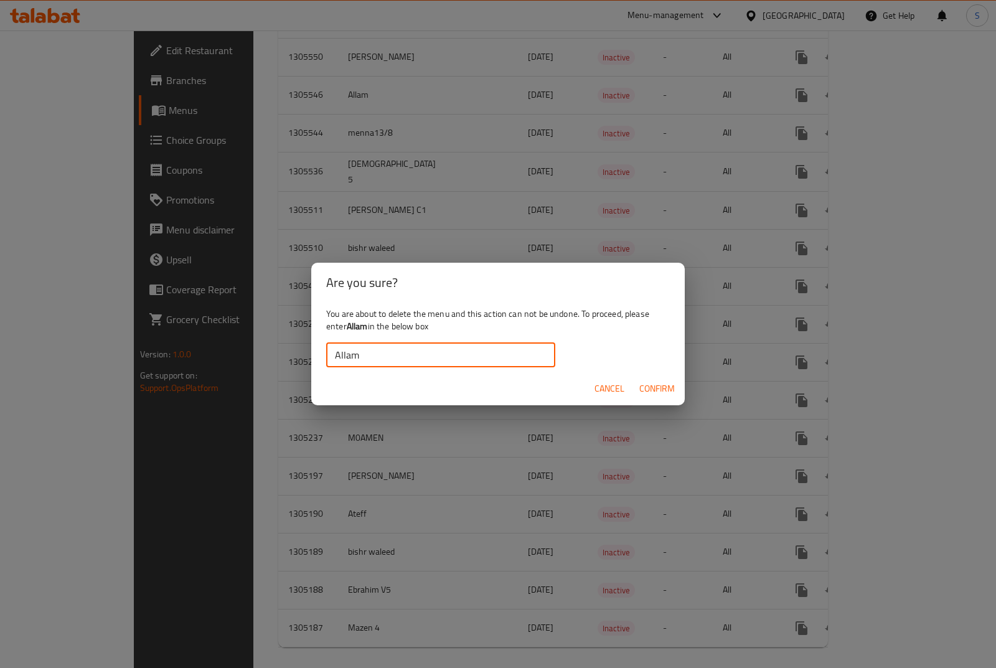
click at [654, 392] on span "Confirm" at bounding box center [656, 389] width 35 height 16
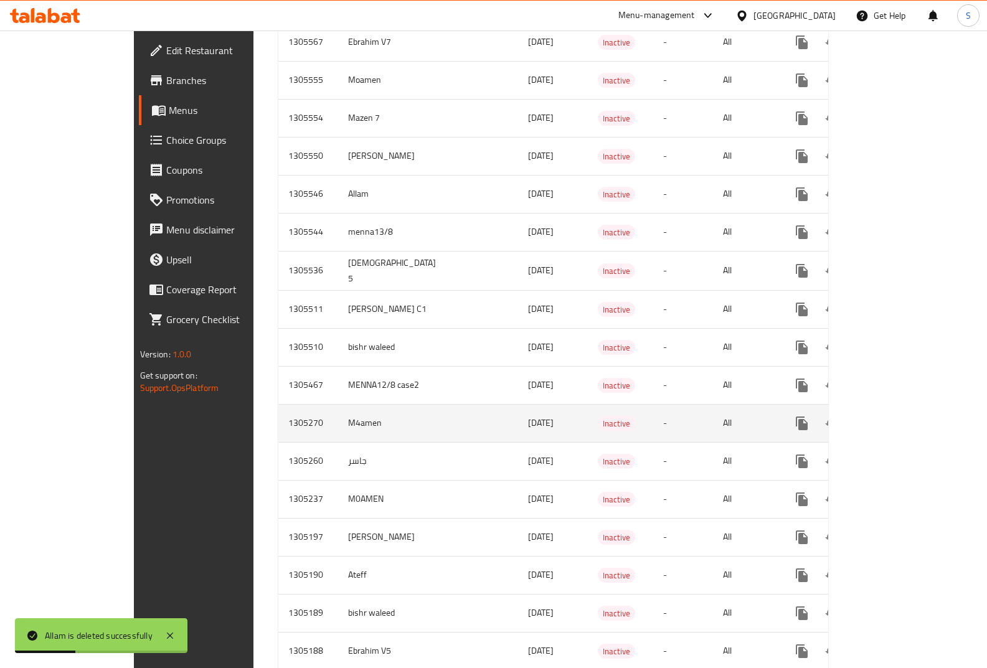
scroll to position [1626, 0]
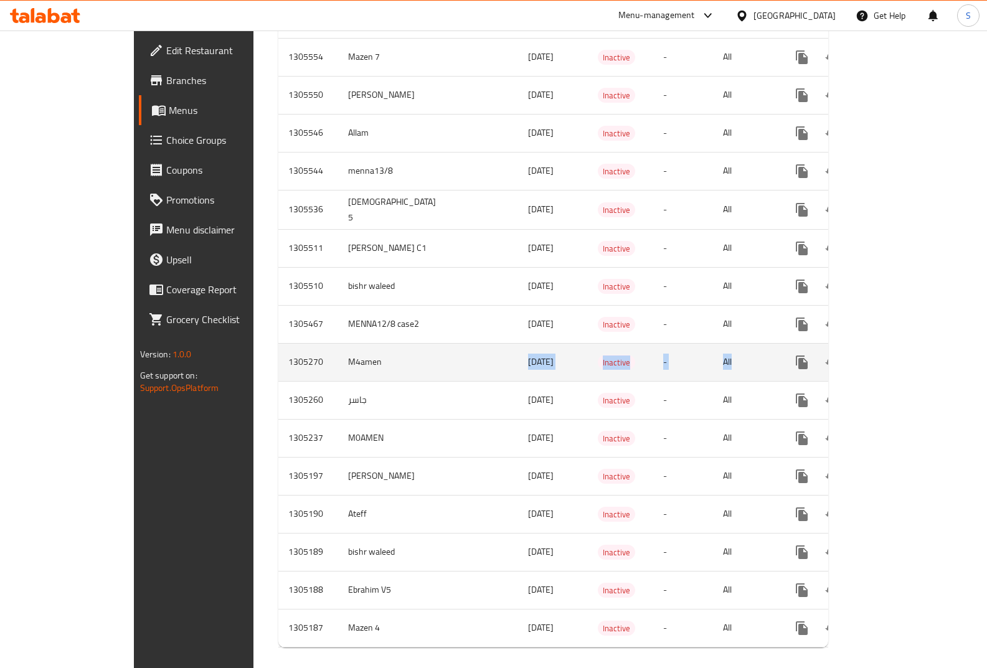
drag, startPoint x: 492, startPoint y: 351, endPoint x: 796, endPoint y: 353, distance: 303.8
click at [793, 353] on tr "1305270 M4amen [DATE] Inactive - All" at bounding box center [597, 362] width 638 height 38
click at [899, 355] on icon "enhanced table" at bounding box center [891, 362] width 15 height 15
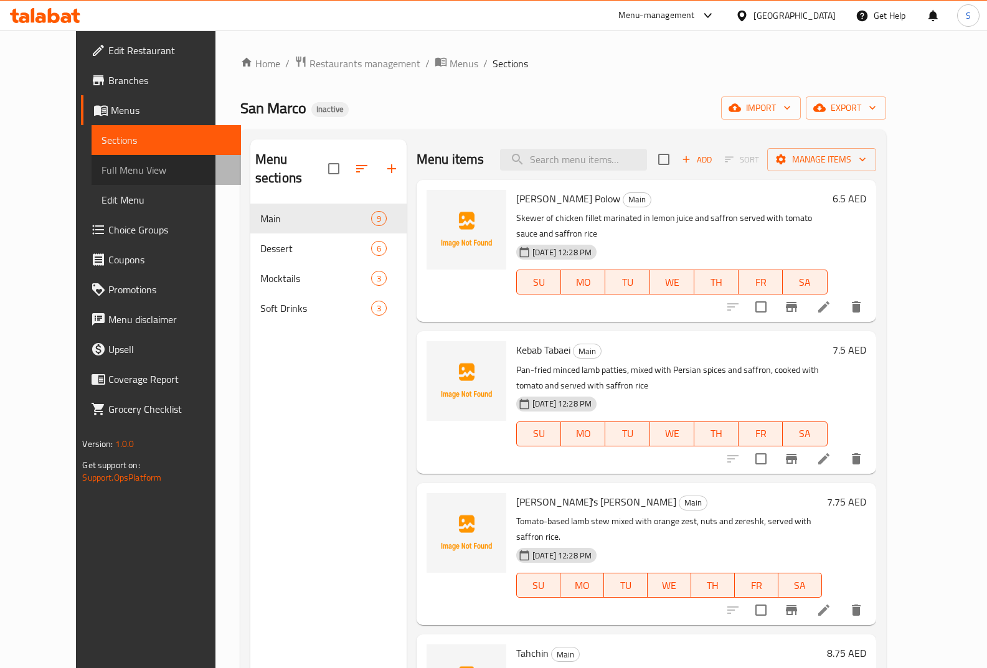
click at [101, 166] on span "Full Menu View" at bounding box center [165, 169] width 129 height 15
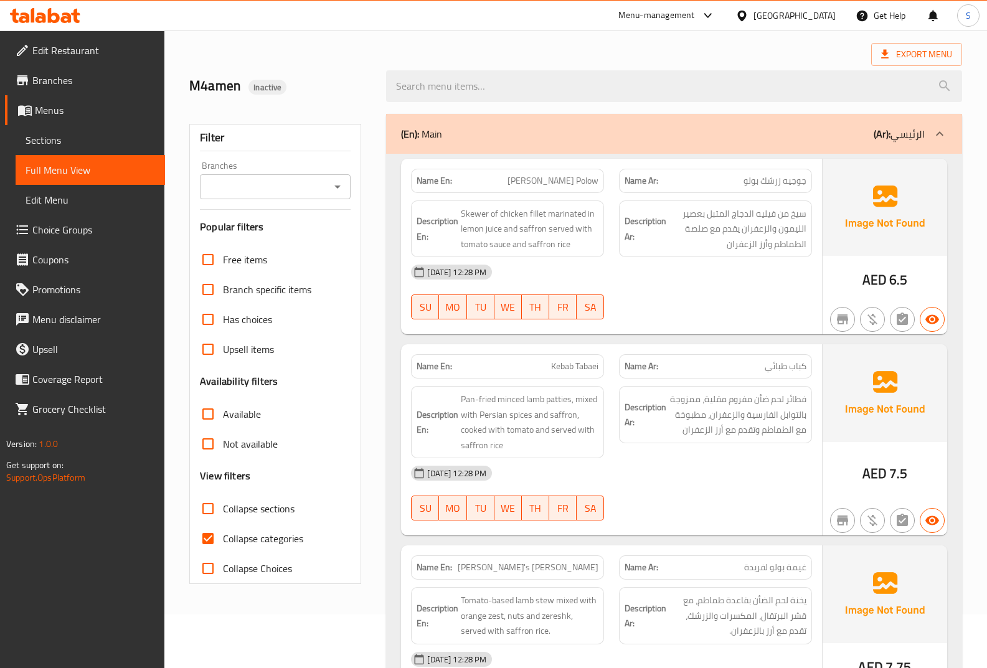
scroll to position [125, 0]
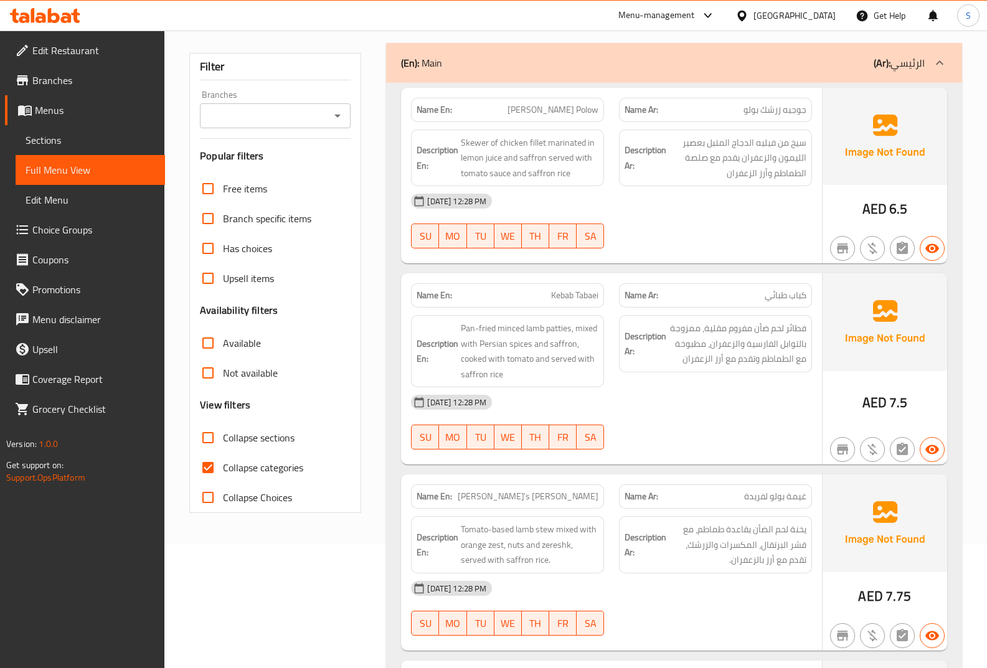
click at [250, 464] on span "Collapse categories" at bounding box center [263, 467] width 80 height 15
click at [223, 464] on input "Collapse categories" at bounding box center [208, 468] width 30 height 30
checkbox input "false"
click at [585, 286] on div "Name En: Kebab Tabaei" at bounding box center [507, 295] width 193 height 24
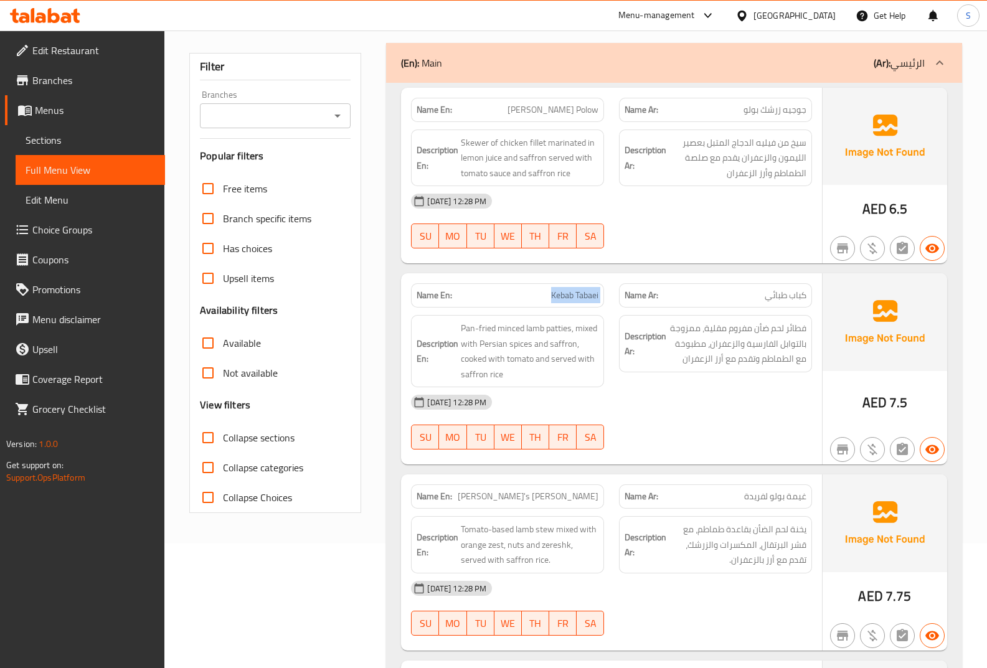
click at [585, 286] on div "Name En: Kebab Tabaei" at bounding box center [507, 295] width 193 height 24
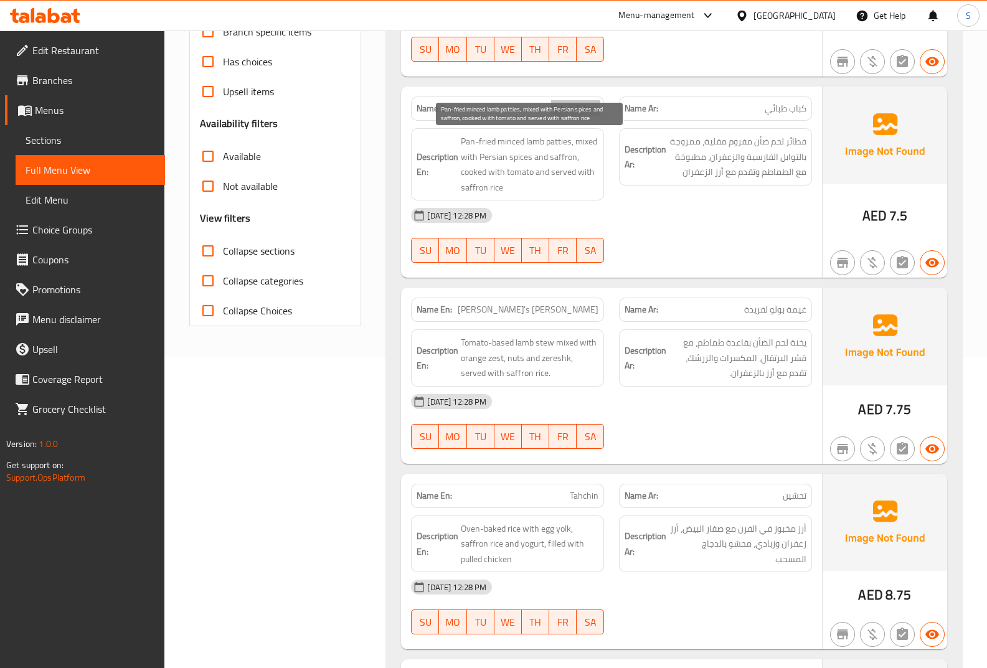
scroll to position [374, 0]
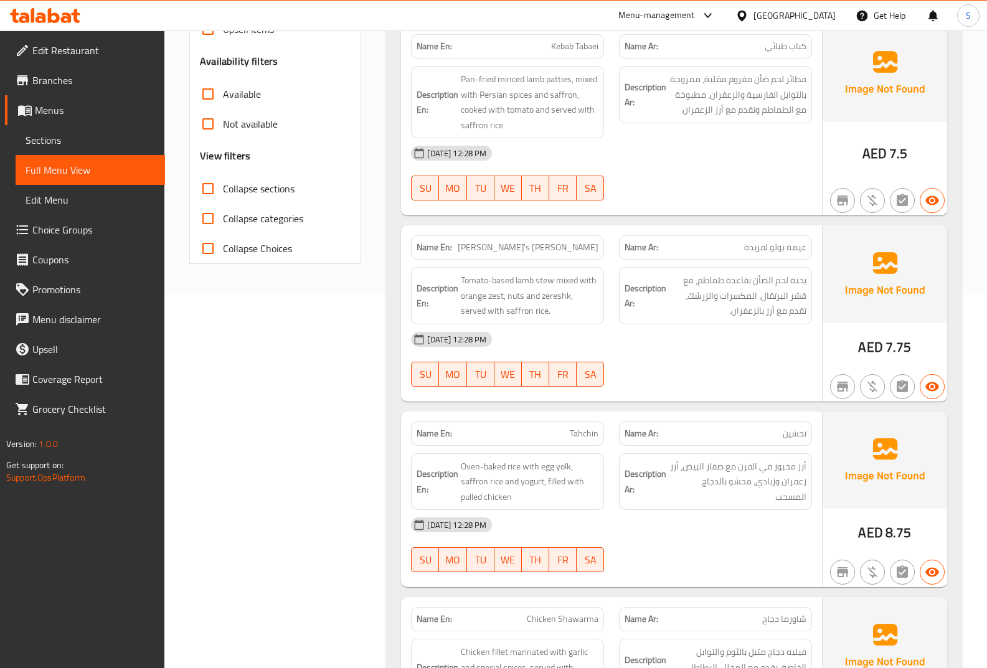
click at [554, 256] on div "Name En: [PERSON_NAME]'s [PERSON_NAME]" at bounding box center [507, 247] width 193 height 24
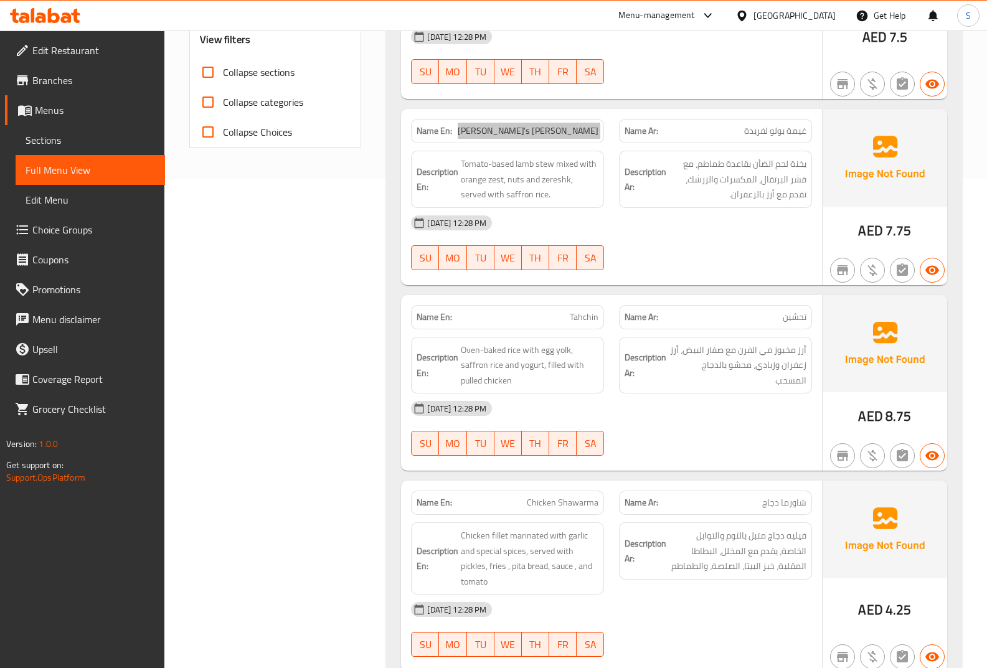
scroll to position [560, 0]
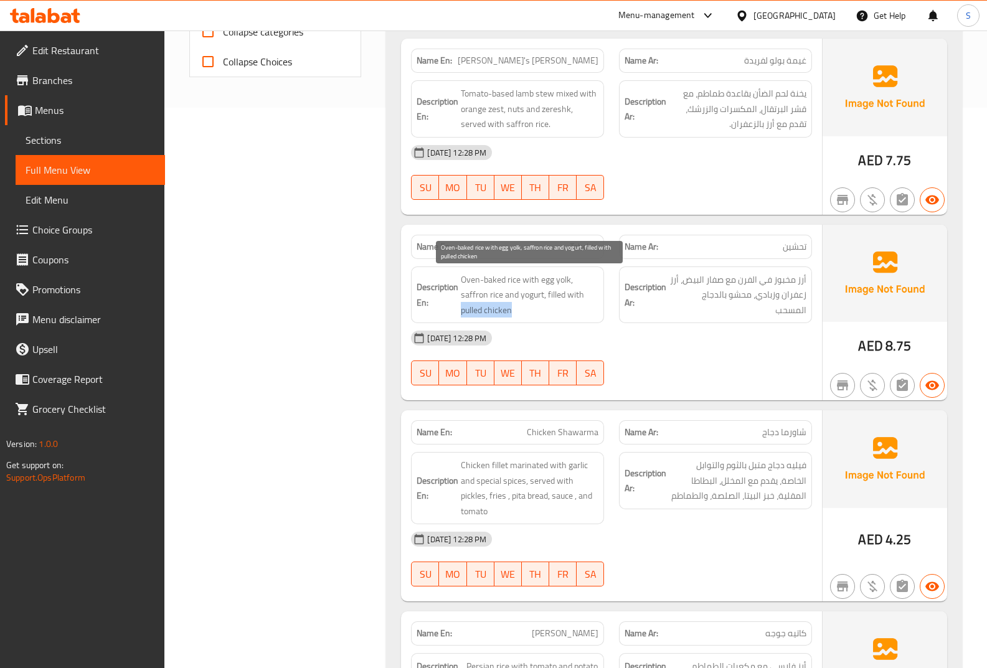
drag, startPoint x: 515, startPoint y: 311, endPoint x: 462, endPoint y: 313, distance: 52.9
click at [462, 313] on span "Oven-baked rice with egg yolk, saffron rice and yogurt, filled with pulled chic…" at bounding box center [530, 295] width 138 height 46
click at [587, 251] on span "Tahchin" at bounding box center [584, 246] width 29 height 13
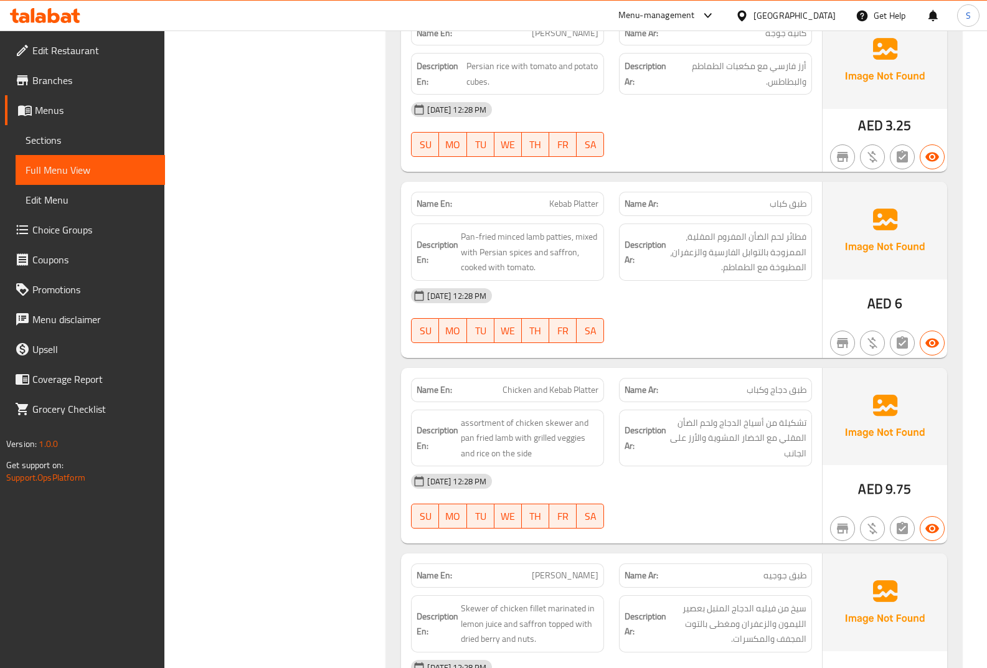
scroll to position [1183, 0]
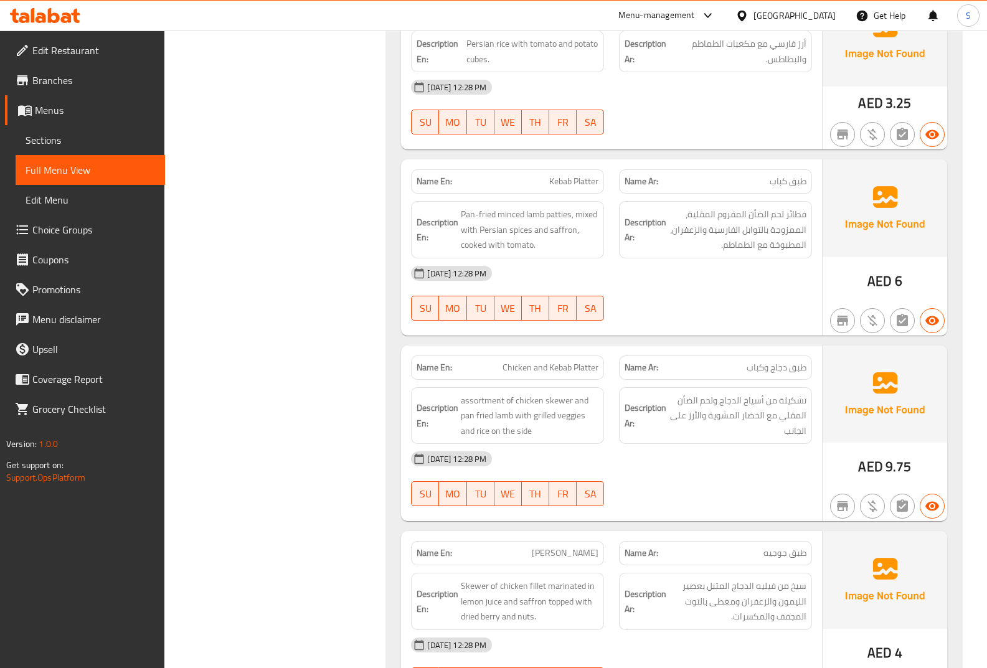
click at [560, 369] on span "Chicken and Kebab Platter" at bounding box center [550, 367] width 96 height 13
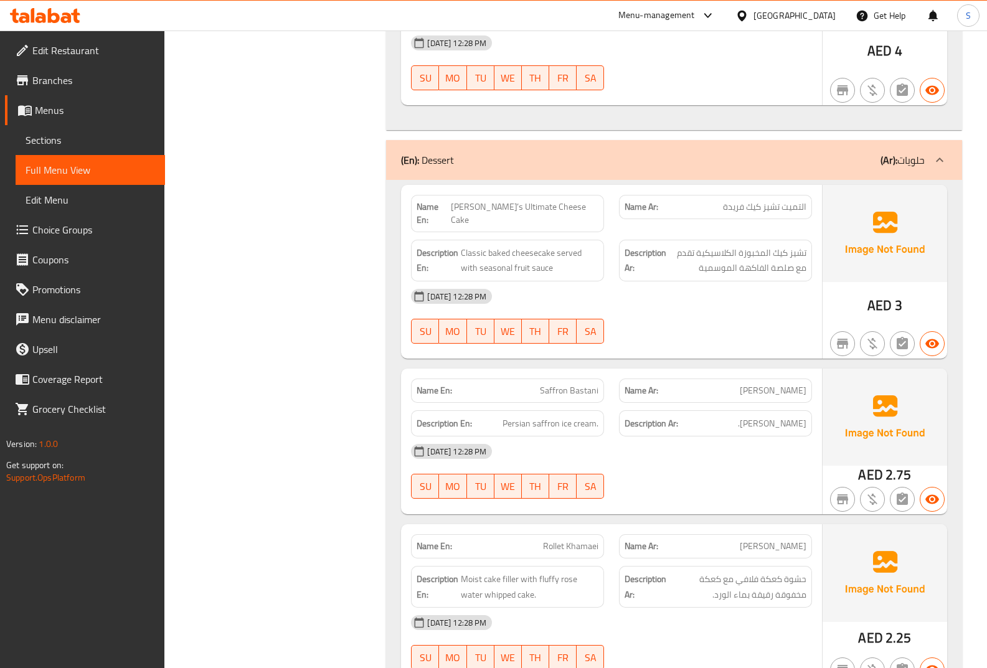
scroll to position [1930, 0]
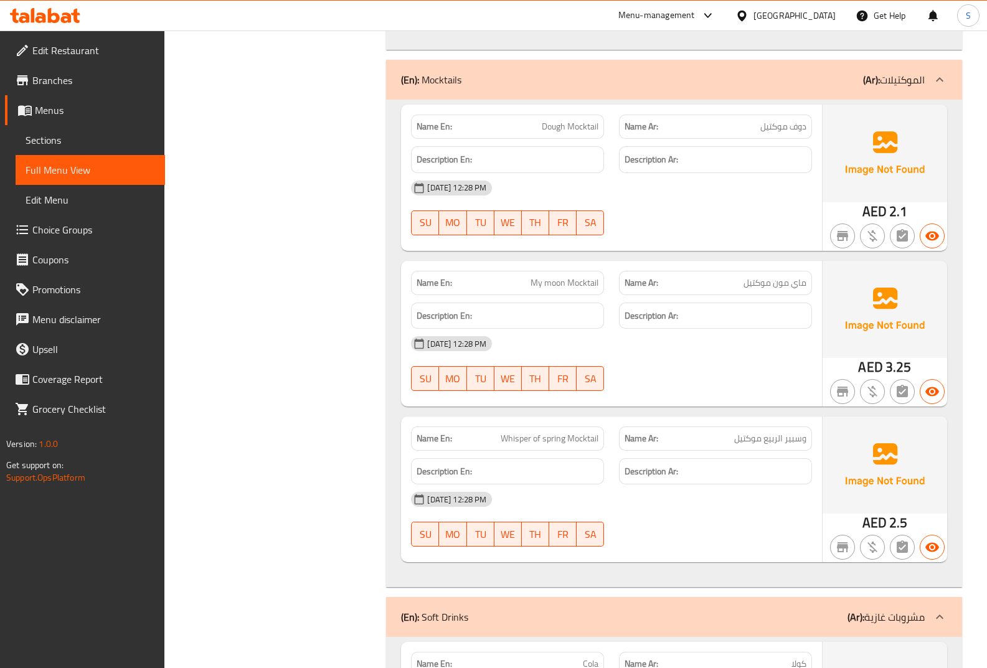
scroll to position [2818, 0]
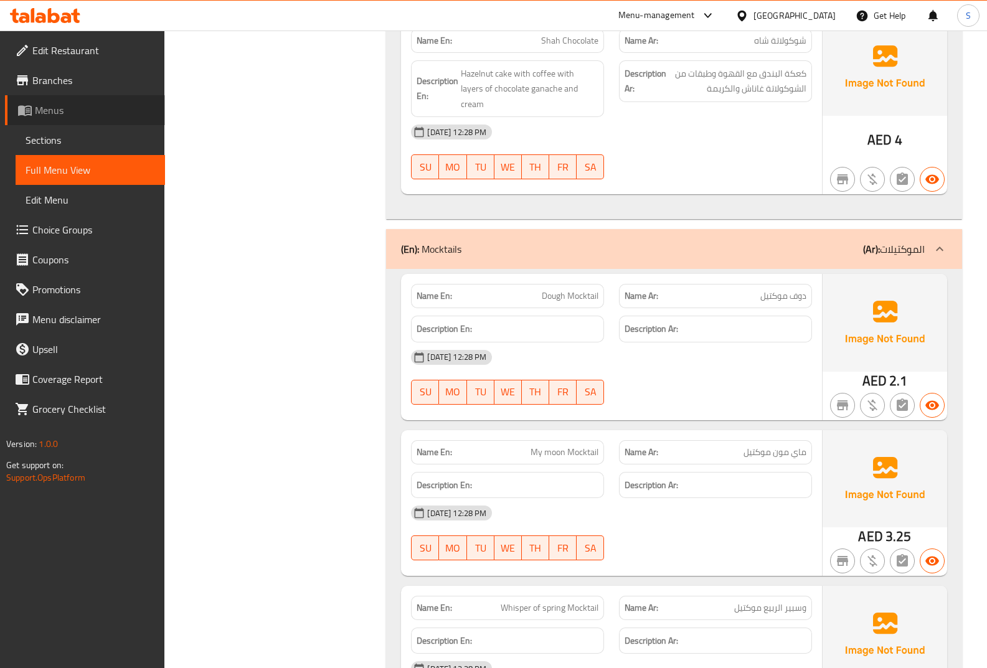
click at [73, 123] on link "Menus" at bounding box center [85, 110] width 160 height 30
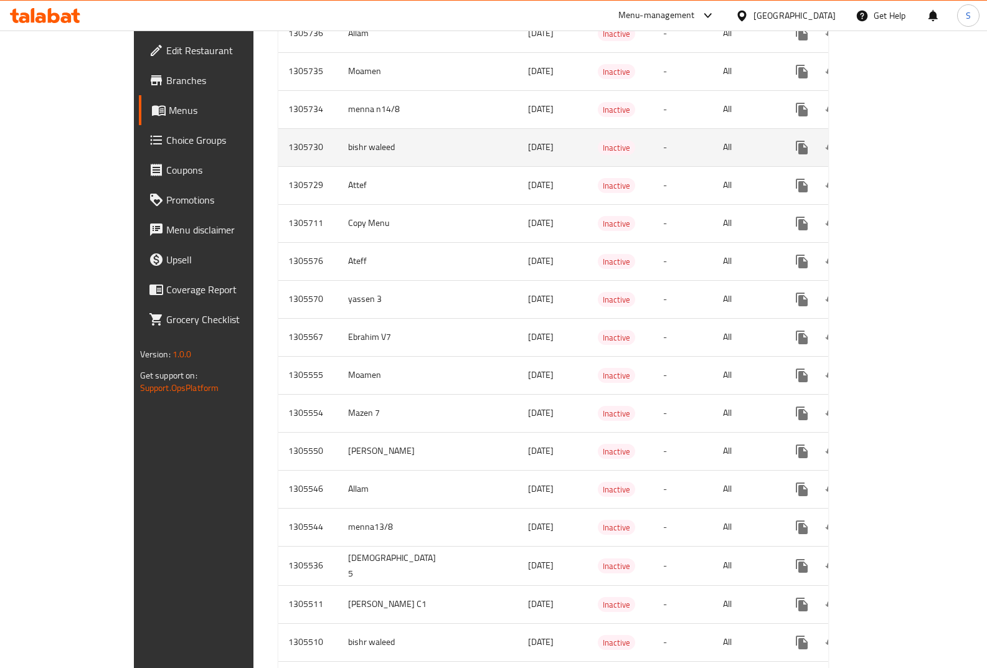
scroll to position [1664, 0]
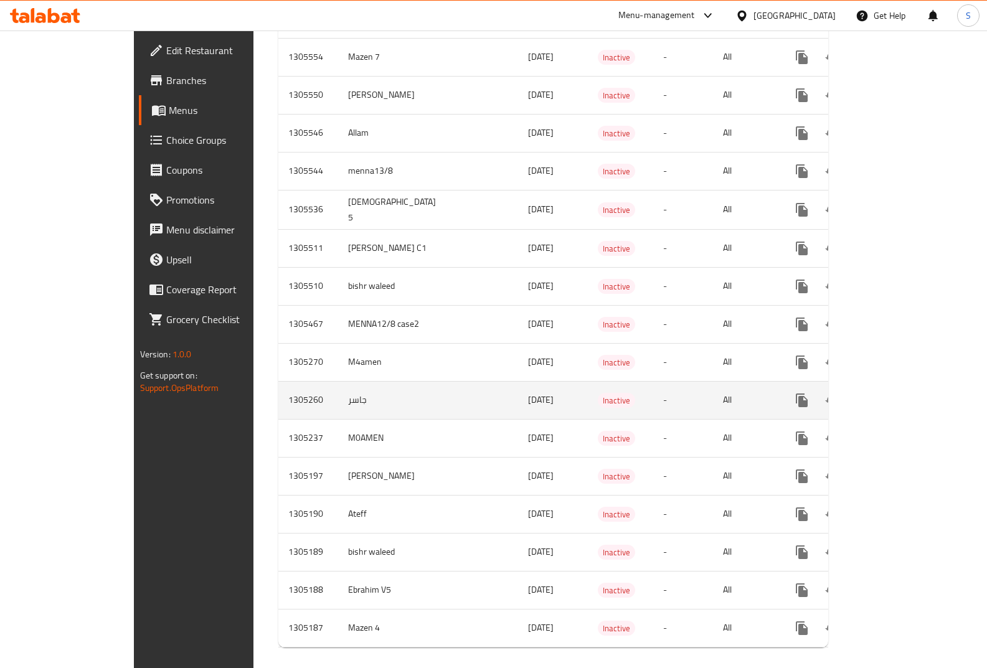
drag, startPoint x: 390, startPoint y: 591, endPoint x: 294, endPoint y: 394, distance: 218.6
click at [338, 393] on td "جاسر" at bounding box center [394, 400] width 113 height 38
drag, startPoint x: 283, startPoint y: 390, endPoint x: 704, endPoint y: 370, distance: 421.3
click at [649, 381] on tr "1305260 جاسر [DATE] Inactive - All" at bounding box center [597, 400] width 638 height 38
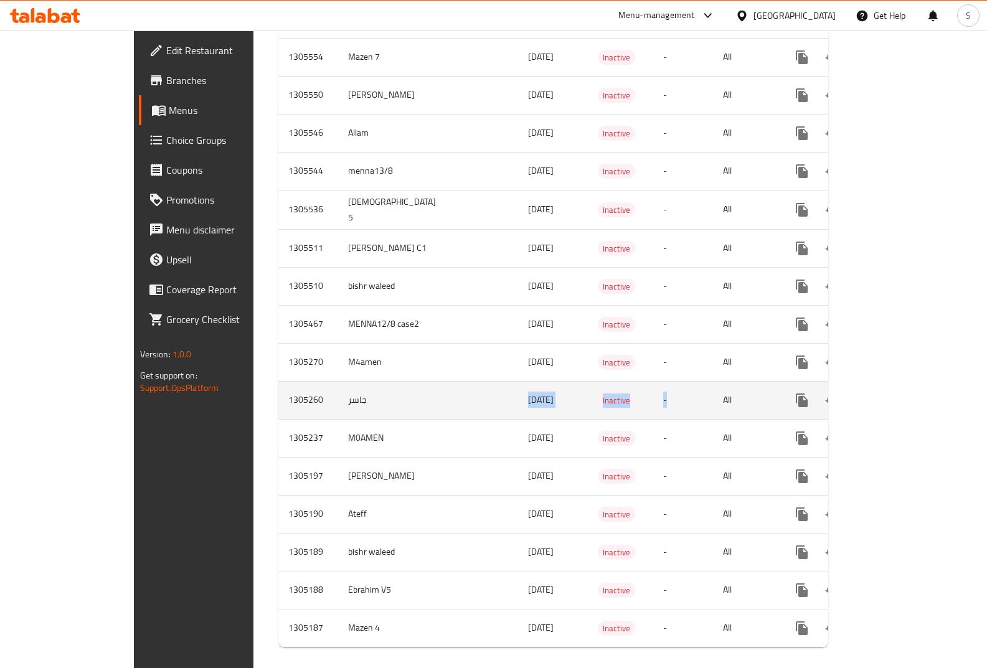
click at [906, 385] on link "enhanced table" at bounding box center [892, 400] width 30 height 30
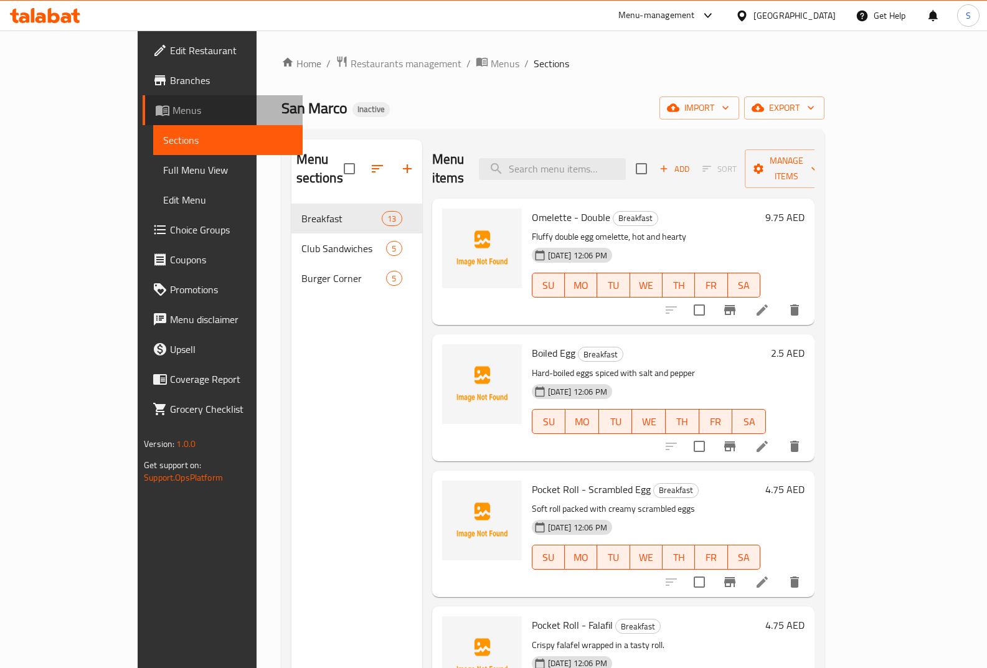
click at [172, 115] on span "Menus" at bounding box center [232, 110] width 120 height 15
